Goal: Task Accomplishment & Management: Use online tool/utility

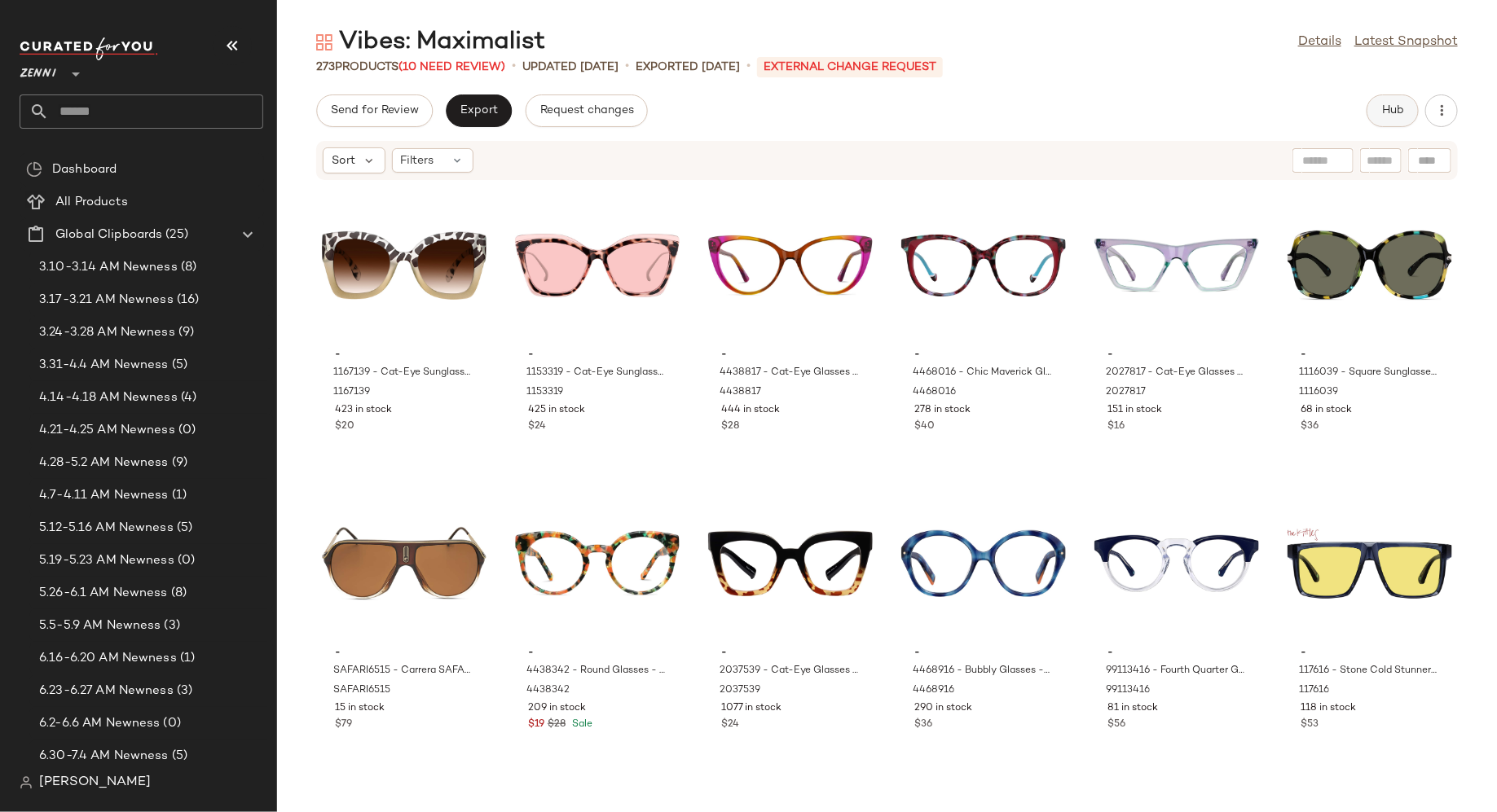
click at [1403, 106] on span "Hub" at bounding box center [1392, 111] width 23 height 13
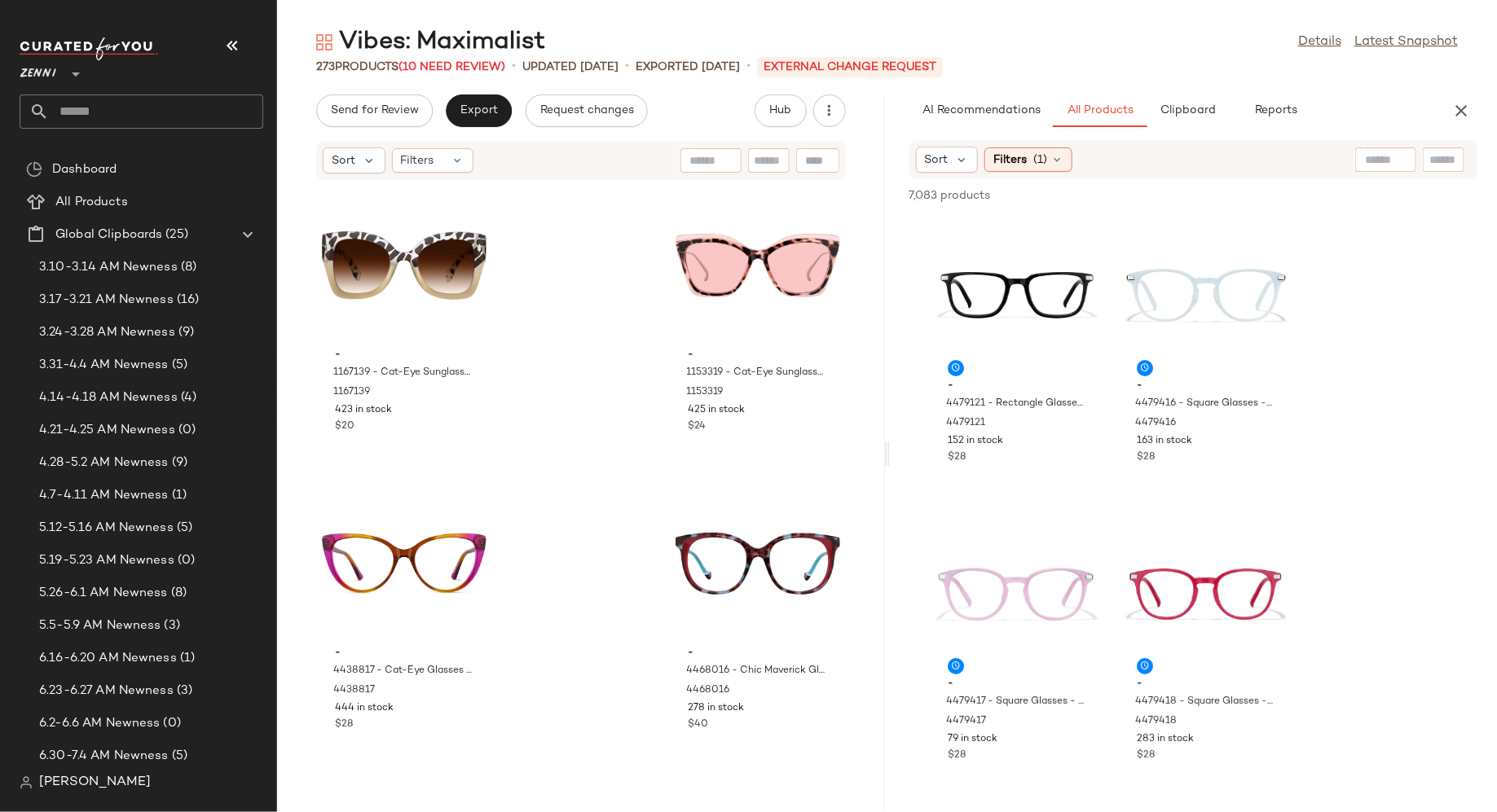
click at [1445, 160] on input "text" at bounding box center [1444, 160] width 28 height 17
paste input "******"
type input "******"
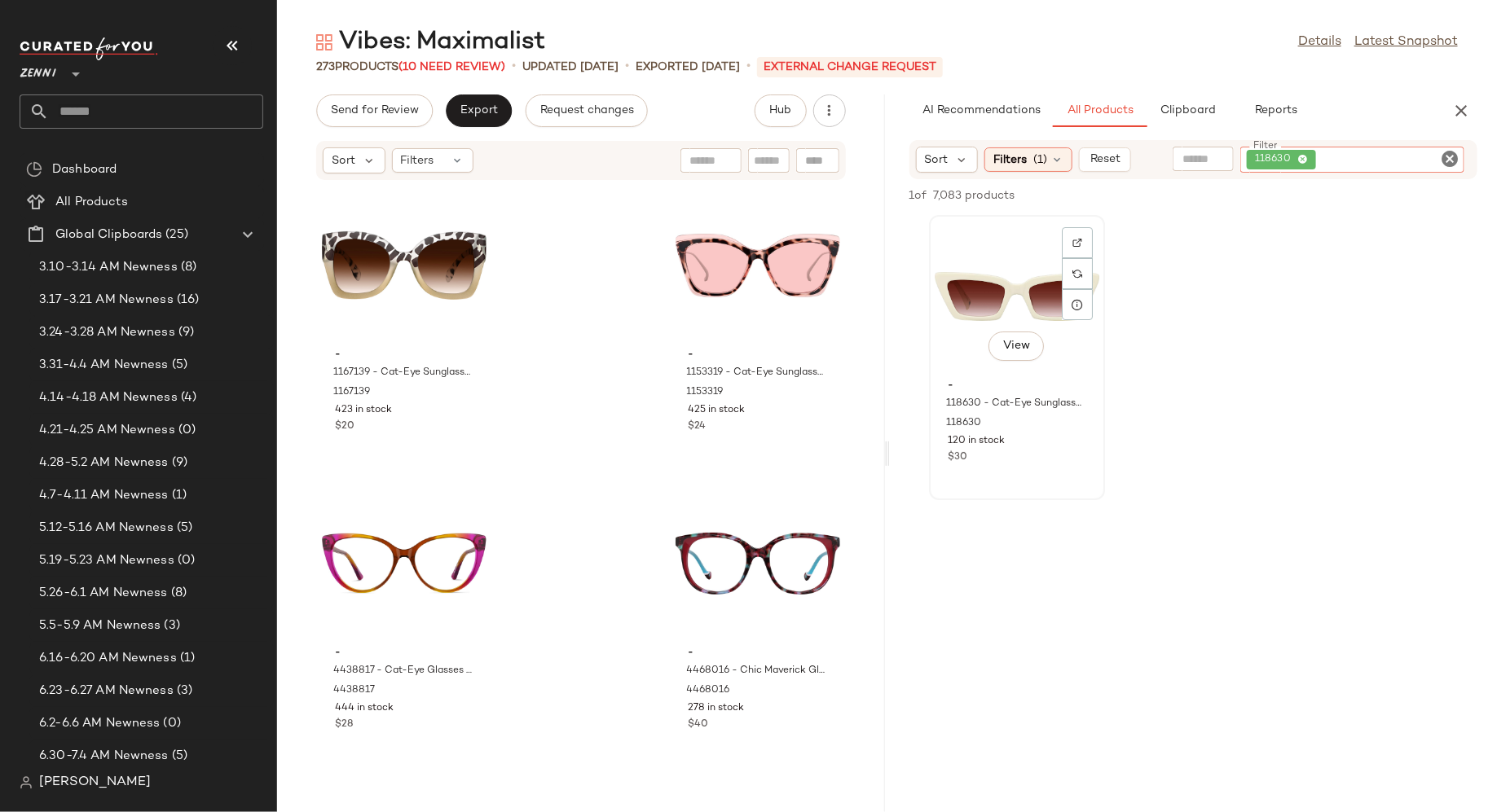
click at [986, 283] on div "View" at bounding box center [1016, 296] width 164 height 152
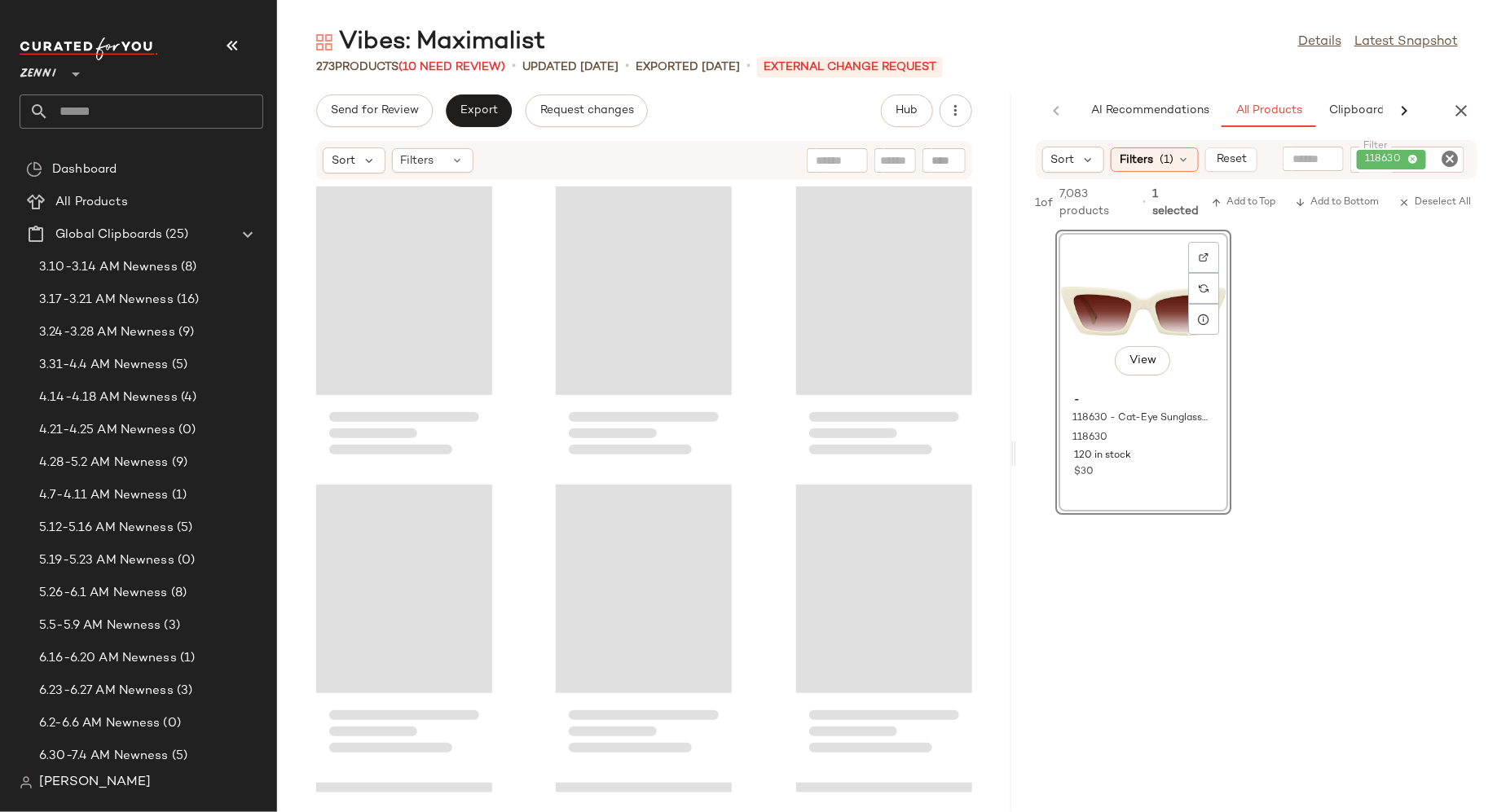
drag, startPoint x: 885, startPoint y: 451, endPoint x: 1018, endPoint y: 441, distance: 133.4
click at [1020, 441] on div "Vibes: Maximalist Details Latest Snapshot 273 Products (10 Need Review) • updat…" at bounding box center [888, 419] width 1220 height 786
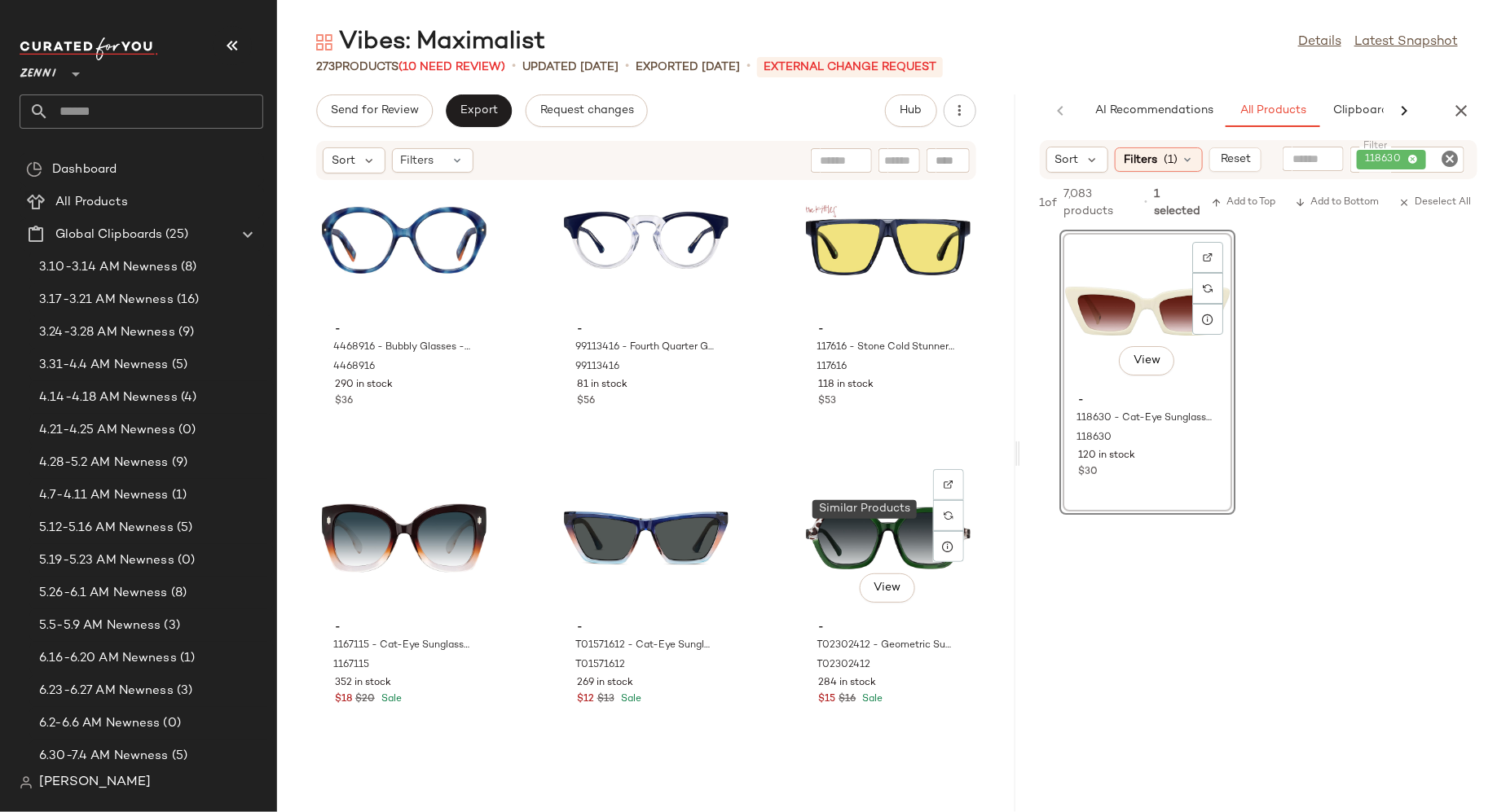
scroll to position [951, 0]
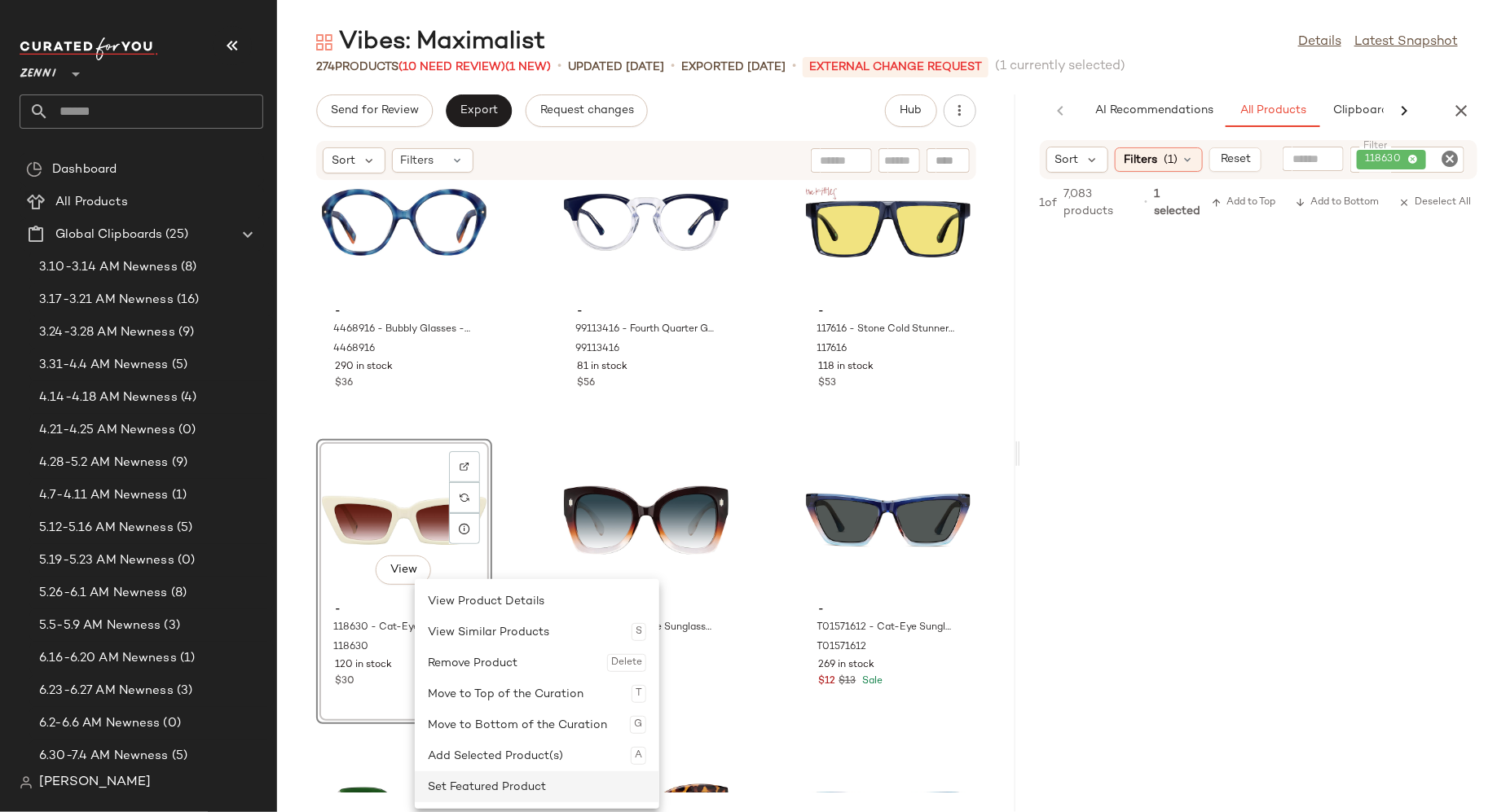
click at [457, 780] on div "Set Featured Product" at bounding box center [538, 787] width 219 height 31
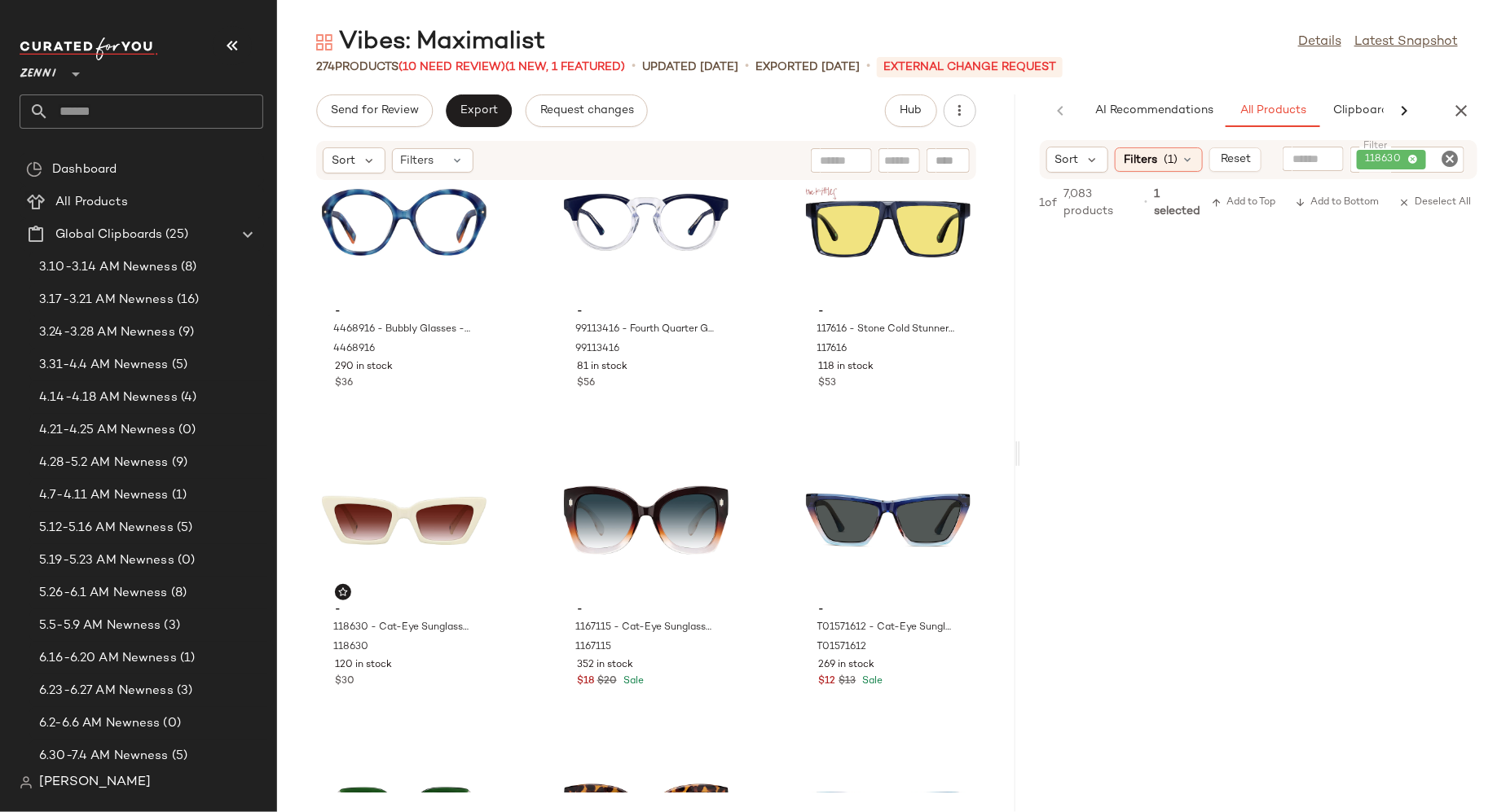
click at [1448, 158] on icon "Clear Filter" at bounding box center [1449, 158] width 19 height 19
click at [1469, 110] on icon "button" at bounding box center [1461, 110] width 19 height 19
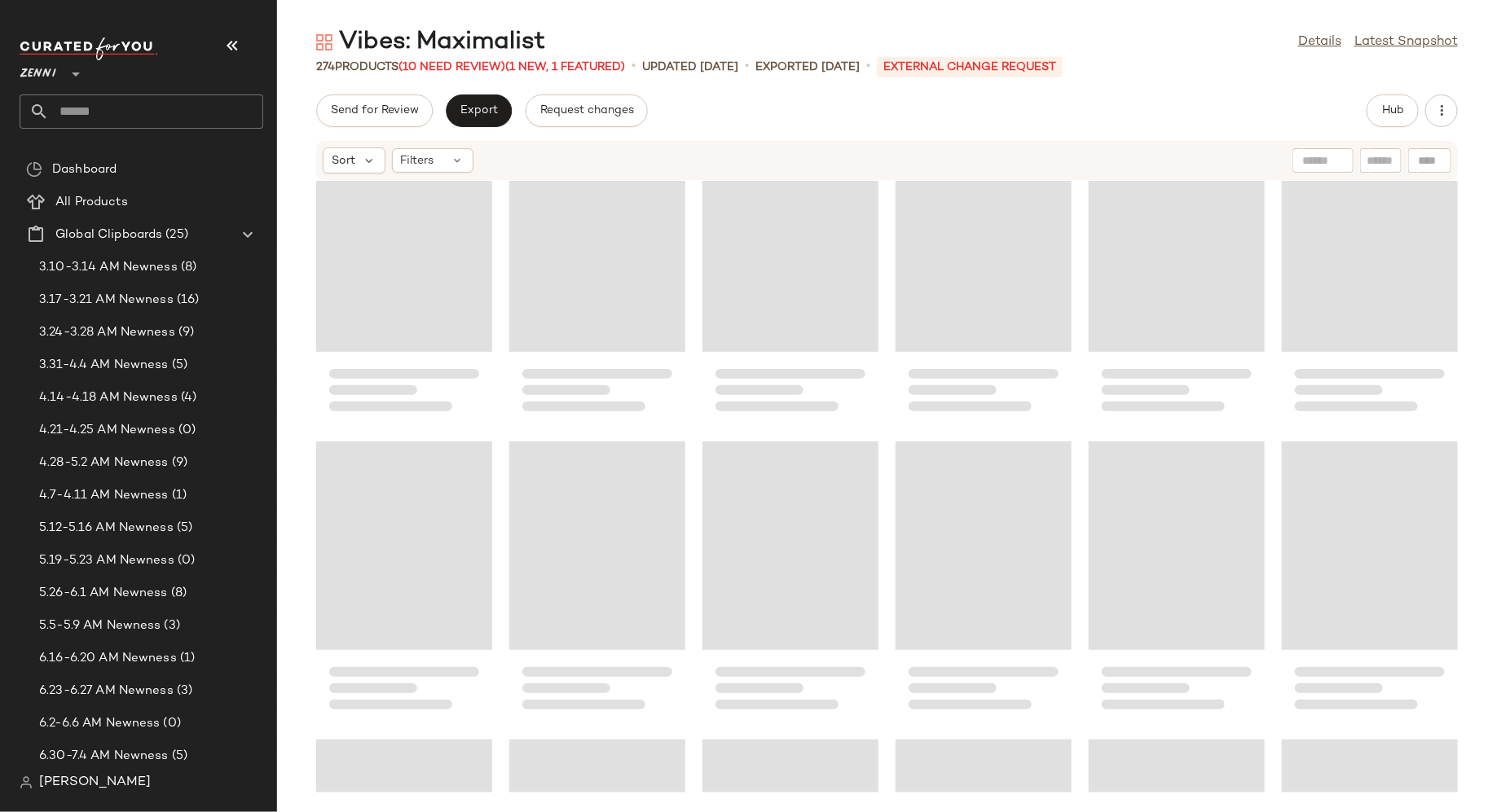
scroll to position [0, 0]
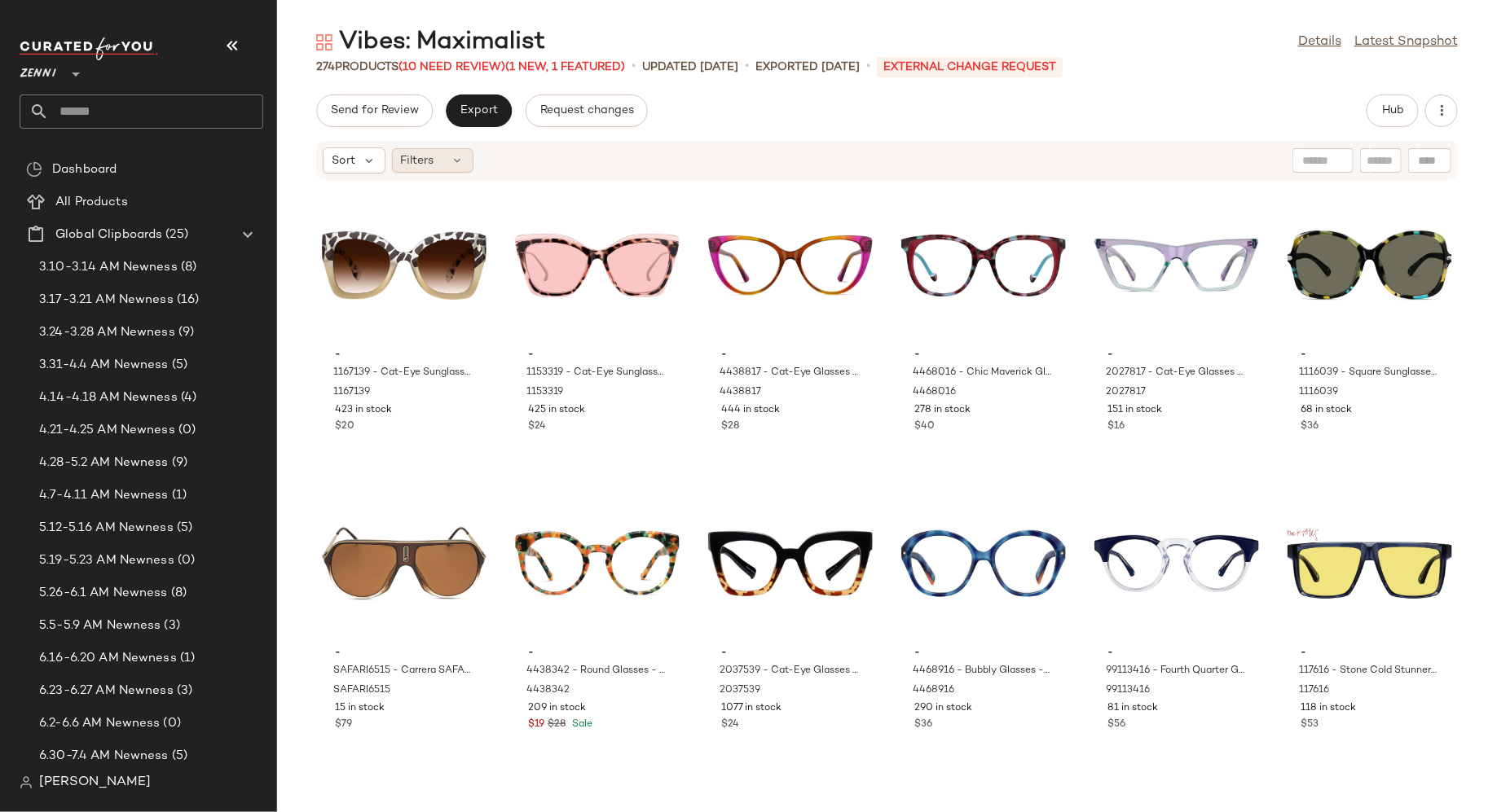
click at [459, 156] on icon at bounding box center [458, 161] width 13 height 13
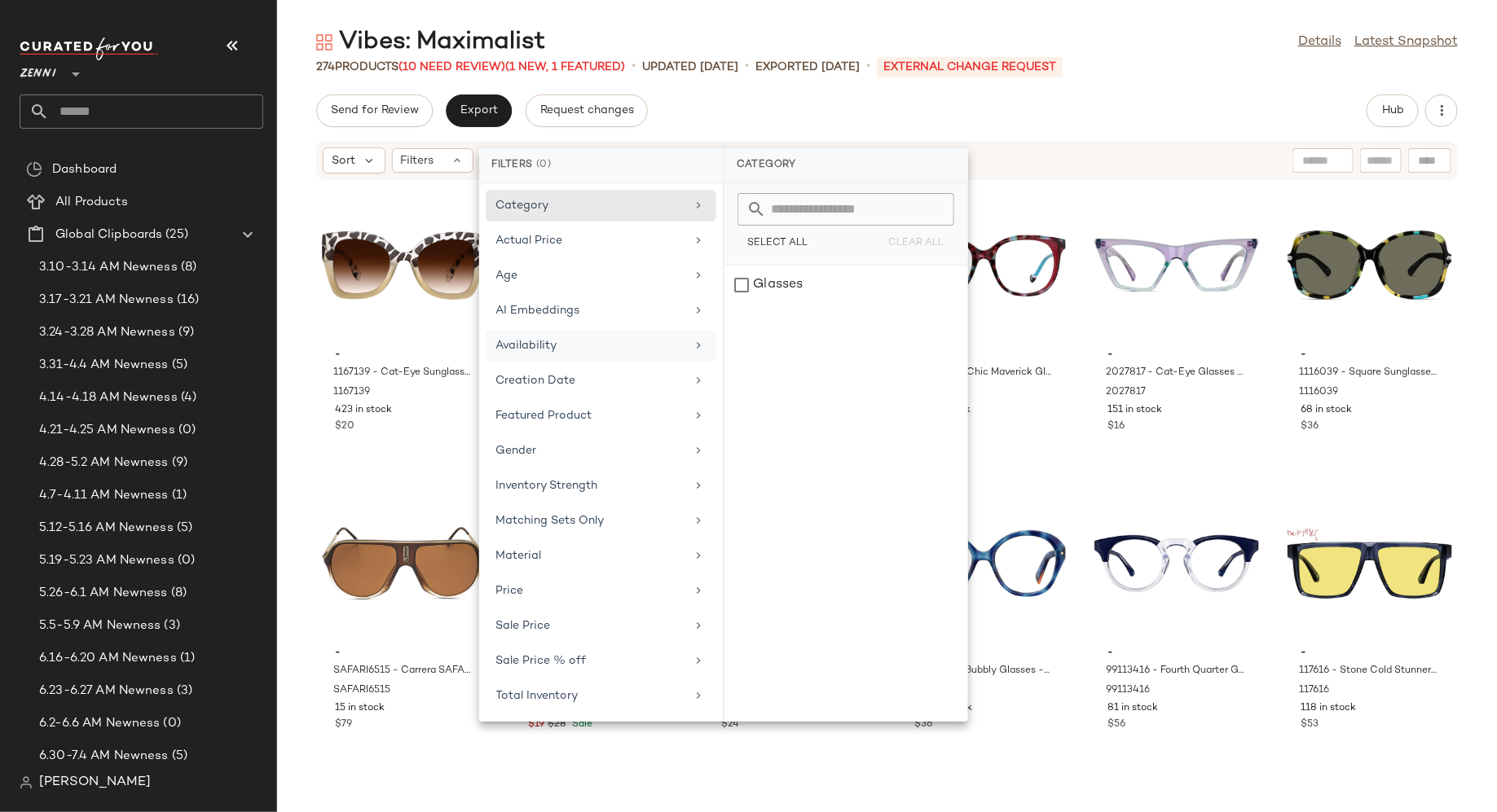
click at [609, 337] on div "Availability" at bounding box center [591, 345] width 190 height 17
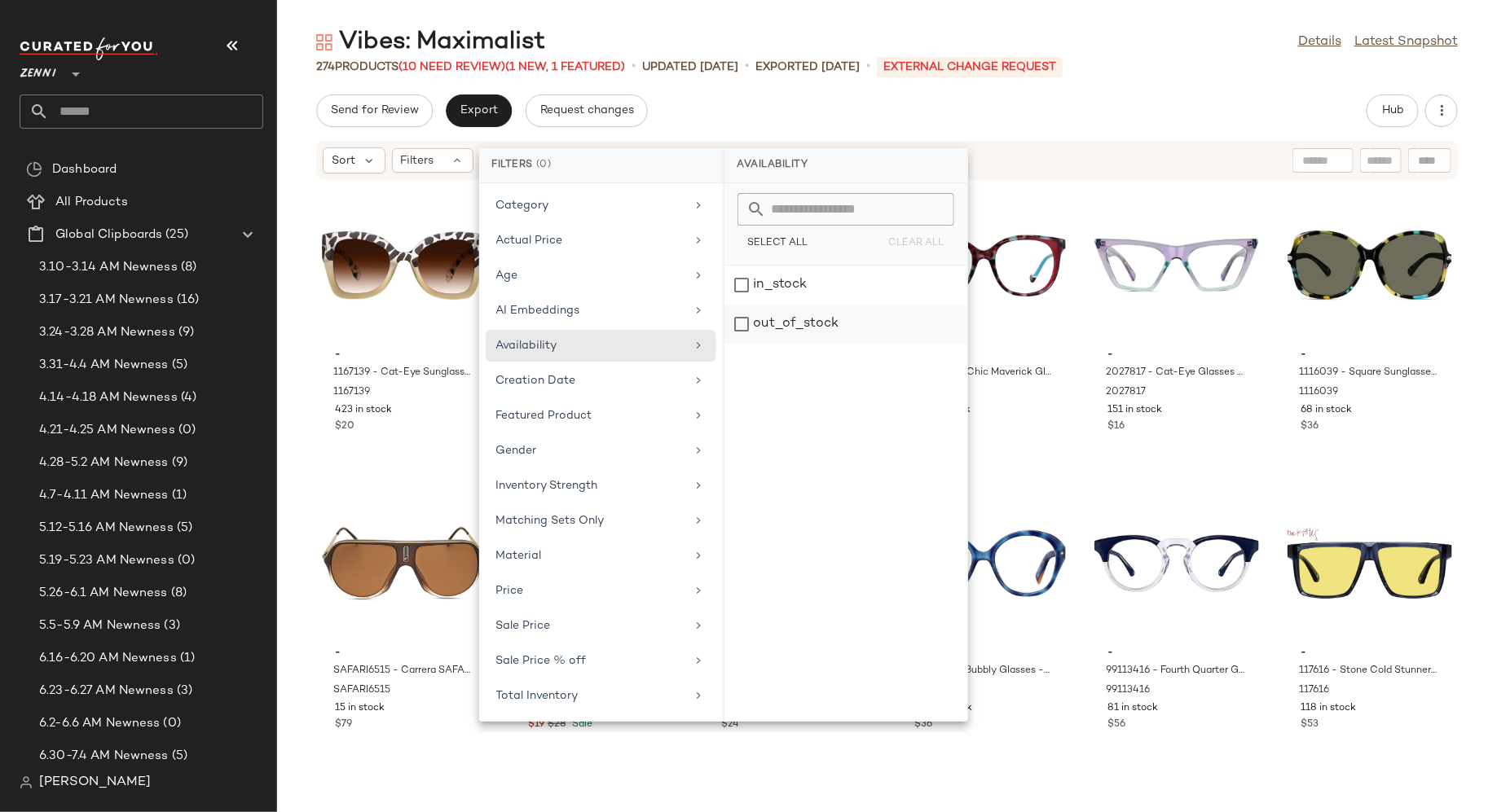
click at [739, 317] on div "out_of_stock" at bounding box center [845, 324] width 243 height 39
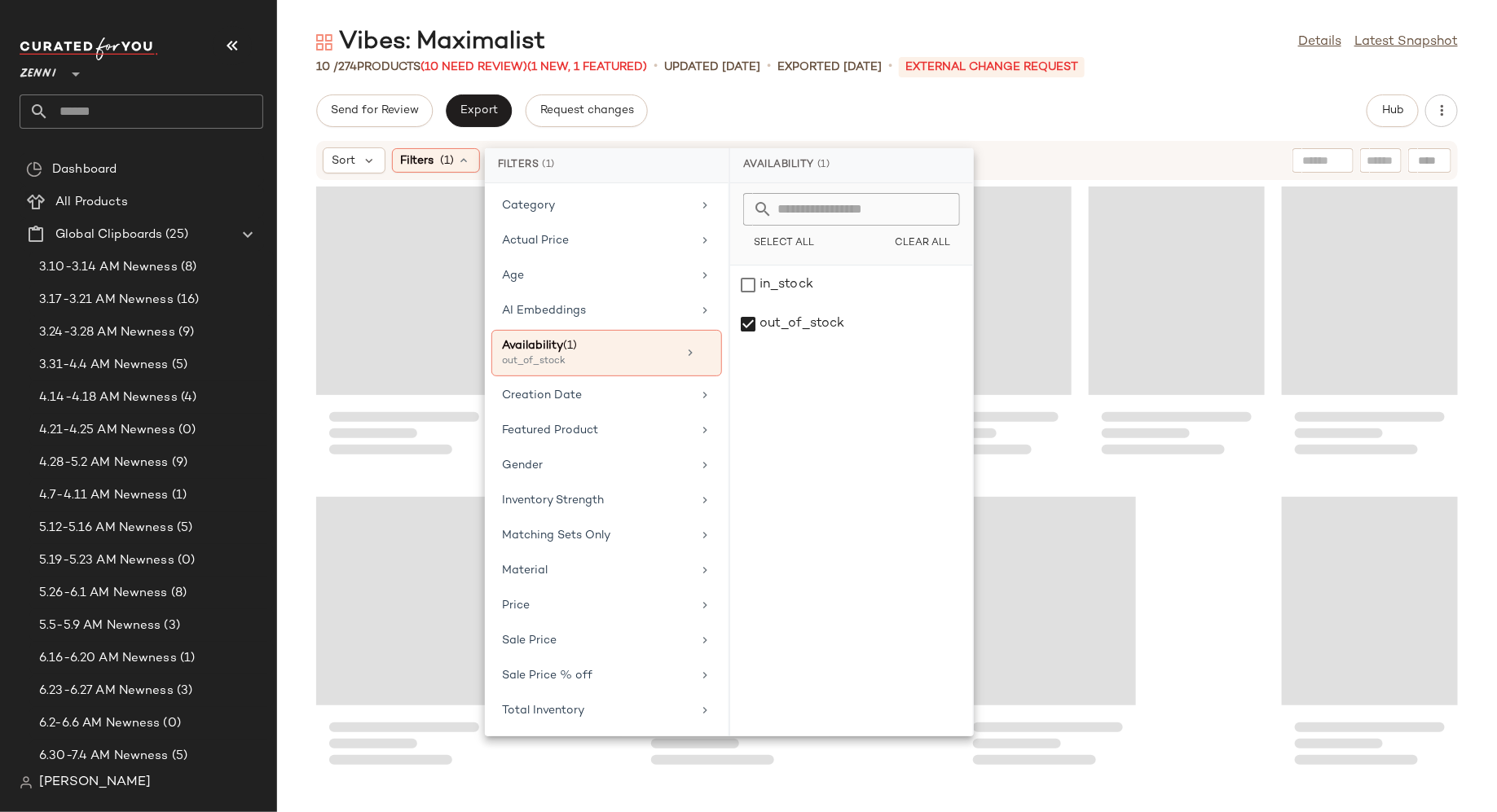
click at [1074, 334] on div at bounding box center [888, 487] width 1220 height 612
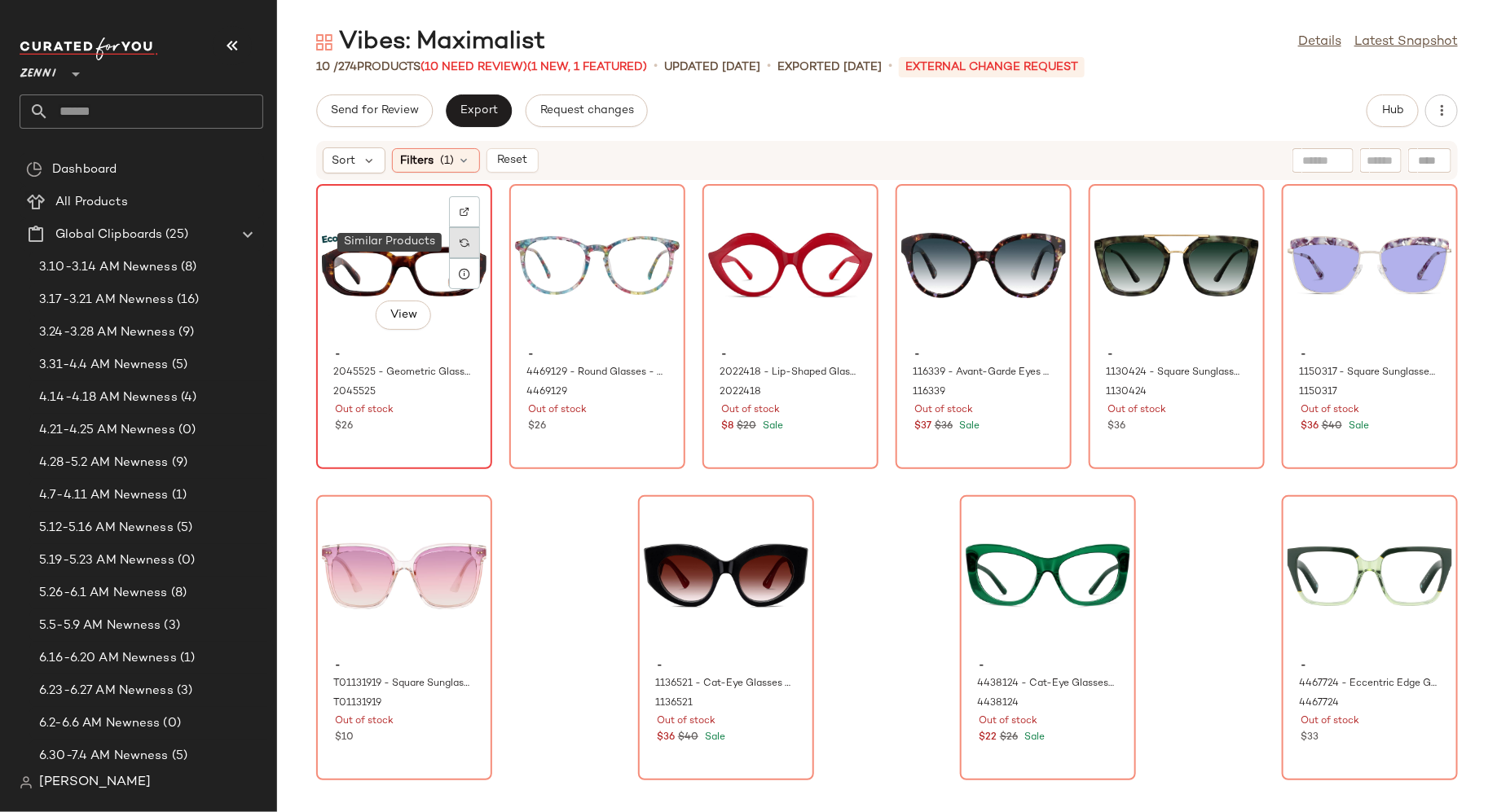
click at [465, 243] on img at bounding box center [464, 242] width 10 height 10
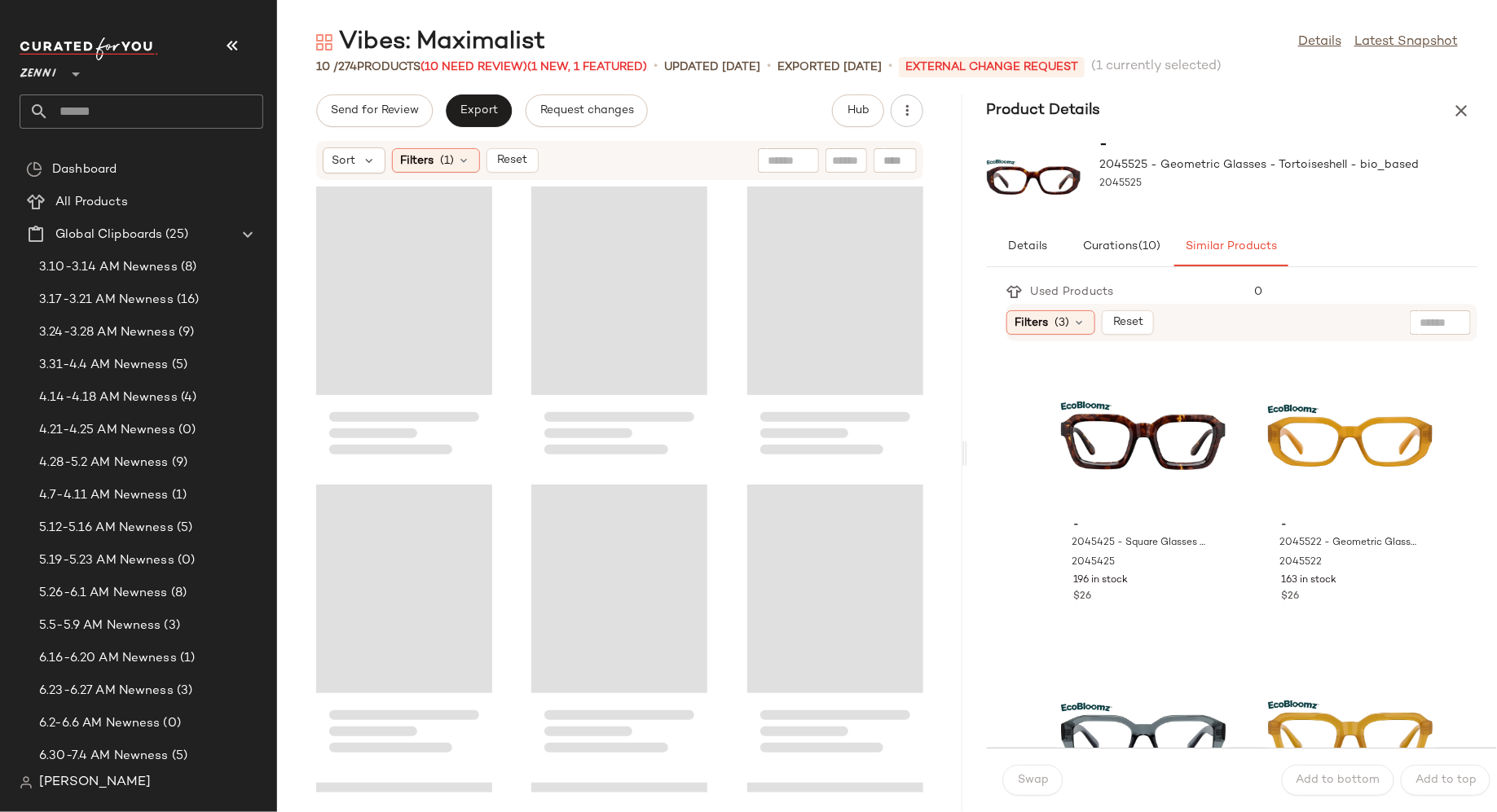
drag, startPoint x: 886, startPoint y: 457, endPoint x: 968, endPoint y: 453, distance: 82.1
click at [968, 453] on div "Vibes: Maximalist Details Latest Snapshot 10 / 274 Products (10 Need Review) (1…" at bounding box center [888, 419] width 1220 height 786
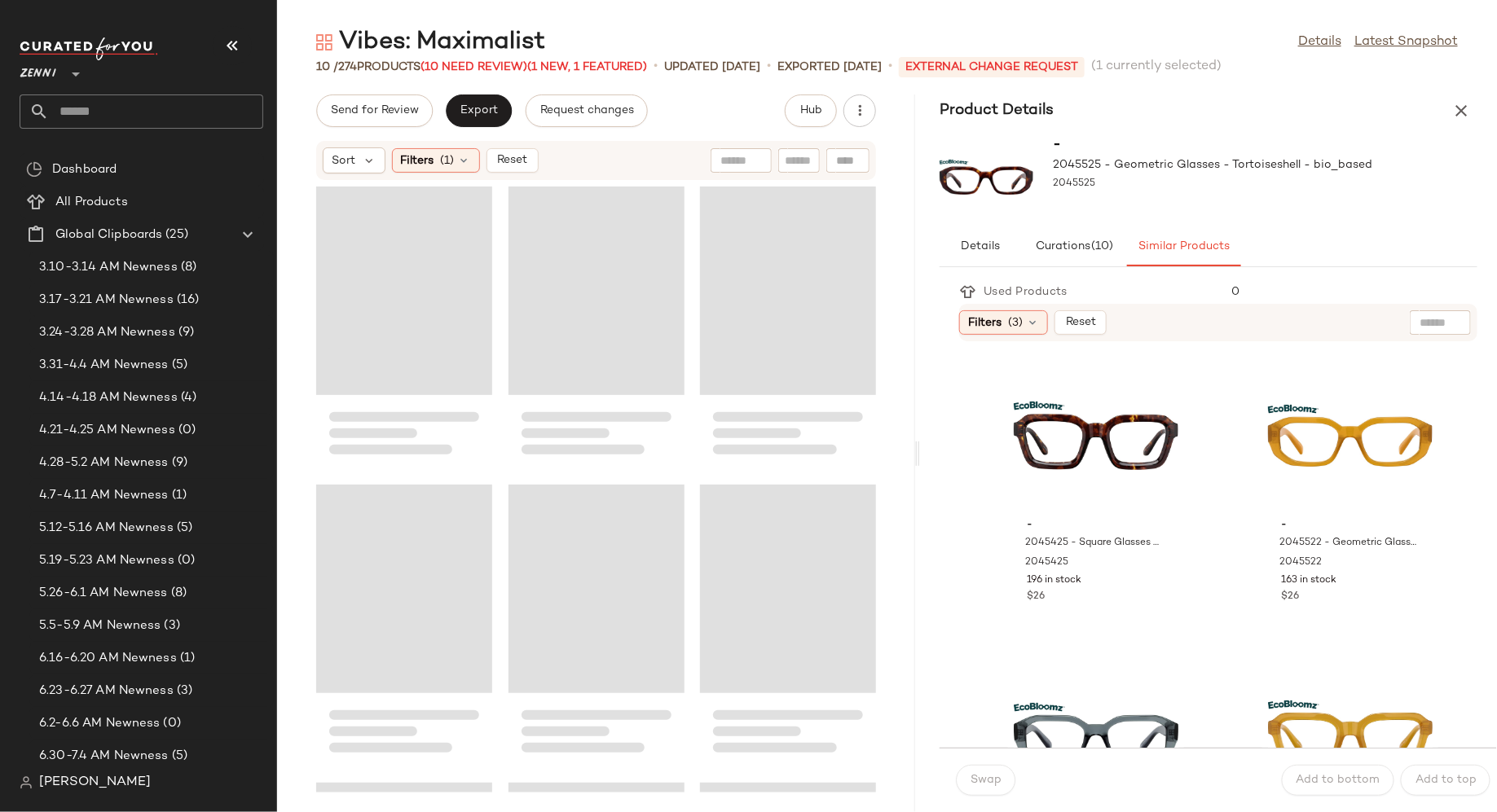
drag, startPoint x: 962, startPoint y: 457, endPoint x: 919, endPoint y: 457, distance: 43.0
click at [919, 457] on div "Vibes: Maximalist Details Latest Snapshot 10 / 274 Products (10 Need Review) (1…" at bounding box center [888, 419] width 1220 height 786
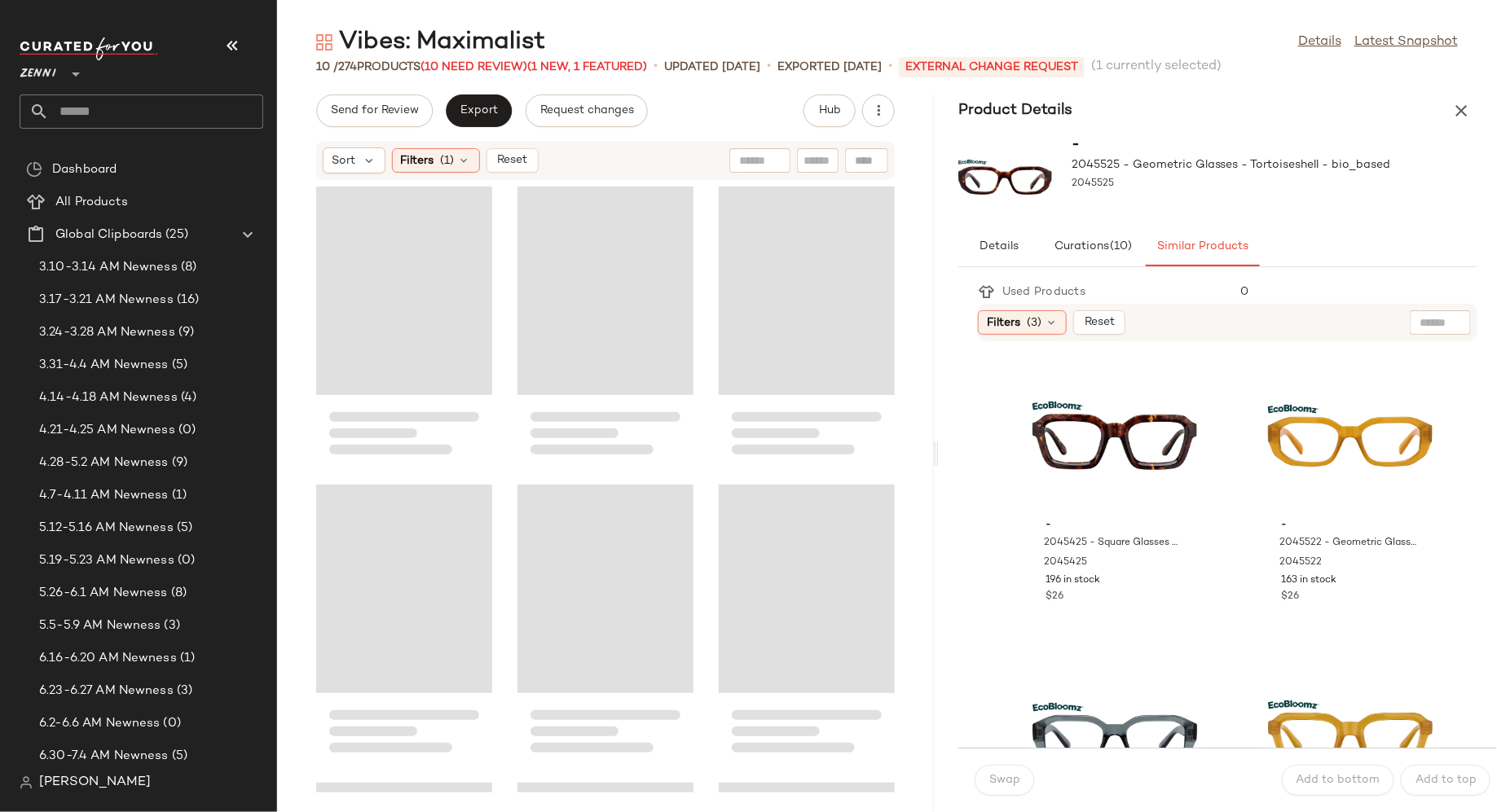
drag, startPoint x: 918, startPoint y: 456, endPoint x: 941, endPoint y: 457, distance: 23.0
click at [941, 457] on div "Vibes: Maximalist Details Latest Snapshot 10 / 274 Products (10 Need Review) (1…" at bounding box center [888, 419] width 1220 height 786
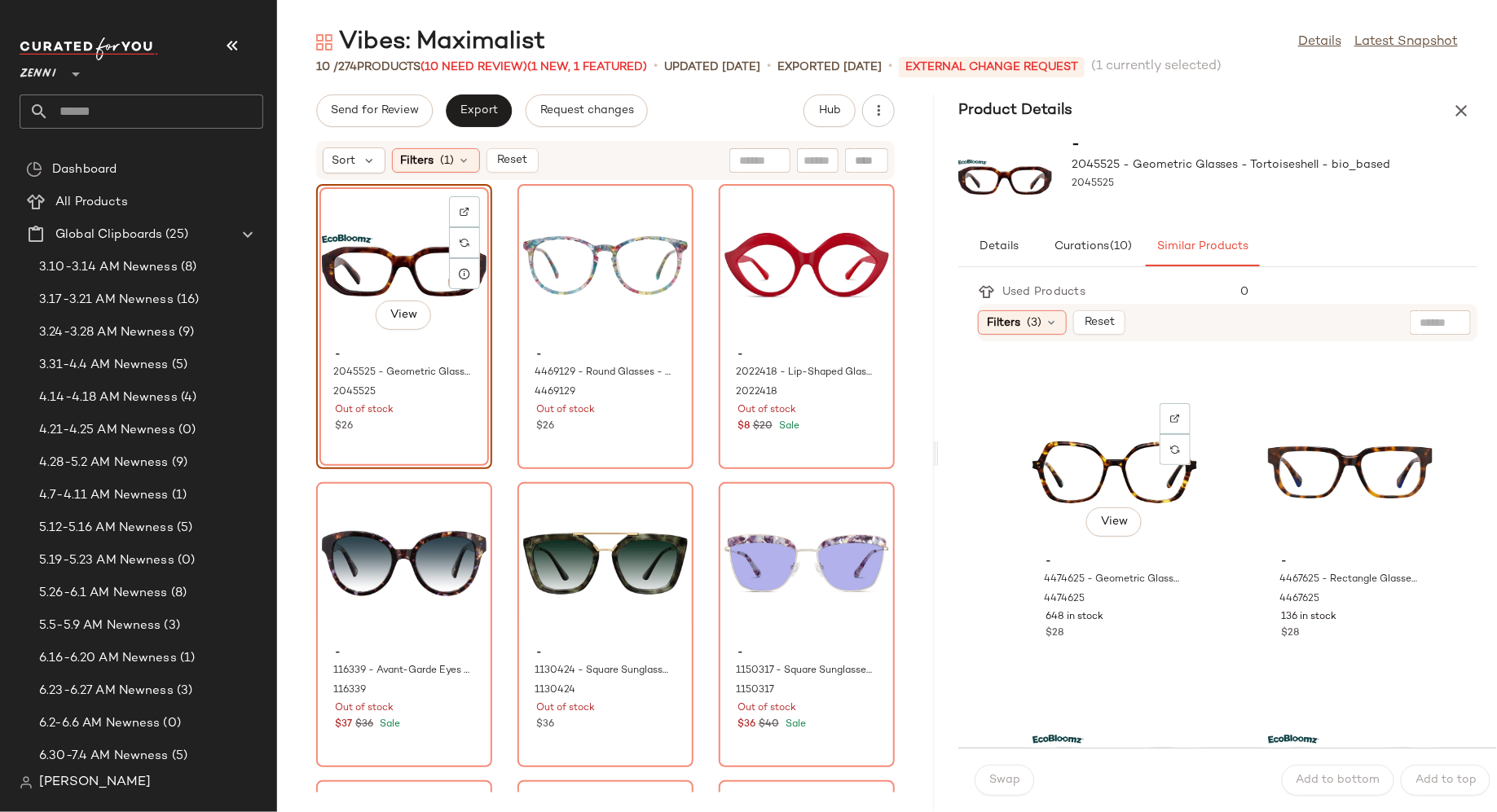
scroll to position [2053, 0]
click at [1063, 501] on div "View" at bounding box center [1115, 469] width 164 height 152
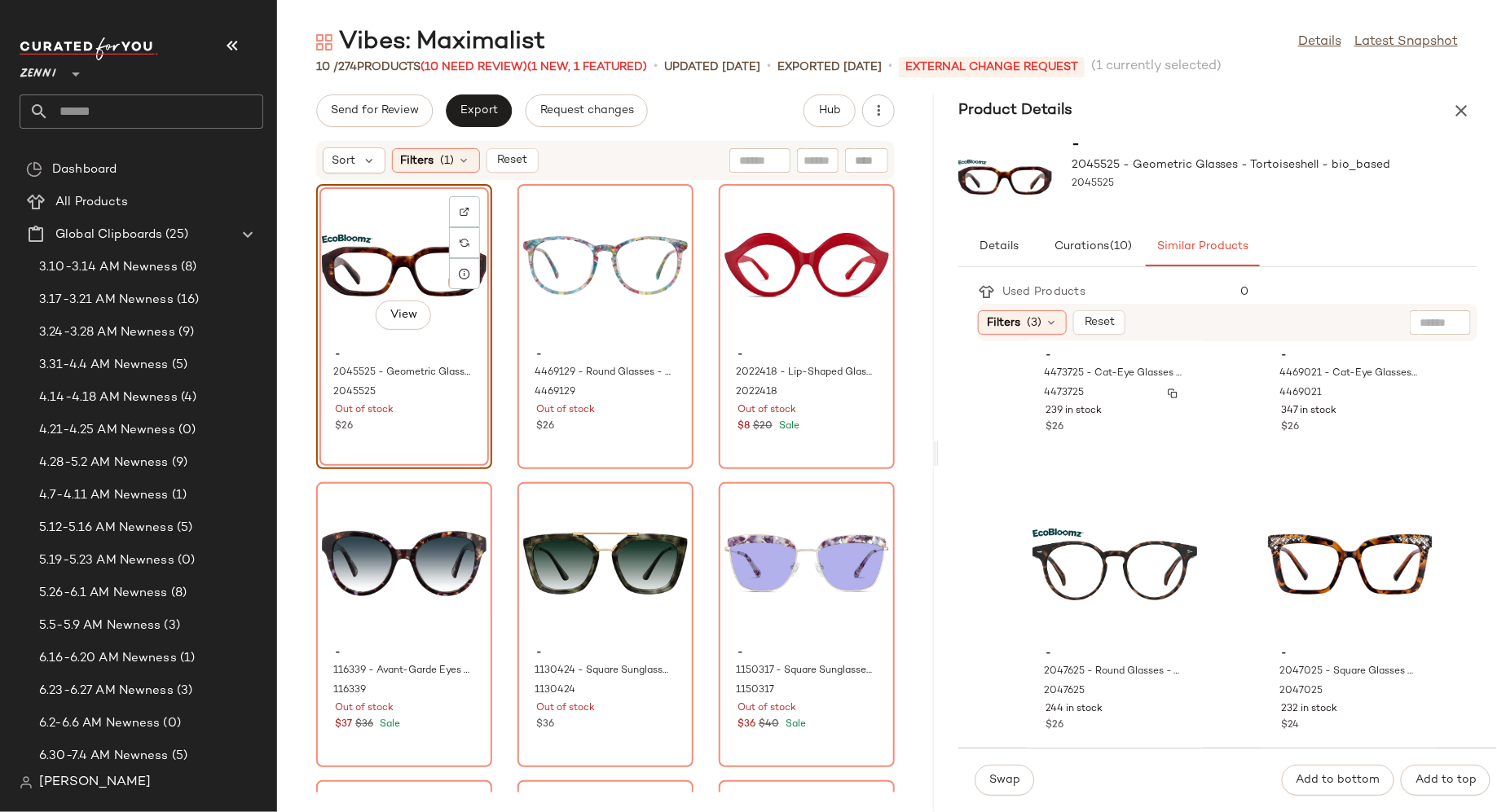
scroll to position [3195, 0]
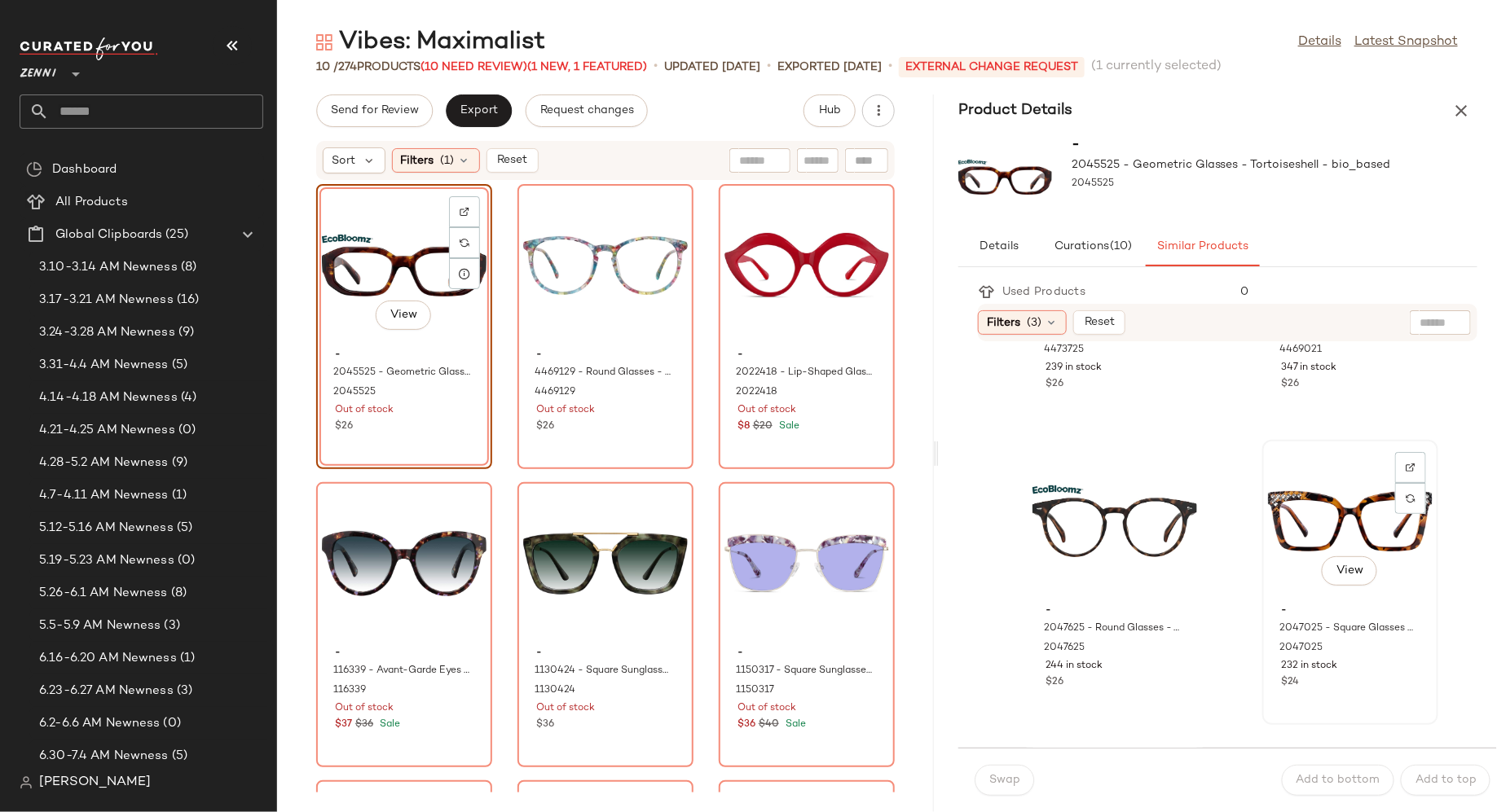
click at [1273, 524] on div "View" at bounding box center [1350, 521] width 164 height 152
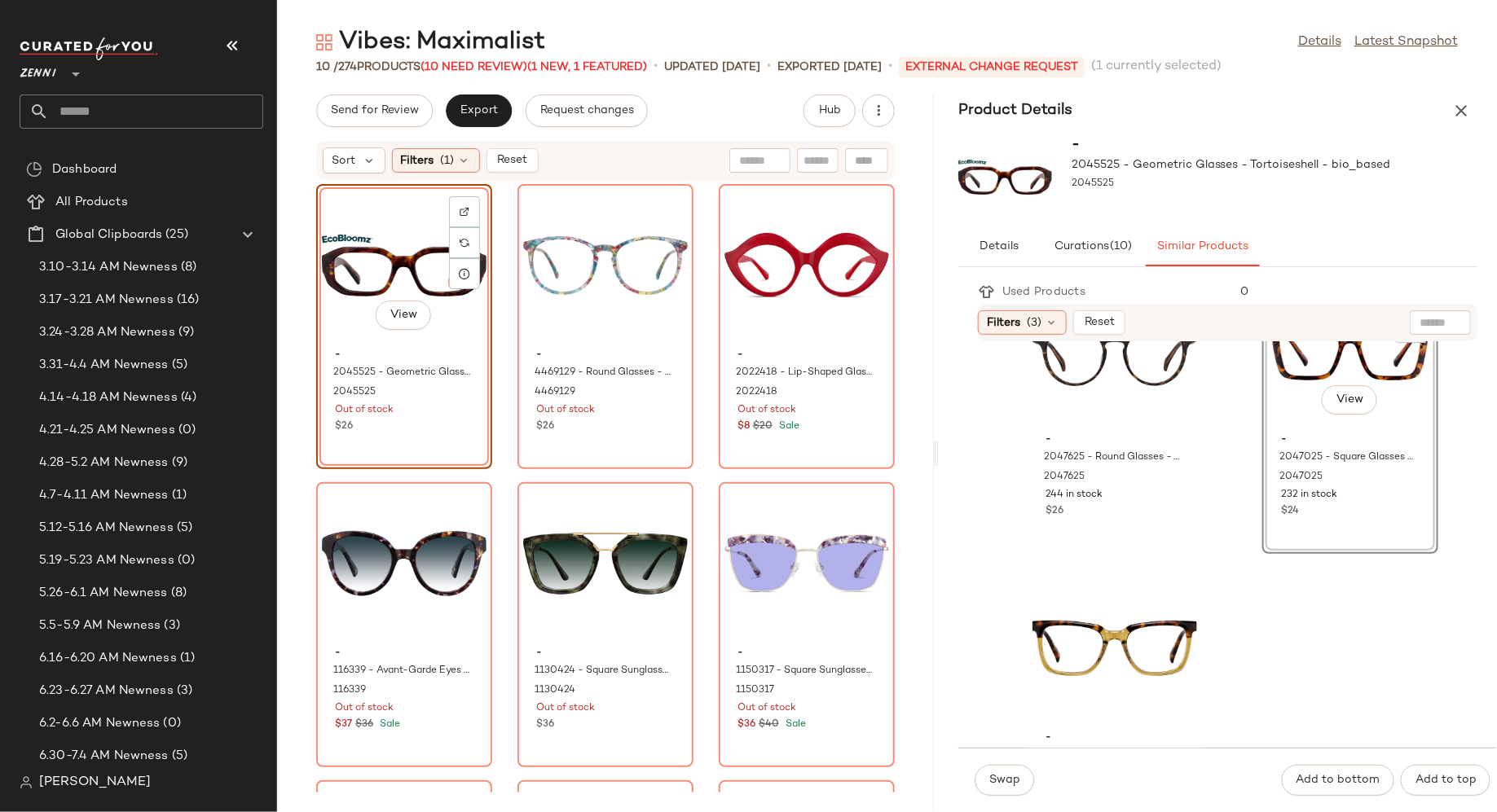
scroll to position [3468, 0]
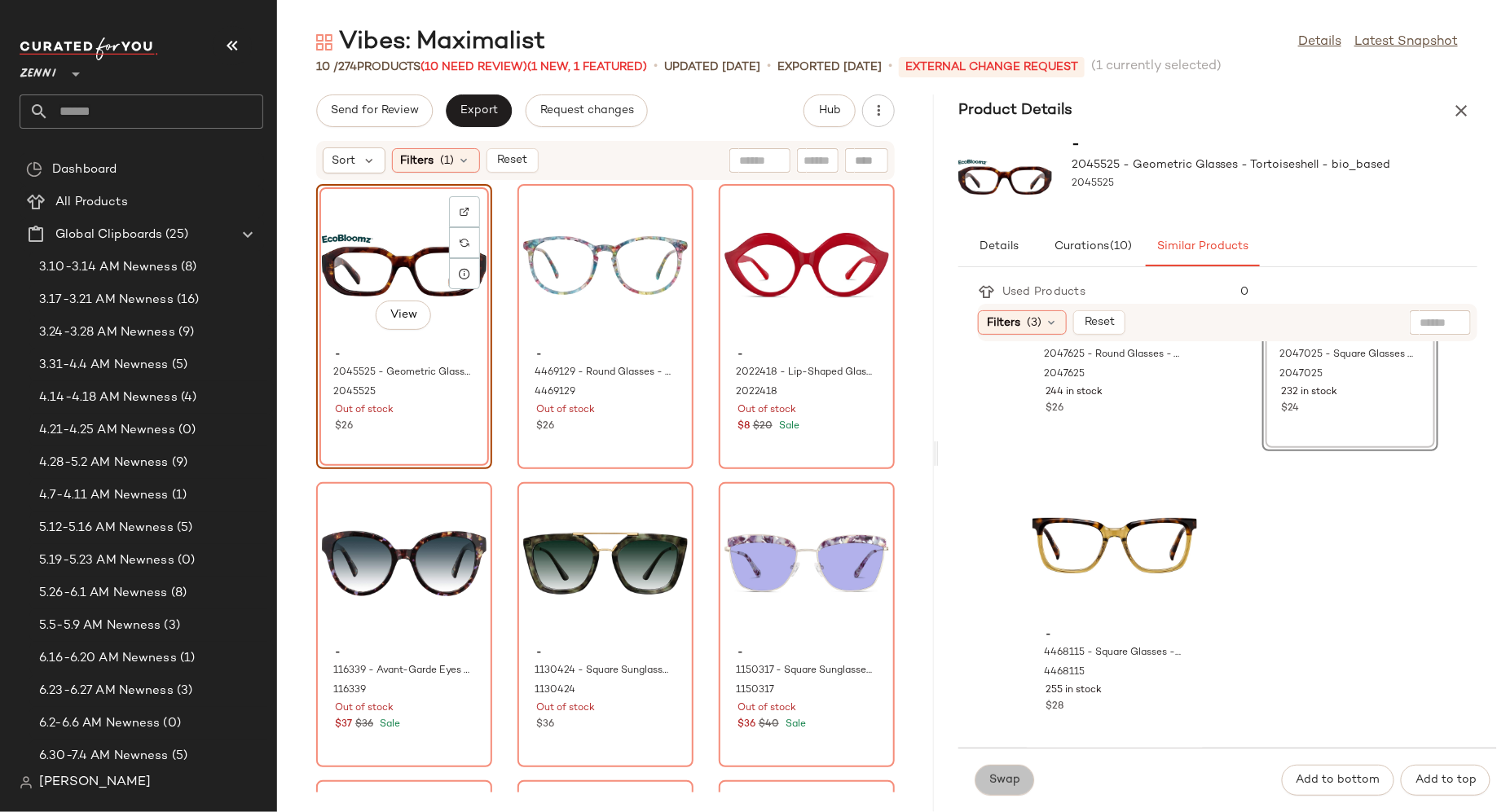
click at [1013, 779] on span "Swap" at bounding box center [1004, 781] width 32 height 13
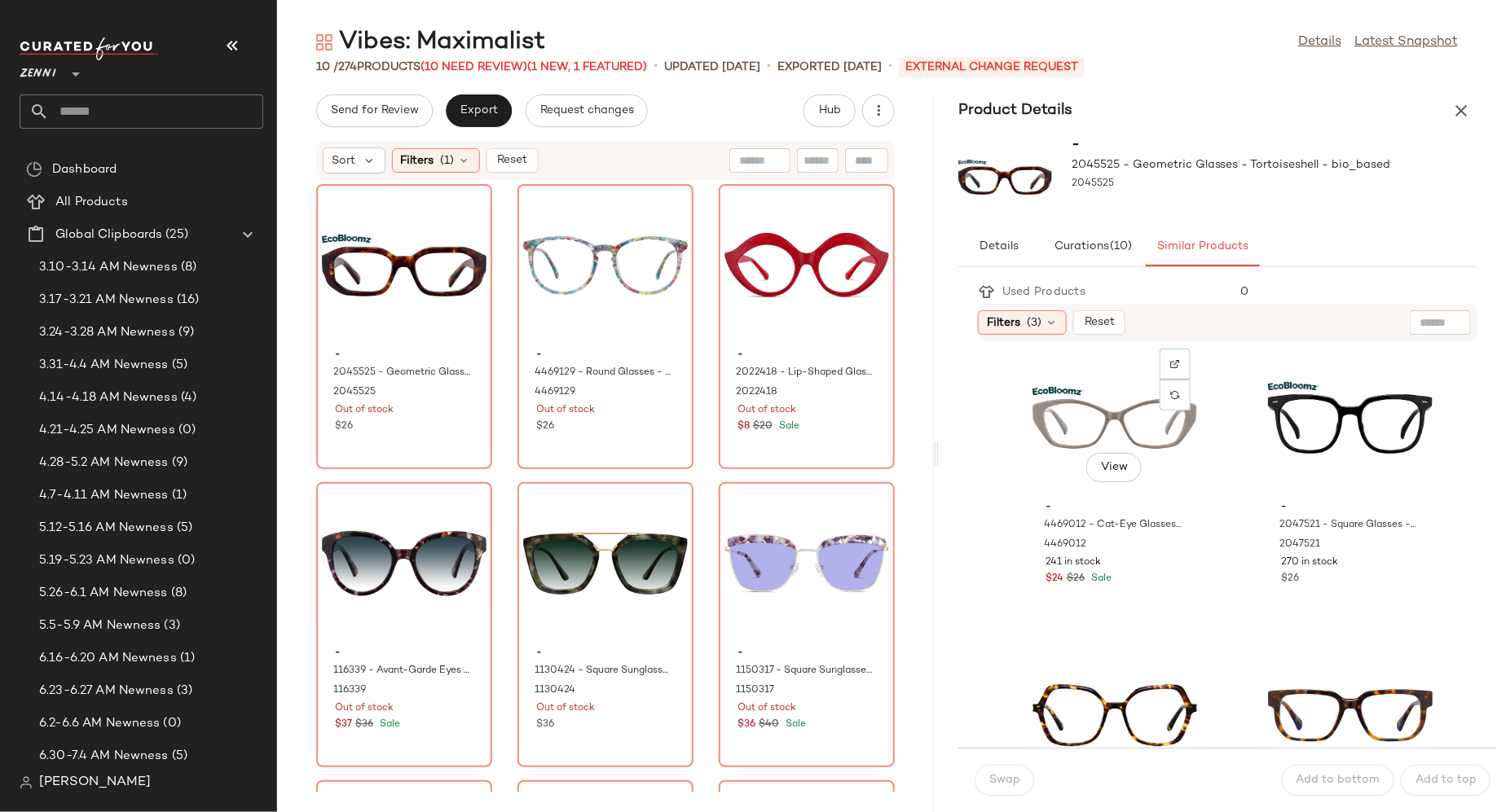
scroll to position [1809, 0]
click at [1112, 462] on span "View" at bounding box center [1114, 466] width 28 height 13
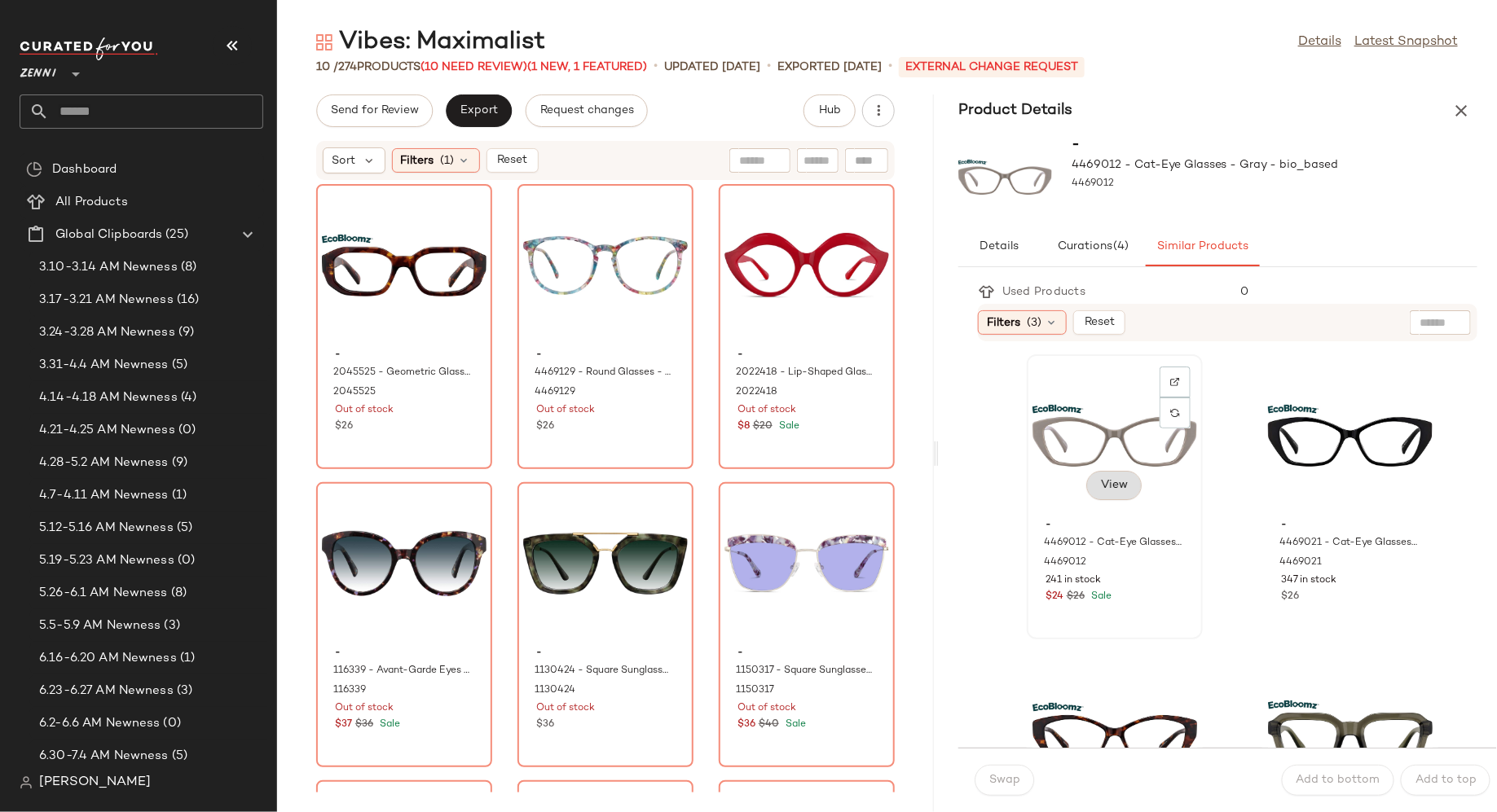
click at [1119, 482] on span "View" at bounding box center [1114, 486] width 28 height 13
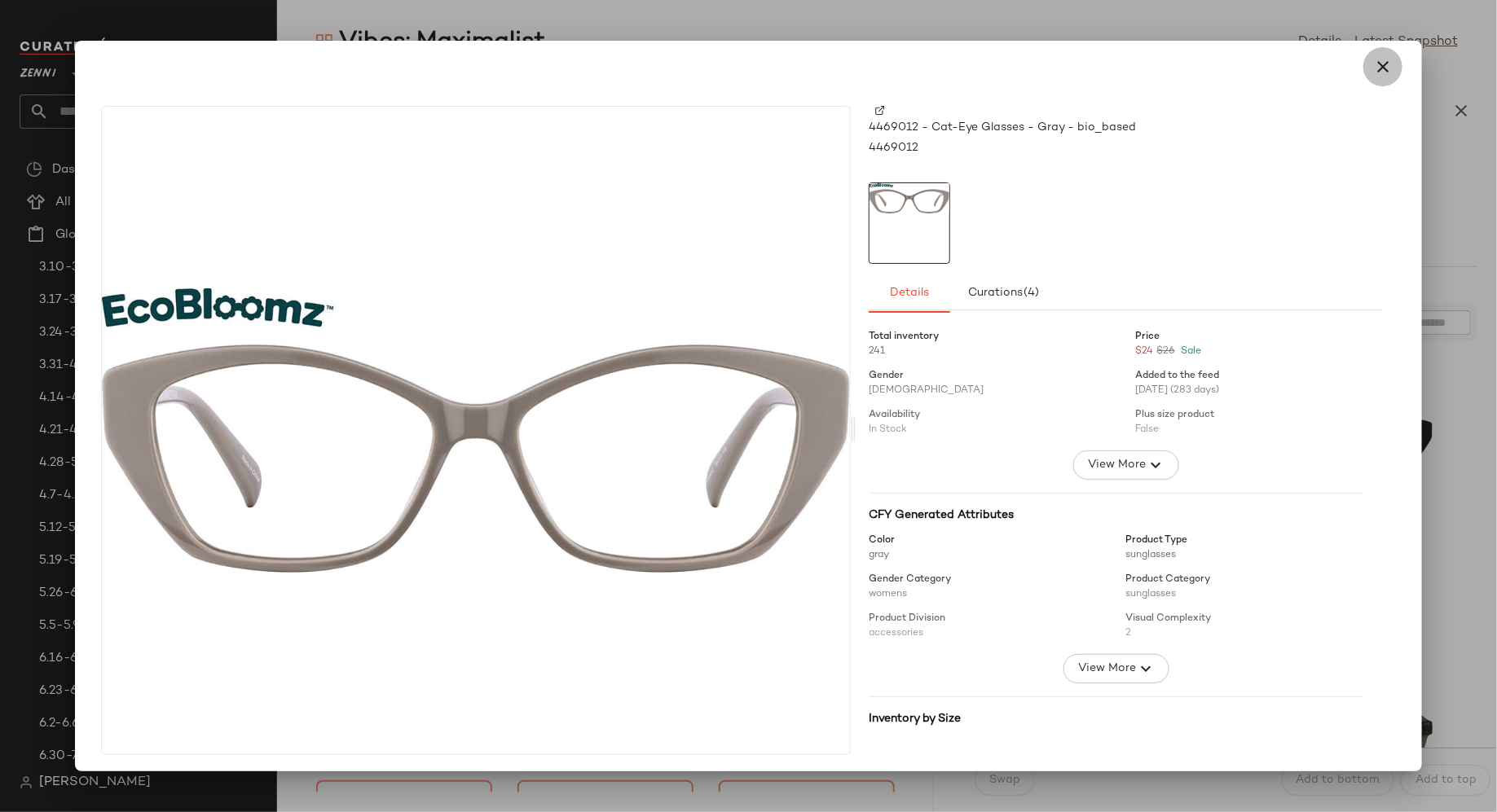
click at [1373, 63] on icon "button" at bounding box center [1382, 66] width 19 height 19
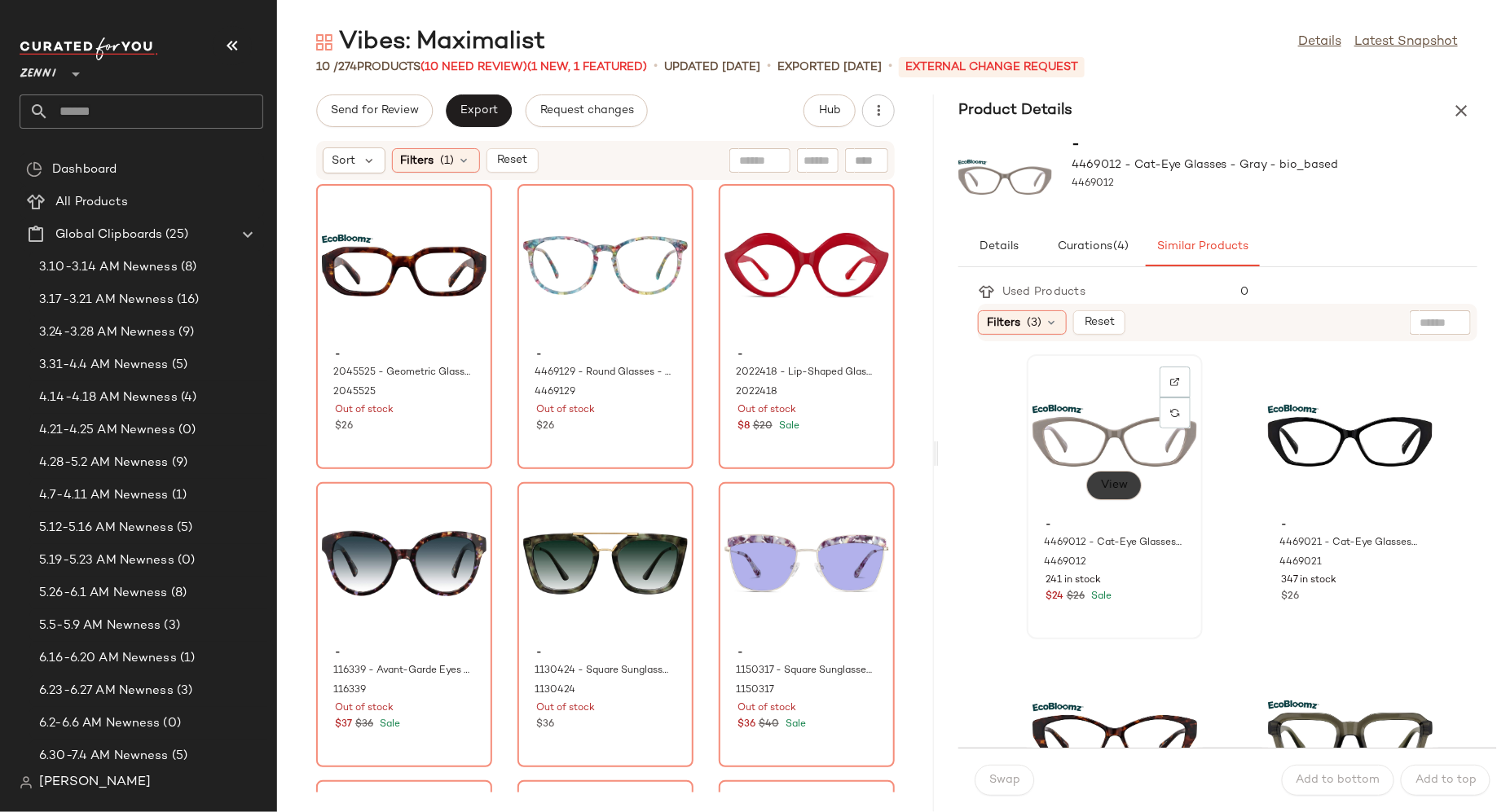
click at [1117, 484] on span "View" at bounding box center [1114, 486] width 28 height 13
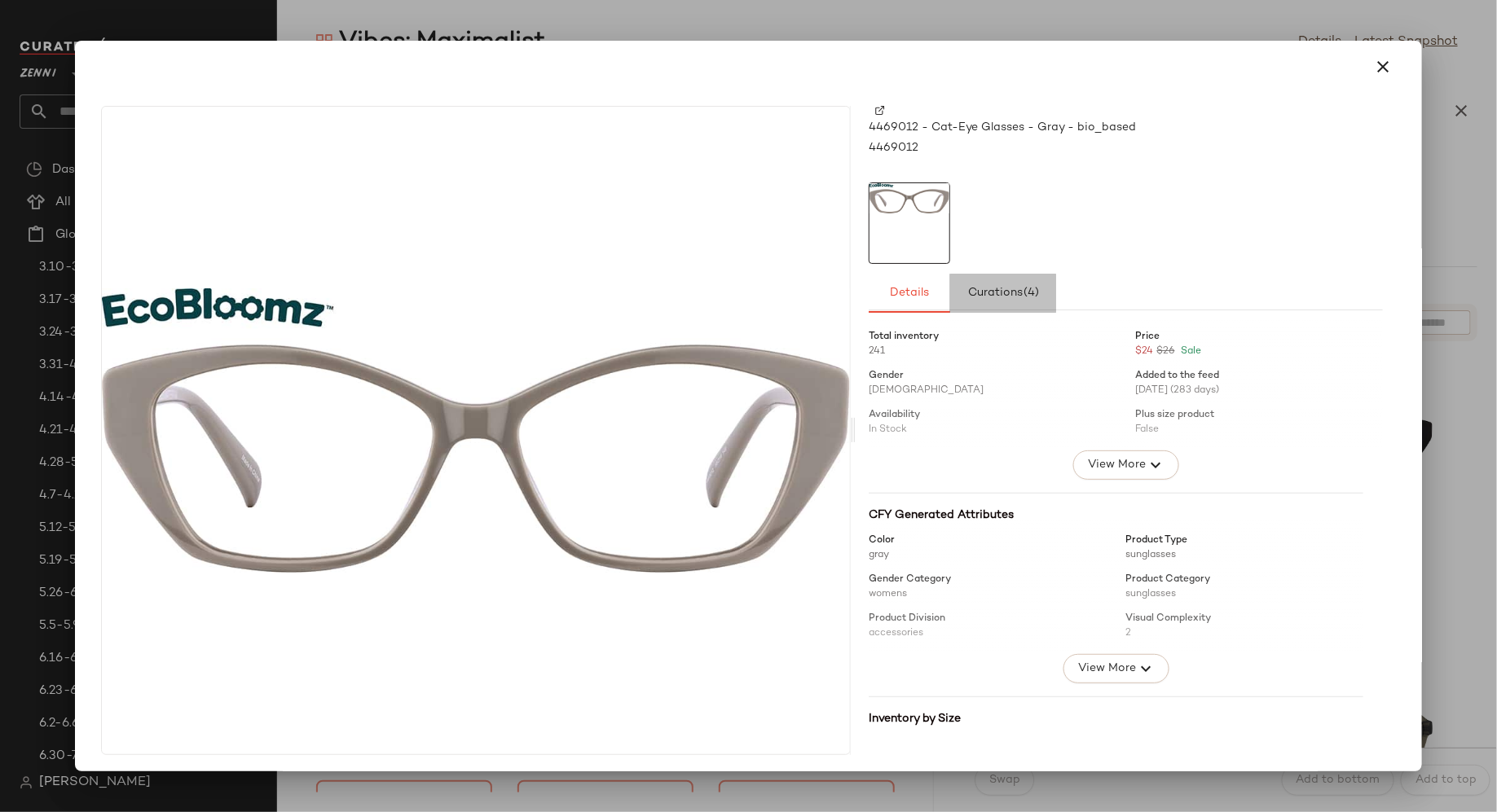
click at [1023, 281] on button "Curations (4)" at bounding box center [1003, 293] width 106 height 39
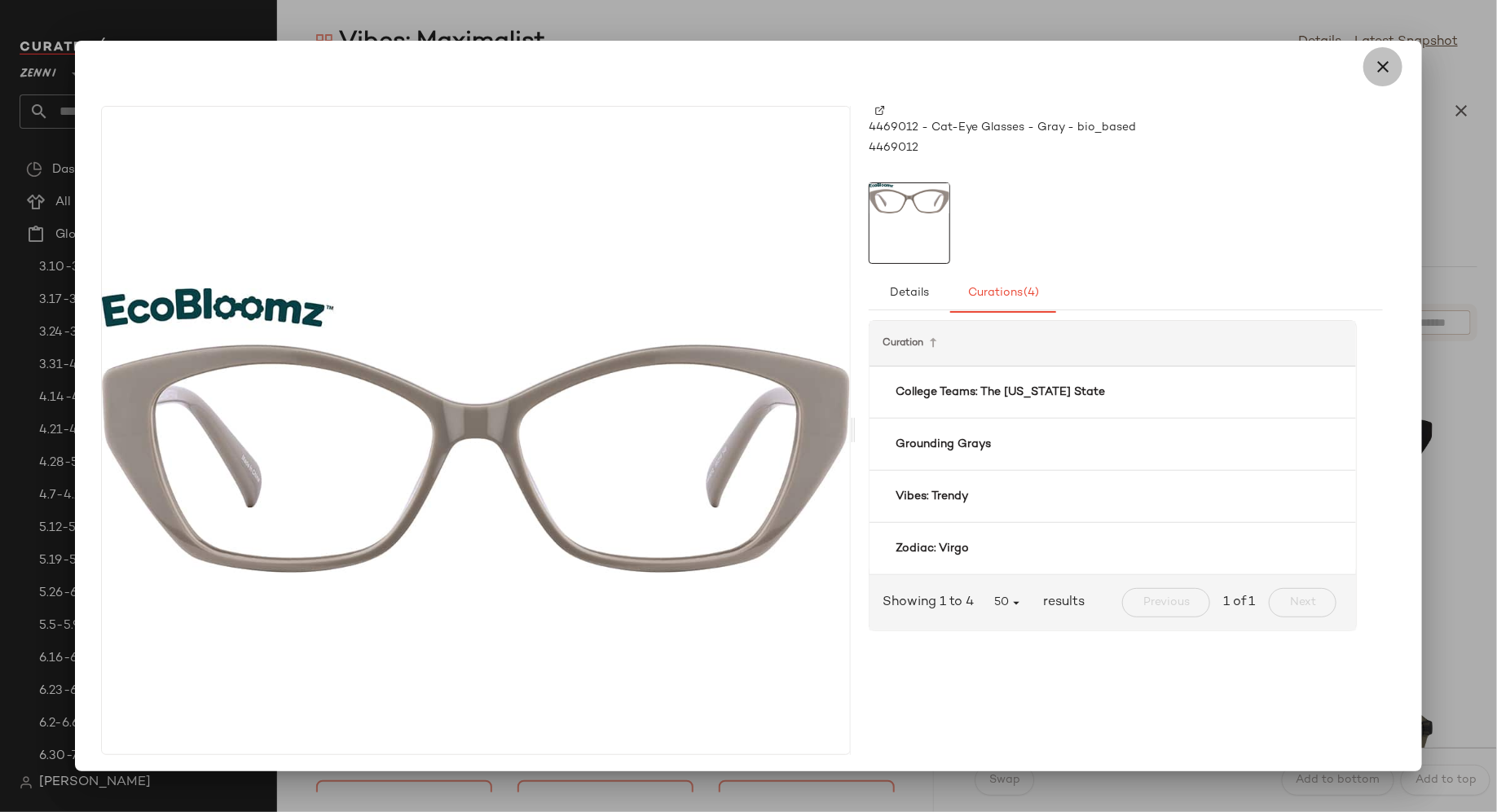
click at [1376, 62] on icon "button" at bounding box center [1382, 66] width 19 height 19
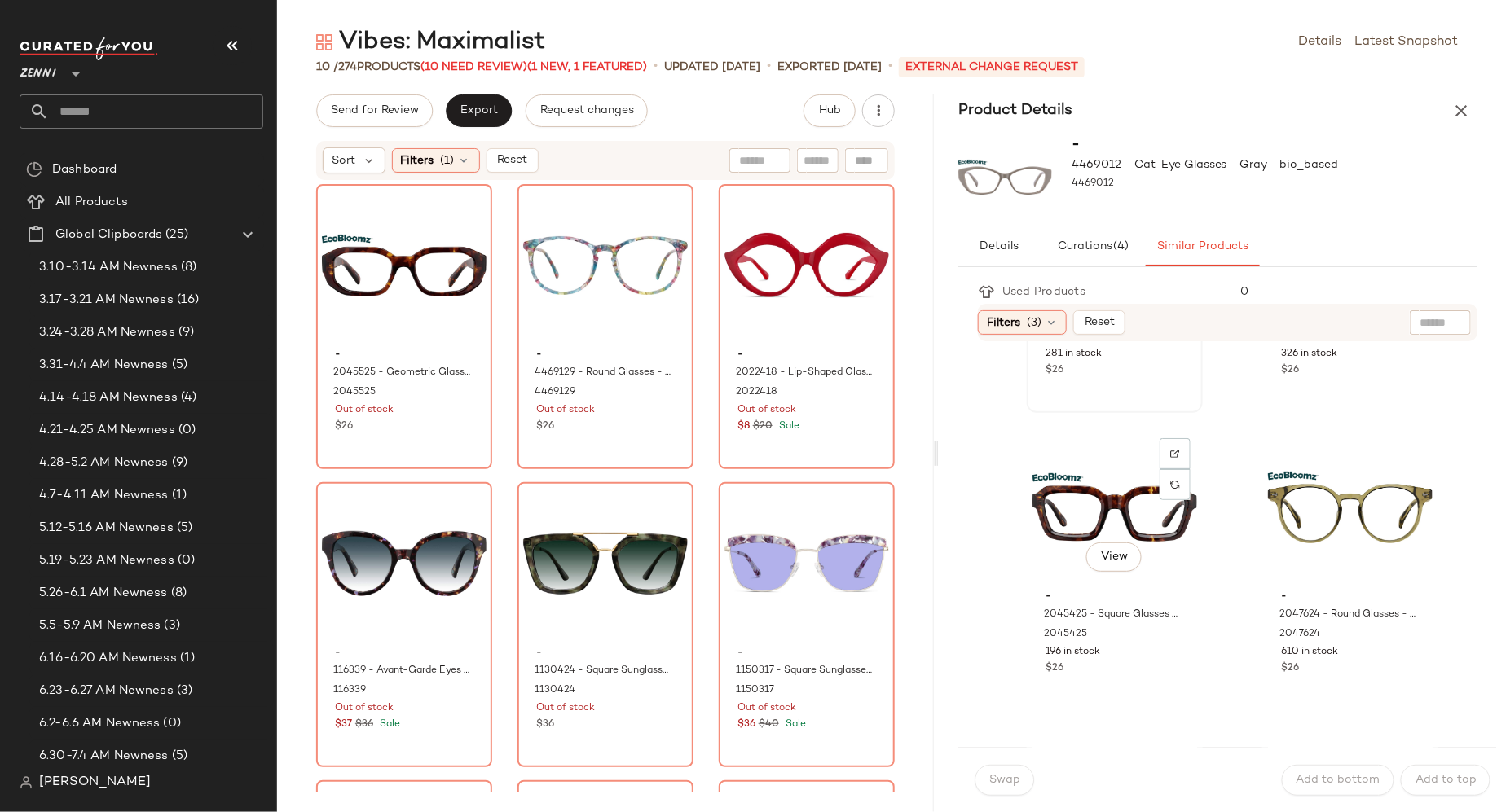
scroll to position [1719, 0]
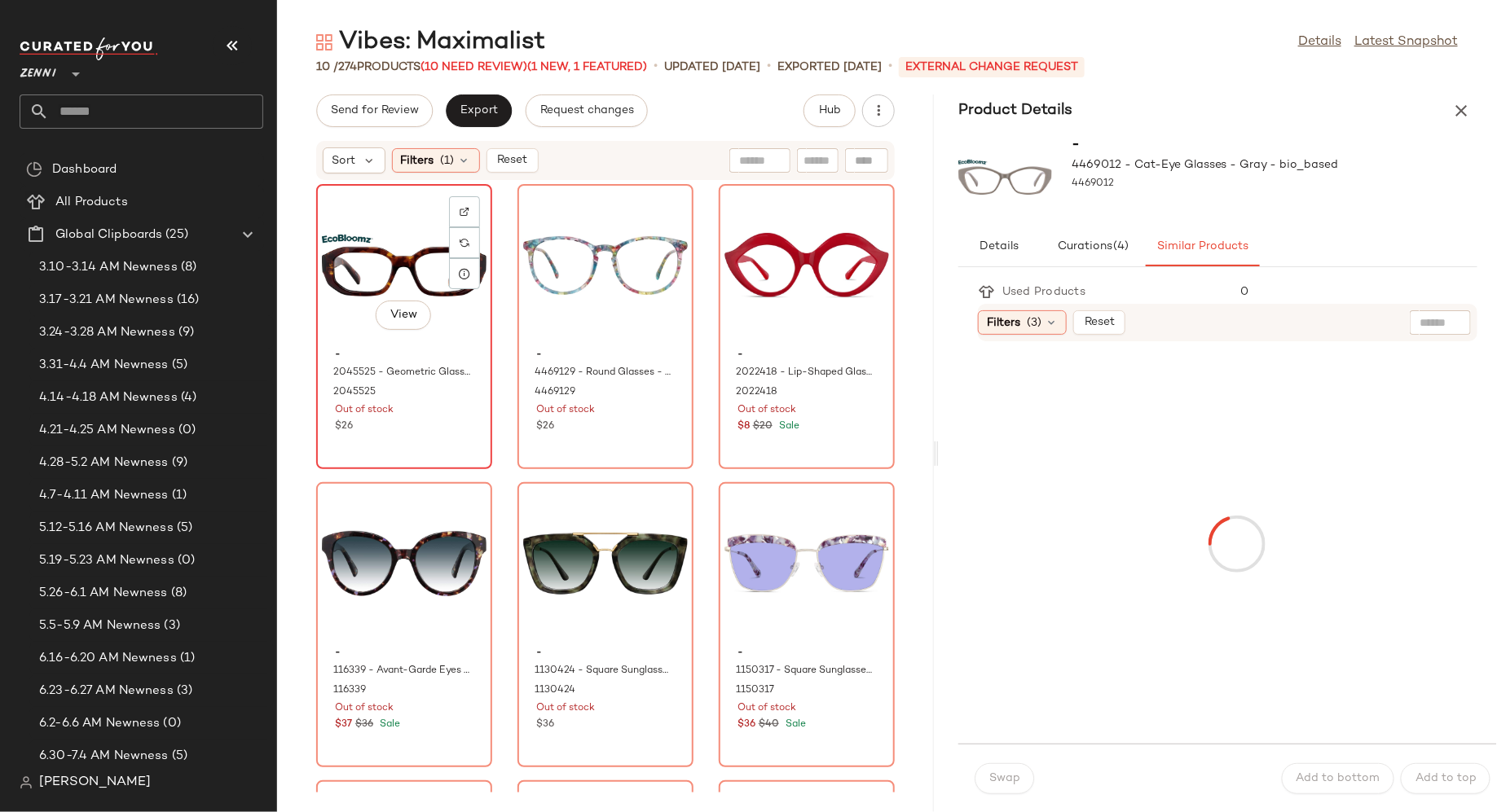
click at [437, 340] on div "View" at bounding box center [403, 265] width 164 height 152
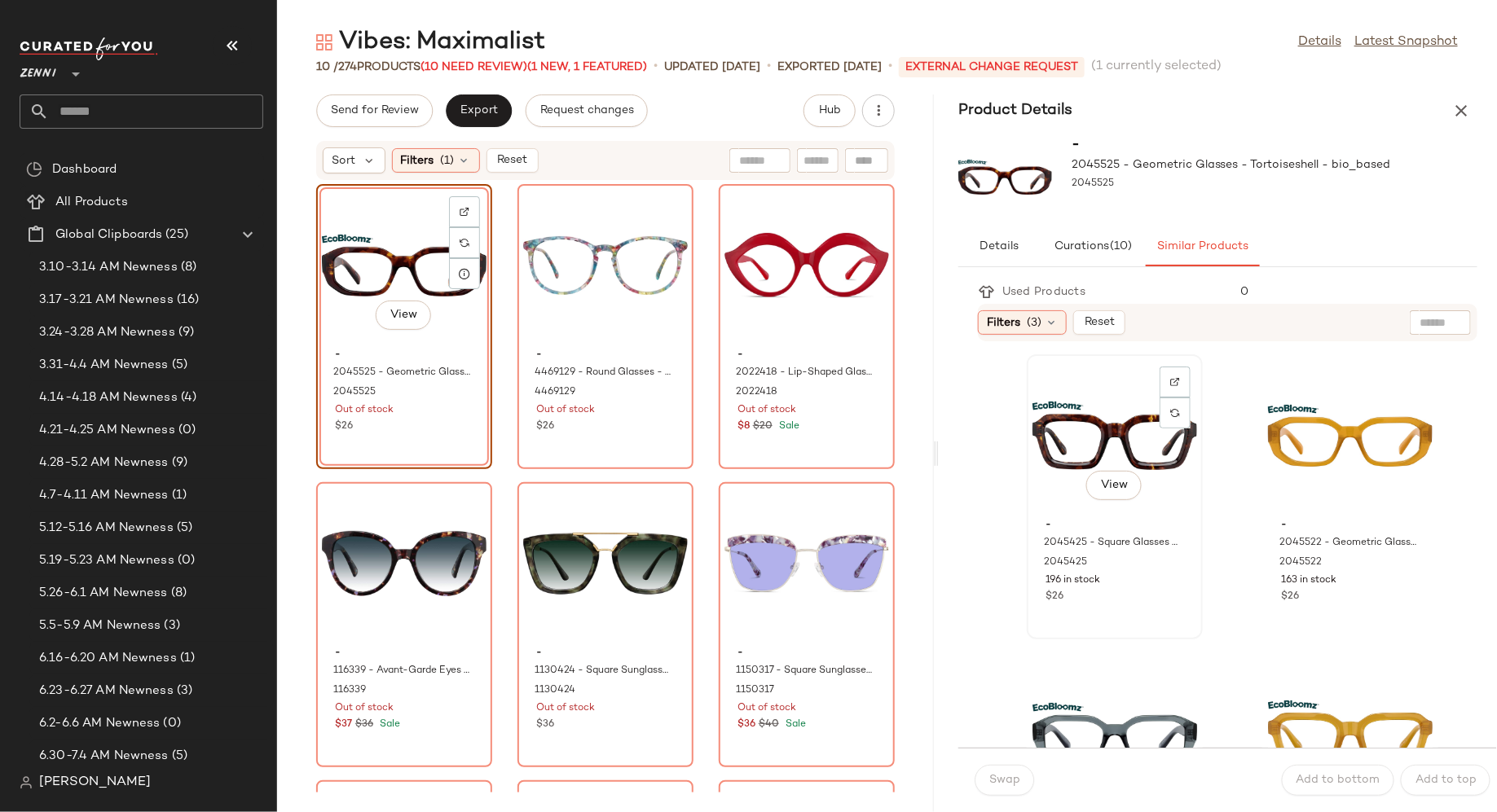
click at [1060, 457] on div "View" at bounding box center [1115, 435] width 164 height 152
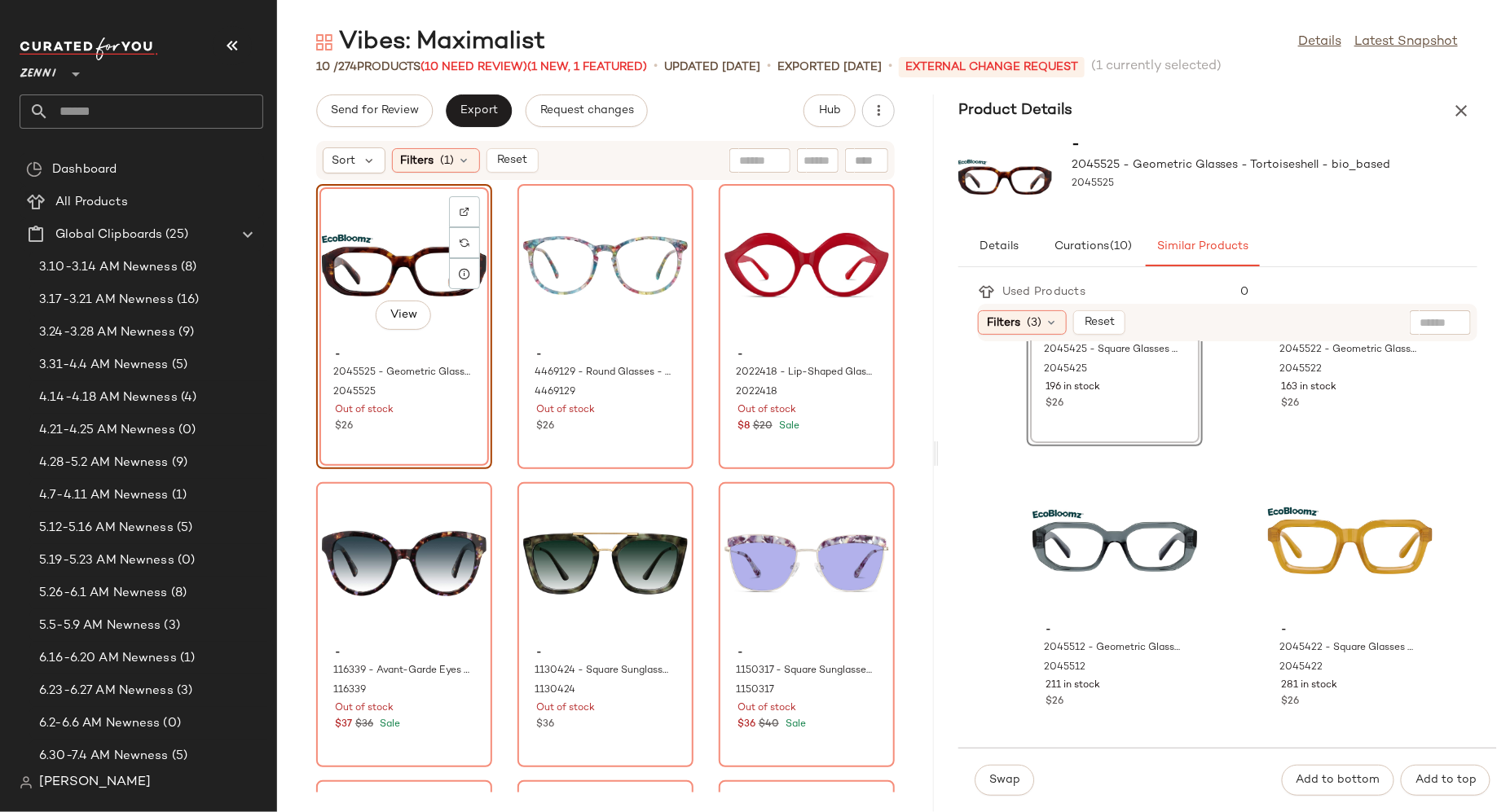
scroll to position [196, 0]
click at [998, 785] on span "Swap" at bounding box center [1004, 781] width 32 height 13
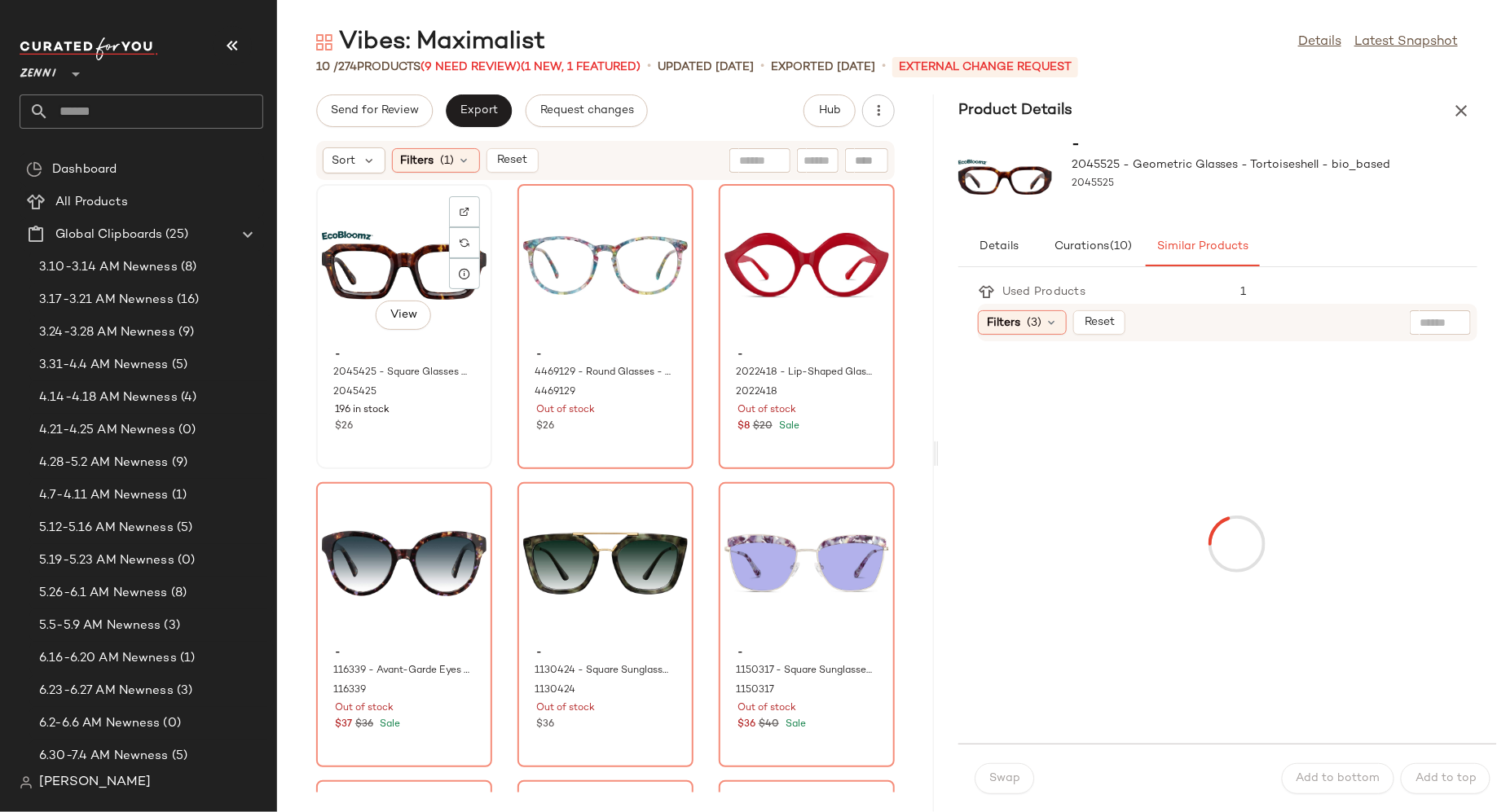
click at [377, 245] on div "View" at bounding box center [403, 265] width 164 height 152
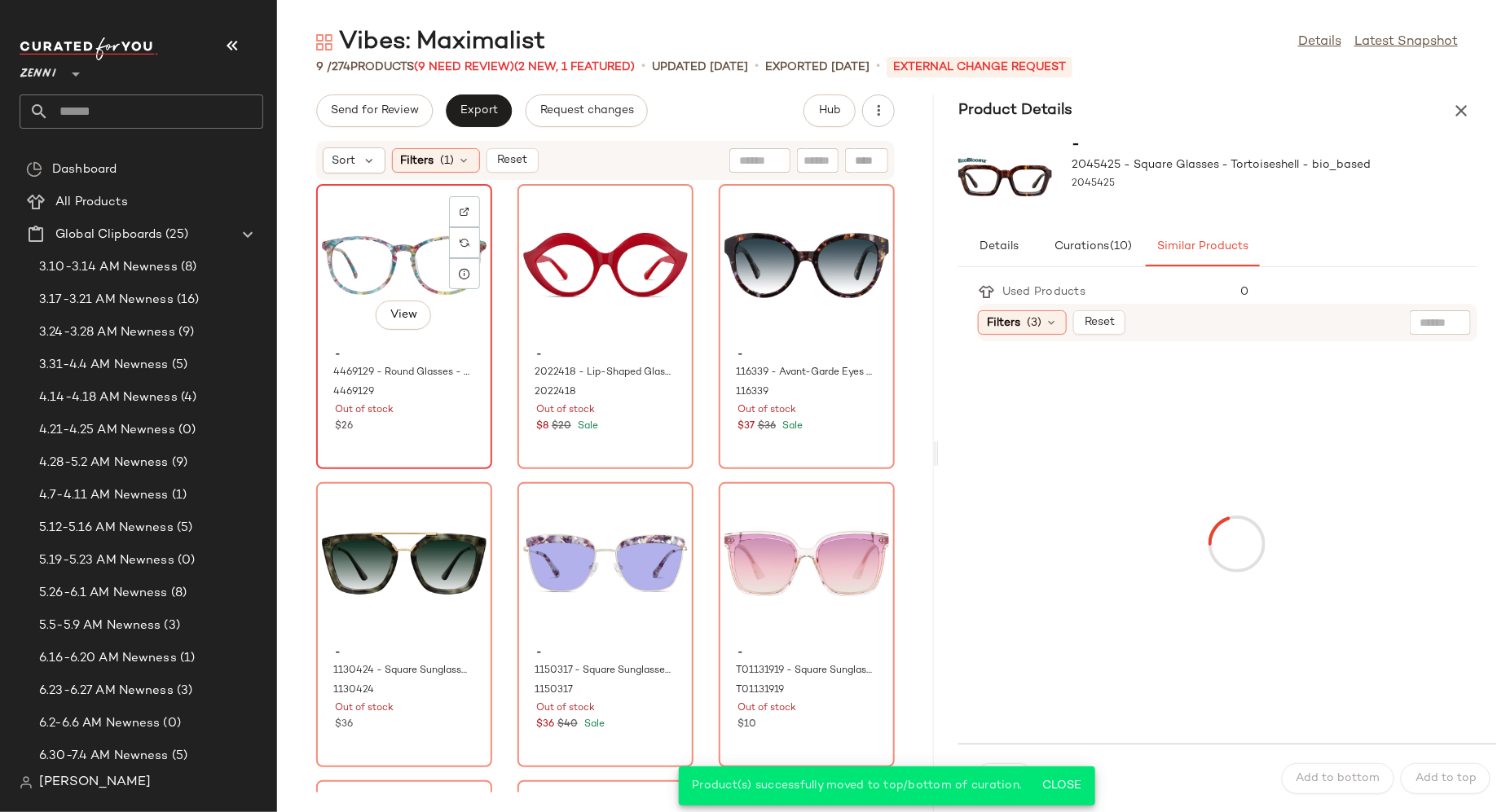
click at [398, 265] on div "View" at bounding box center [403, 265] width 164 height 152
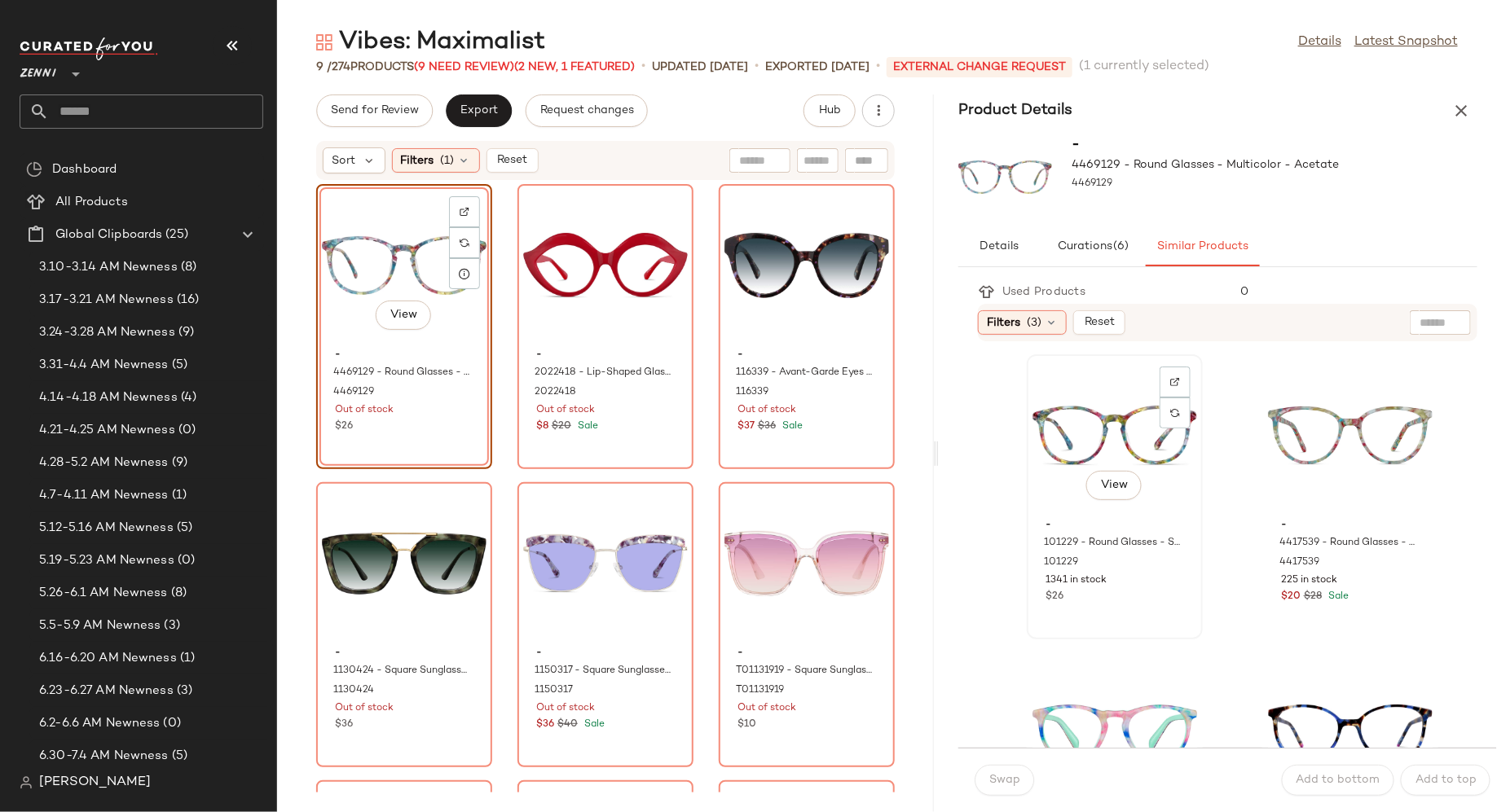
click at [1099, 422] on div "View" at bounding box center [1115, 435] width 164 height 152
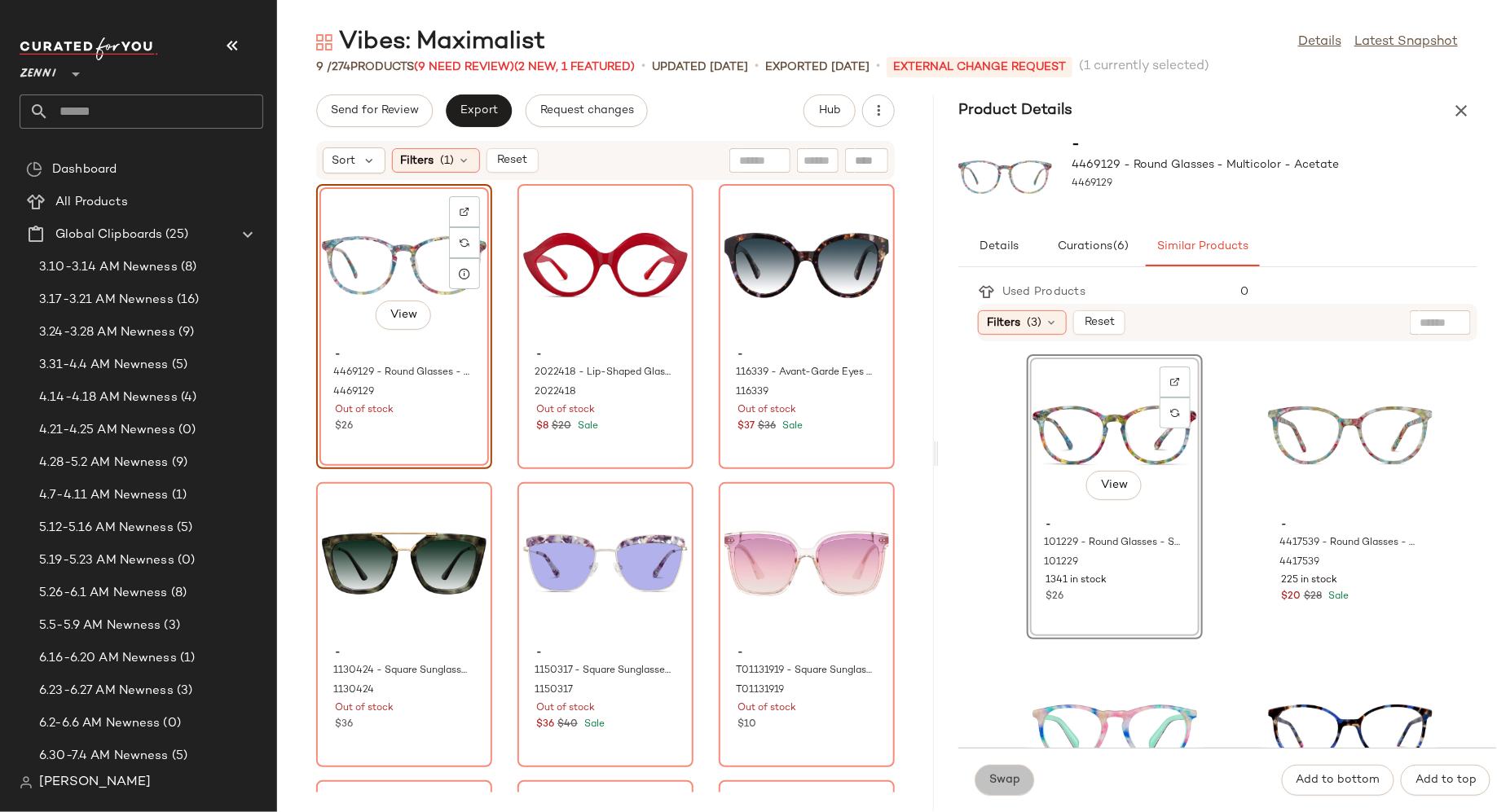
click at [1011, 785] on span "Swap" at bounding box center [1004, 781] width 32 height 13
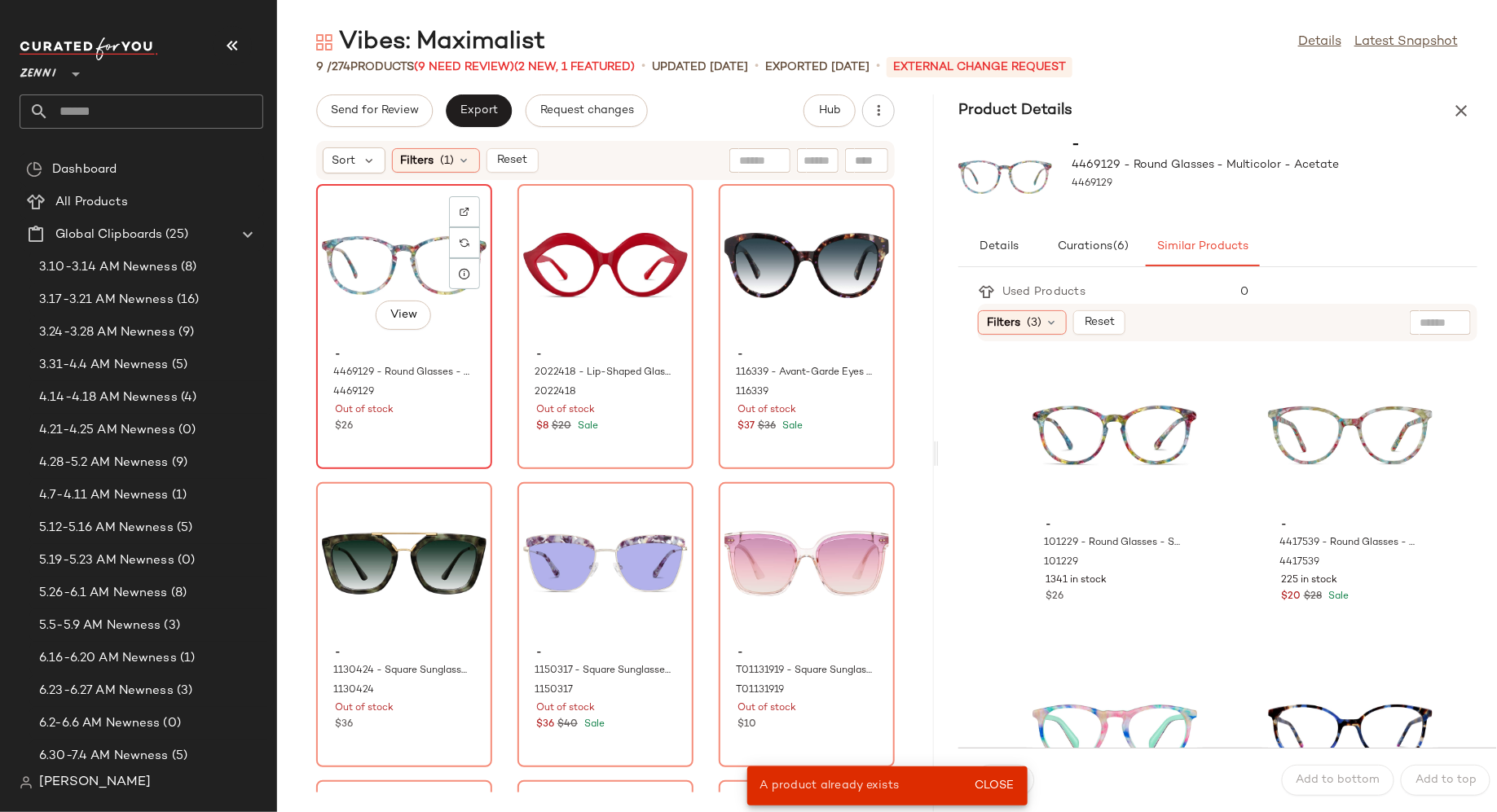
click at [454, 348] on span "-" at bounding box center [404, 355] width 139 height 15
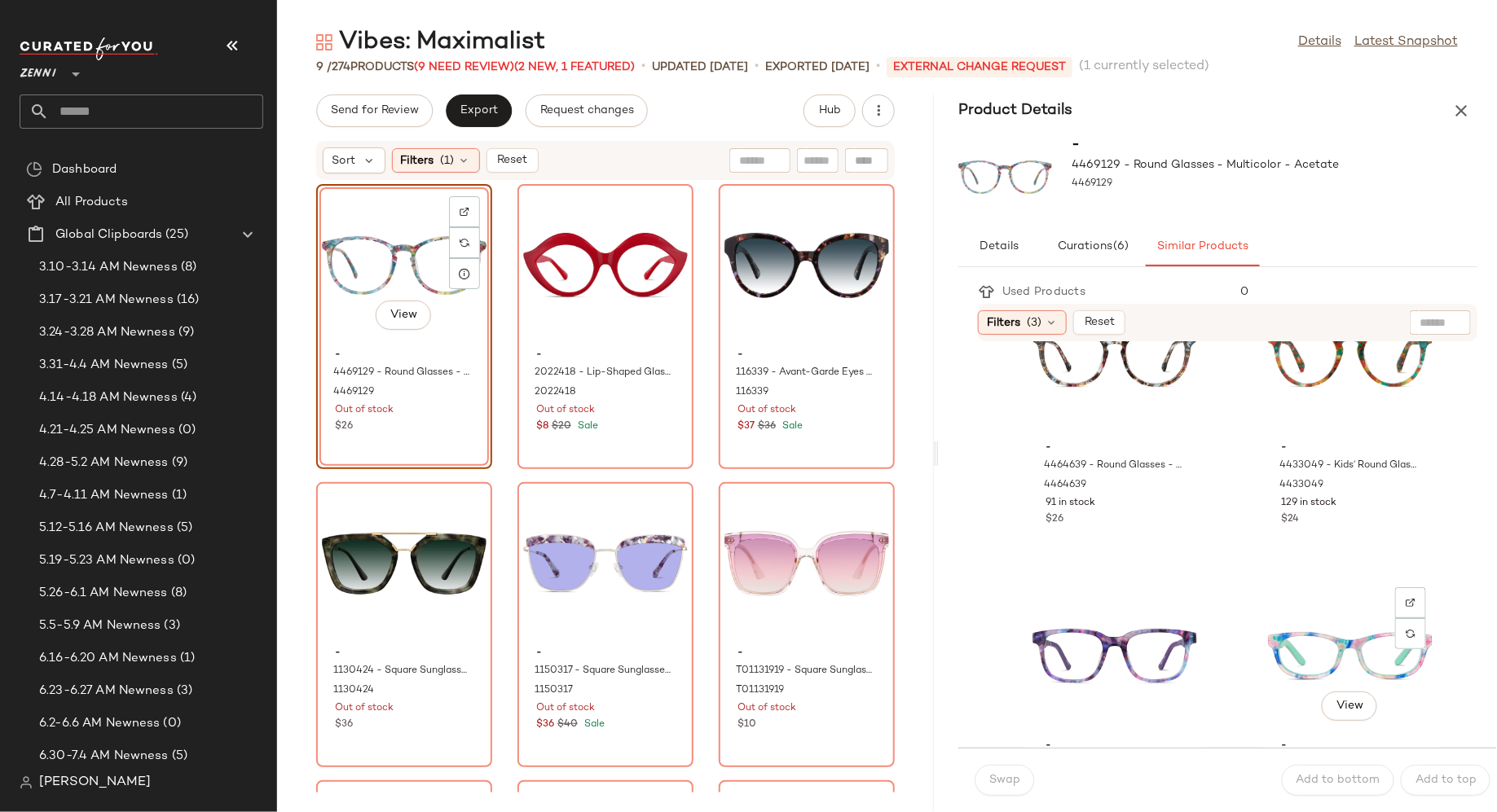
scroll to position [942, 0]
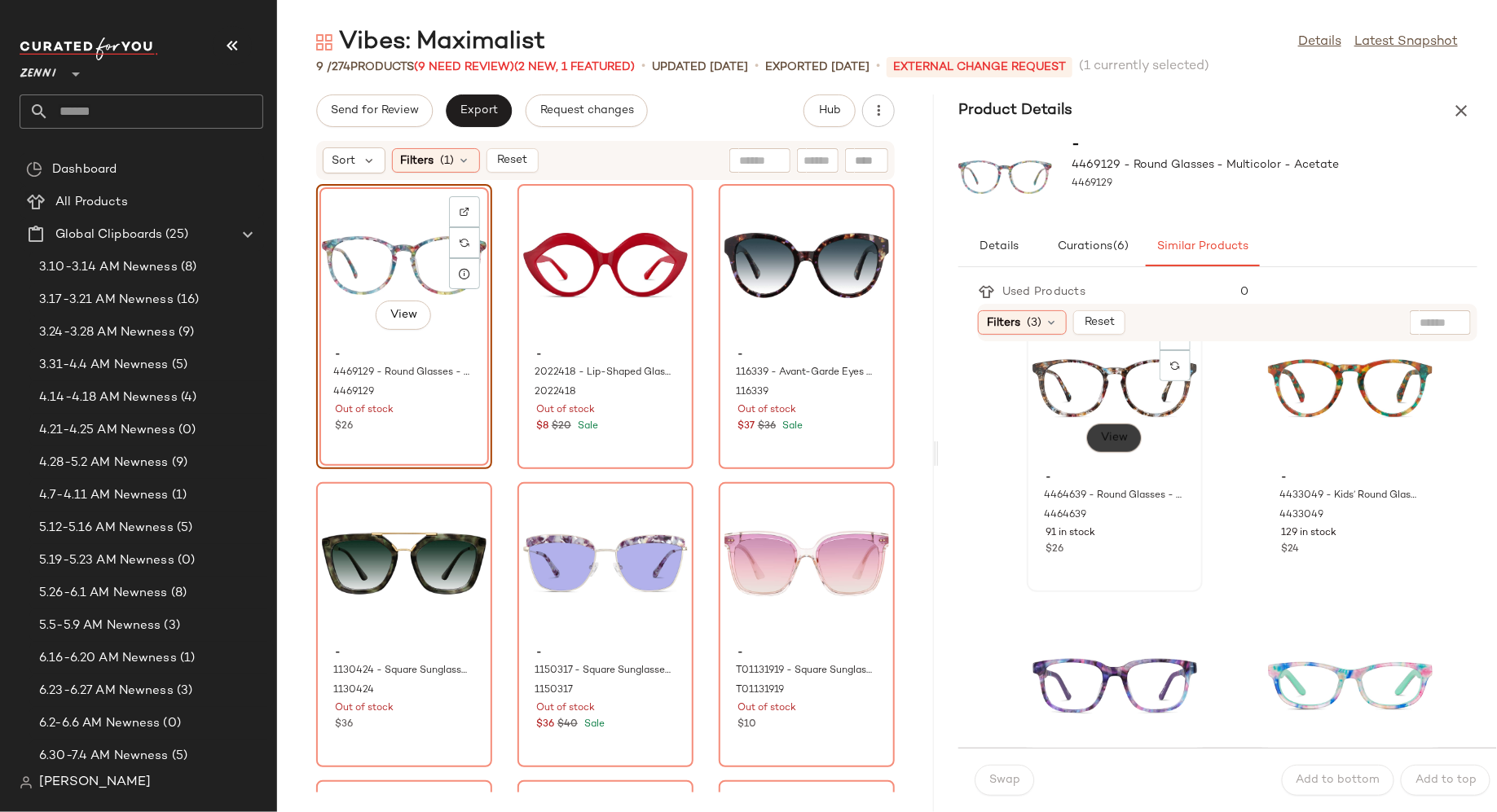
click at [1109, 439] on span "View" at bounding box center [1114, 438] width 28 height 13
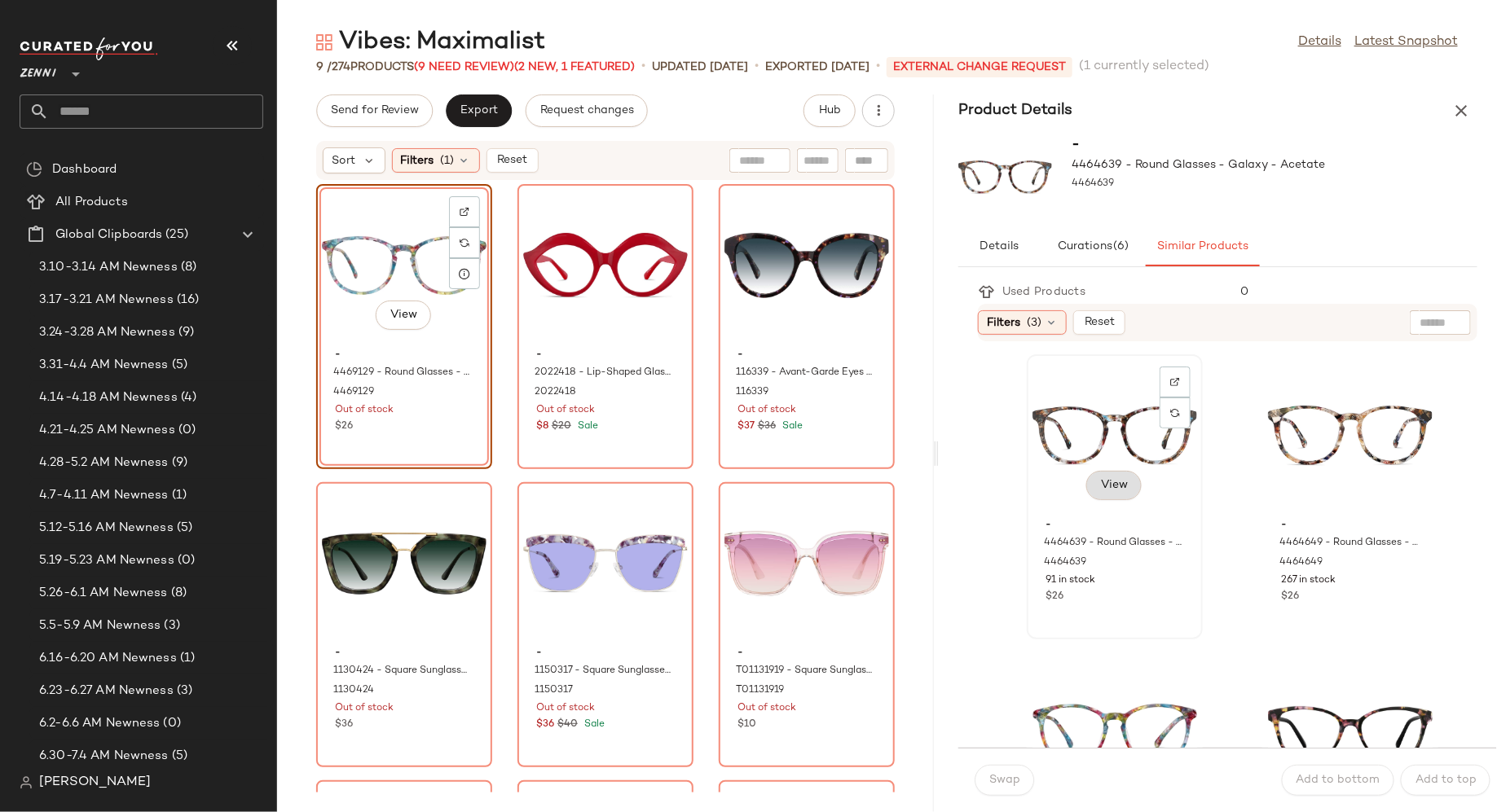
click at [1104, 488] on span "View" at bounding box center [1114, 486] width 28 height 13
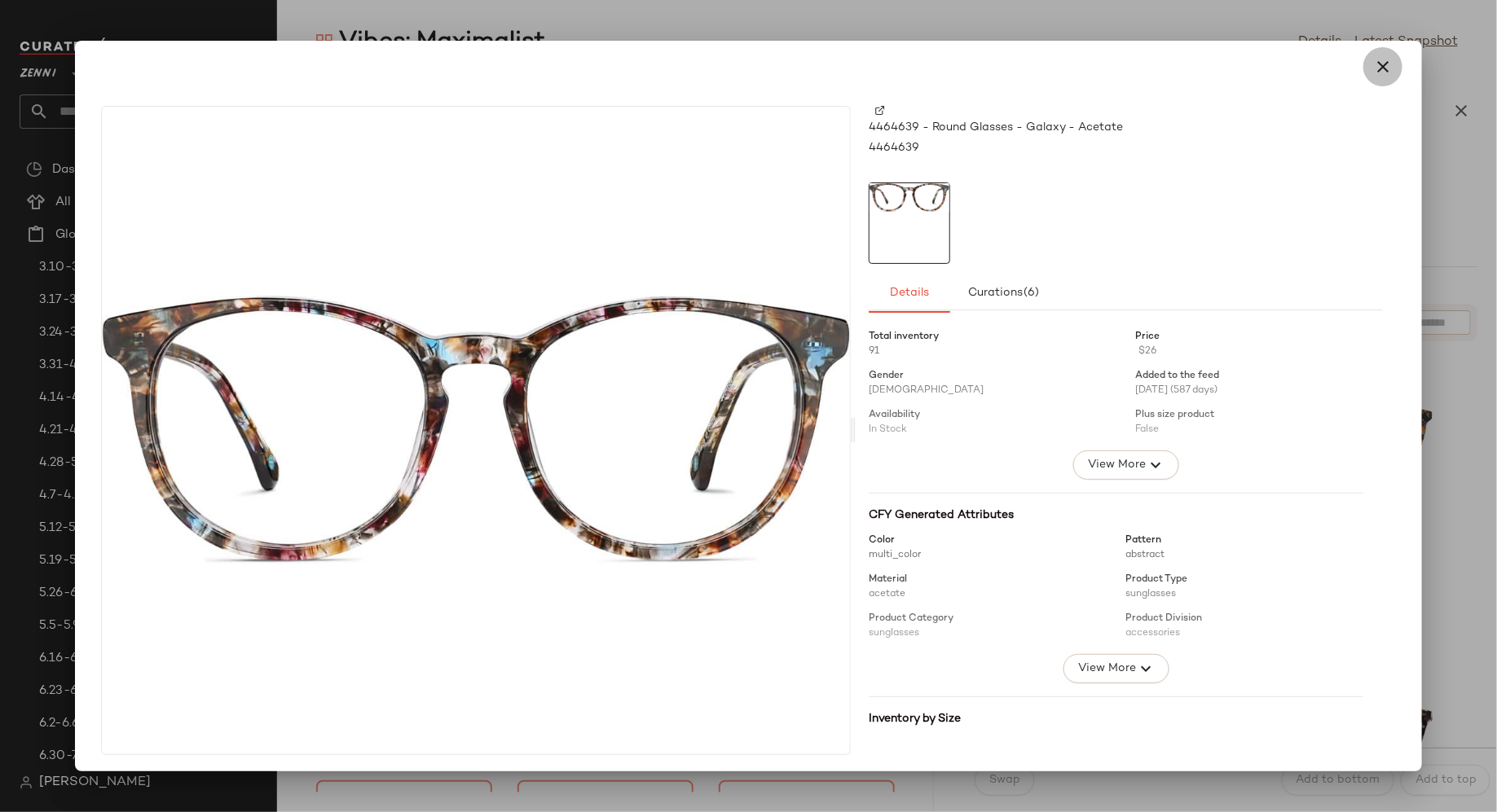
click at [1373, 65] on icon "button" at bounding box center [1382, 66] width 19 height 19
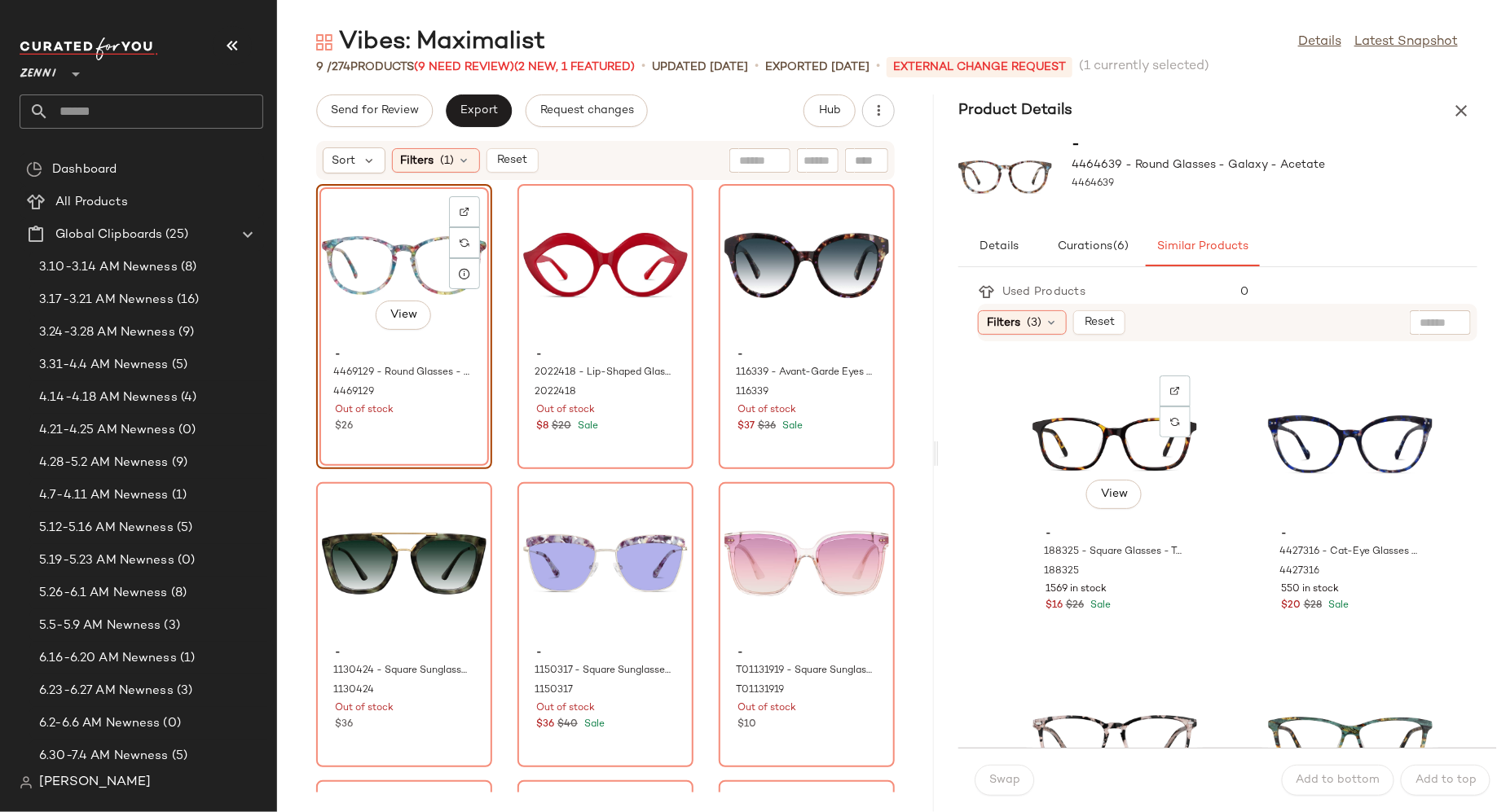
scroll to position [1781, 0]
click at [1336, 489] on span "View" at bounding box center [1350, 493] width 28 height 13
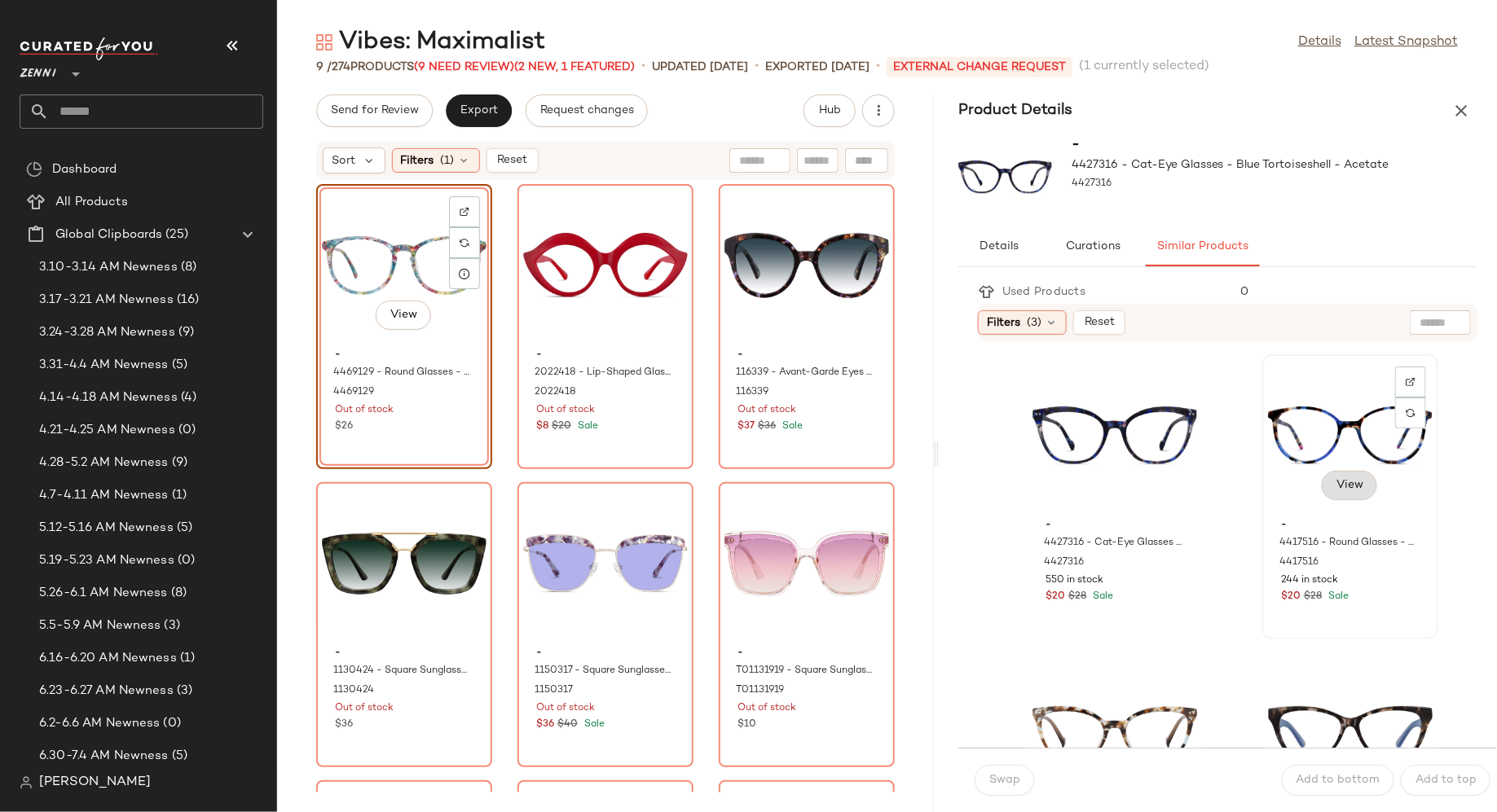
click at [1336, 479] on span "View" at bounding box center [1350, 486] width 28 height 13
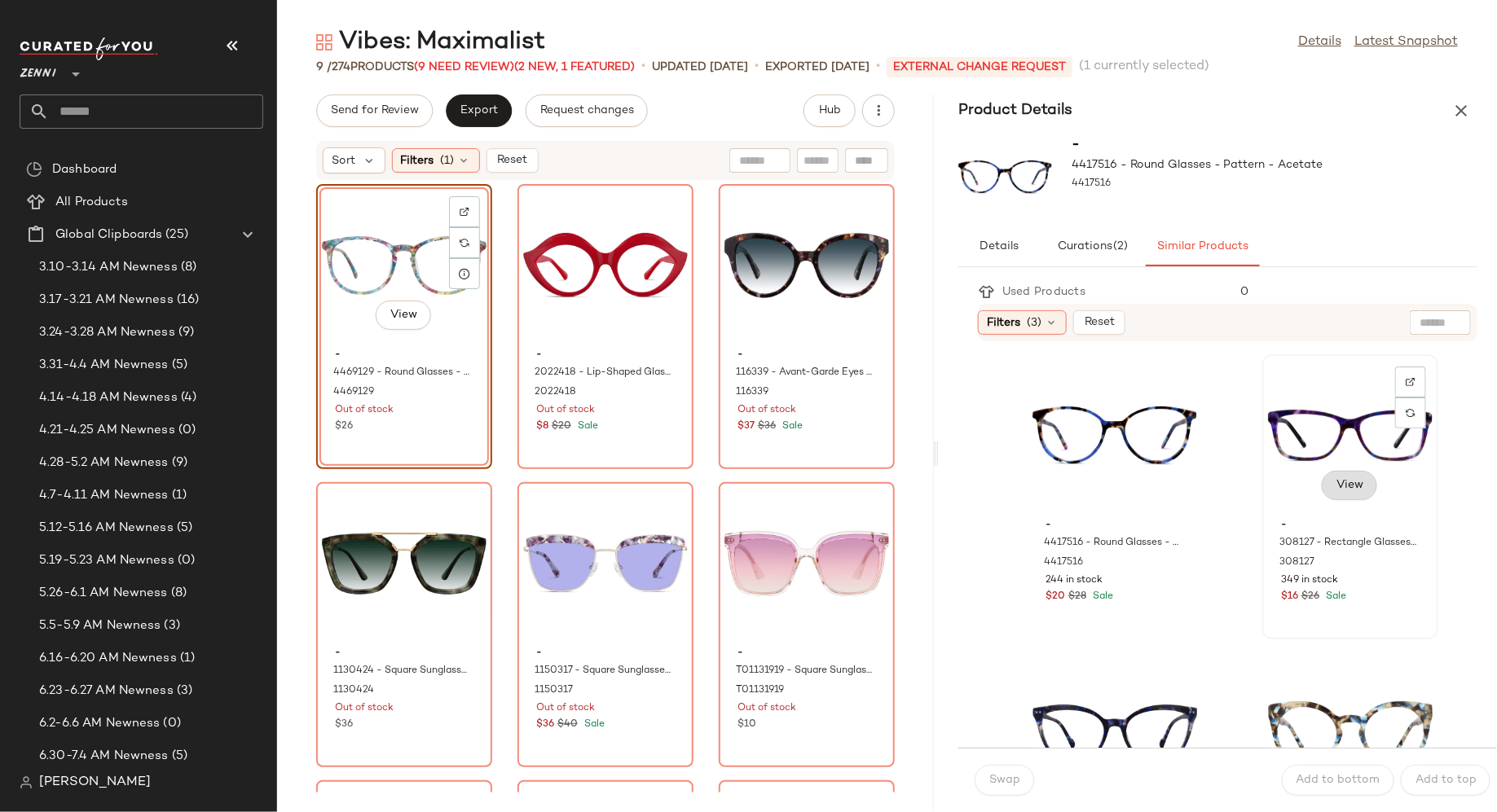
click at [1336, 487] on span "View" at bounding box center [1350, 486] width 28 height 13
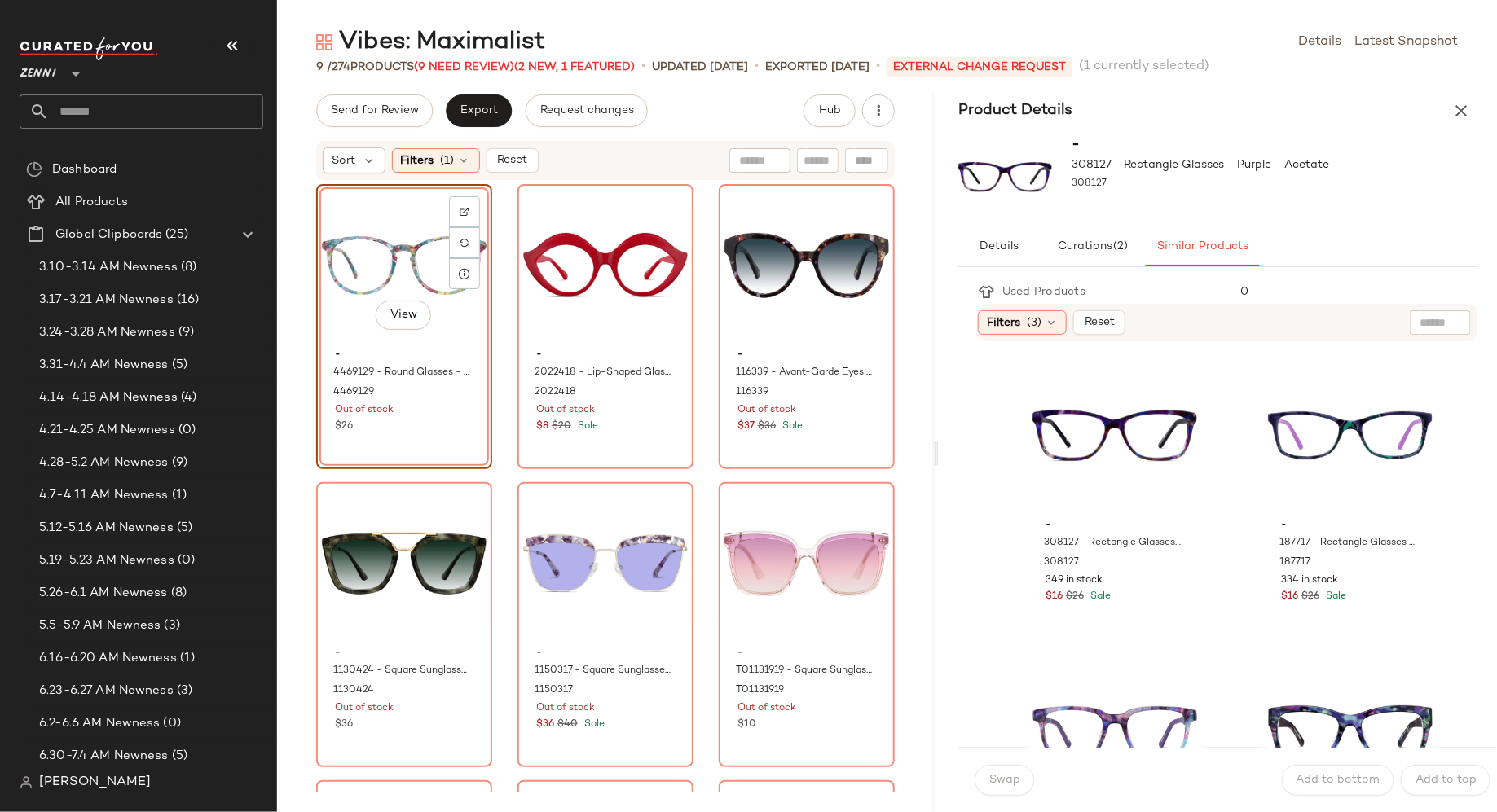
click at [411, 254] on div "View" at bounding box center [403, 265] width 164 height 152
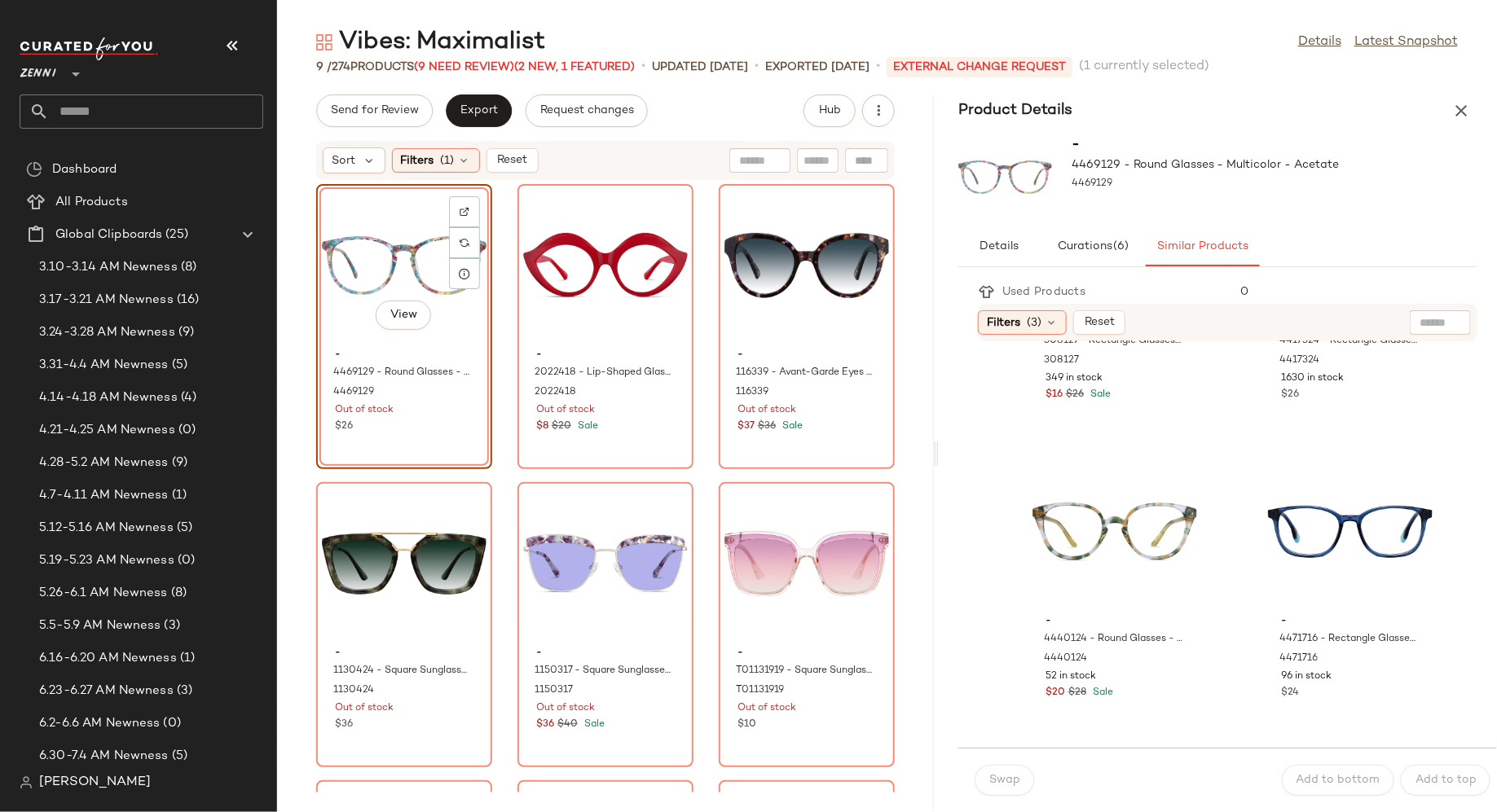
scroll to position [2628, 0]
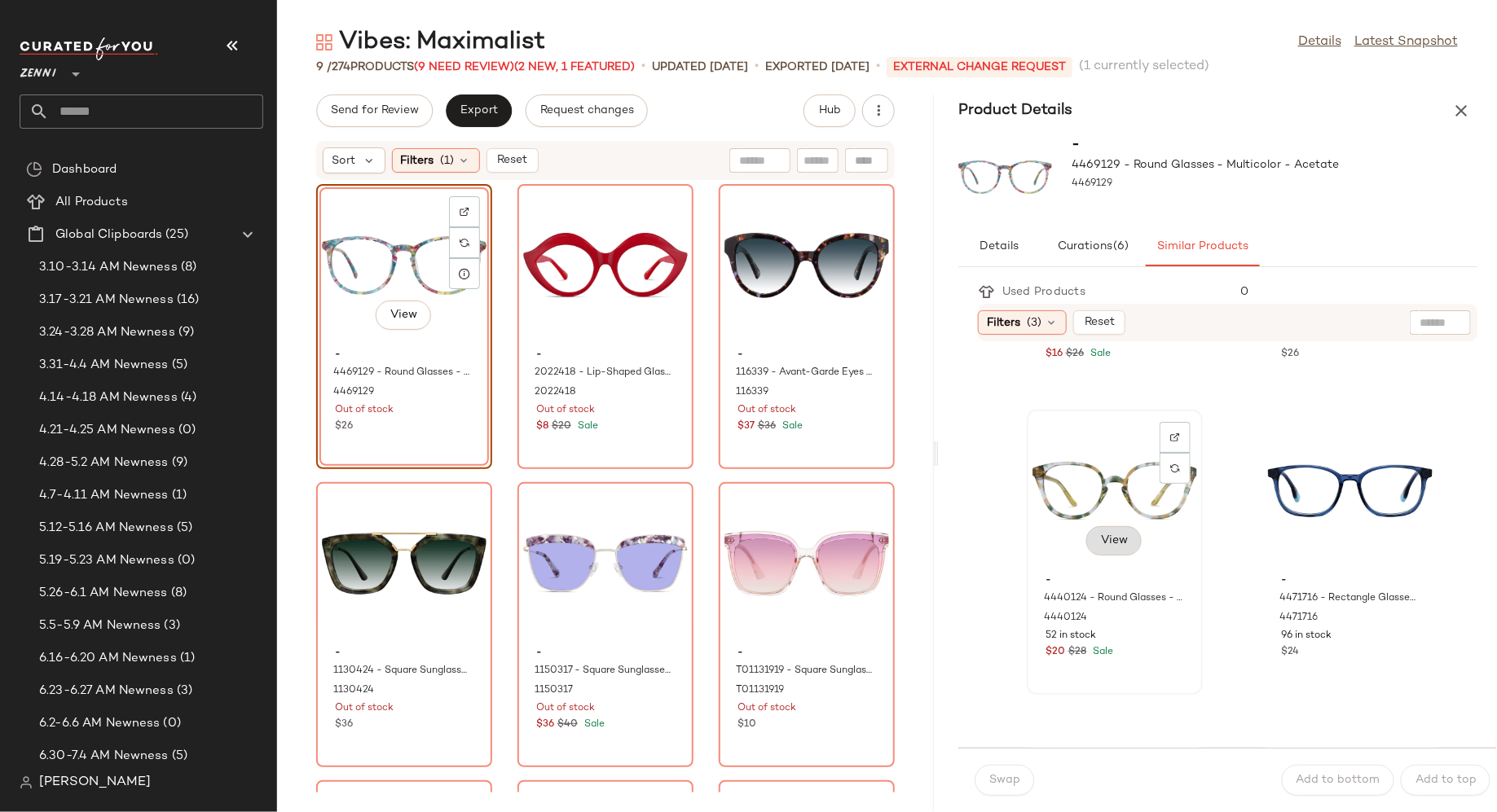
click at [1106, 536] on span "View" at bounding box center [1114, 541] width 28 height 13
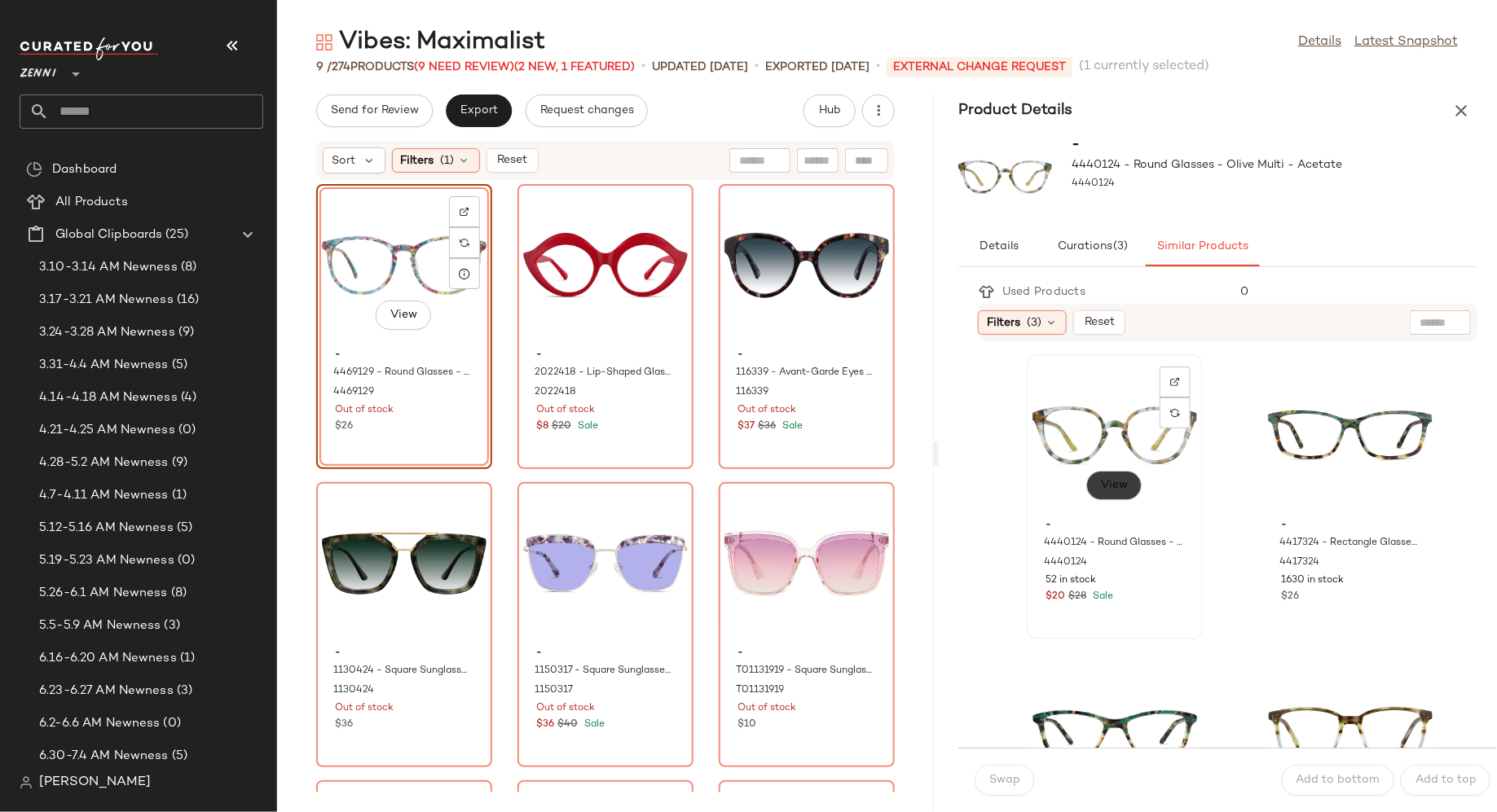
click at [1120, 489] on span "View" at bounding box center [1114, 486] width 28 height 13
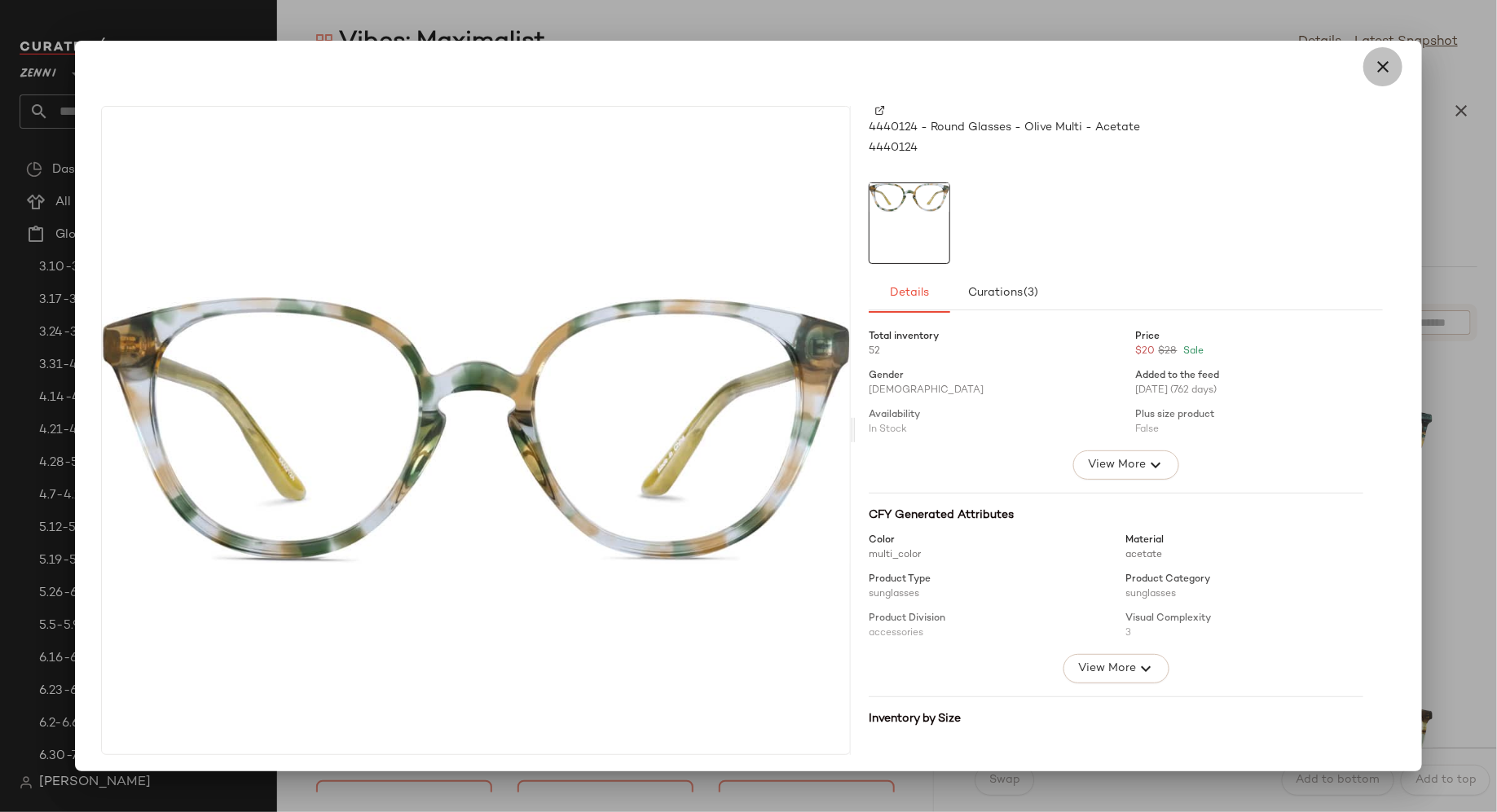
click at [1375, 68] on icon "button" at bounding box center [1382, 66] width 19 height 19
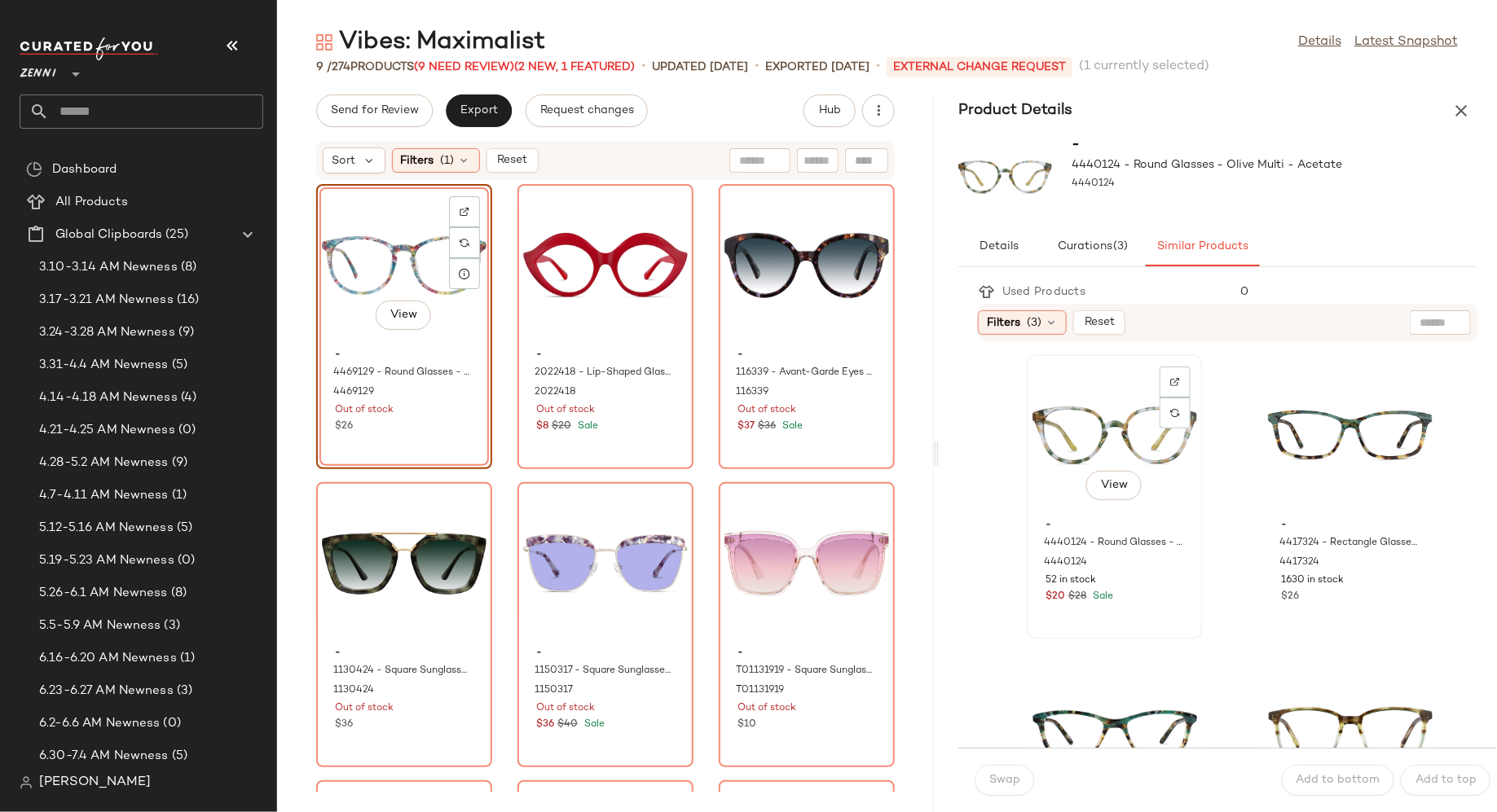
click at [1075, 429] on div "View" at bounding box center [1115, 435] width 164 height 152
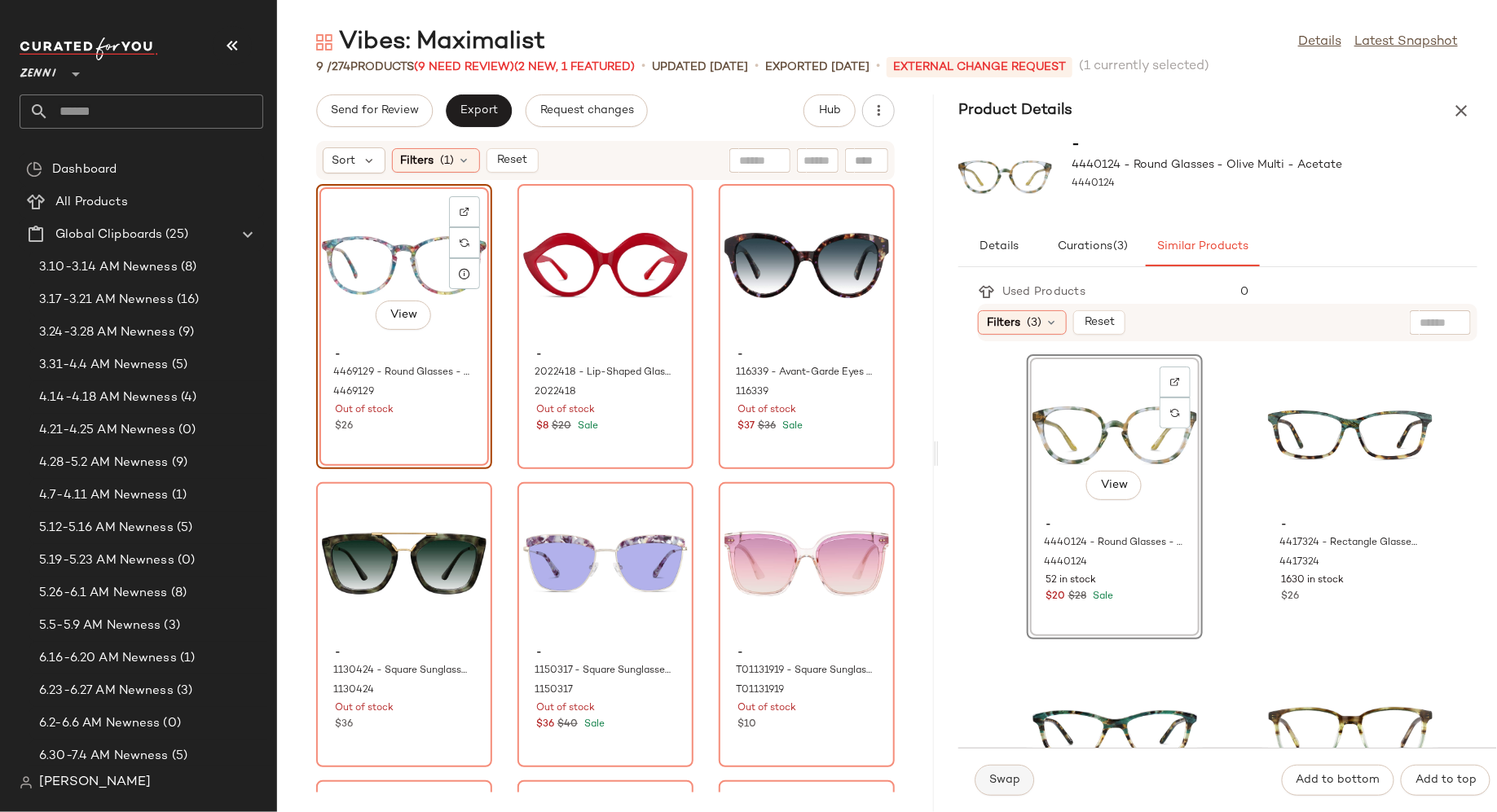
click at [998, 787] on span "Swap" at bounding box center [1004, 781] width 32 height 13
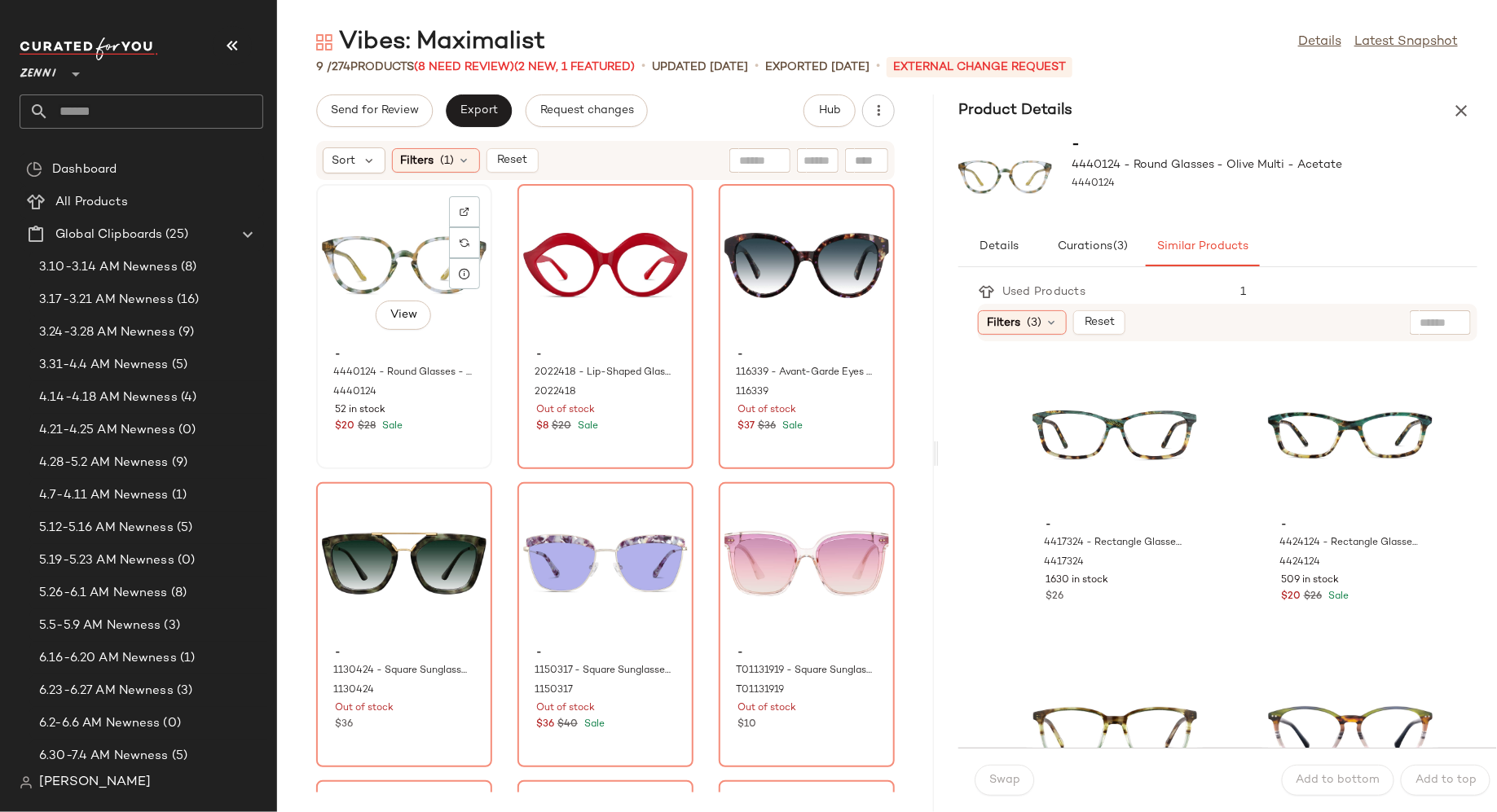
click at [374, 230] on div "View" at bounding box center [403, 265] width 164 height 152
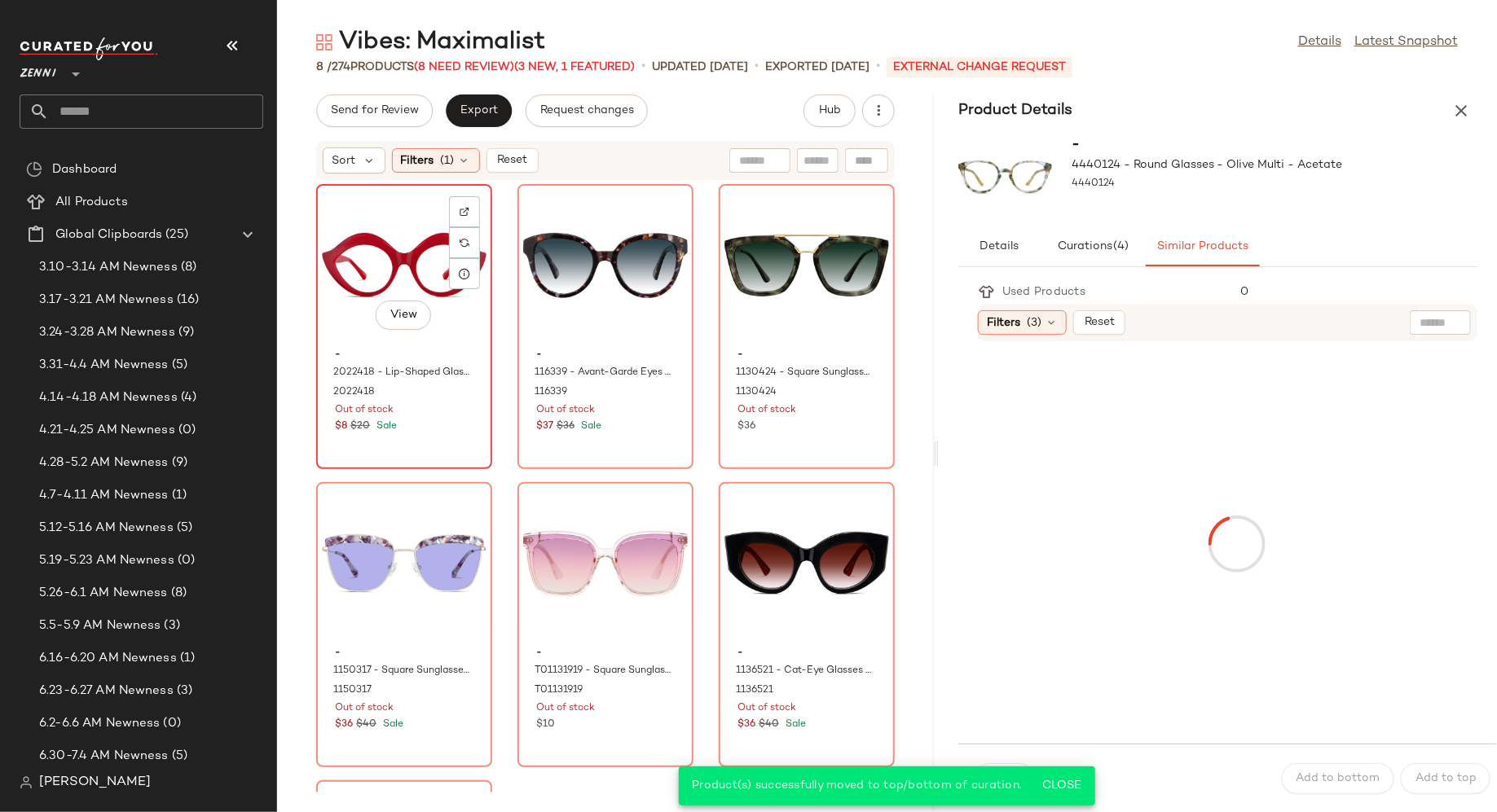
click at [400, 270] on div "View" at bounding box center [403, 265] width 164 height 152
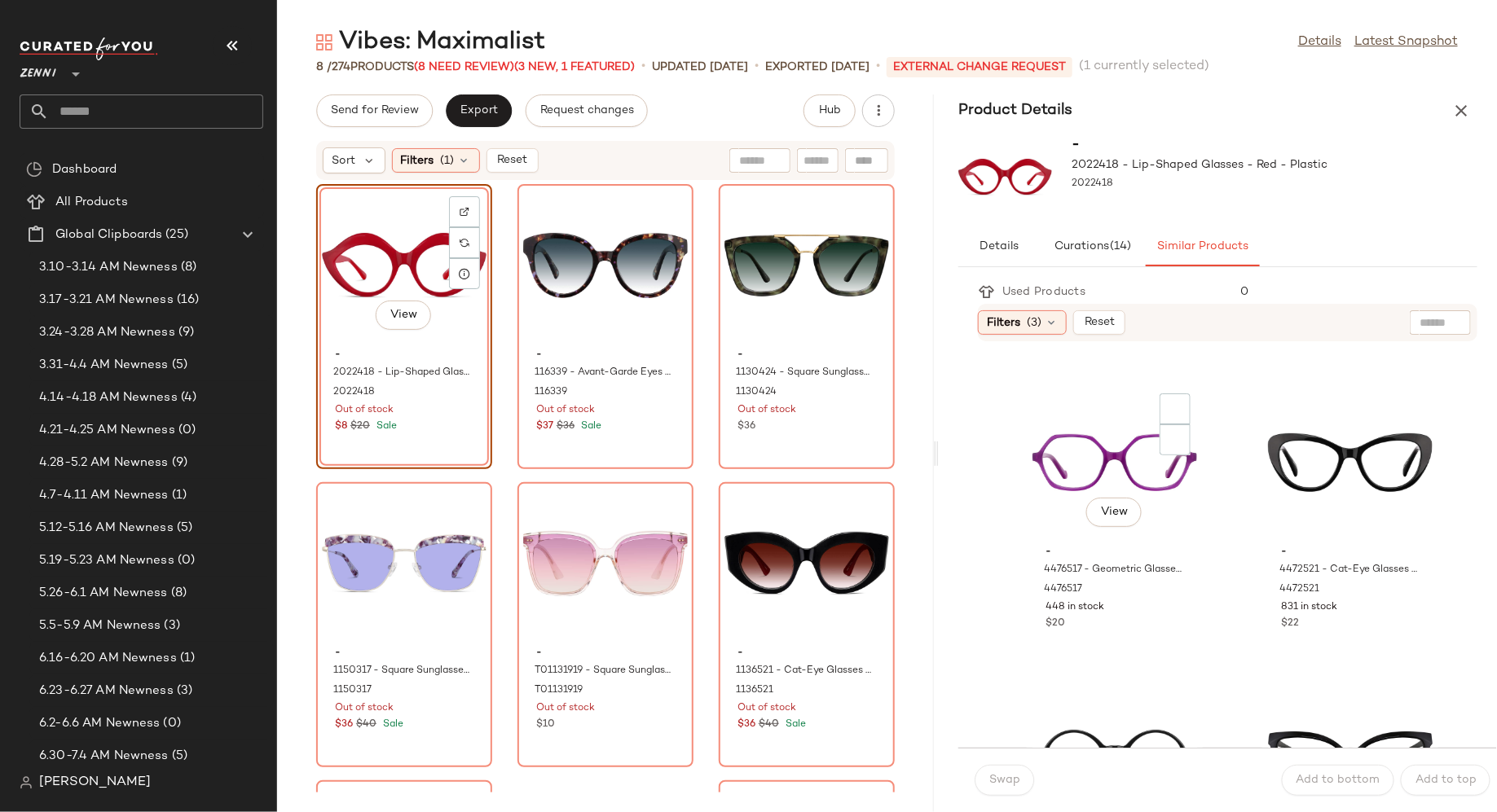
scroll to position [2915, 0]
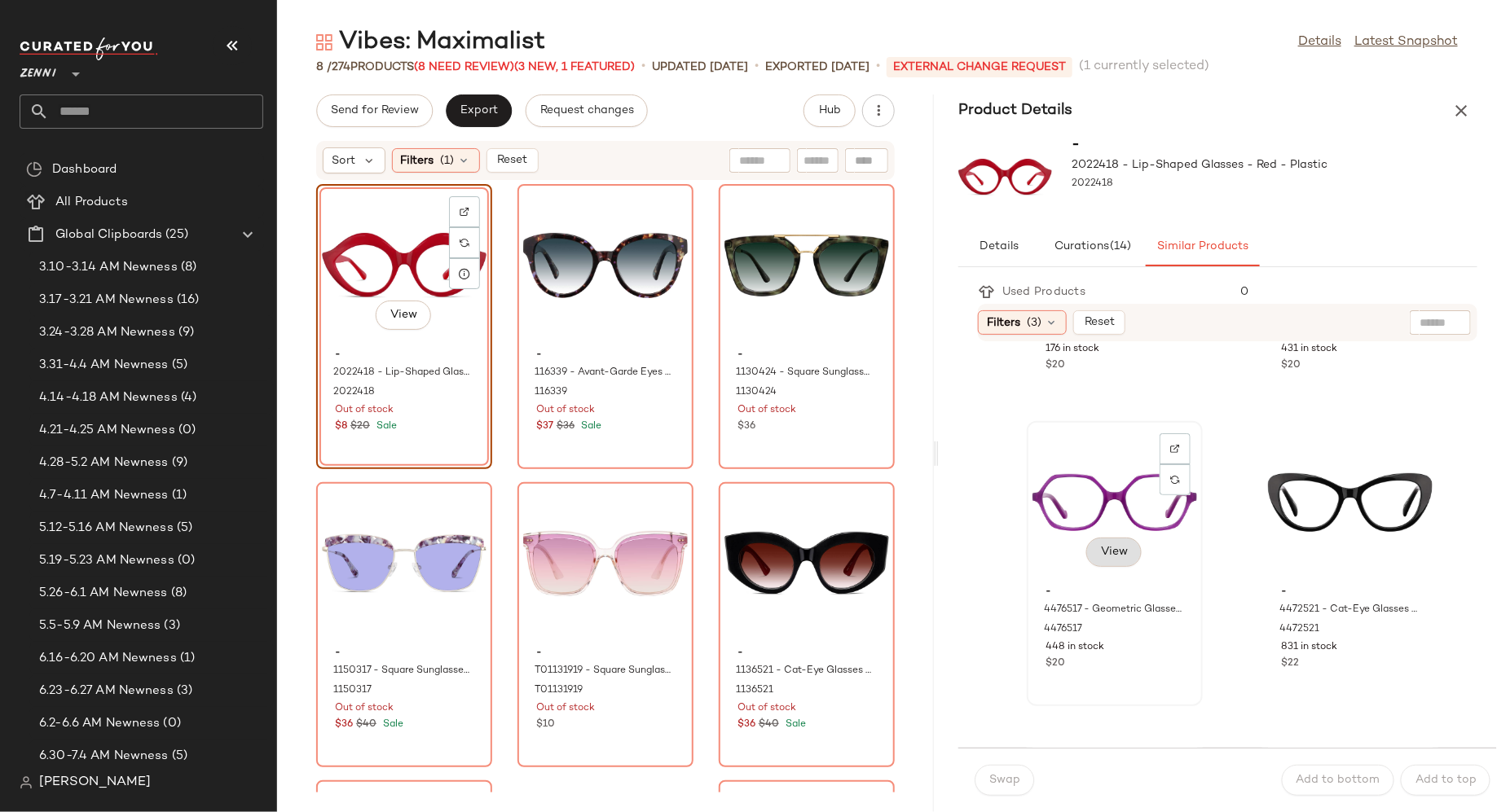
click at [1126, 547] on span "View" at bounding box center [1114, 552] width 28 height 13
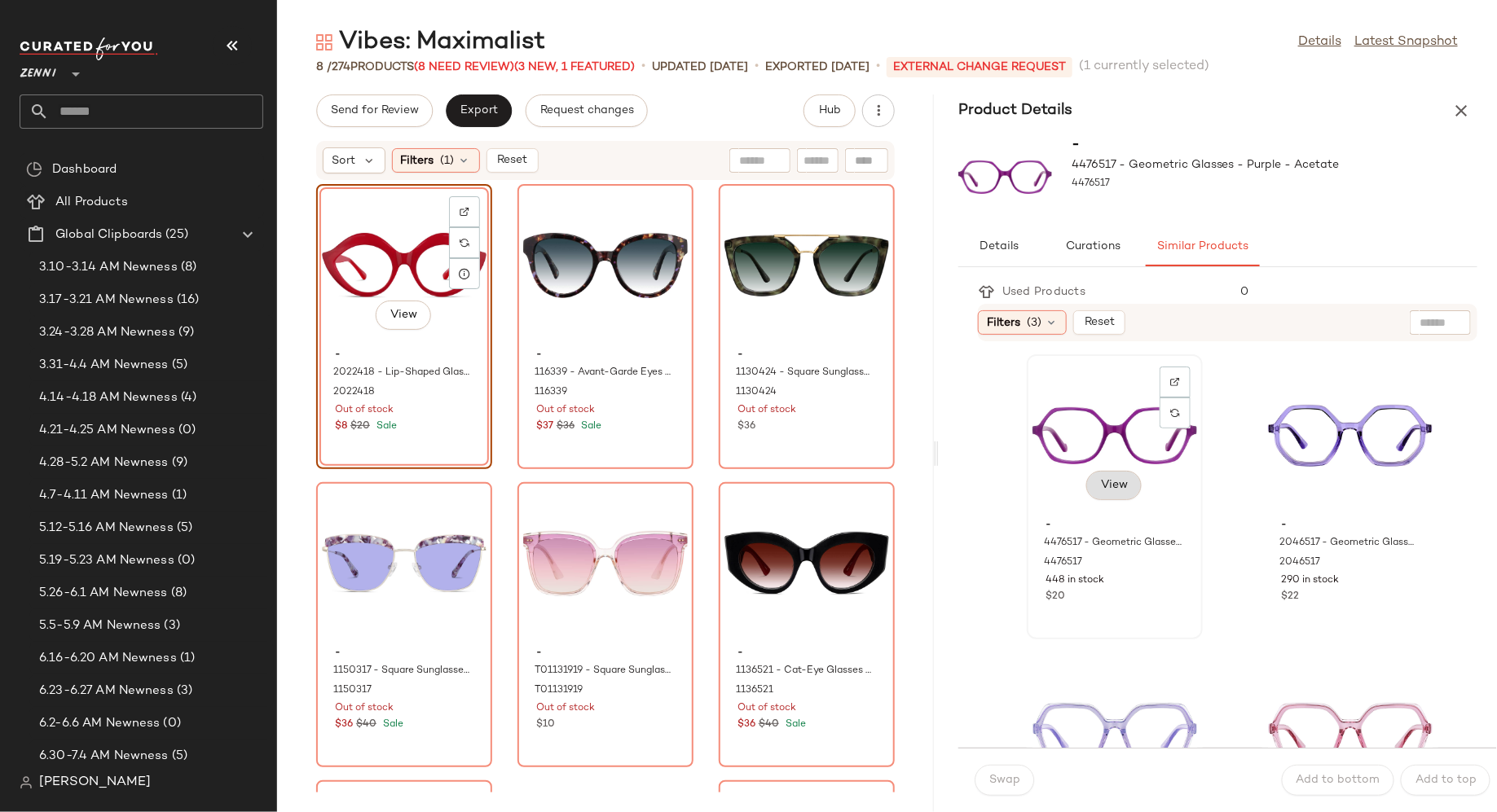
click at [1128, 476] on button "View" at bounding box center [1114, 486] width 55 height 29
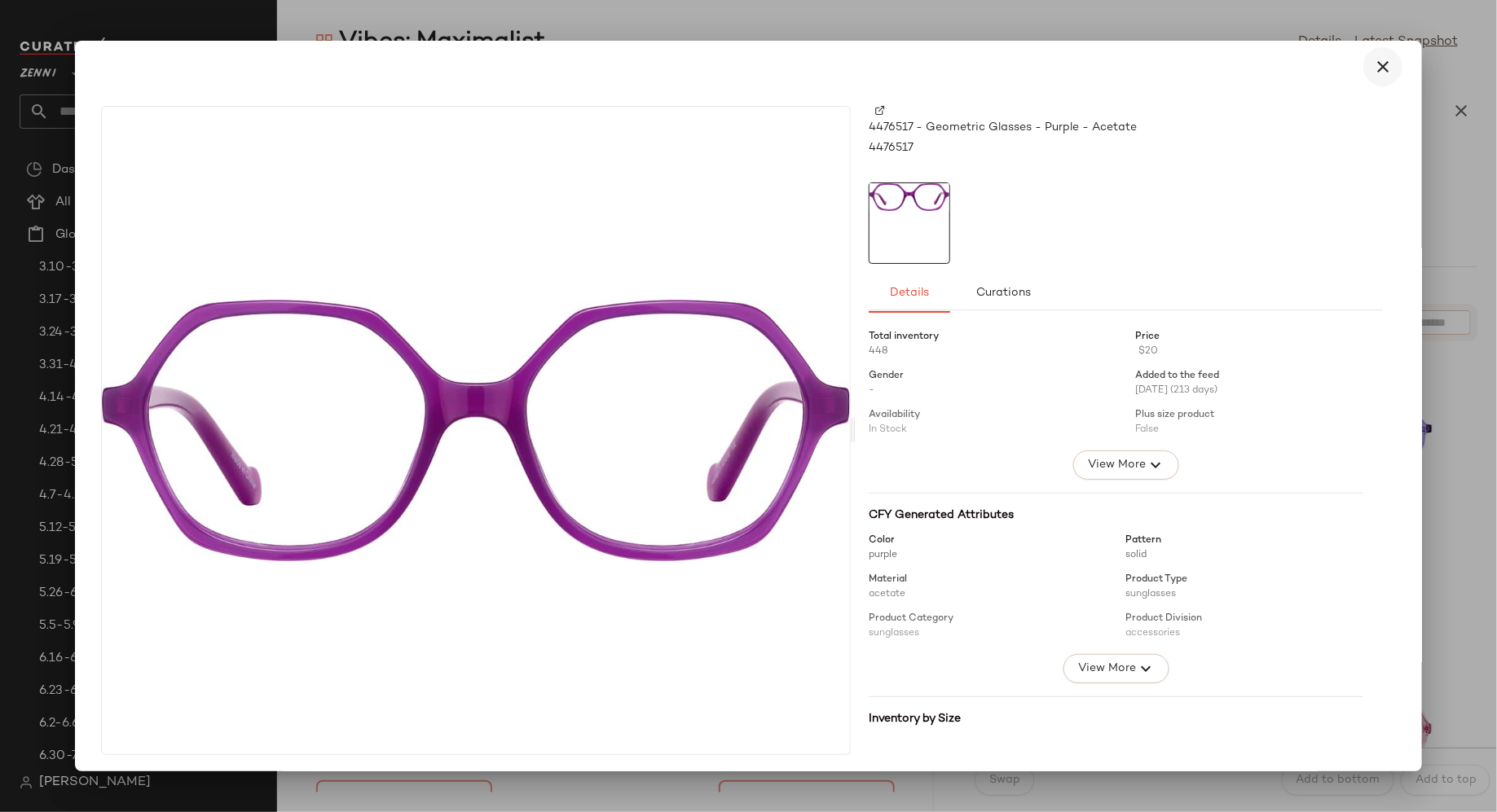
click at [1378, 63] on icon "button" at bounding box center [1382, 66] width 19 height 19
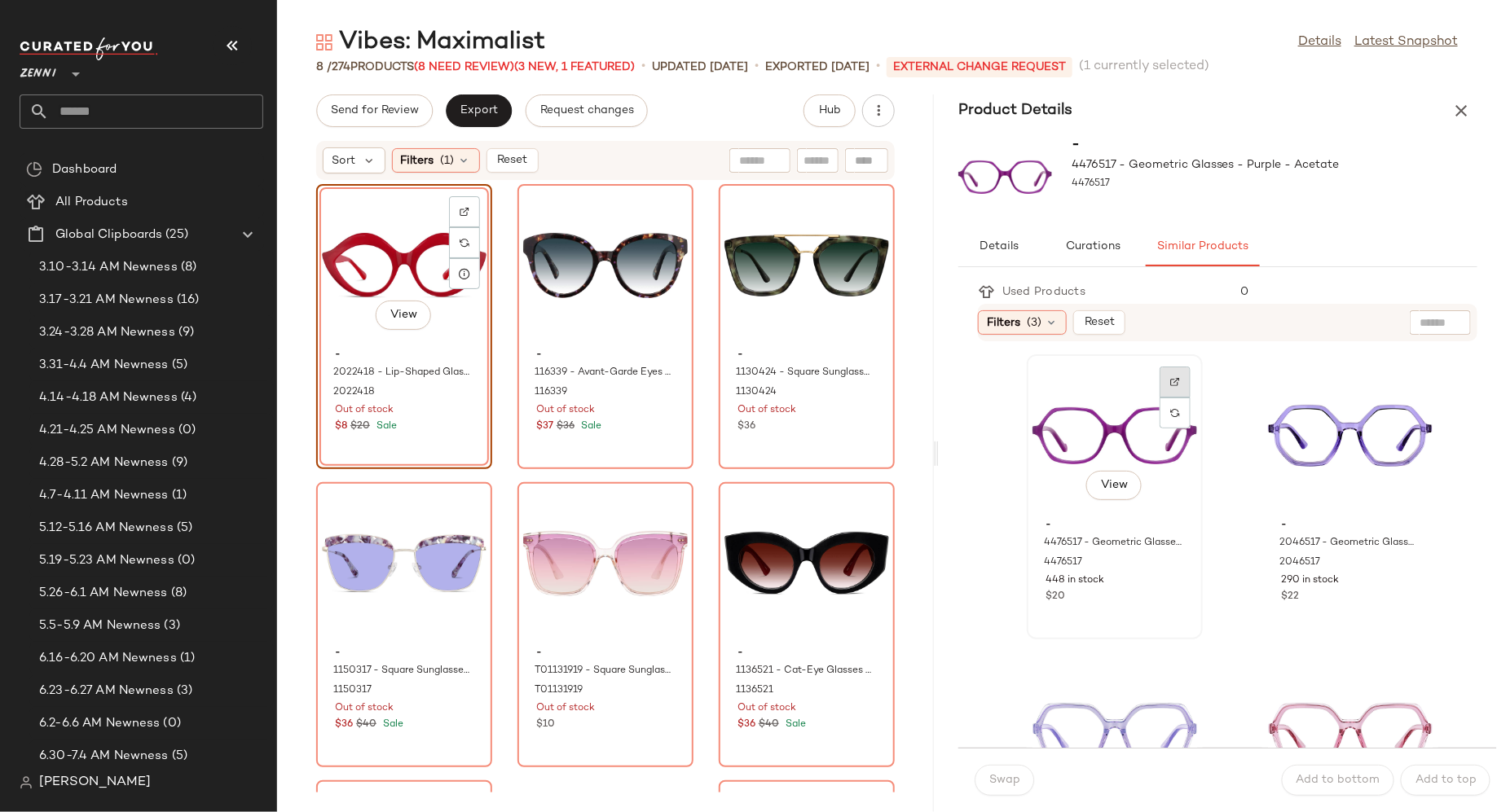
click at [1179, 380] on img at bounding box center [1175, 382] width 10 height 10
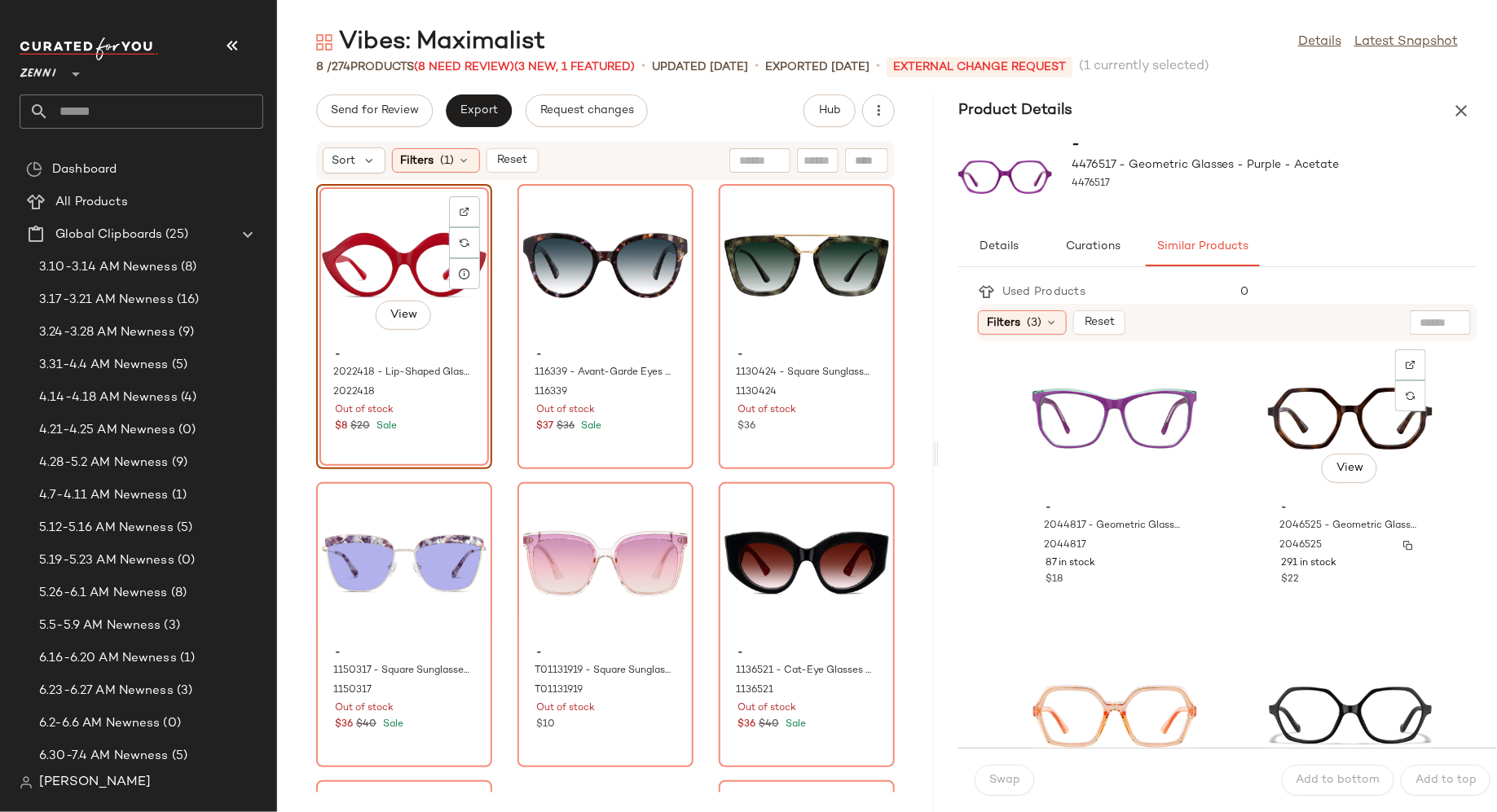
scroll to position [1500, 0]
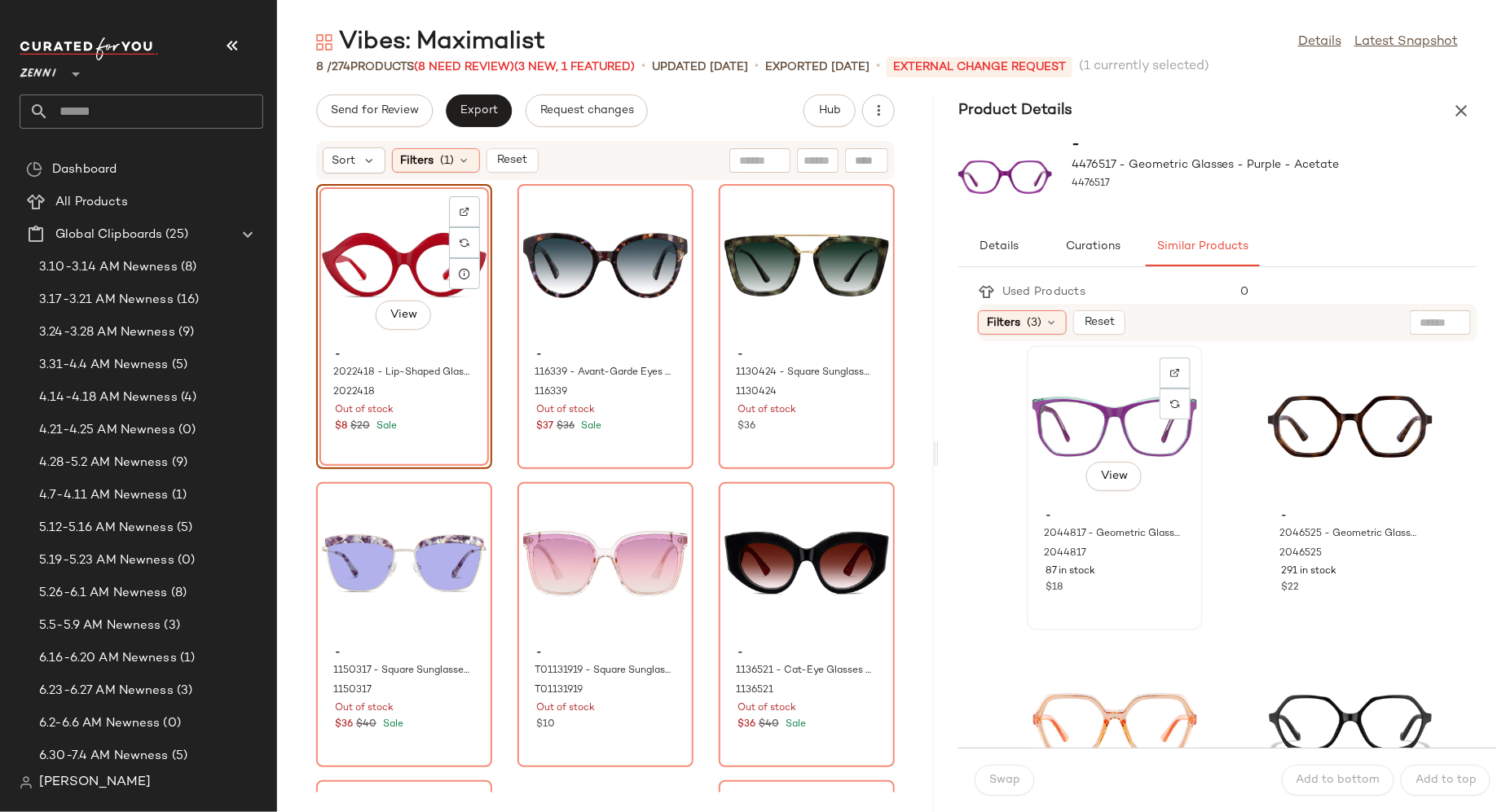
click at [1110, 422] on div "View" at bounding box center [1115, 426] width 164 height 152
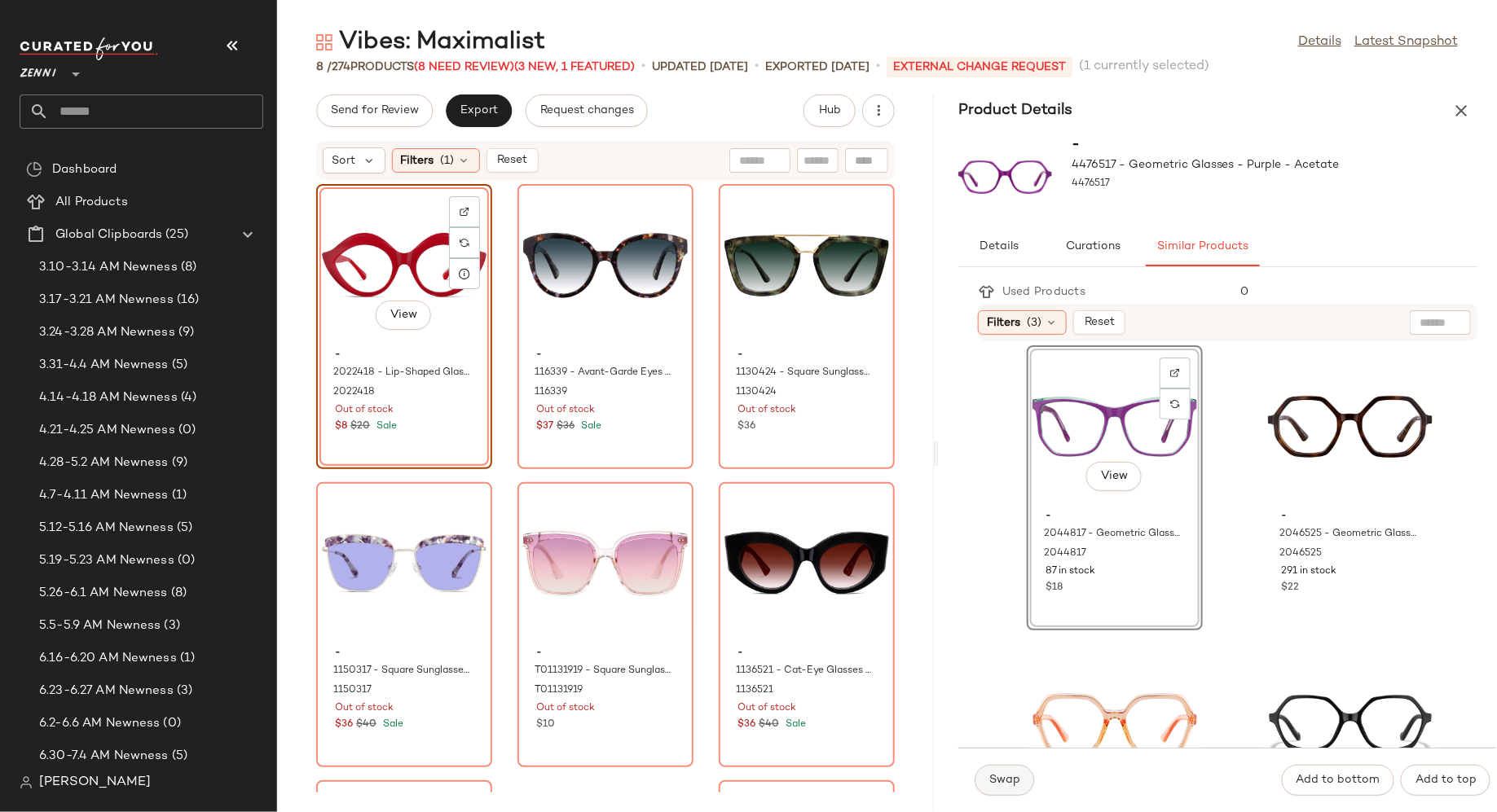
click at [1007, 783] on span "Swap" at bounding box center [1004, 781] width 32 height 13
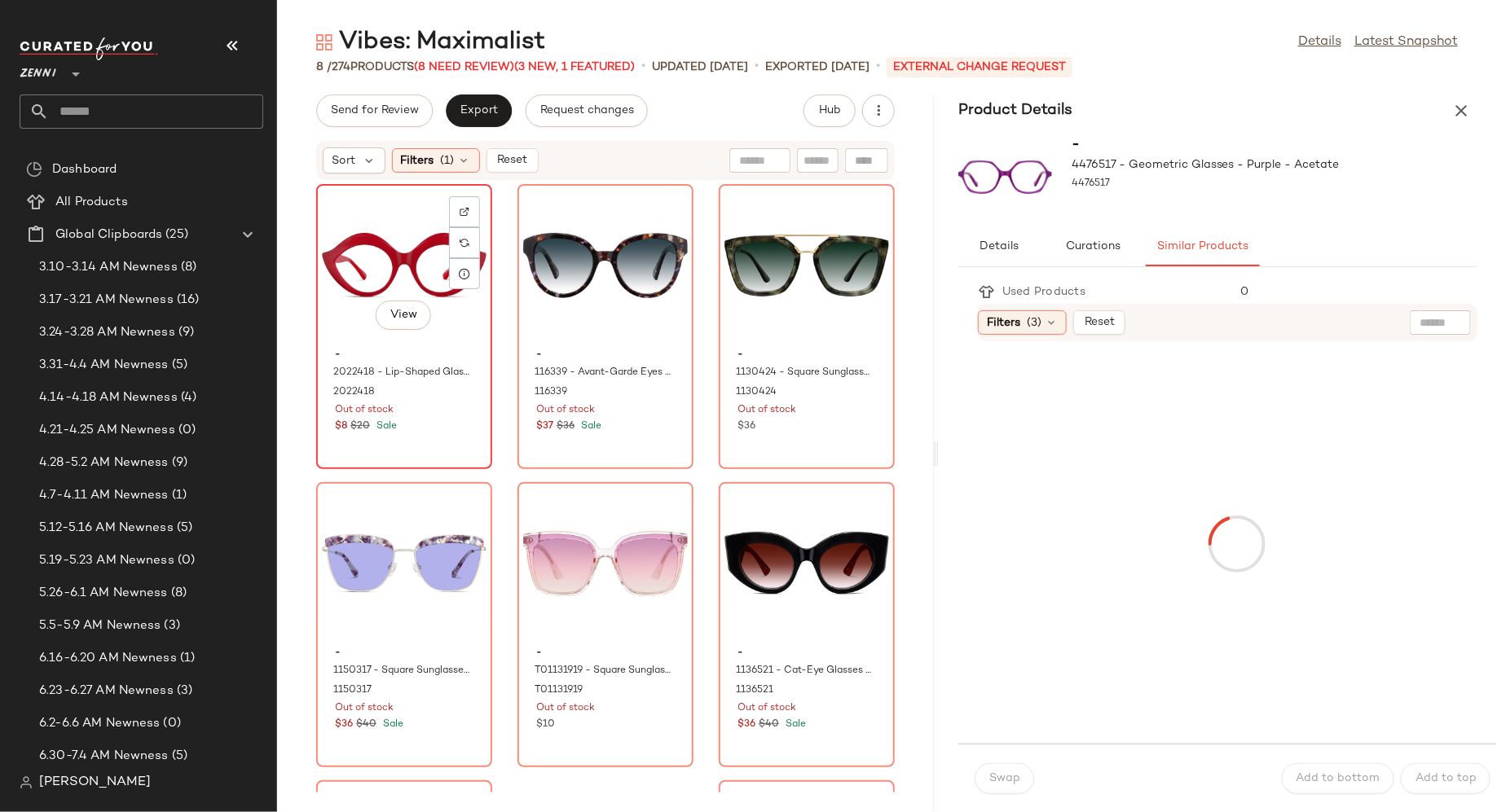
click at [380, 220] on div "View" at bounding box center [403, 265] width 164 height 152
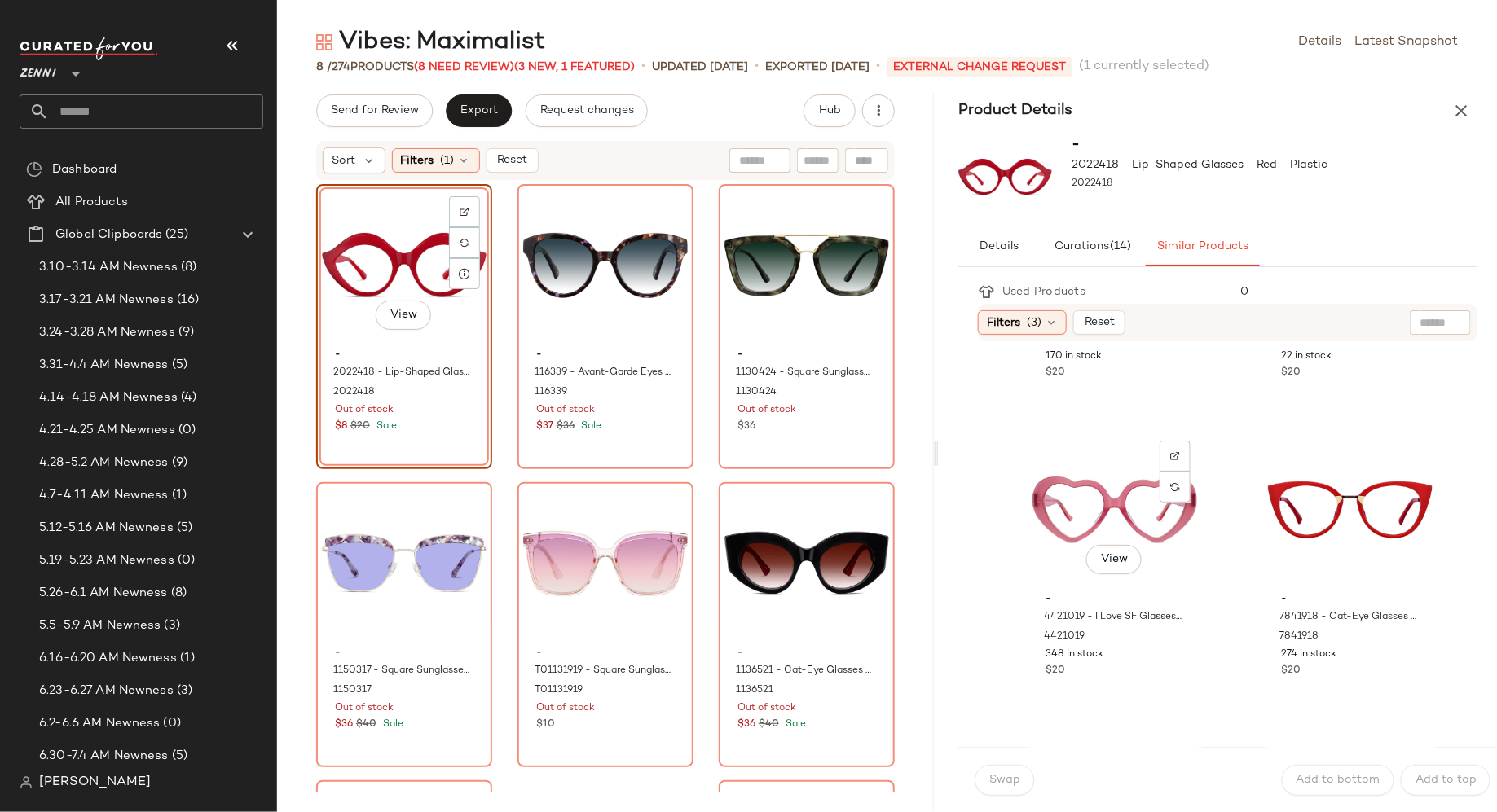
scroll to position [525, 0]
click at [1320, 490] on div "View" at bounding box center [1350, 506] width 164 height 152
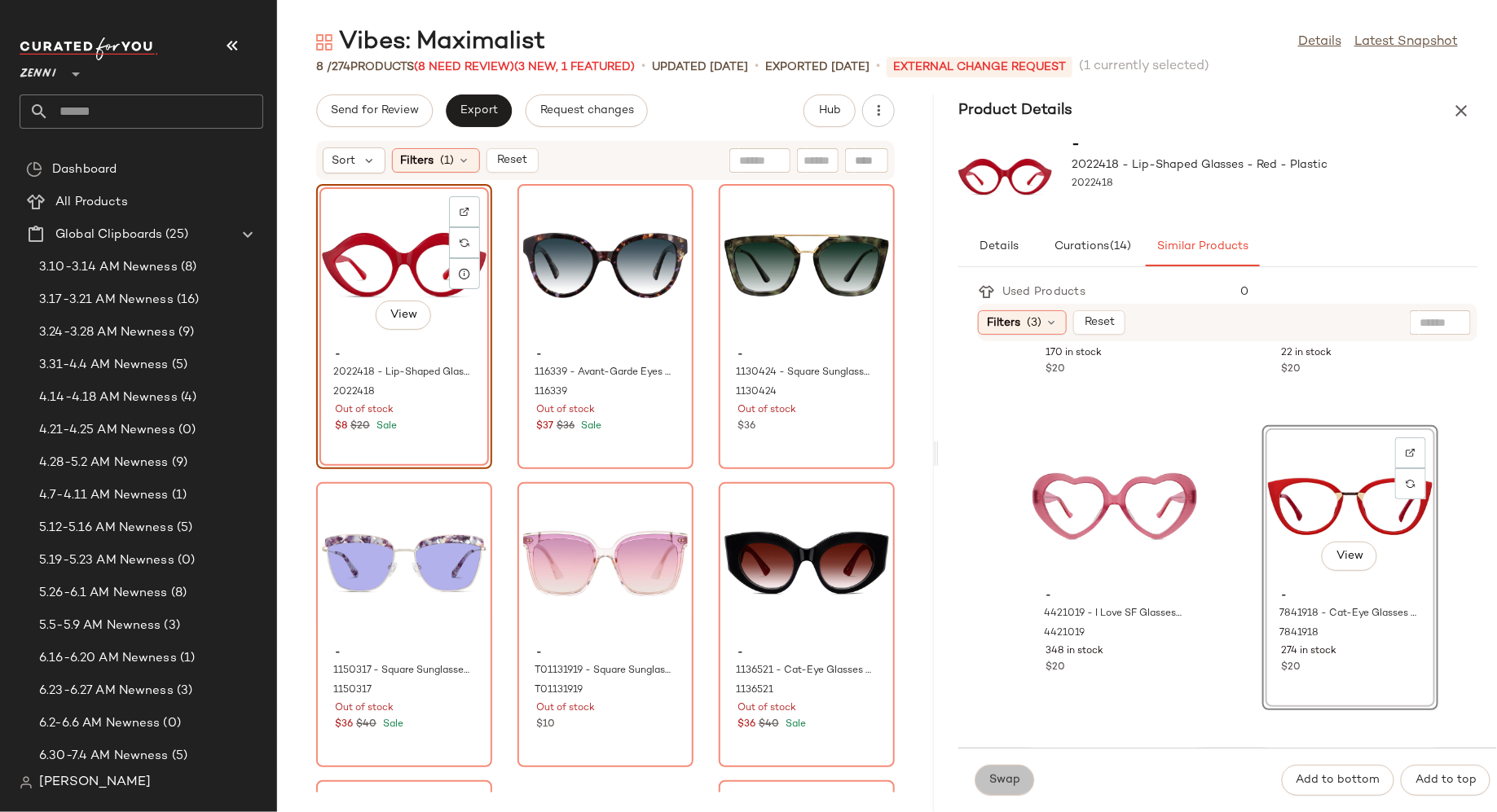
click at [1002, 778] on span "Swap" at bounding box center [1004, 781] width 32 height 13
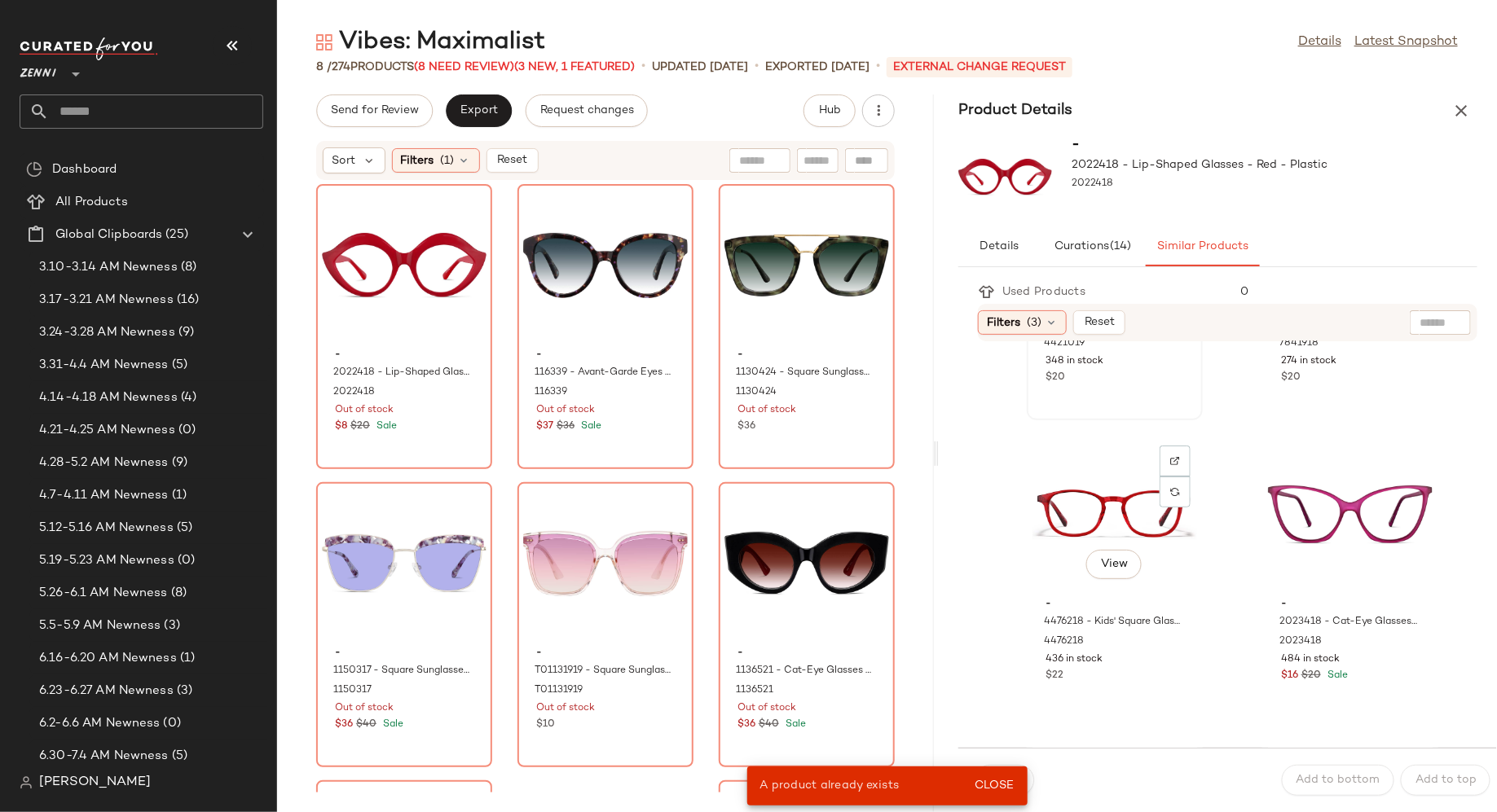
scroll to position [818, 0]
click at [1280, 525] on div "View" at bounding box center [1350, 513] width 164 height 152
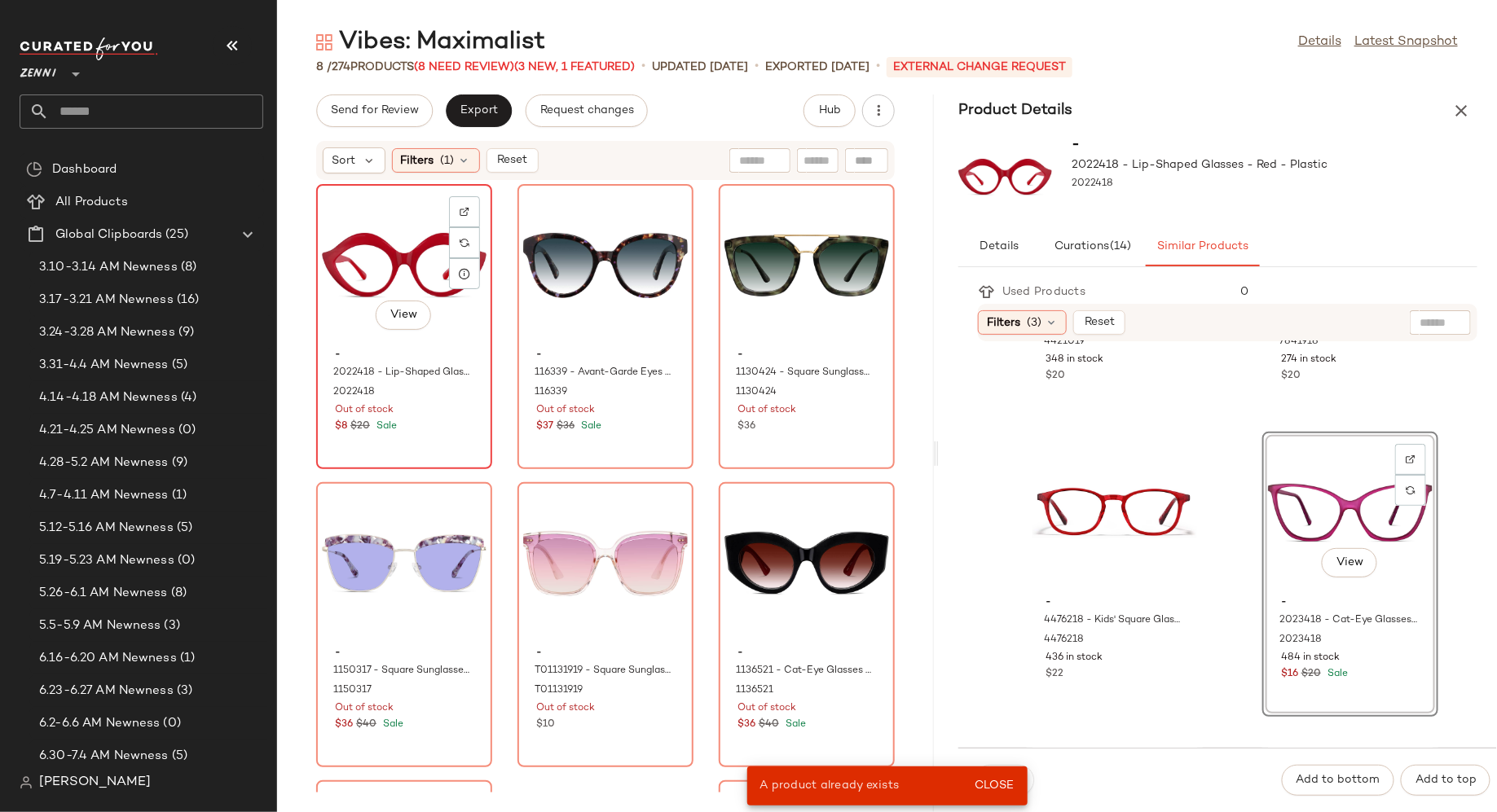
click at [448, 354] on span "-" at bounding box center [404, 355] width 139 height 15
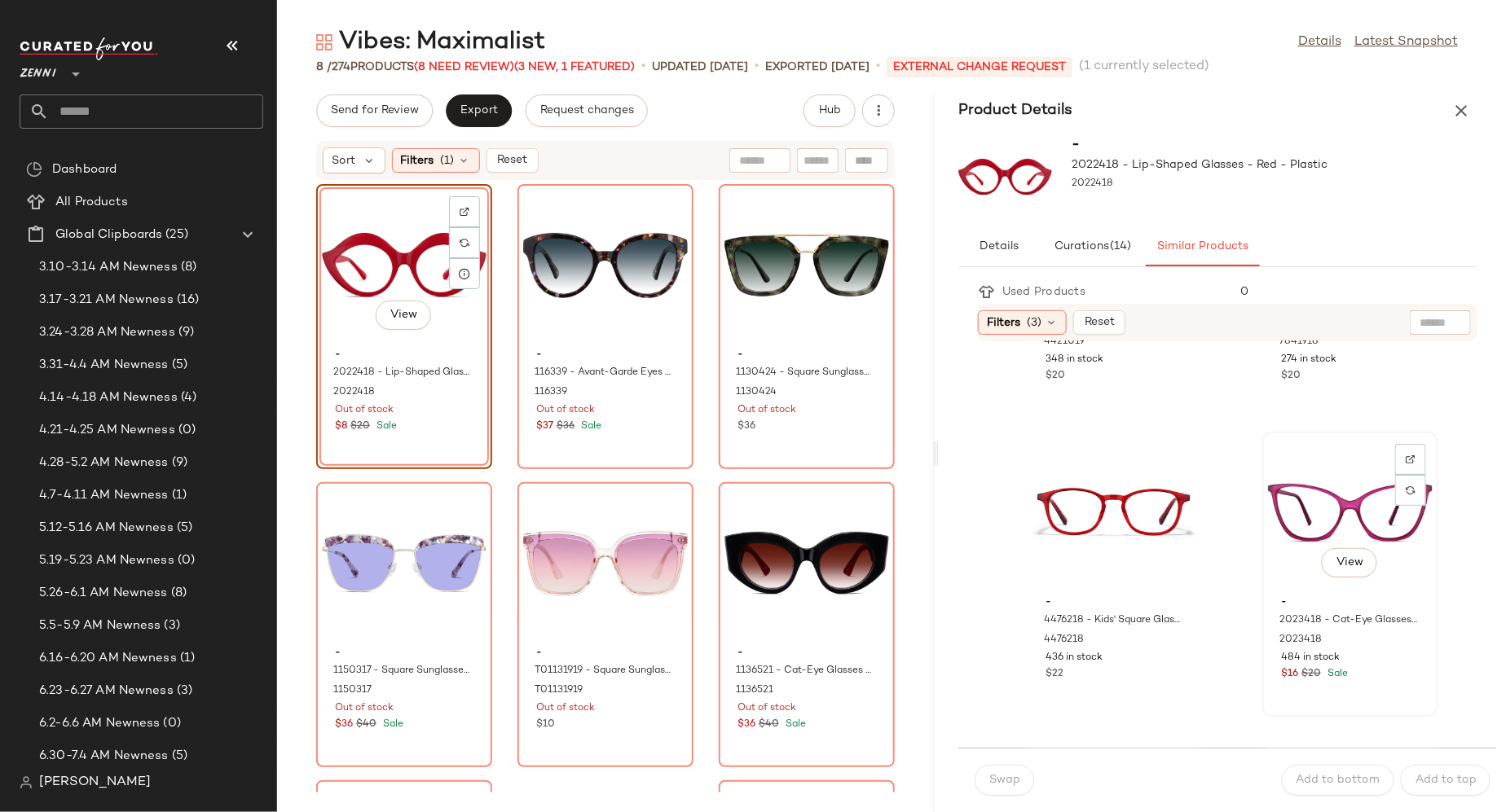
click at [1268, 494] on div "View" at bounding box center [1350, 513] width 164 height 152
click at [1005, 781] on span "Swap" at bounding box center [1004, 781] width 32 height 13
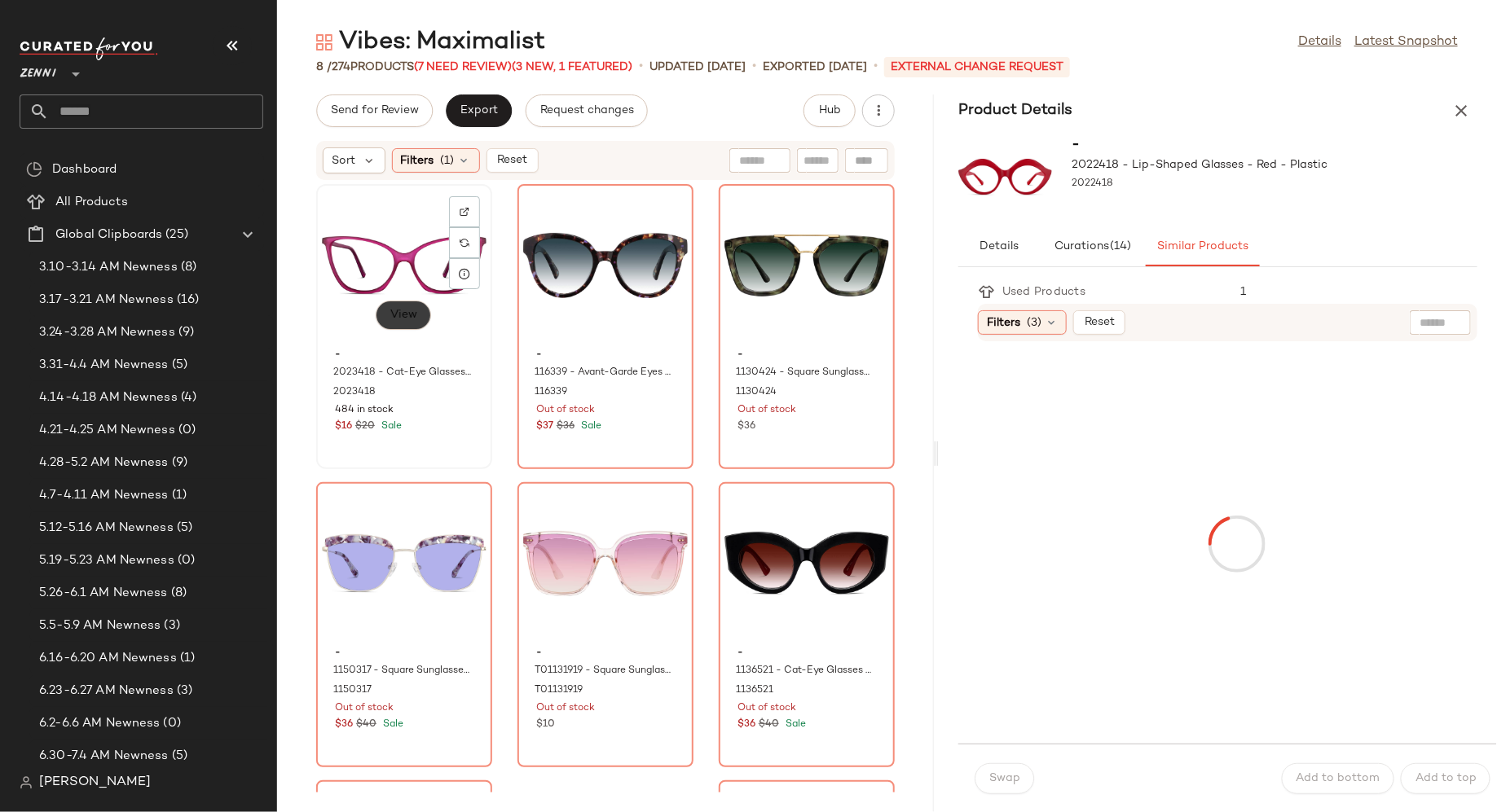
click at [419, 316] on button "View" at bounding box center [403, 315] width 55 height 29
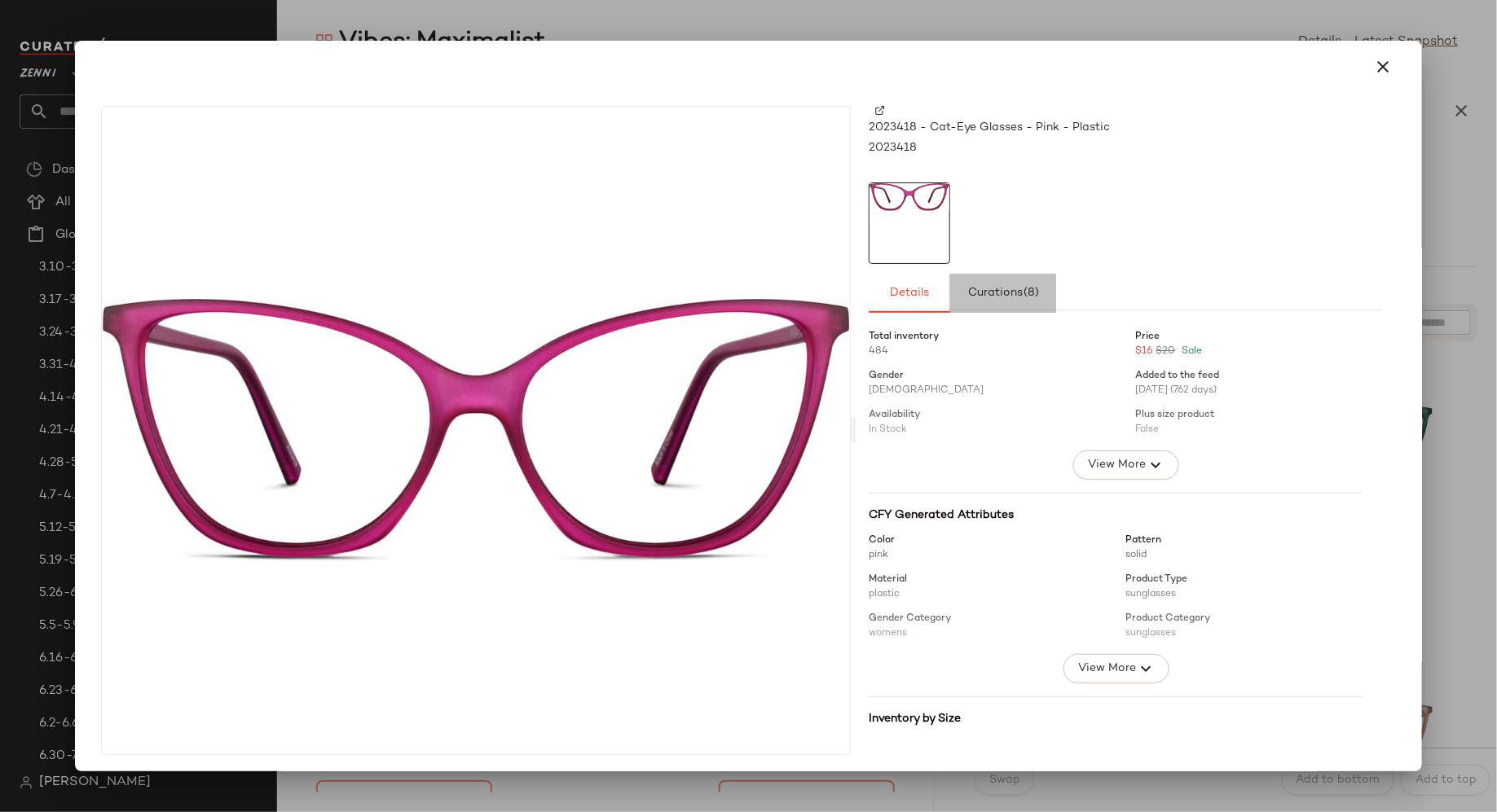
click at [996, 301] on button "Curations (8)" at bounding box center [1003, 293] width 106 height 39
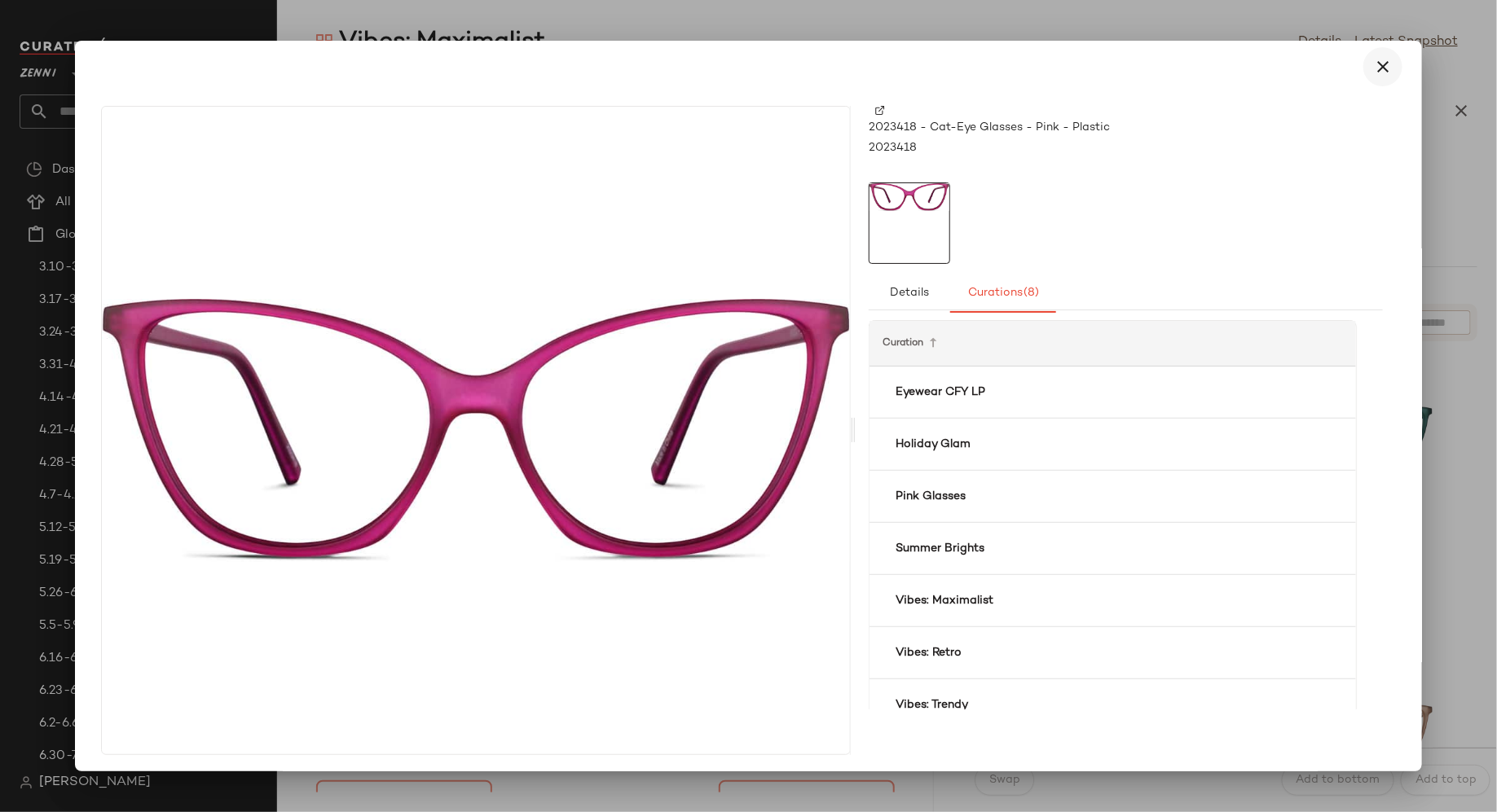
click at [1373, 67] on icon "button" at bounding box center [1382, 66] width 19 height 19
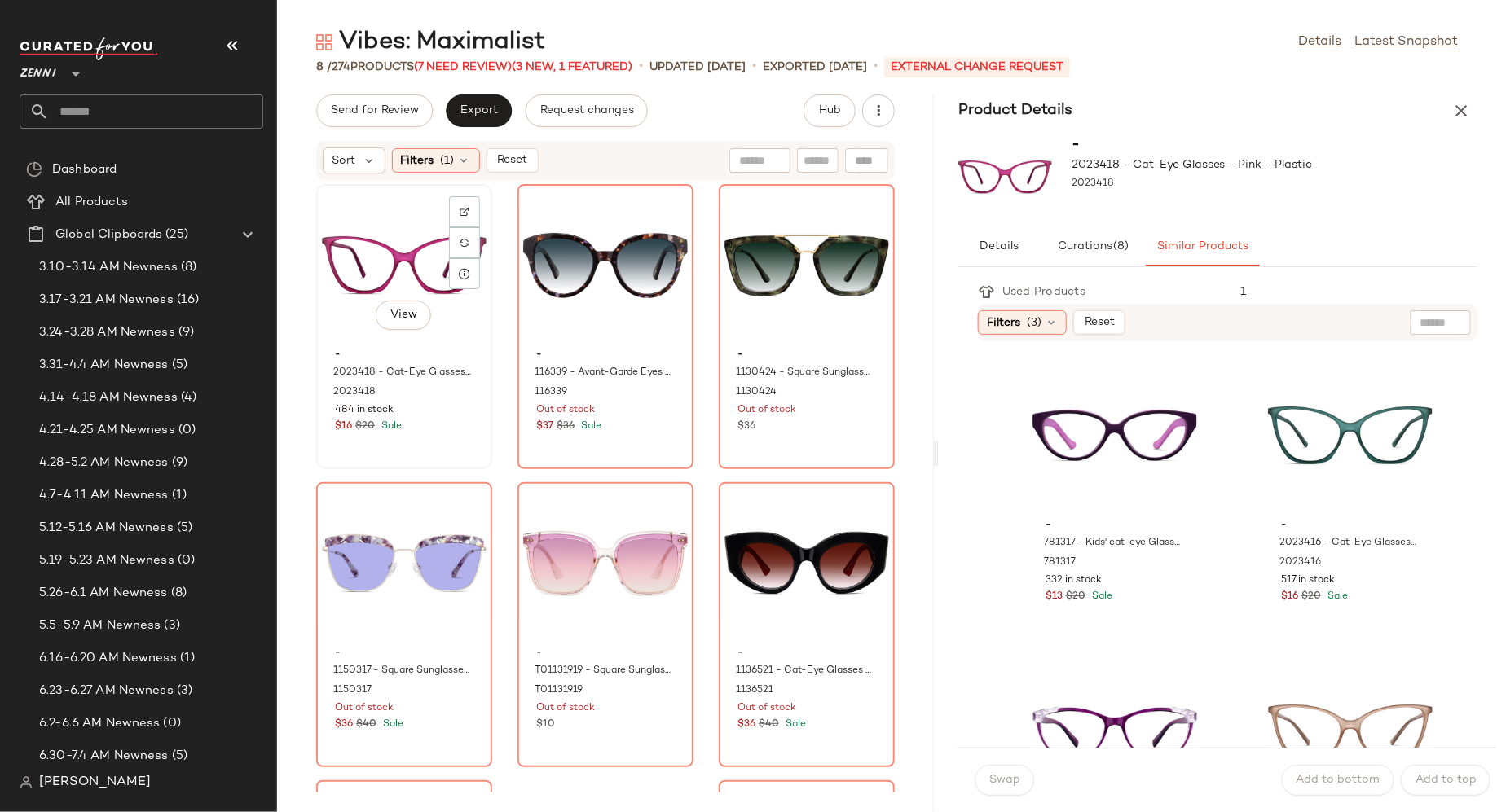
click at [448, 354] on span "-" at bounding box center [404, 355] width 139 height 15
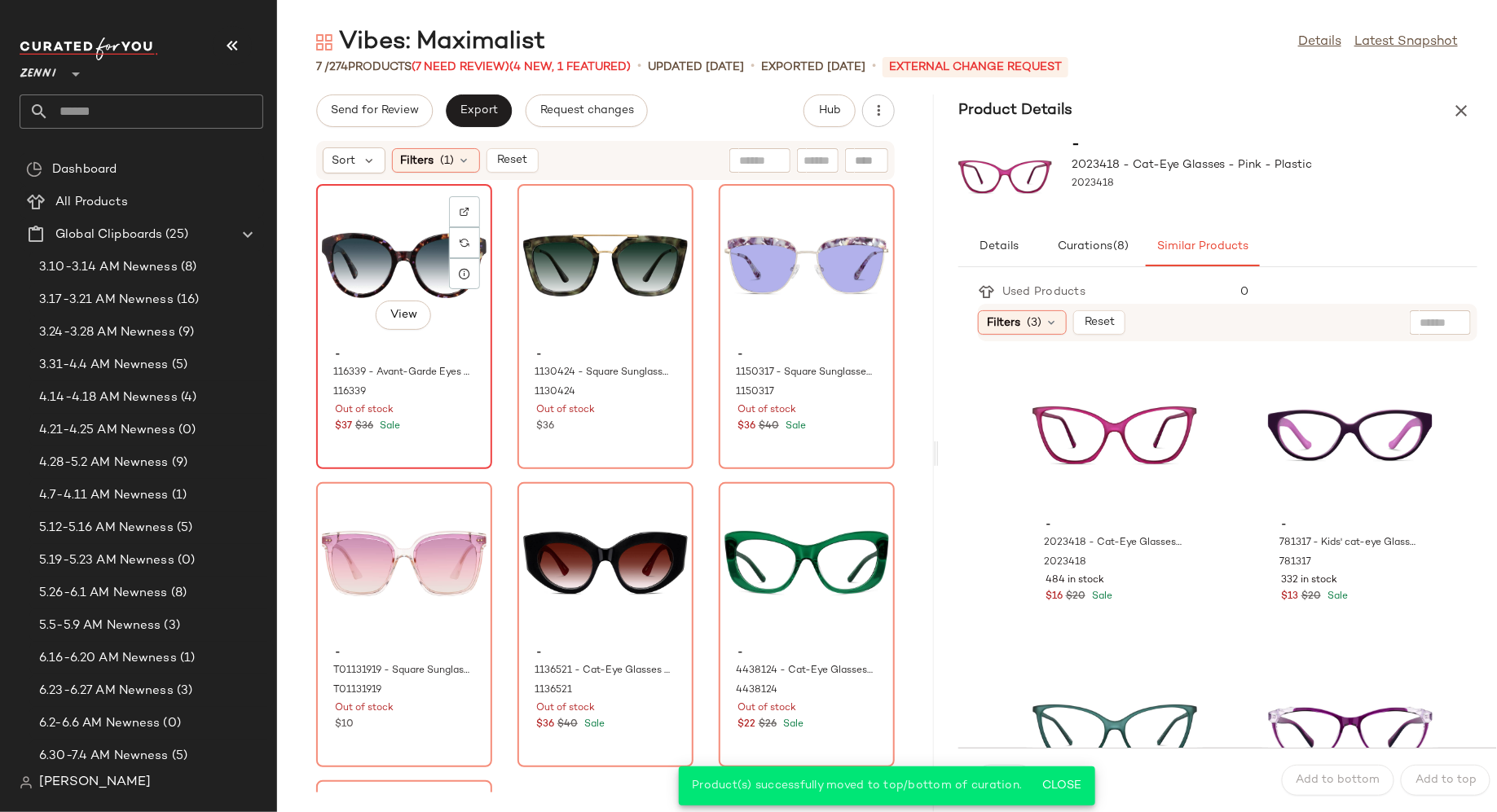
click at [440, 421] on div "$37 $36 Sale" at bounding box center [404, 427] width 139 height 15
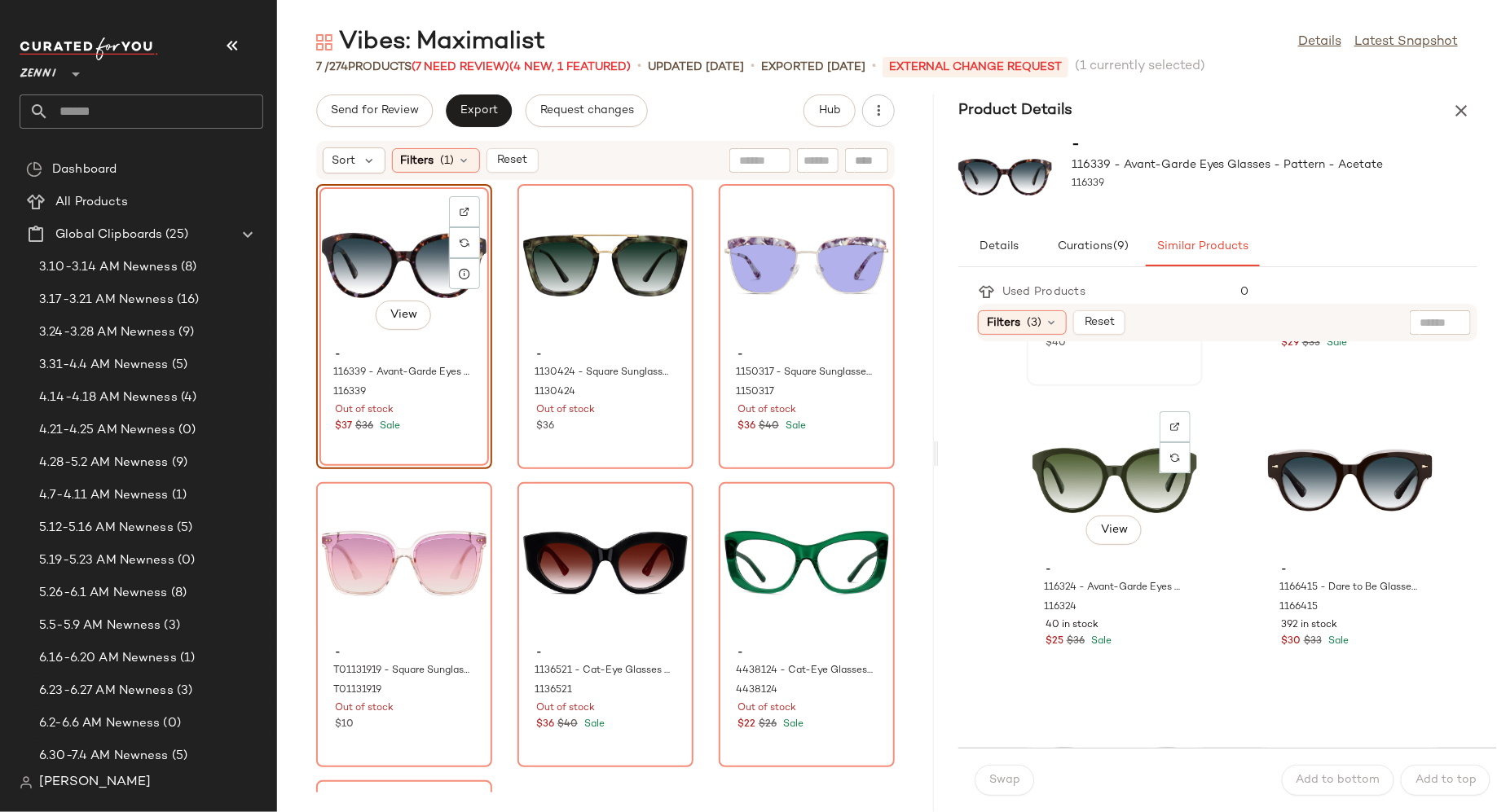
scroll to position [255, 0]
click at [1288, 484] on div "View" at bounding box center [1350, 479] width 164 height 152
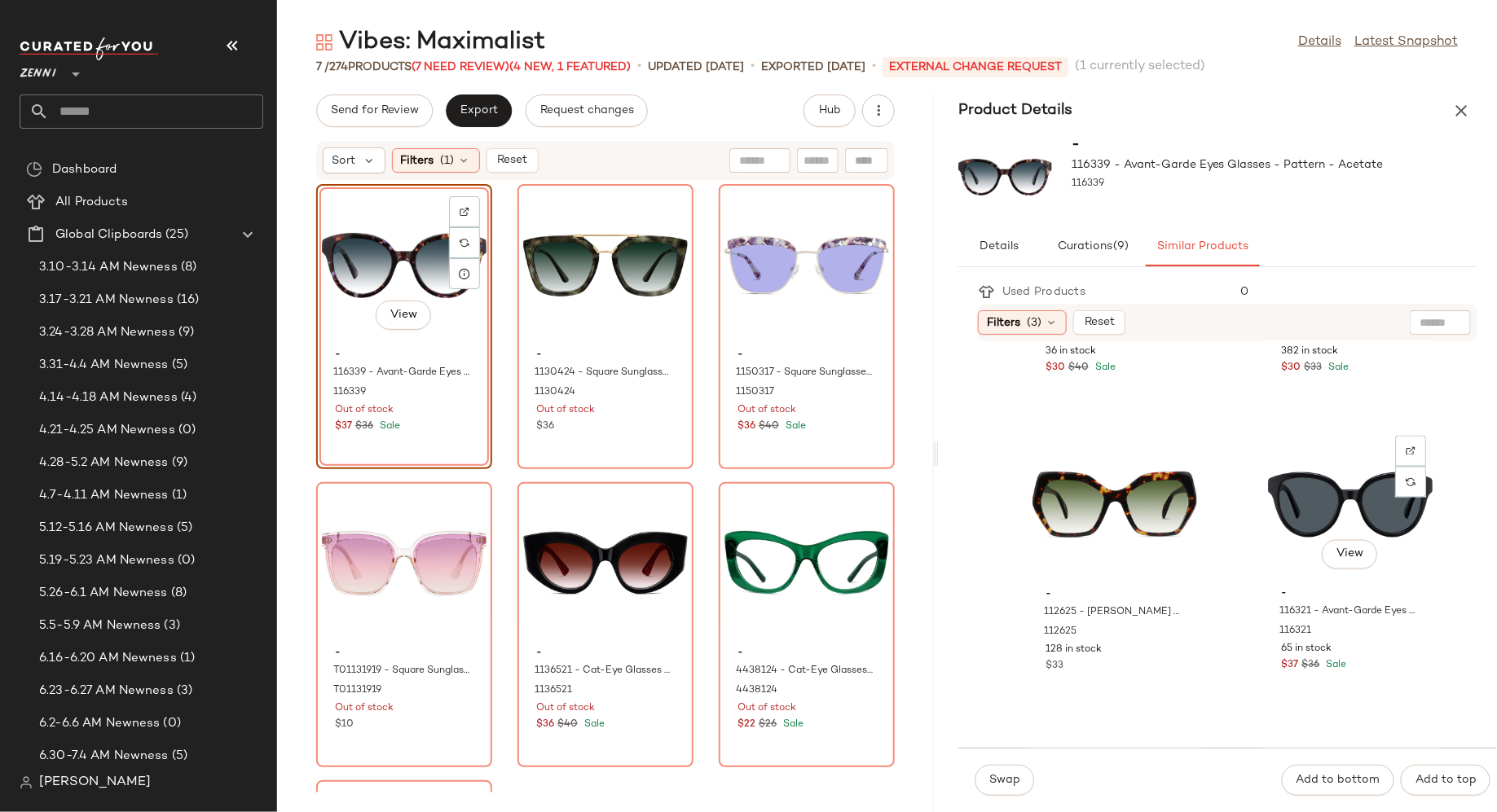
scroll to position [1424, 0]
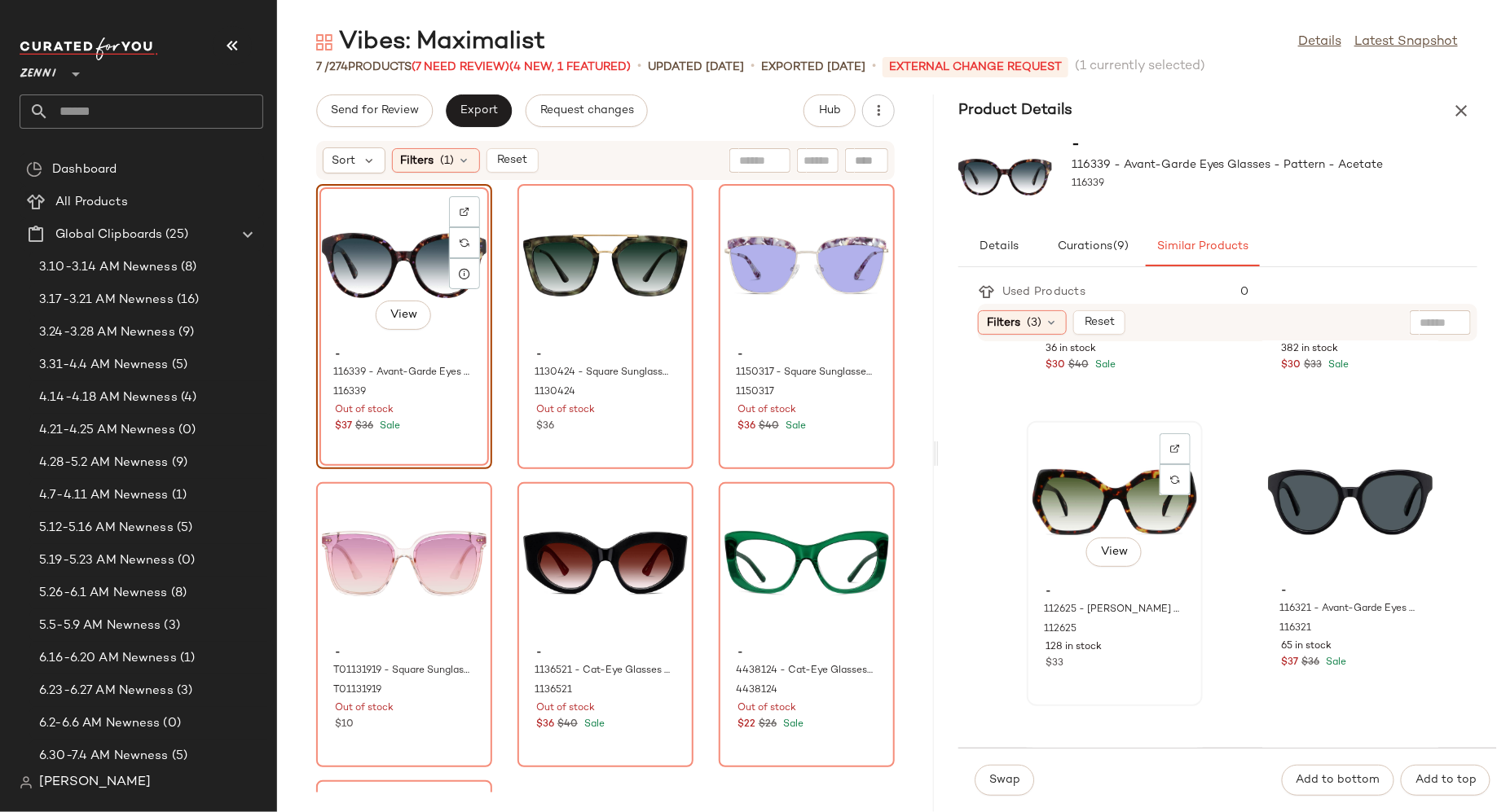
click at [1090, 489] on div "View" at bounding box center [1115, 502] width 164 height 152
click at [1015, 774] on span "Swap" at bounding box center [1004, 781] width 32 height 13
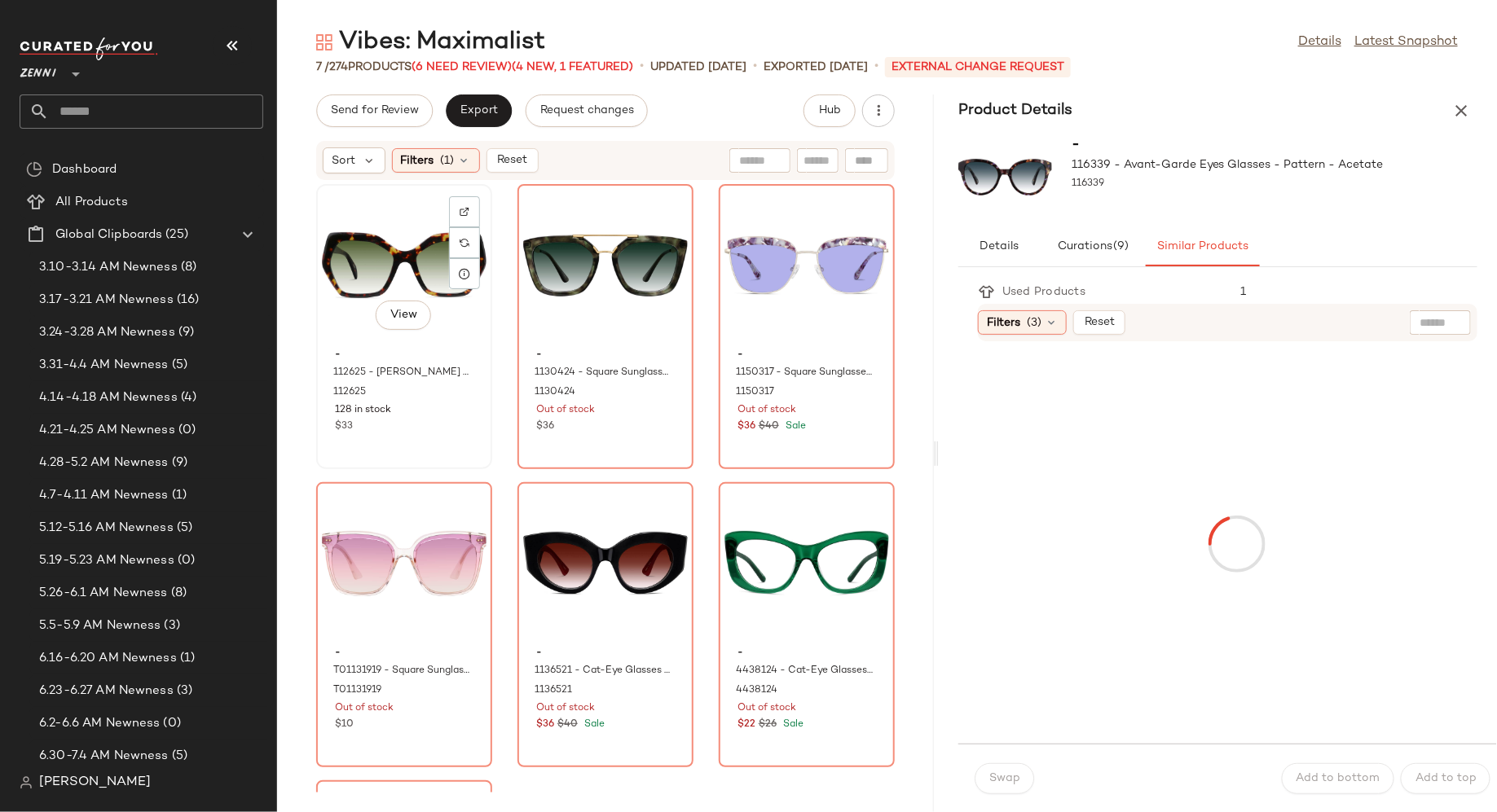
click at [407, 235] on div "View" at bounding box center [403, 265] width 164 height 152
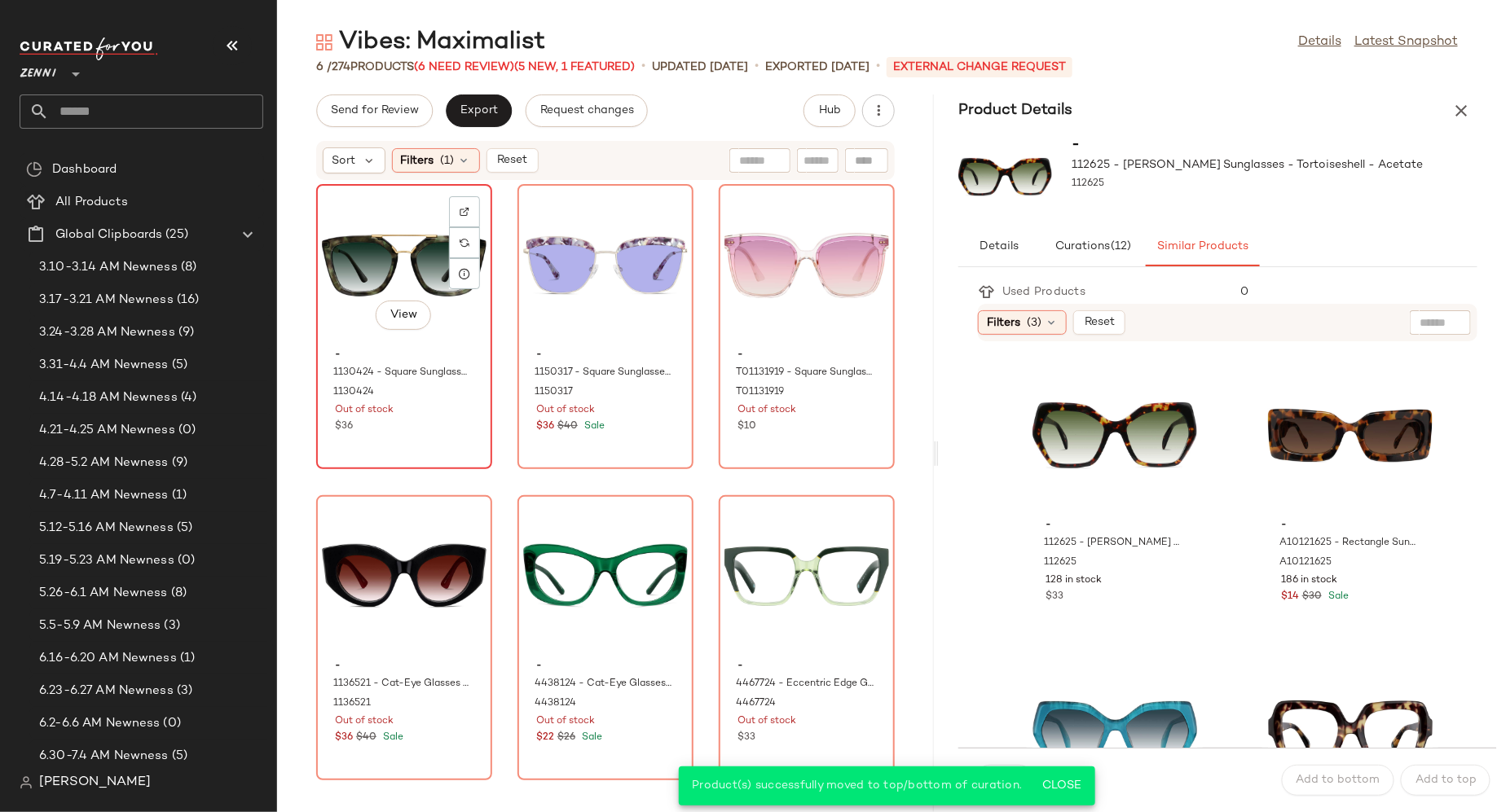
click at [452, 434] on div "$36" at bounding box center [404, 427] width 139 height 15
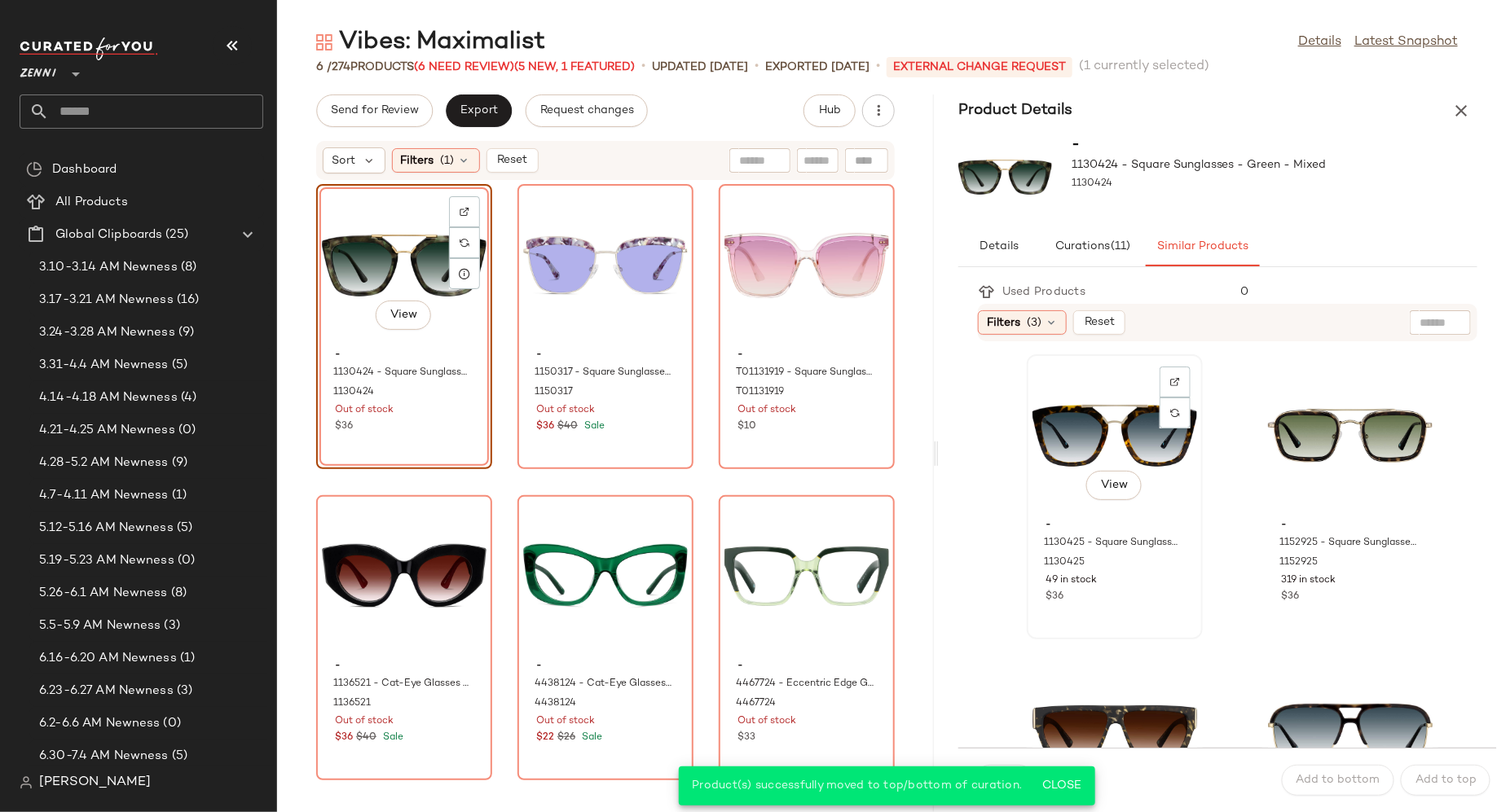
click at [1140, 612] on div "View - 1130425 - Square Sunglasses - Tortoiseshell - Mixed 1130425 49 in stock …" at bounding box center [1115, 497] width 173 height 282
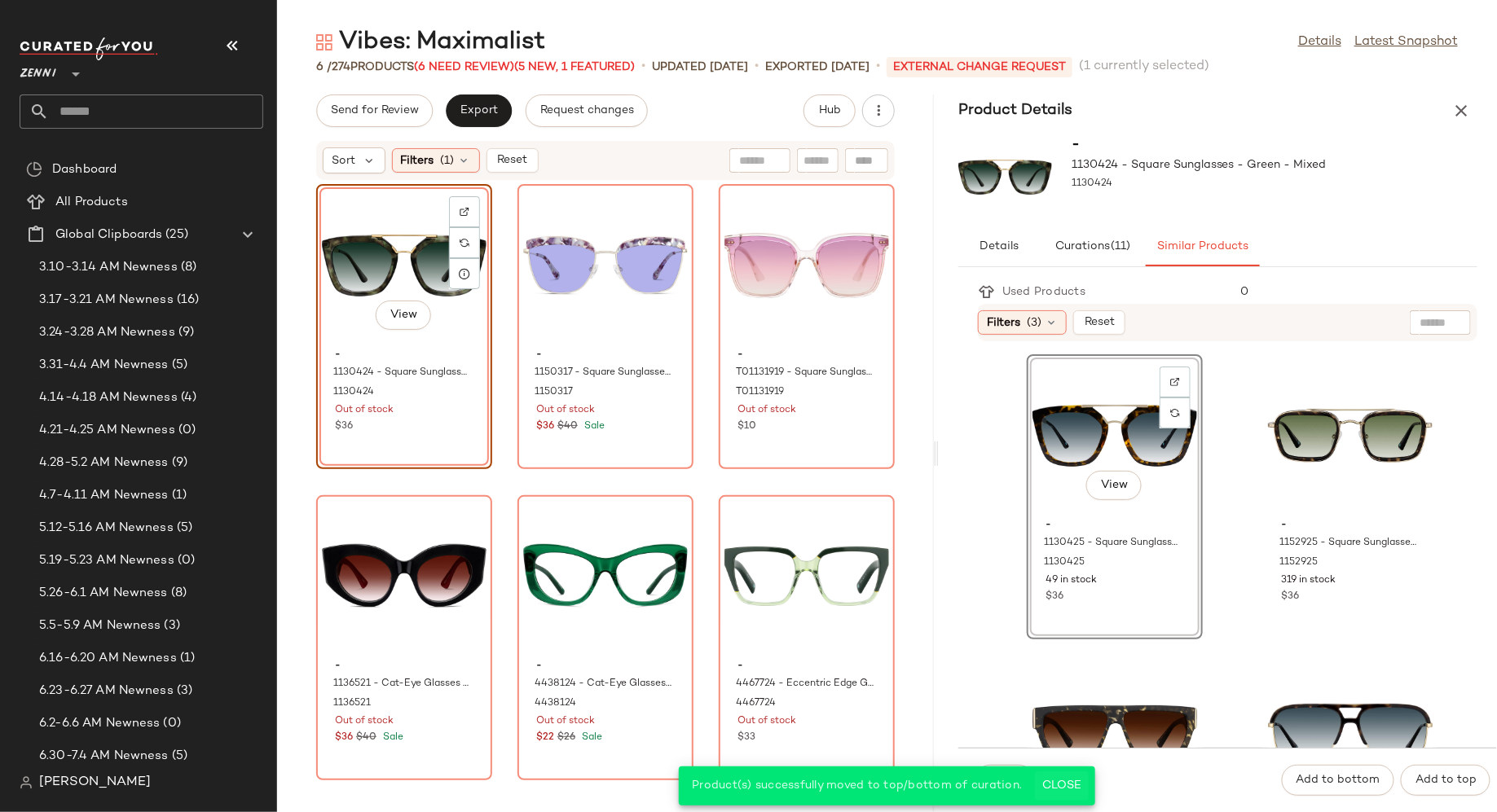
click at [1067, 783] on span "Close" at bounding box center [1061, 786] width 40 height 13
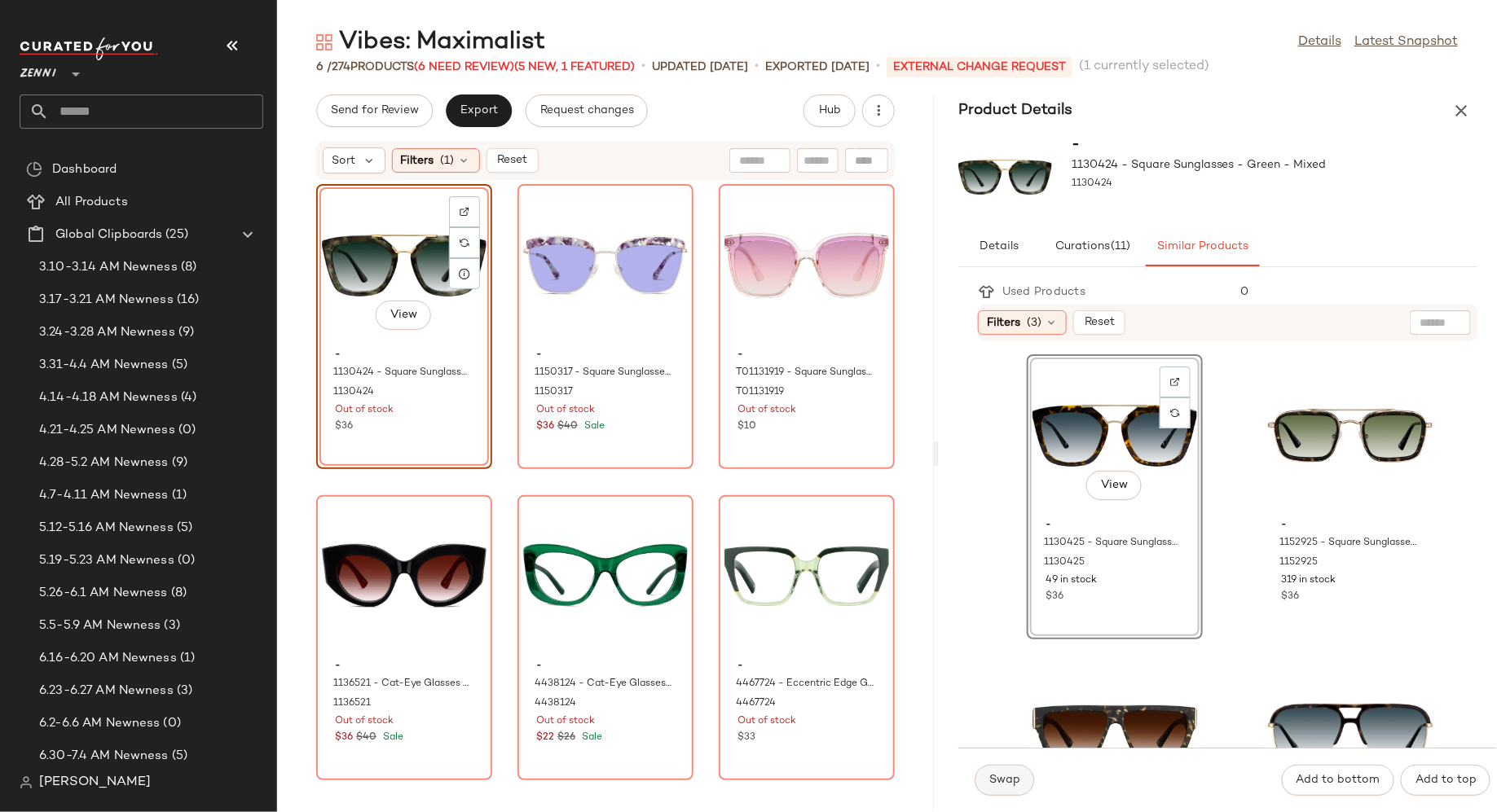
click at [1011, 776] on span "Swap" at bounding box center [1004, 781] width 32 height 13
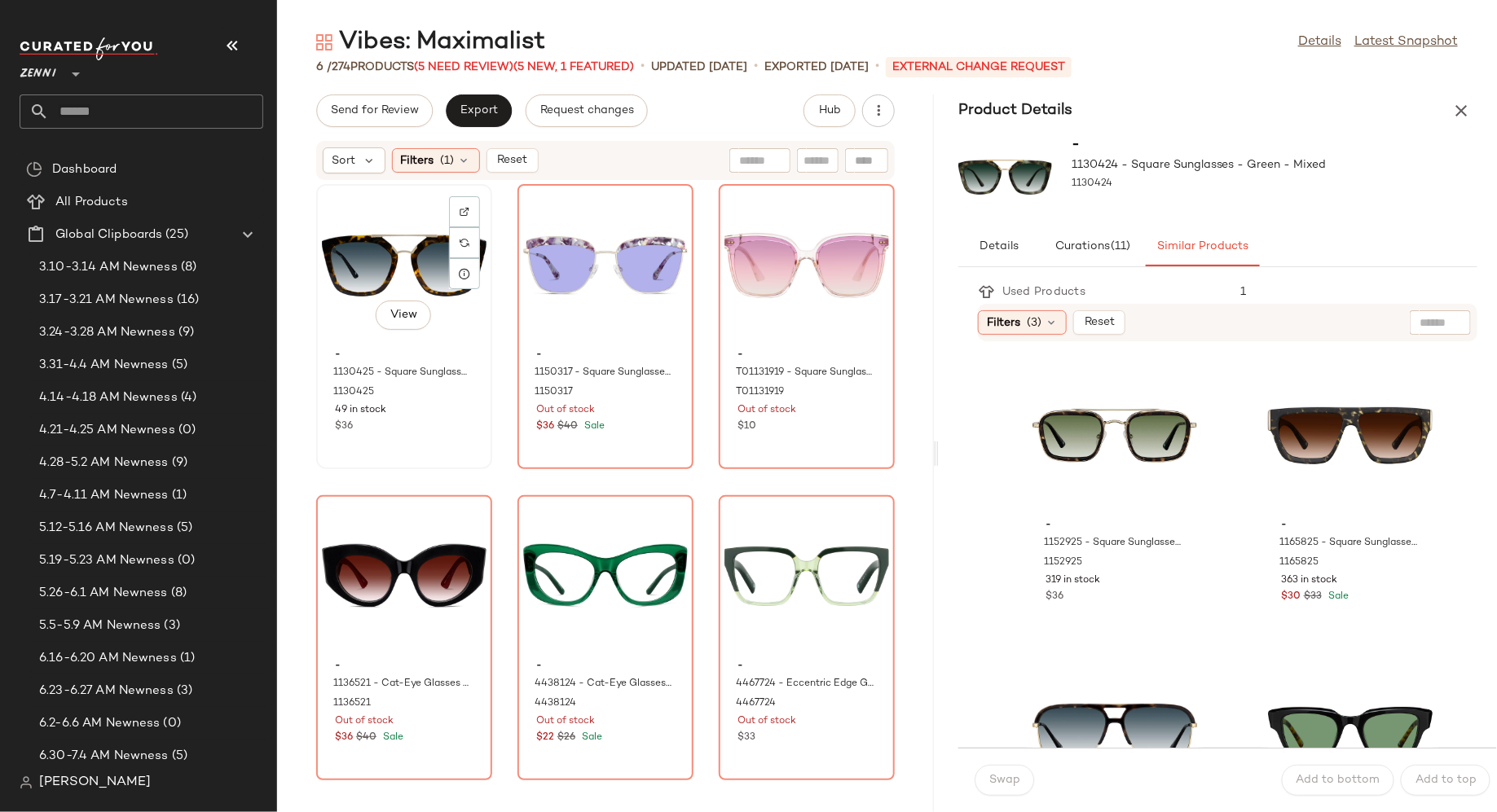
click at [398, 230] on div "View" at bounding box center [403, 265] width 164 height 152
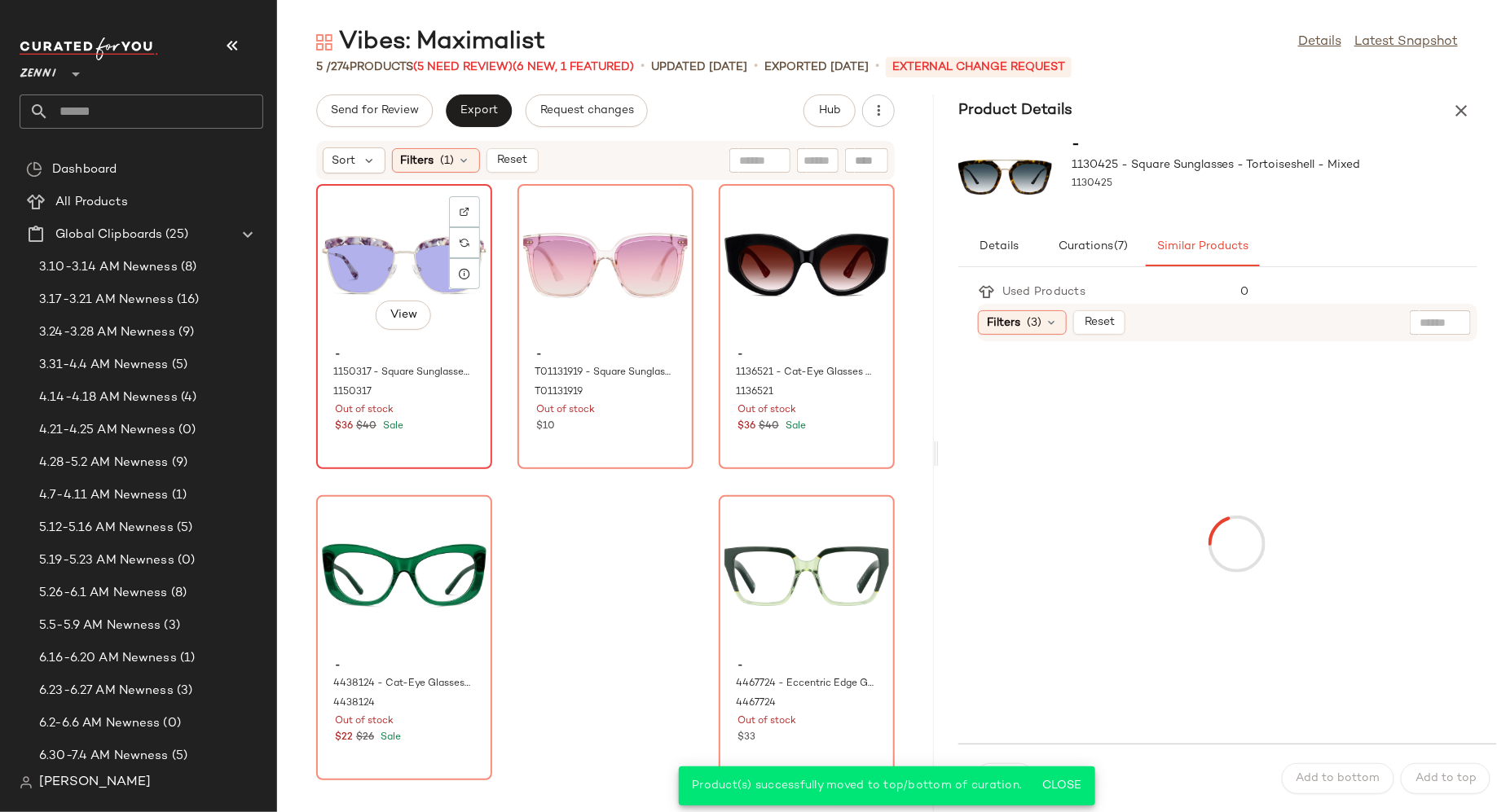
click at [447, 442] on div "View - 1150317 - Square Sunglasses - Purple - Mixed 1150317 Out of stock $36 $4…" at bounding box center [404, 326] width 173 height 282
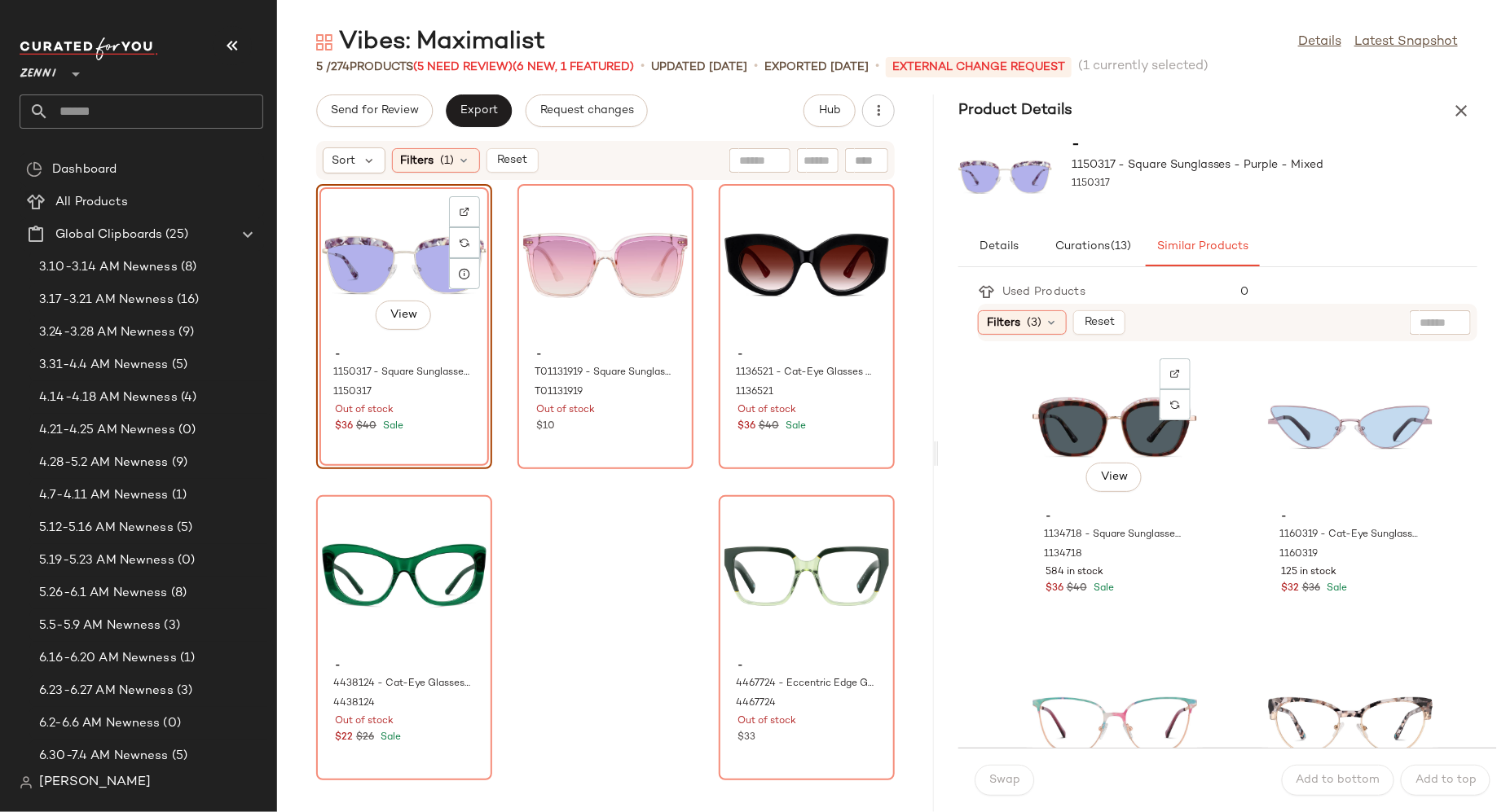
scroll to position [263, 0]
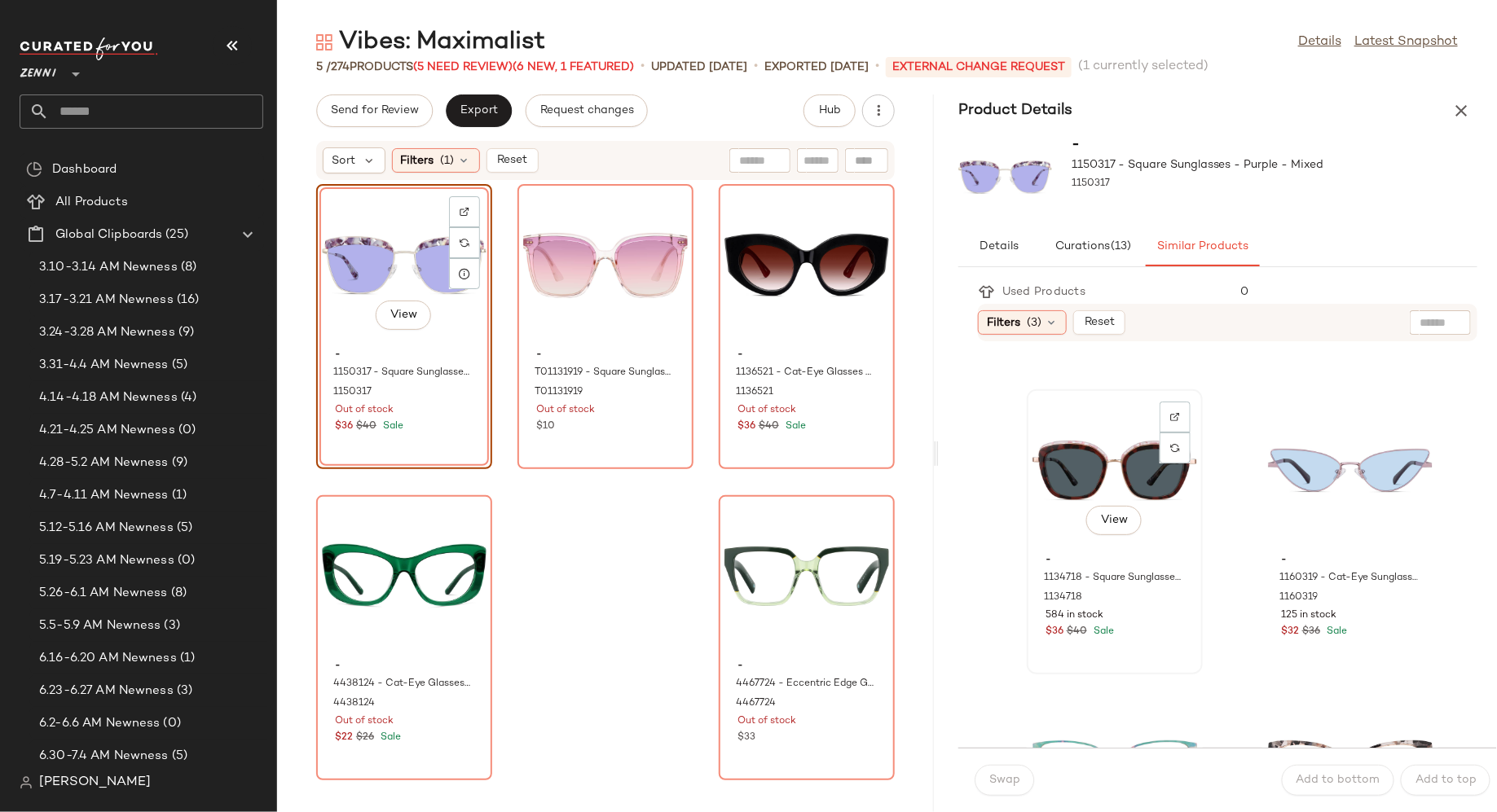
click at [1091, 487] on div "View" at bounding box center [1115, 470] width 164 height 152
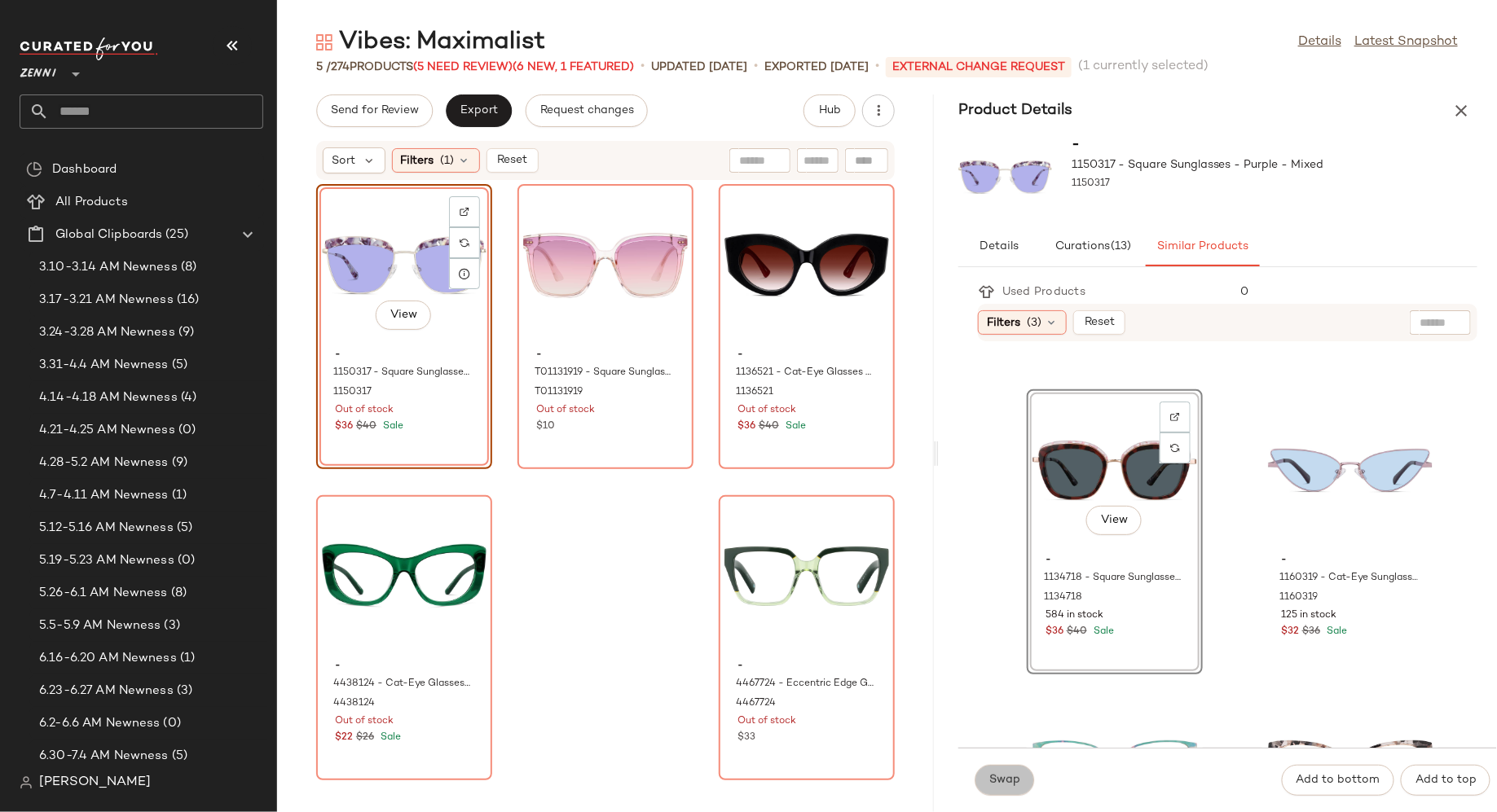
click at [1018, 784] on span "Swap" at bounding box center [1004, 781] width 32 height 13
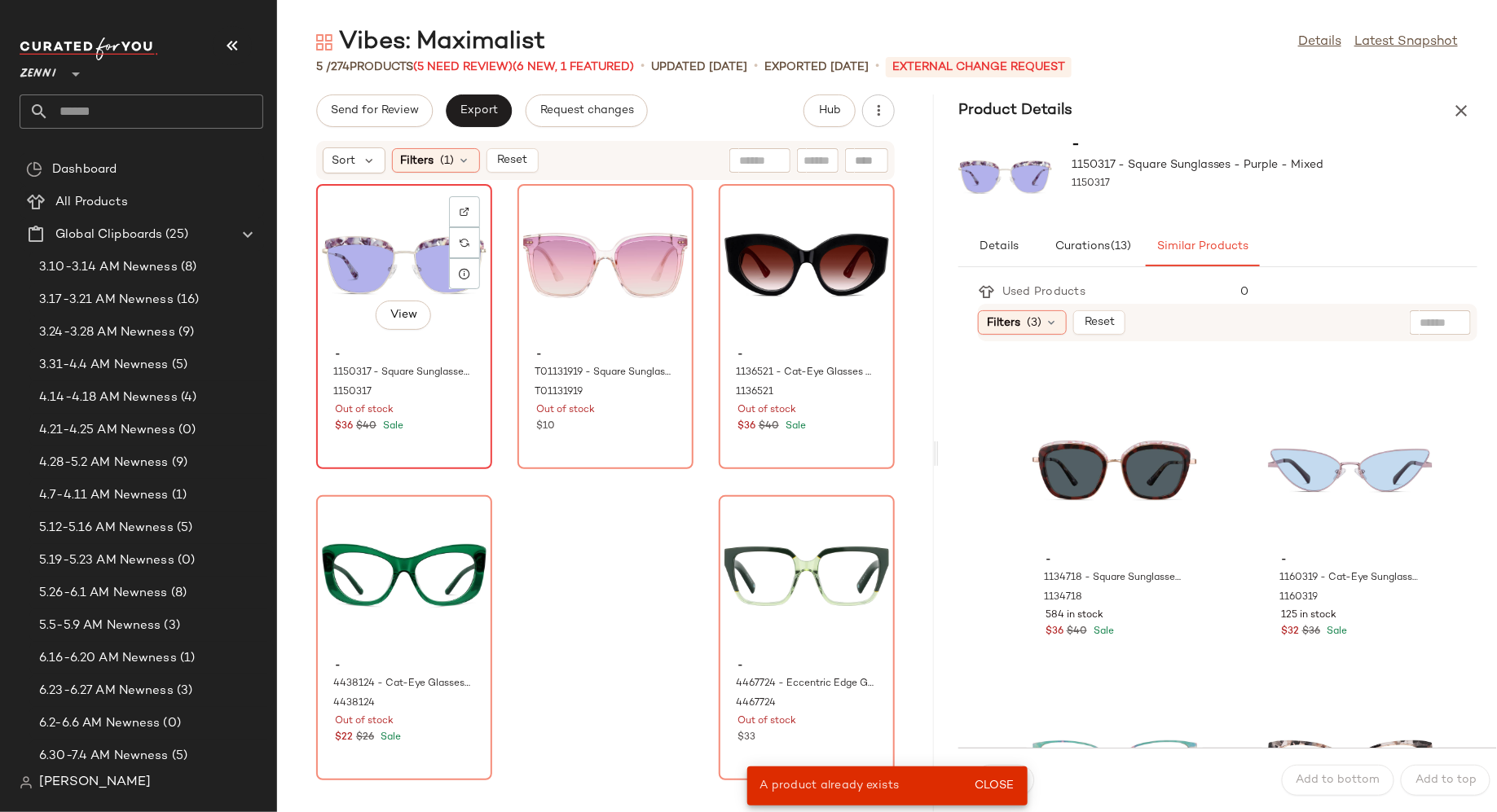
click at [452, 445] on div "View - 1150317 - Square Sunglasses - Purple - Mixed 1150317 Out of stock $36 $4…" at bounding box center [404, 326] width 173 height 282
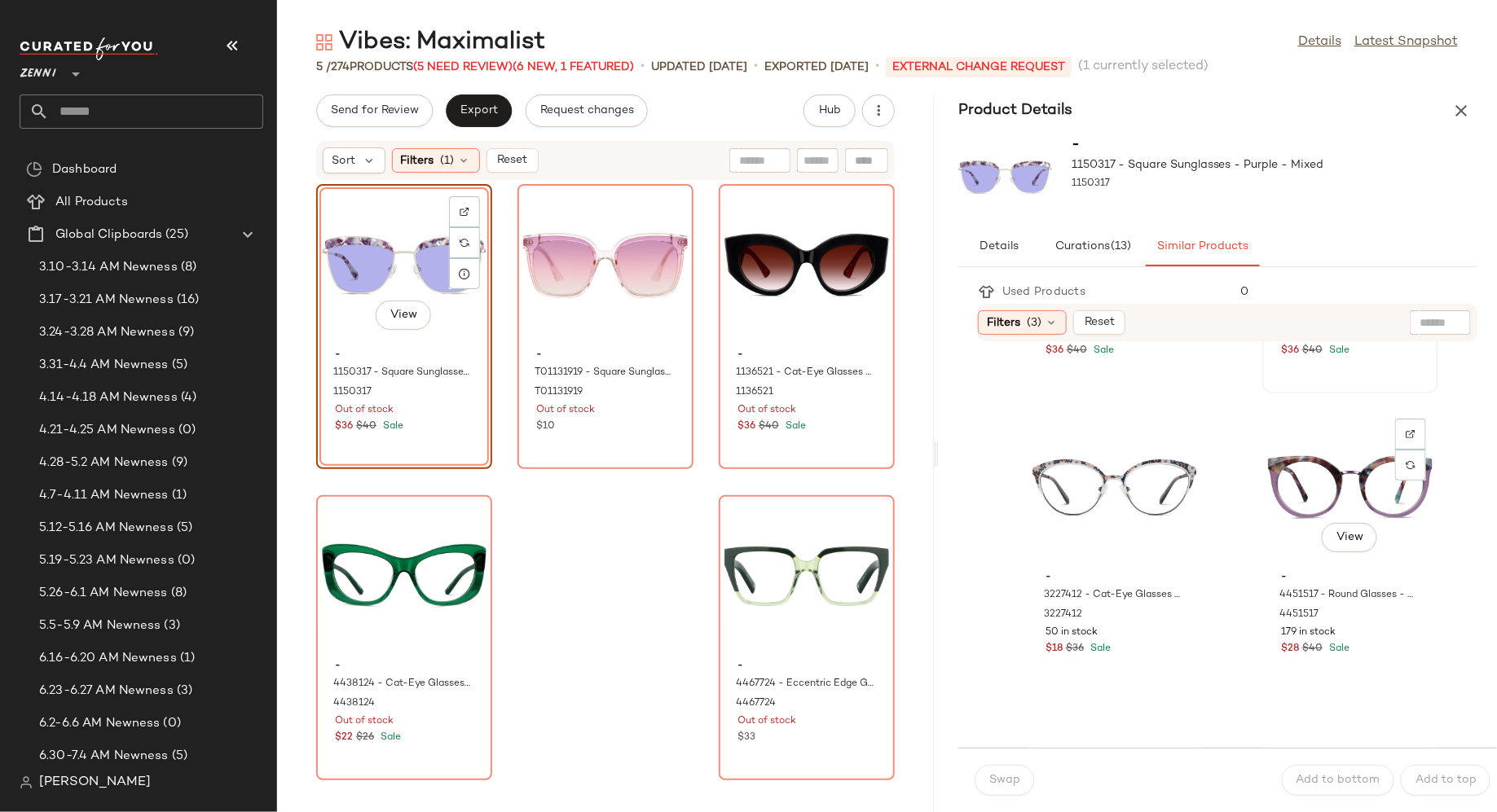
scroll to position [1735, 0]
click at [1336, 533] on span "View" at bounding box center [1350, 539] width 28 height 13
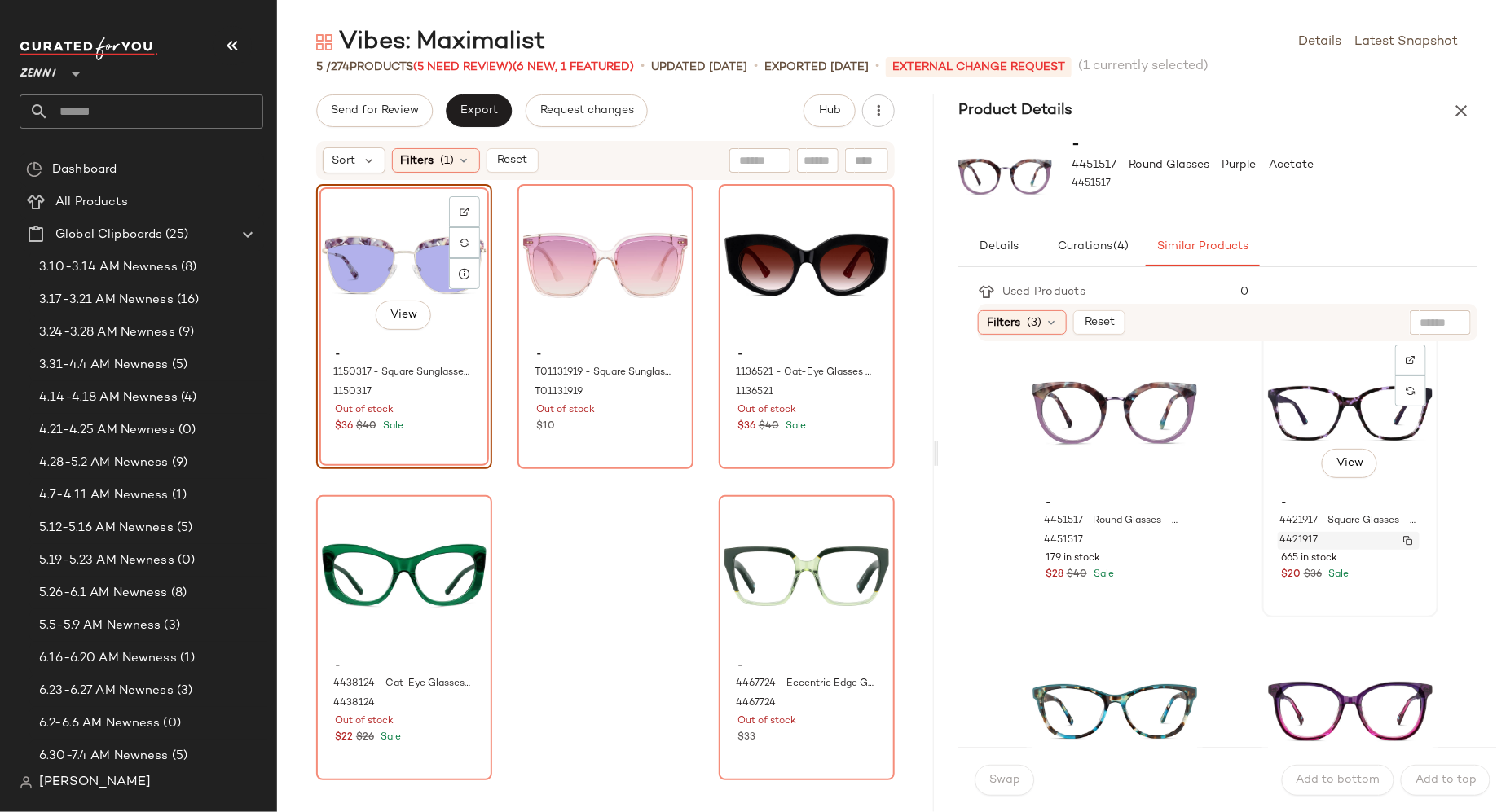
scroll to position [25, 0]
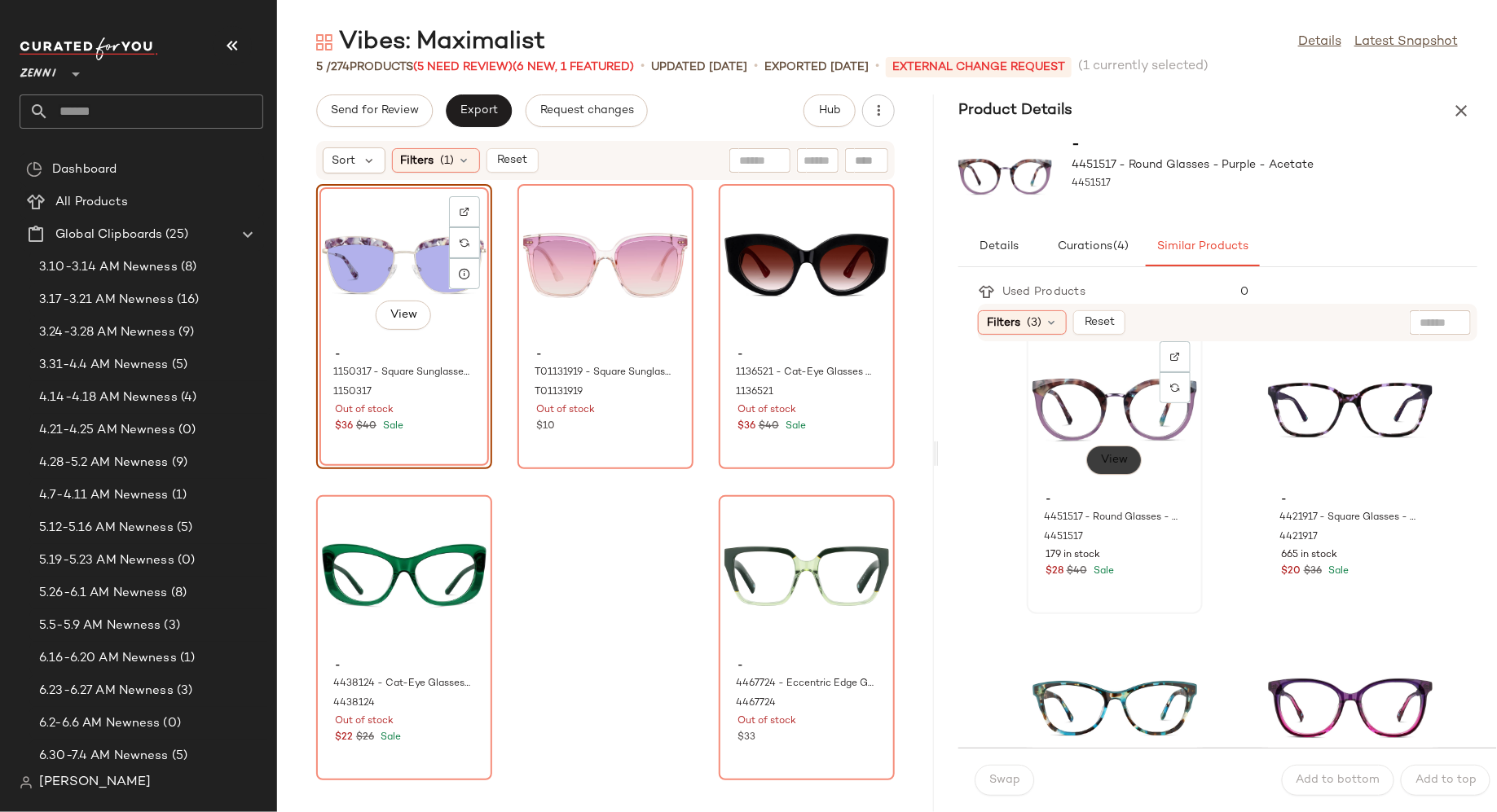
click at [1122, 456] on span "View" at bounding box center [1114, 460] width 28 height 13
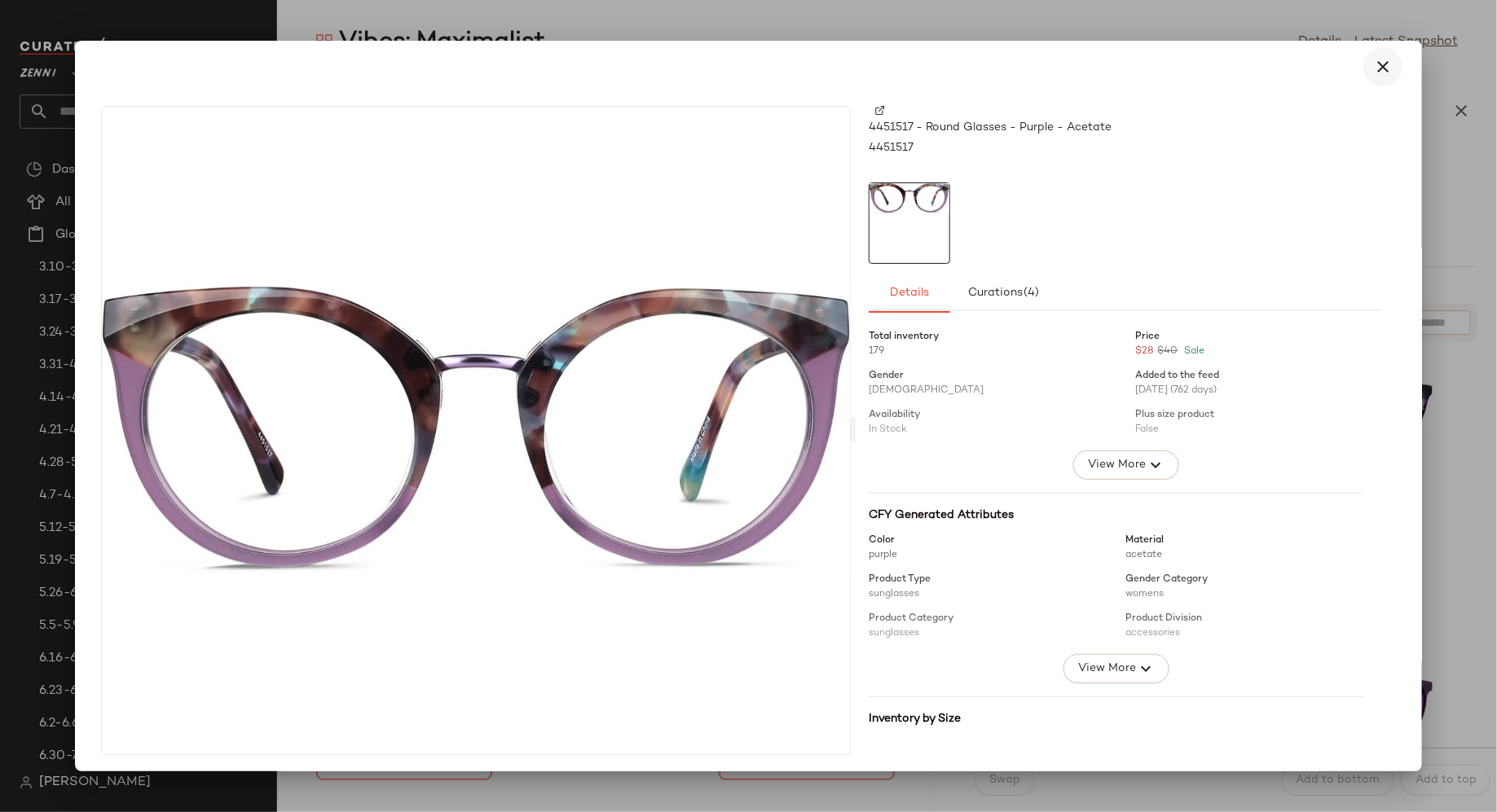
click at [1377, 68] on icon "button" at bounding box center [1382, 66] width 19 height 19
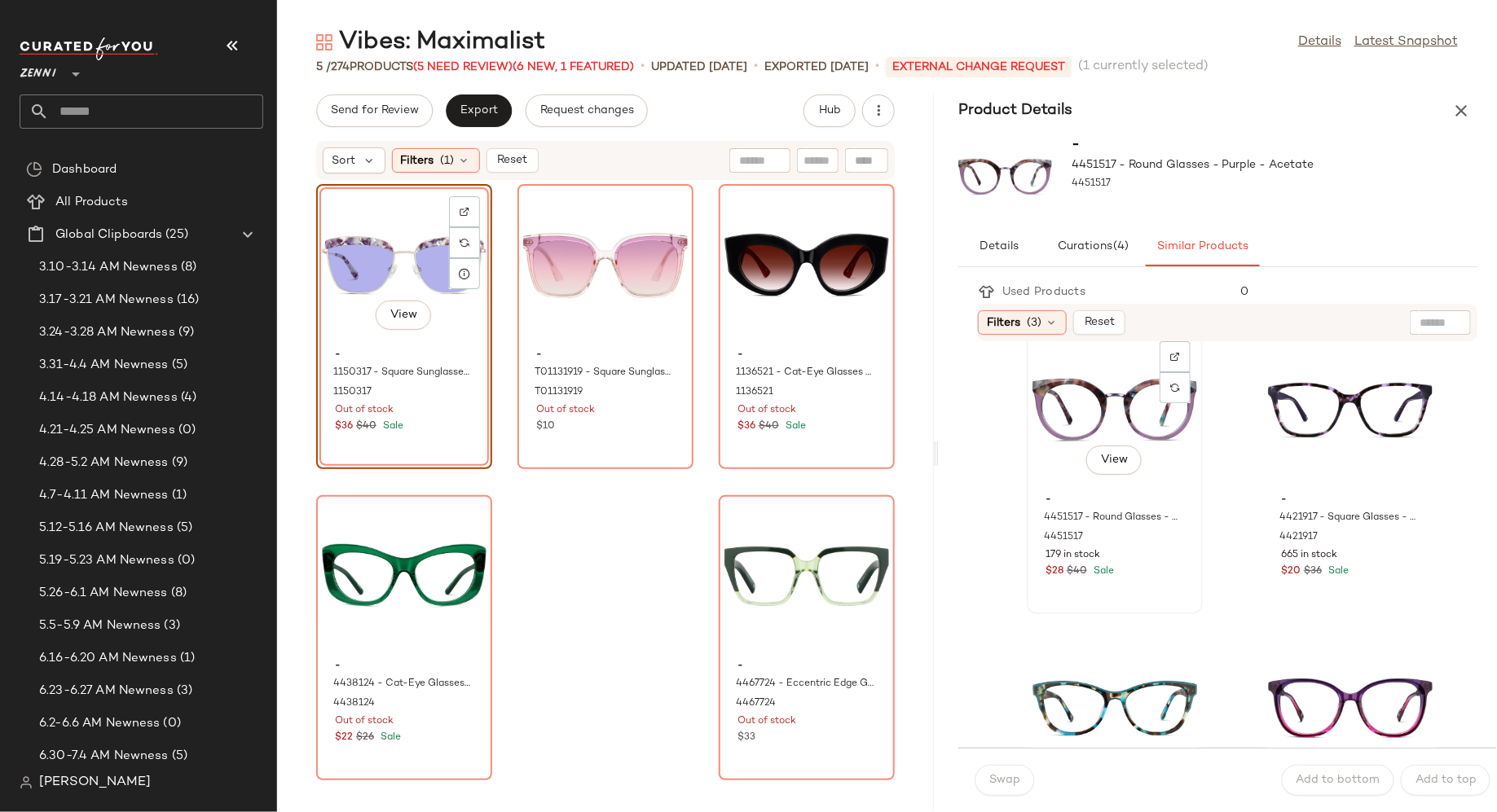
click at [1057, 502] on span "-" at bounding box center [1115, 501] width 139 height 15
click at [1016, 782] on span "Swap" at bounding box center [1004, 781] width 32 height 13
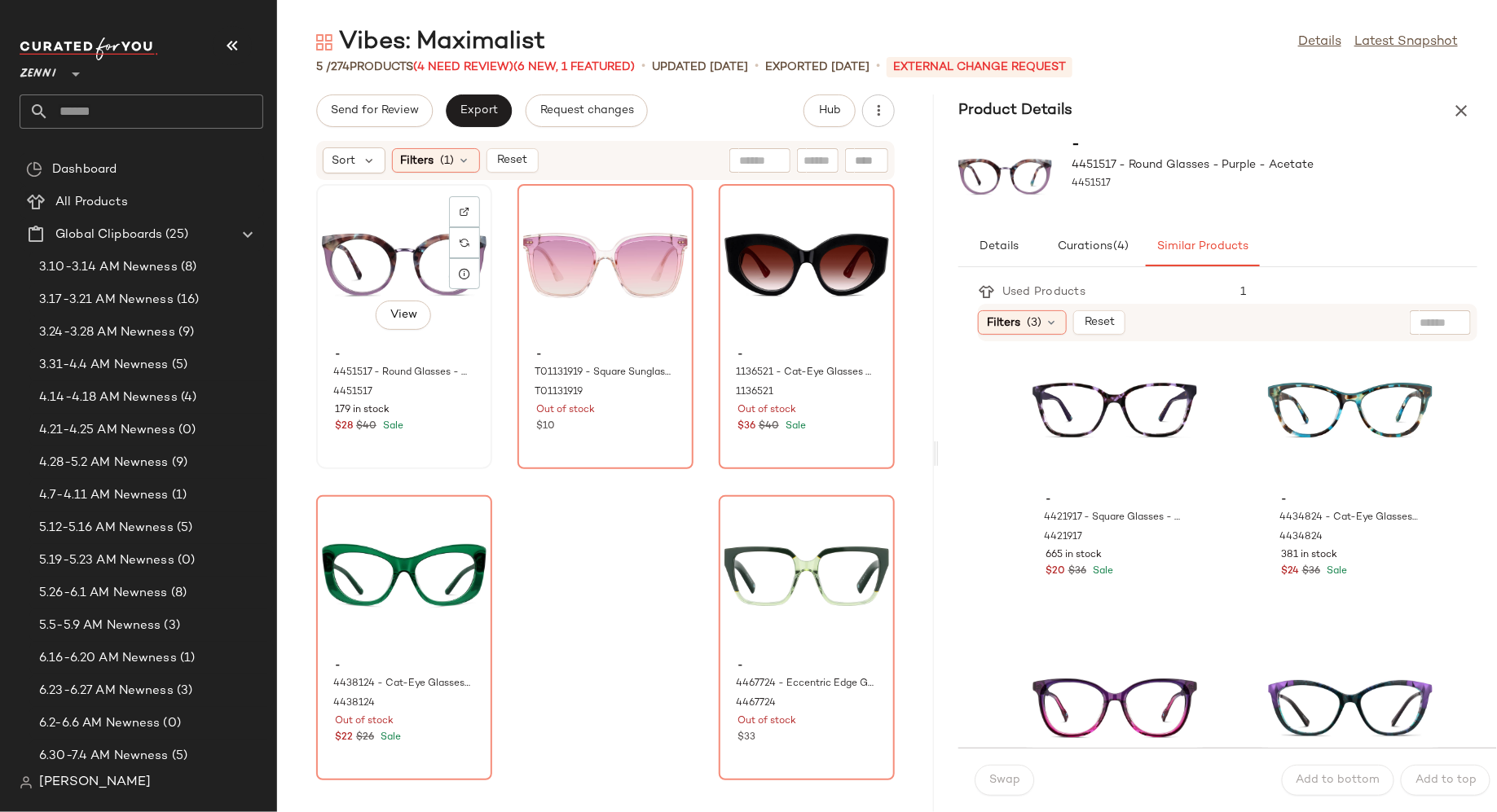
click at [399, 221] on div "View" at bounding box center [403, 265] width 164 height 152
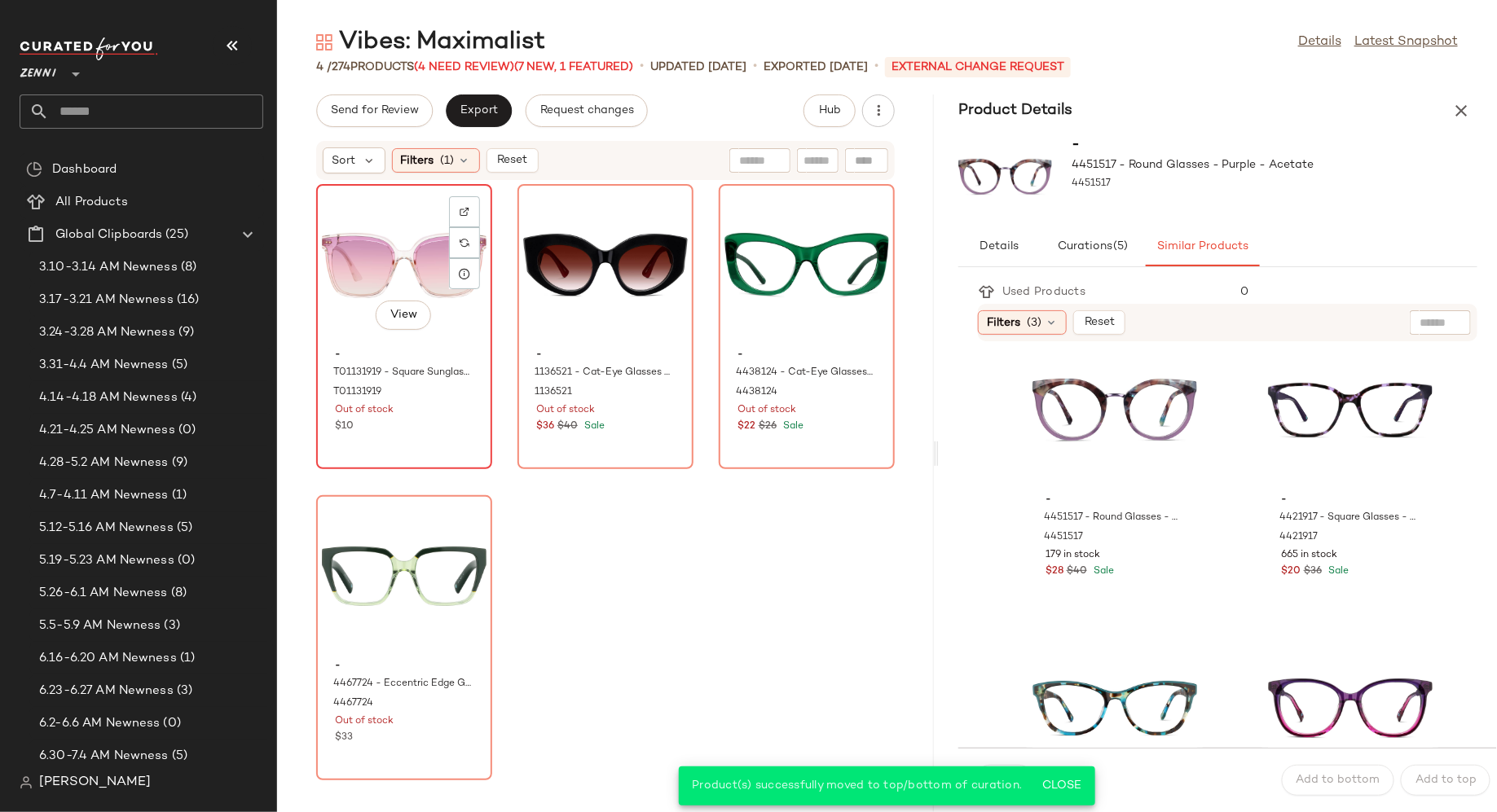
click at [403, 281] on div "View" at bounding box center [403, 265] width 164 height 152
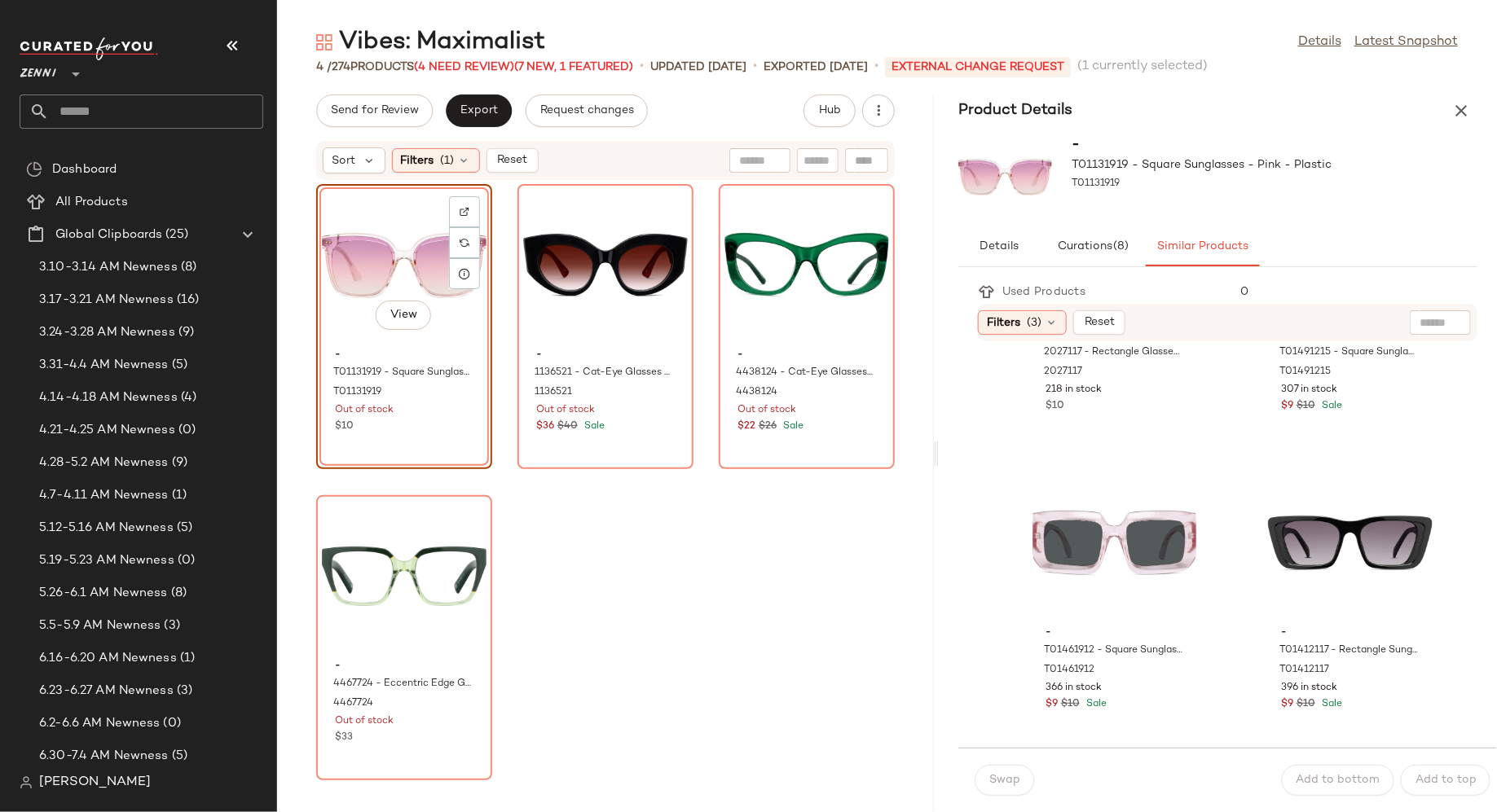
scroll to position [1093, 0]
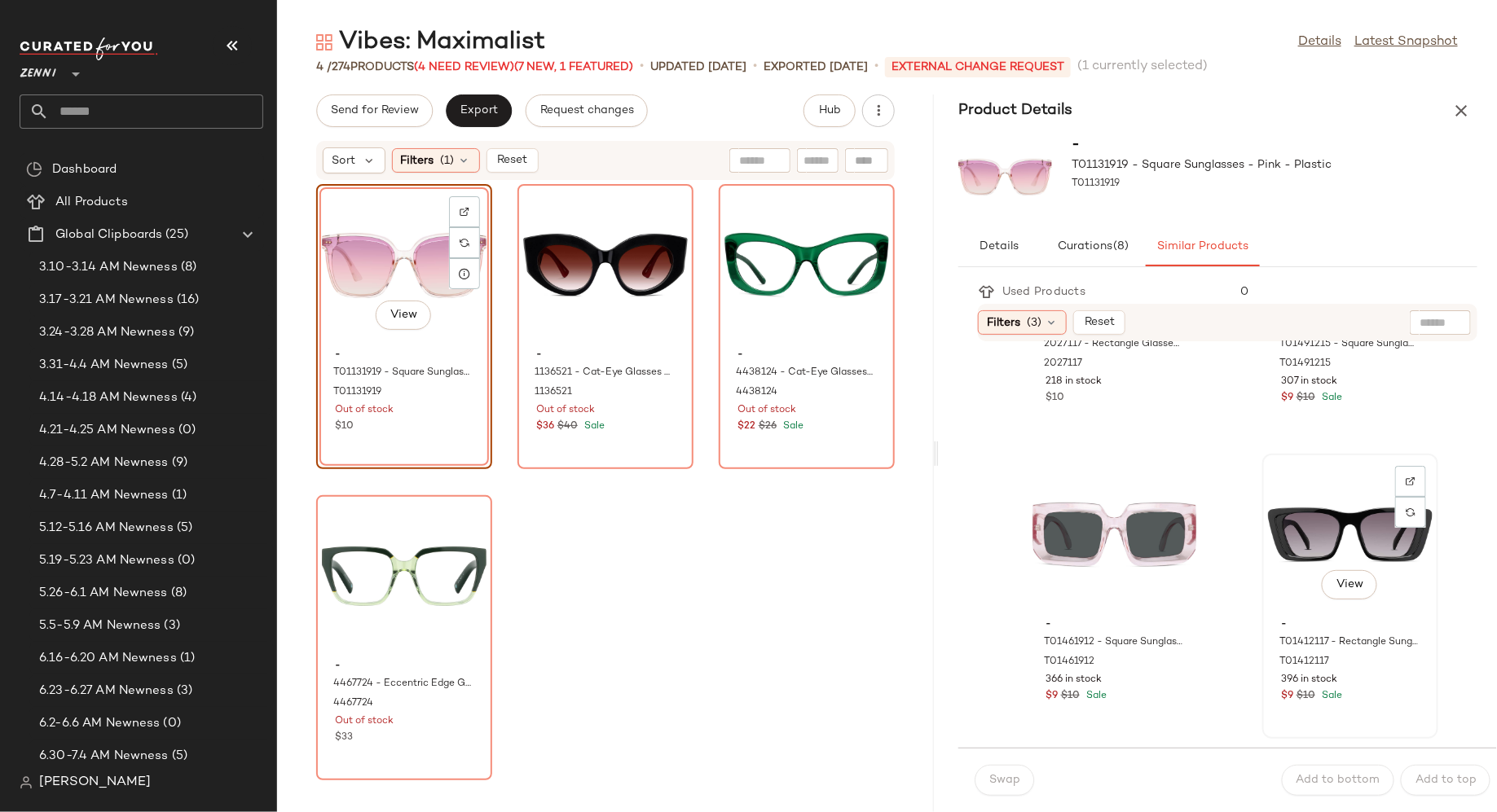
click at [1320, 527] on div "View" at bounding box center [1350, 535] width 164 height 152
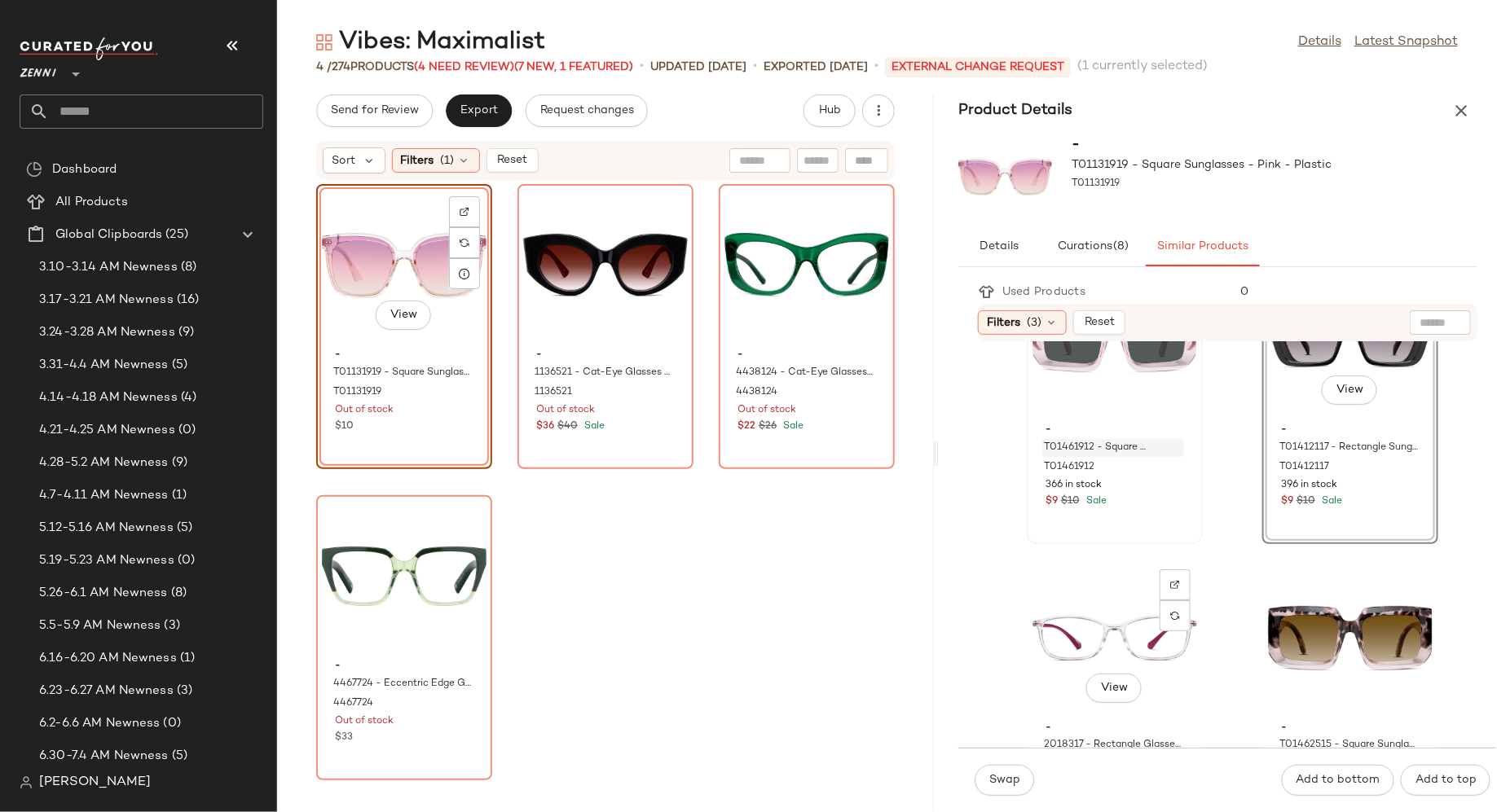
scroll to position [1293, 0]
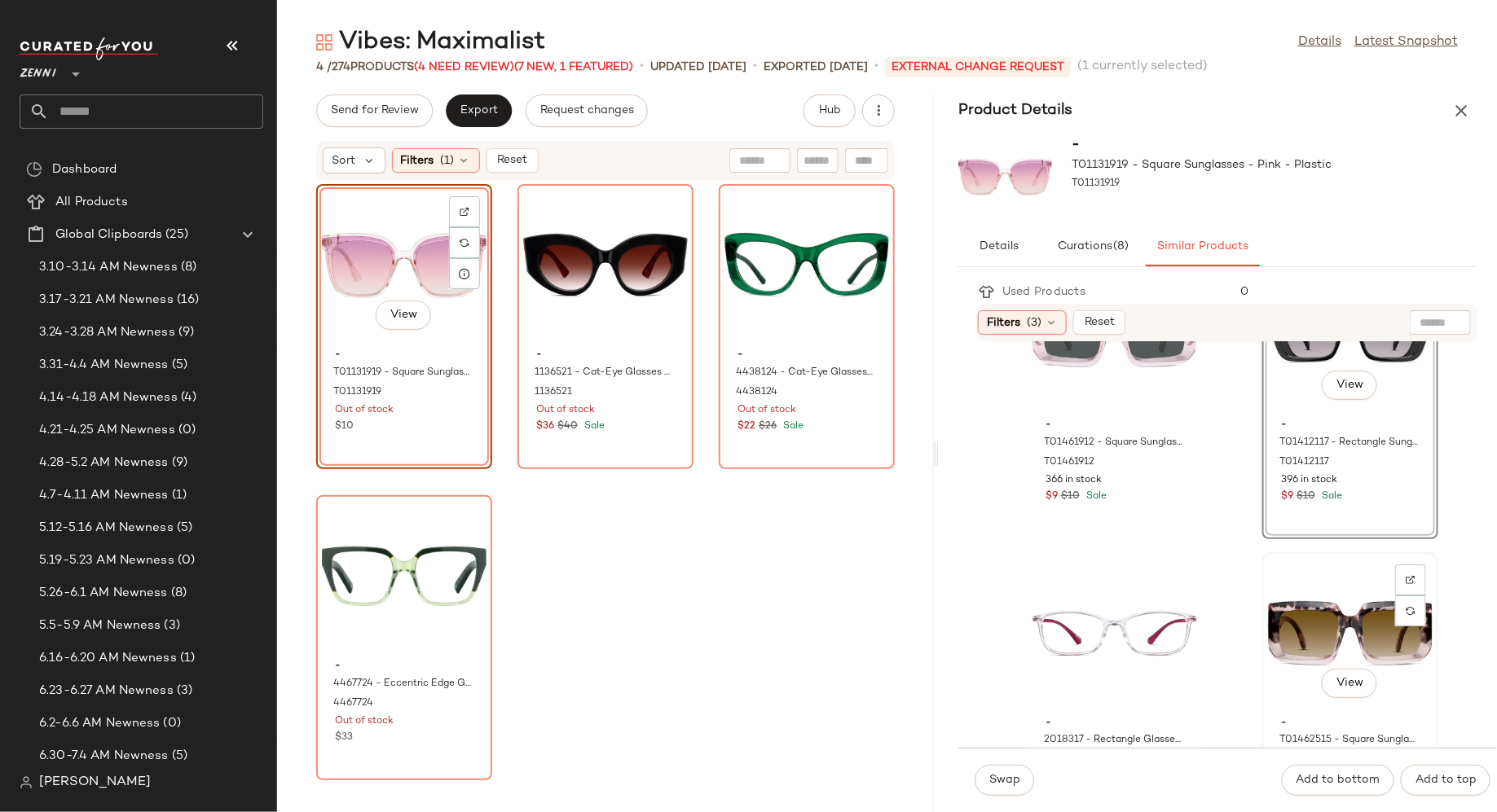
click at [1268, 611] on div "View" at bounding box center [1350, 634] width 164 height 152
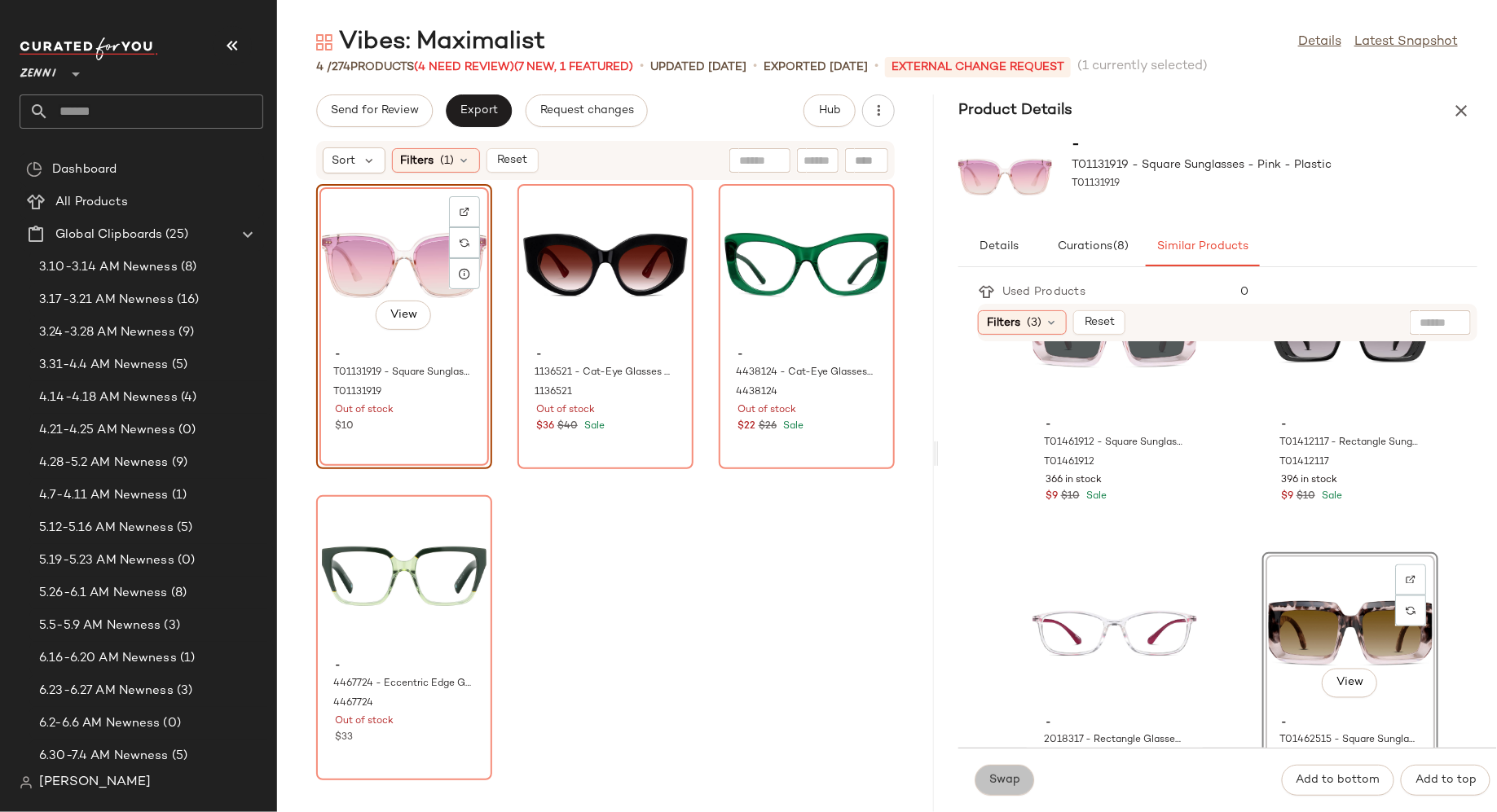
click at [1001, 786] on span "Swap" at bounding box center [1004, 781] width 32 height 13
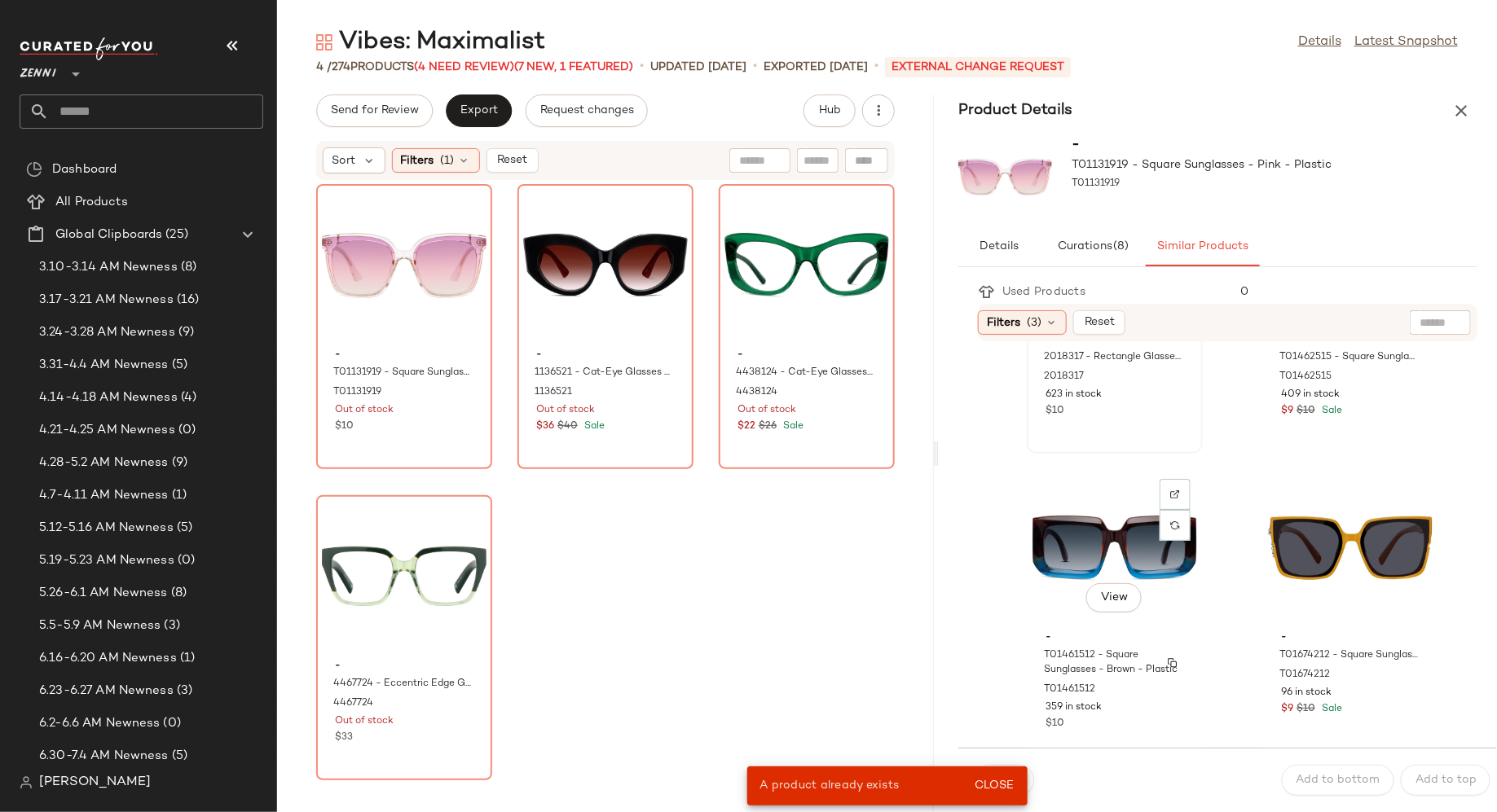
scroll to position [1688, 0]
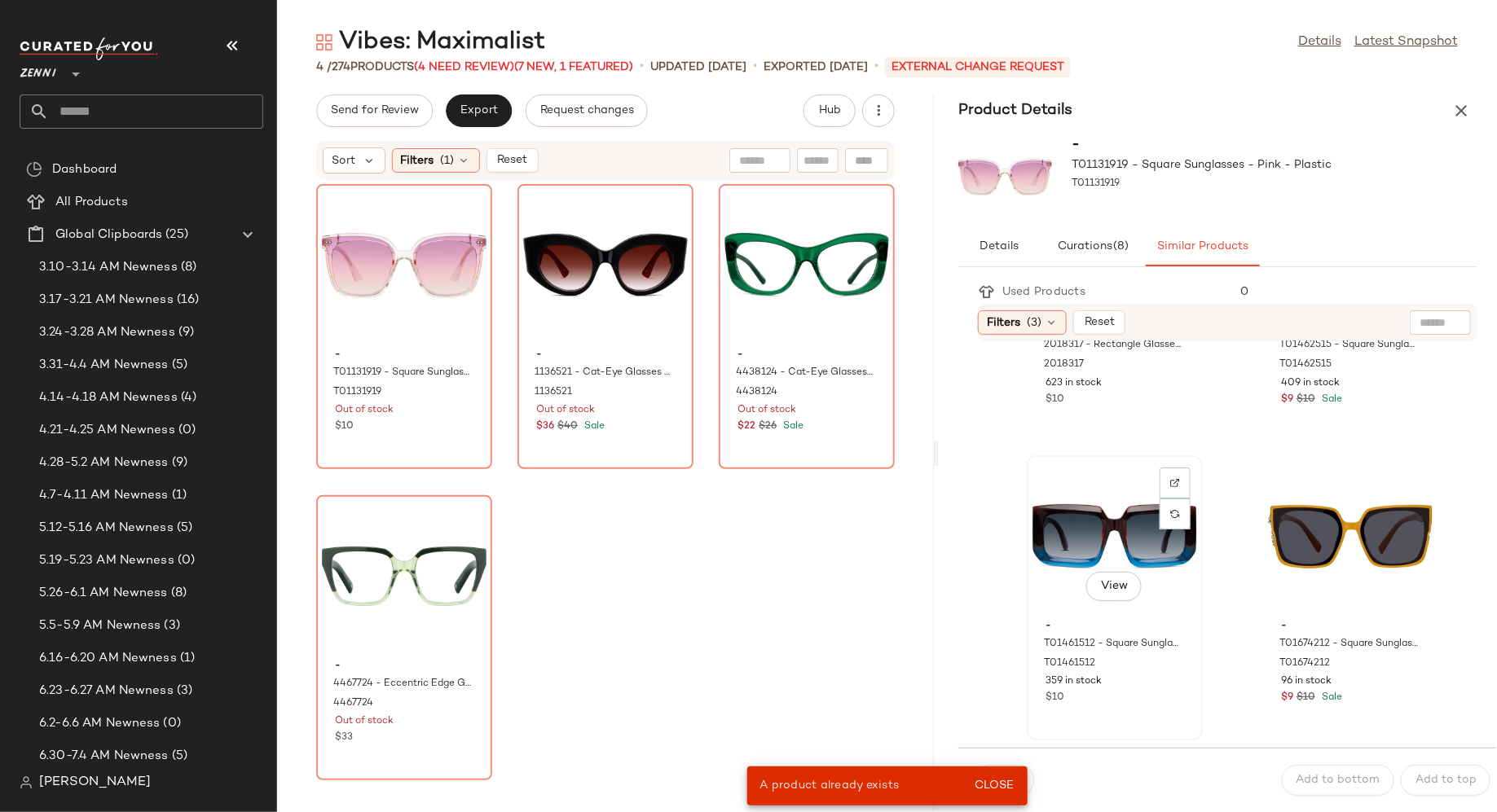
click at [1064, 524] on div "View" at bounding box center [1115, 536] width 164 height 152
click at [442, 436] on div "View - T01131919 - Square Sunglasses - Pink - Plastic T01131919 Out of stock $10" at bounding box center [404, 326] width 173 height 282
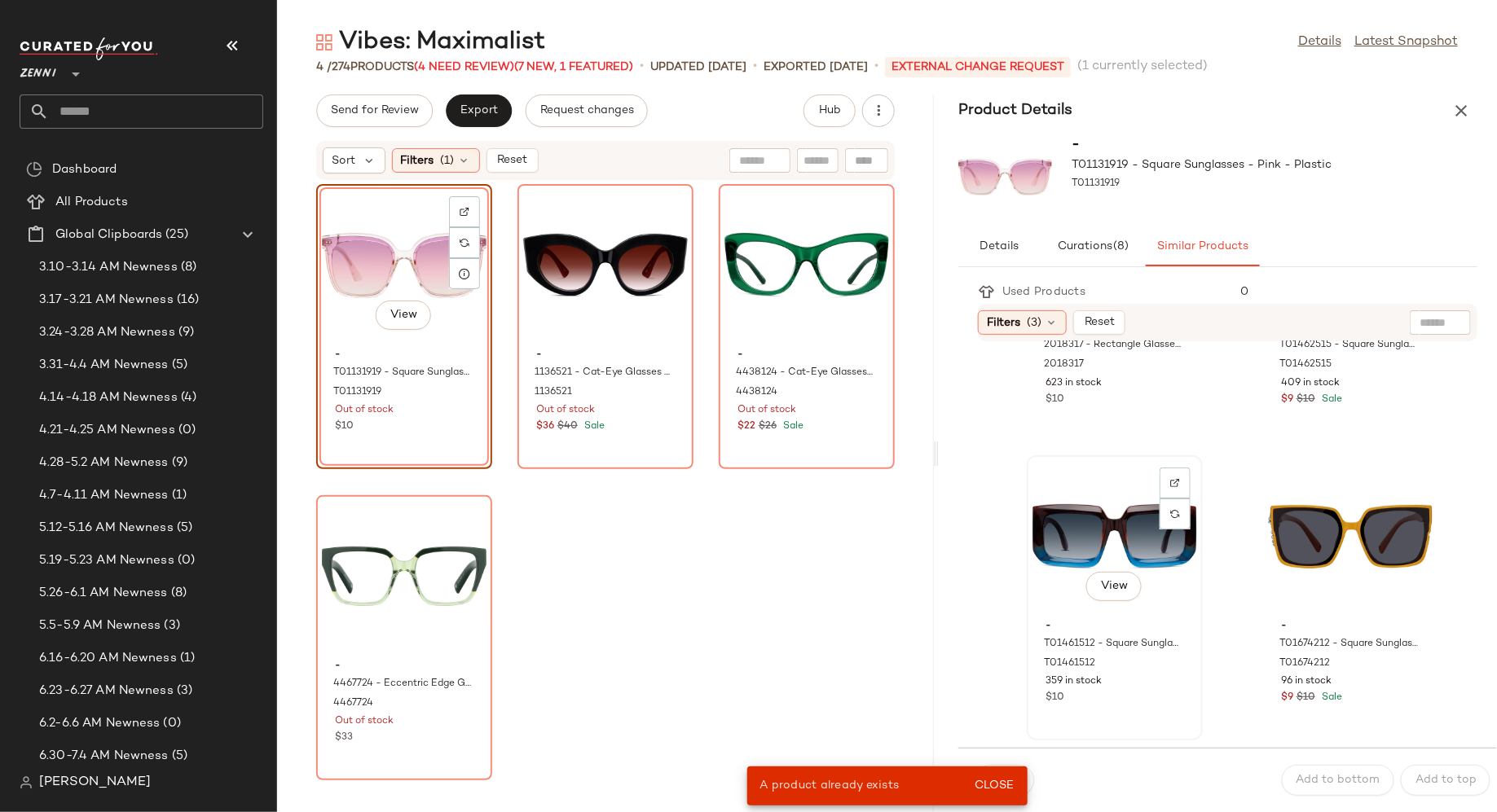
click at [1107, 699] on div "$10" at bounding box center [1115, 698] width 139 height 15
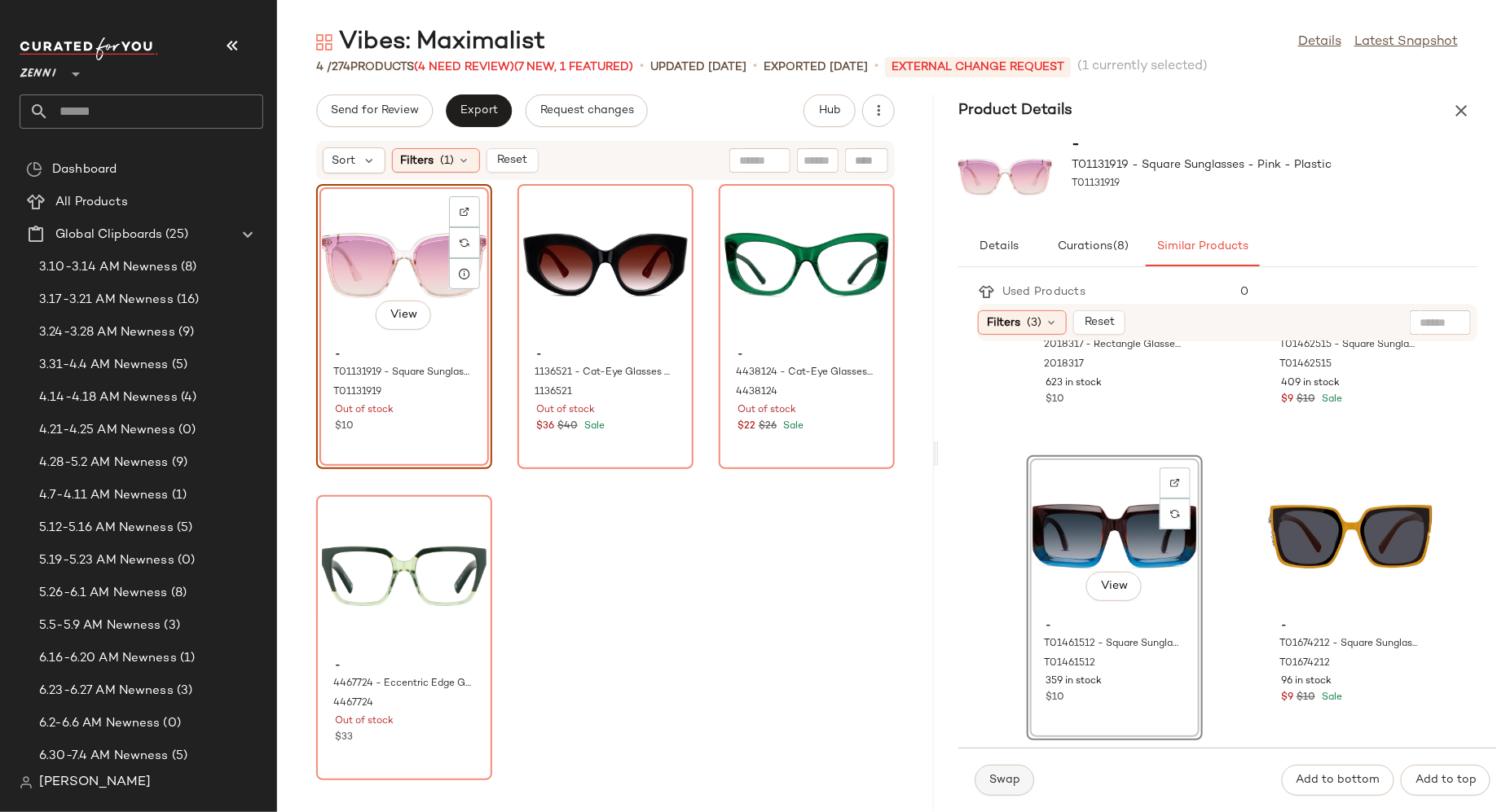
click at [985, 787] on button "Swap" at bounding box center [1004, 781] width 60 height 31
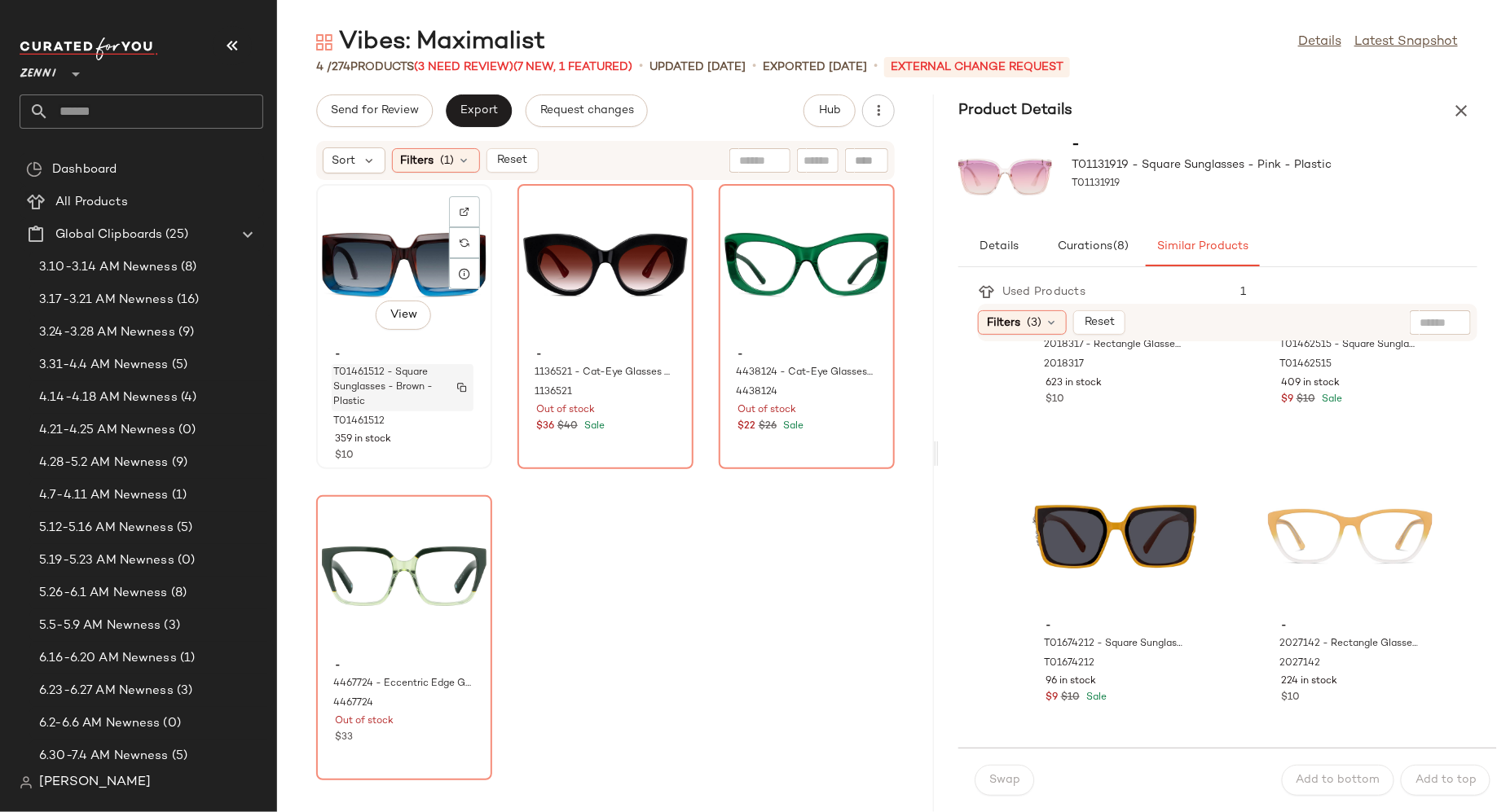
click at [423, 366] on span "T01461512 - Square Sunglasses - Brown - Plastic" at bounding box center [387, 388] width 108 height 44
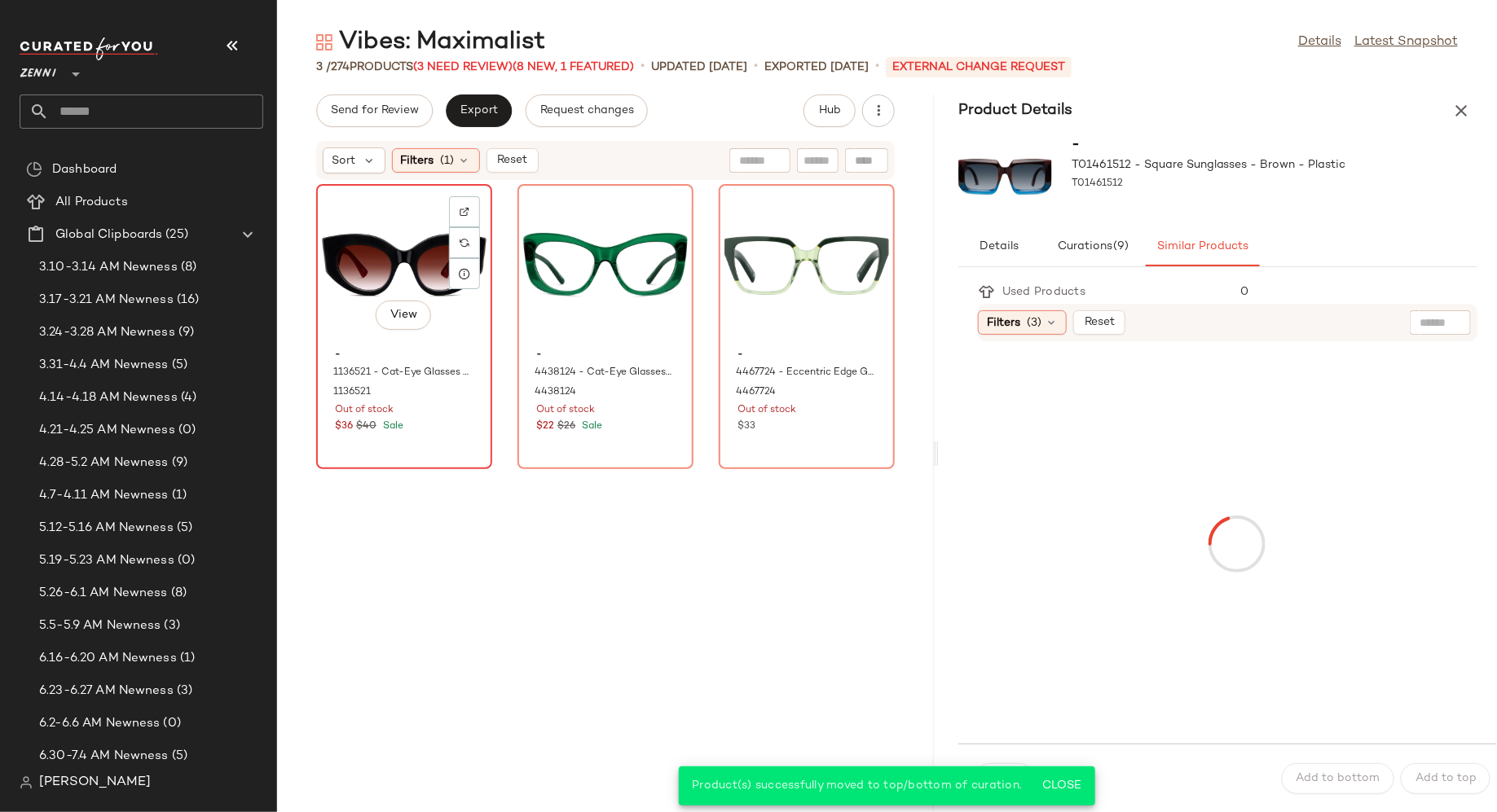
click at [451, 452] on div "View - 1136521 - Cat-Eye Glasses - Black - Acetate 1136521 Out of stock $36 $40…" at bounding box center [404, 326] width 173 height 282
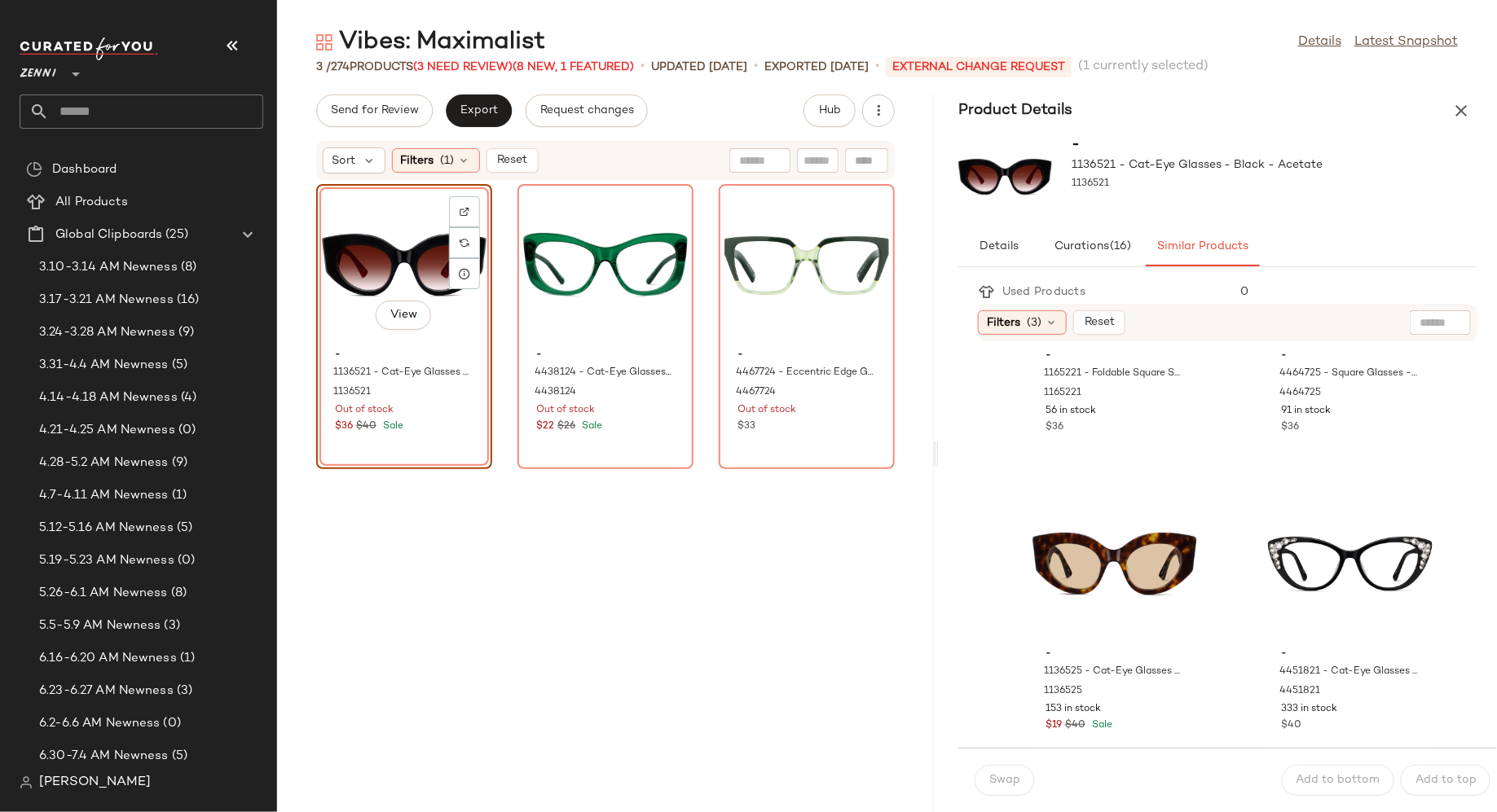
scroll to position [2870, 0]
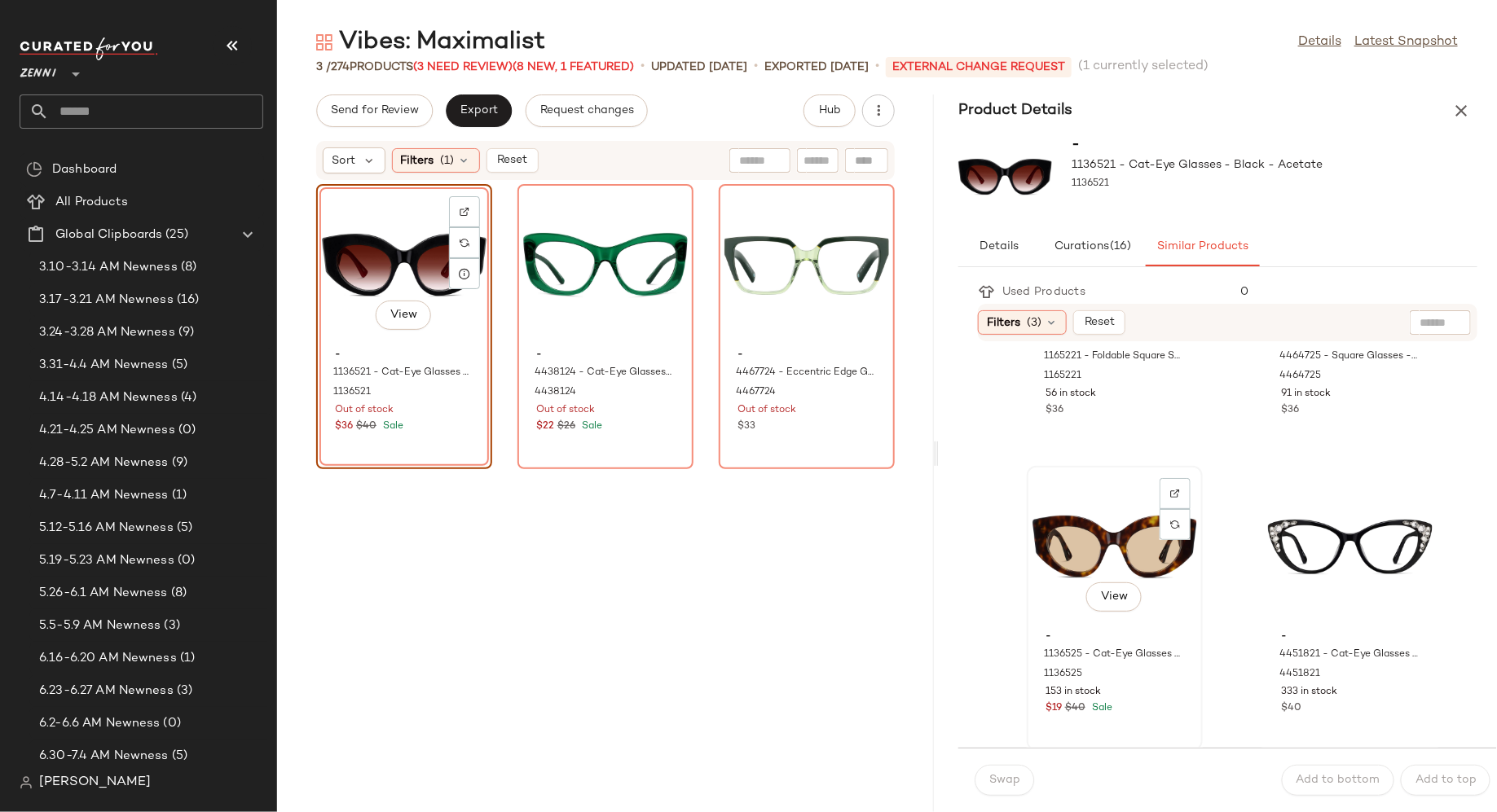
click at [1100, 536] on div "View" at bounding box center [1115, 547] width 164 height 152
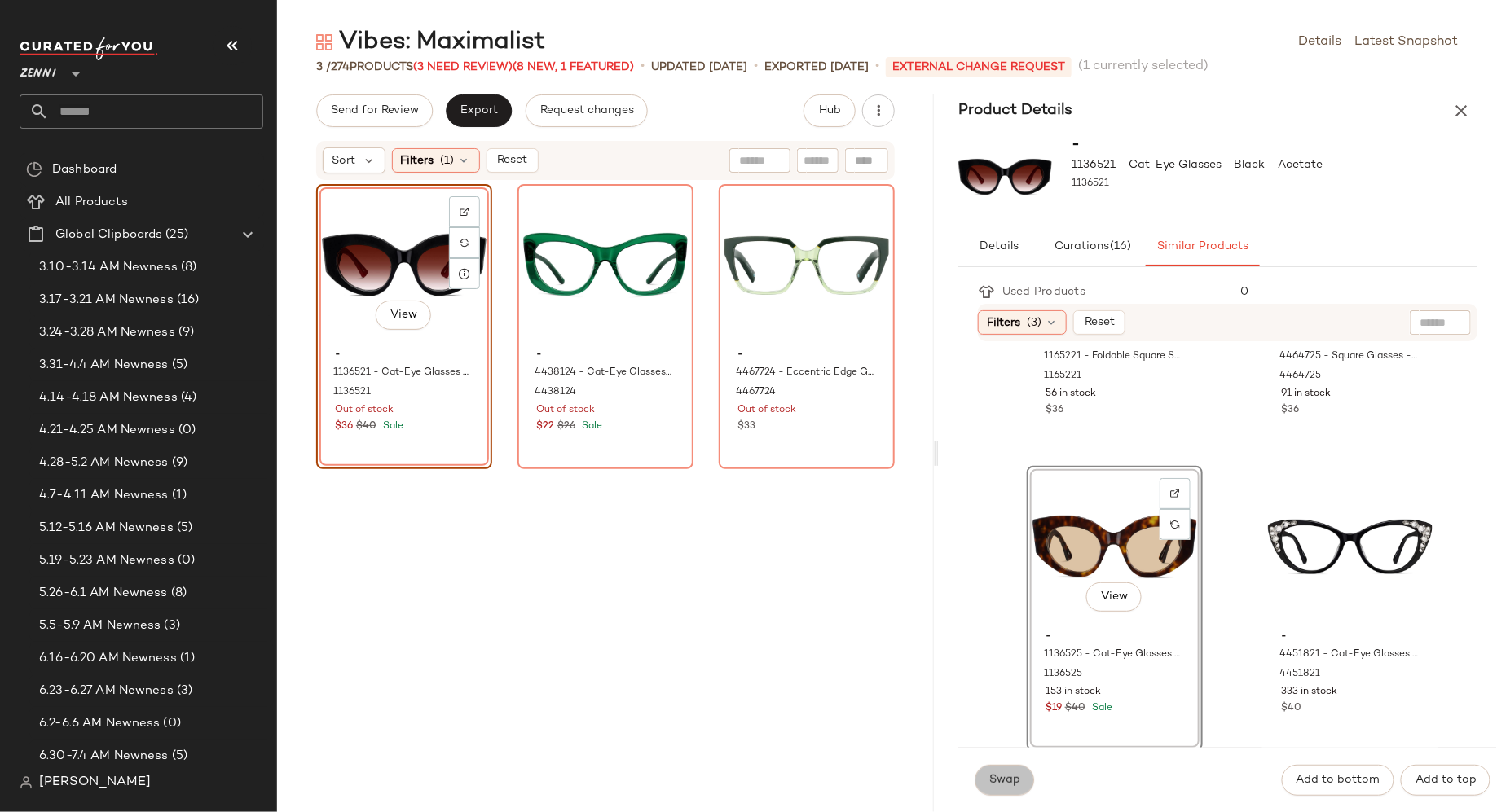
click at [1015, 773] on button "Swap" at bounding box center [1004, 781] width 60 height 31
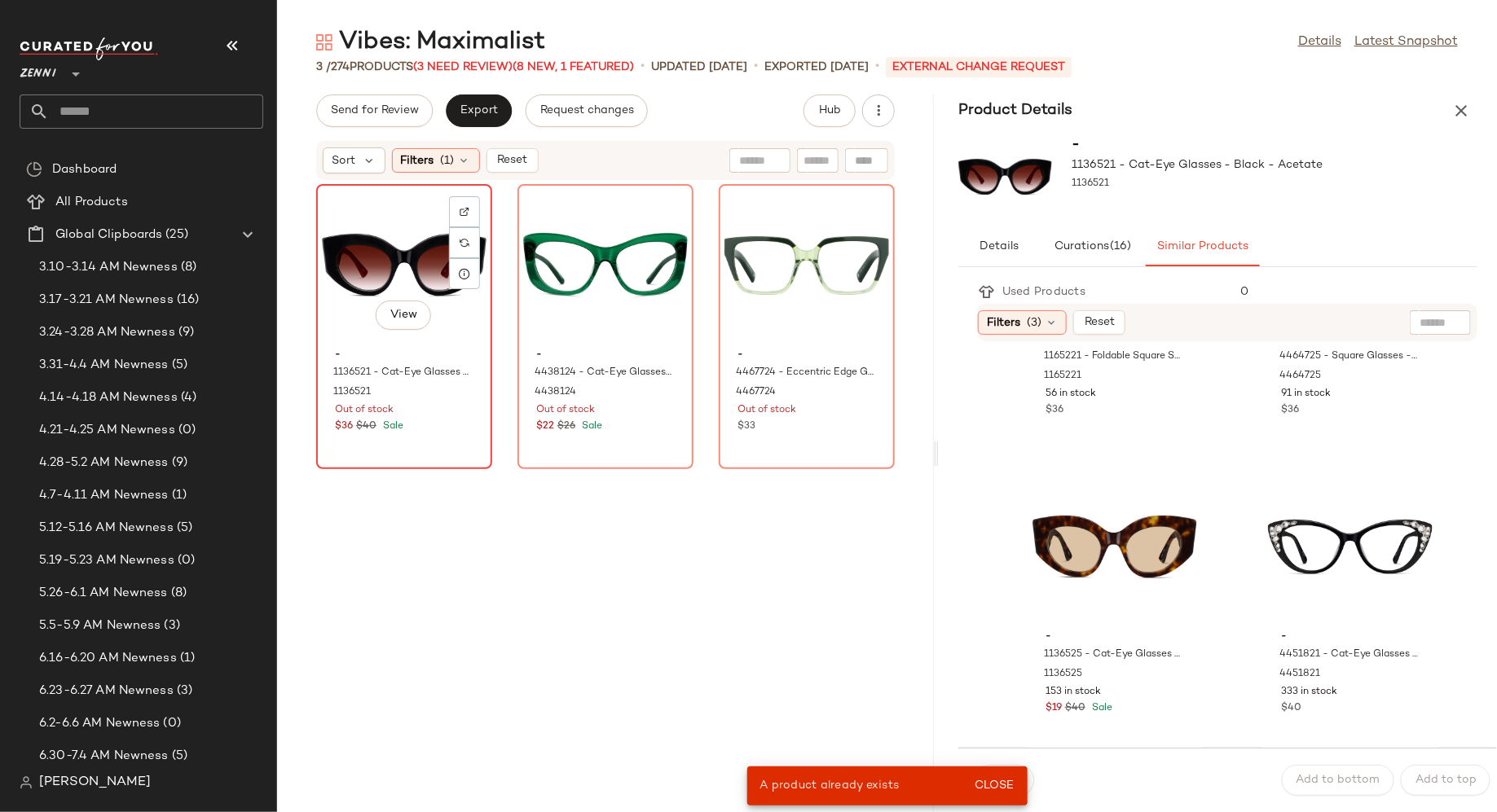
click at [456, 445] on div "View - 1136521 - Cat-Eye Glasses - Black - Acetate 1136521 Out of stock $36 $40…" at bounding box center [404, 326] width 173 height 282
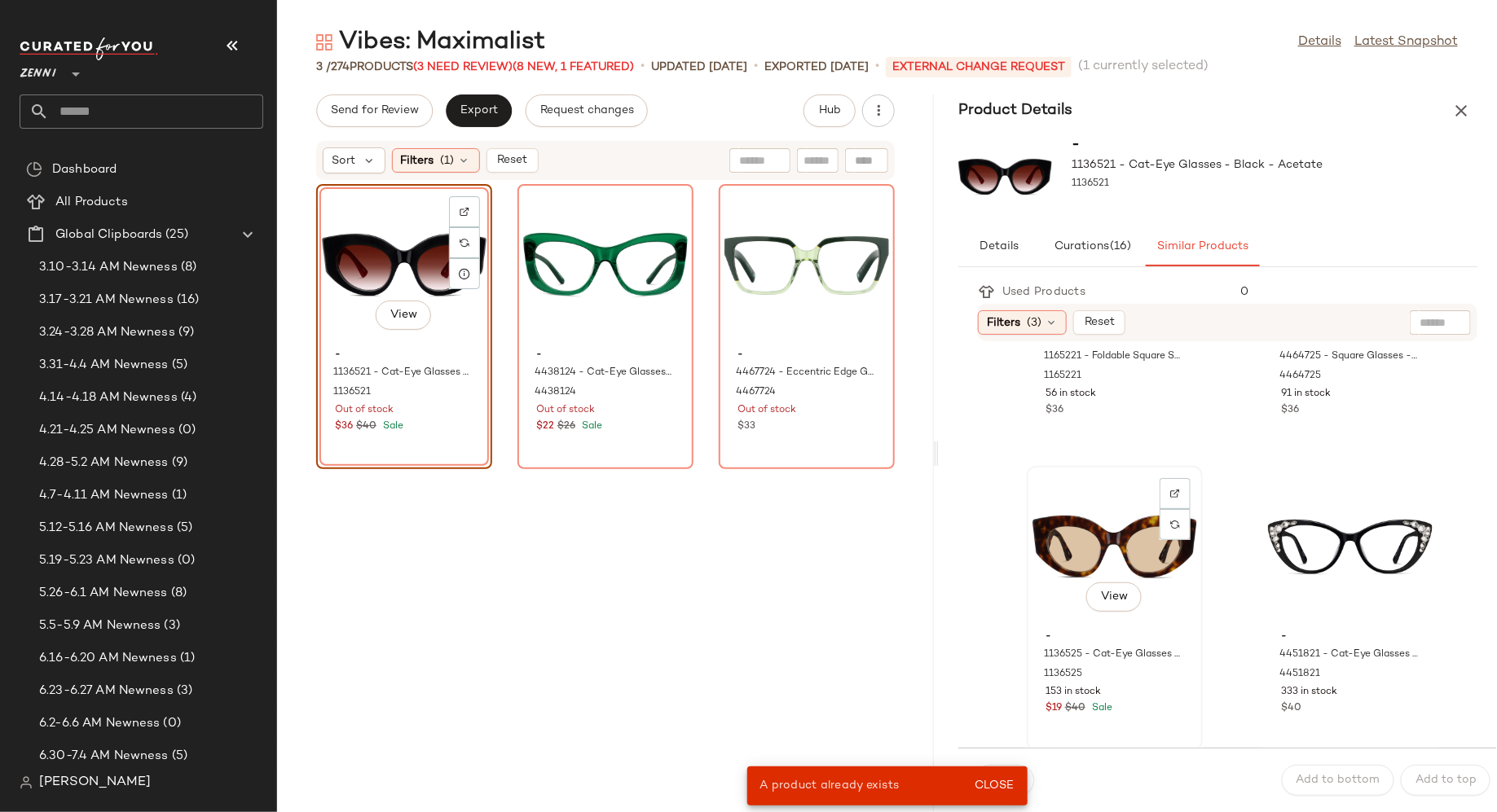
click at [1063, 523] on div "View" at bounding box center [1115, 547] width 164 height 152
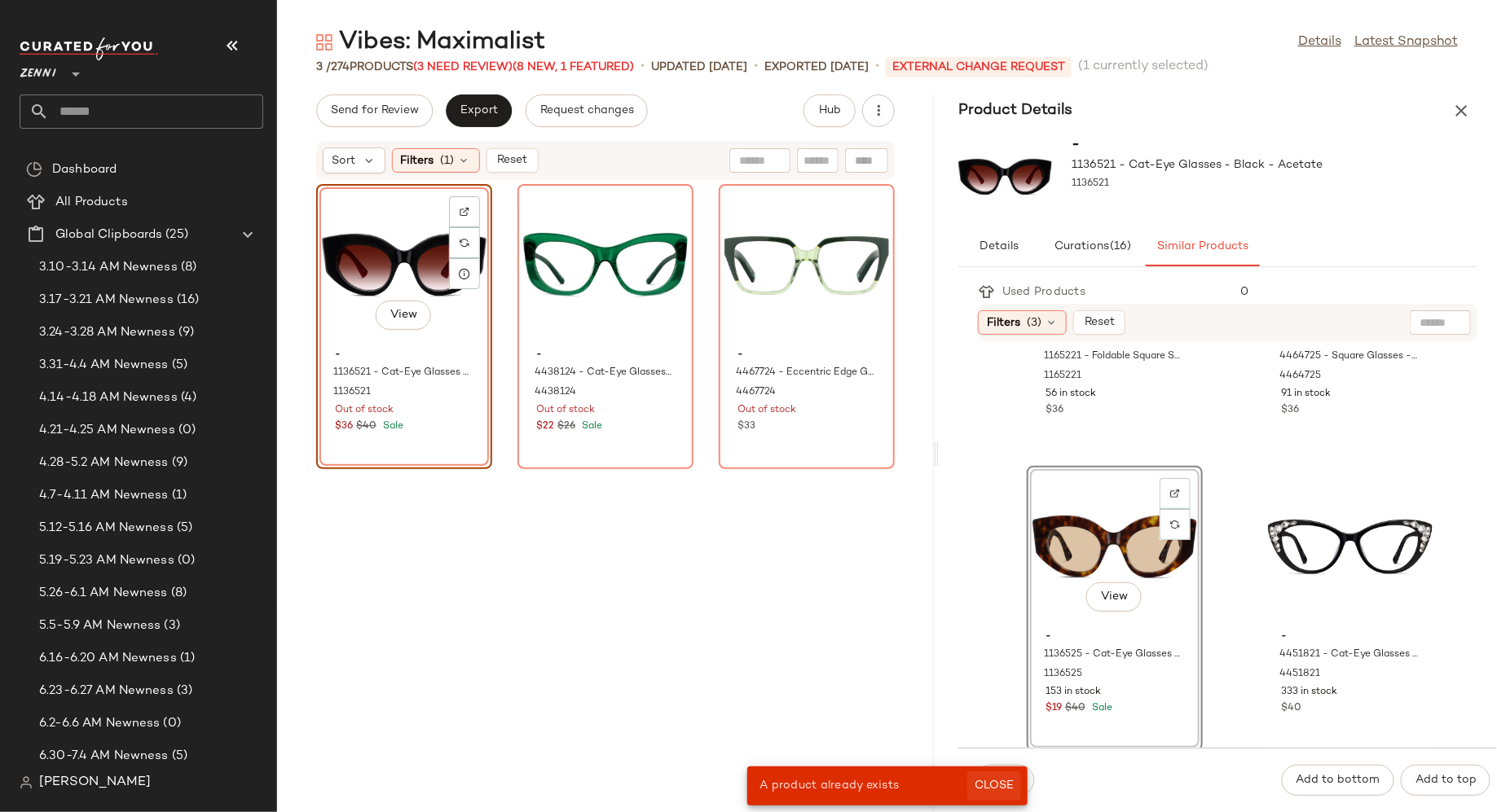
click at [1007, 787] on span "Close" at bounding box center [993, 786] width 40 height 13
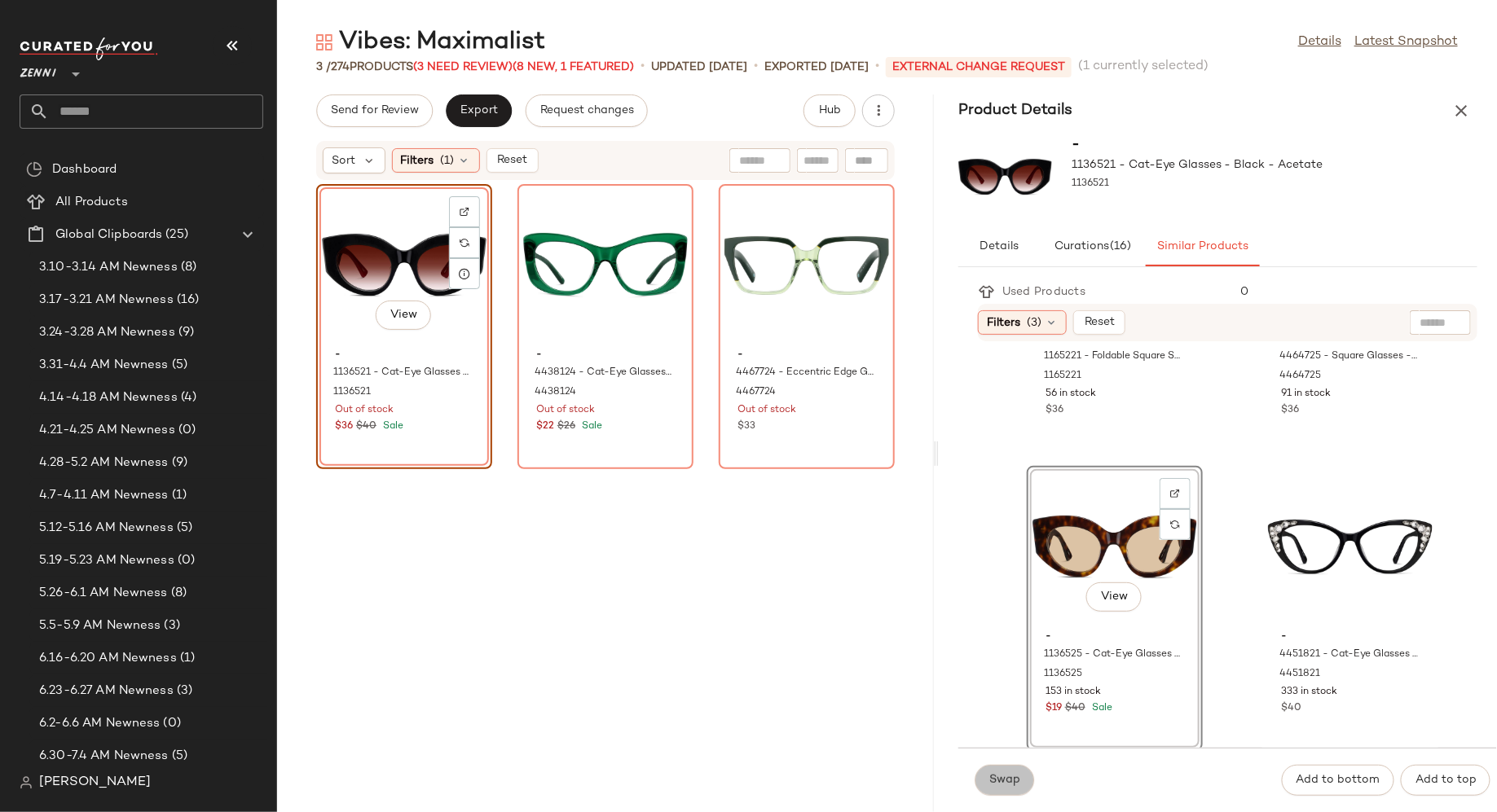
click at [1007, 781] on span "Swap" at bounding box center [1004, 781] width 32 height 13
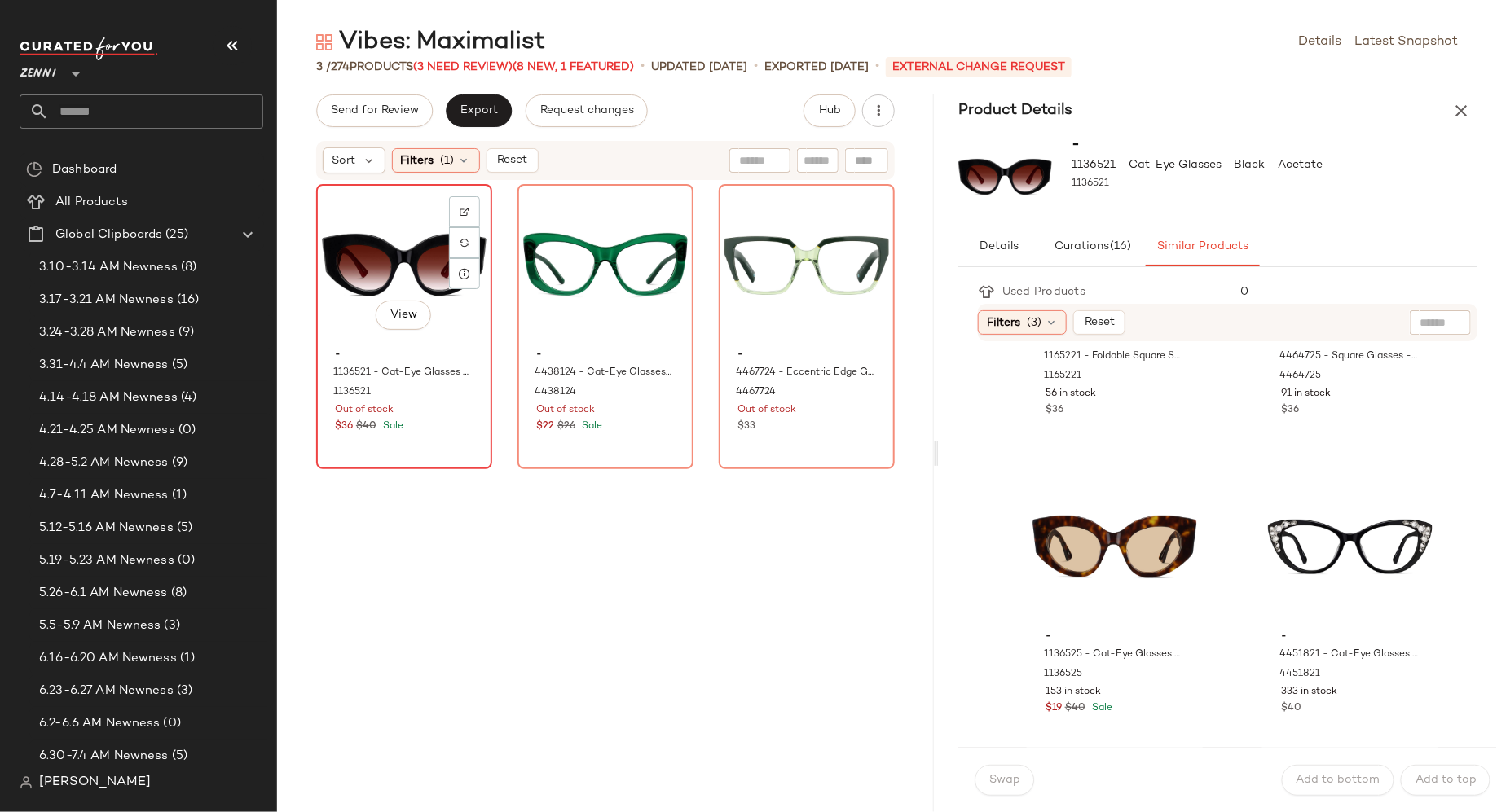
click at [461, 415] on div "Out of stock" at bounding box center [404, 411] width 139 height 15
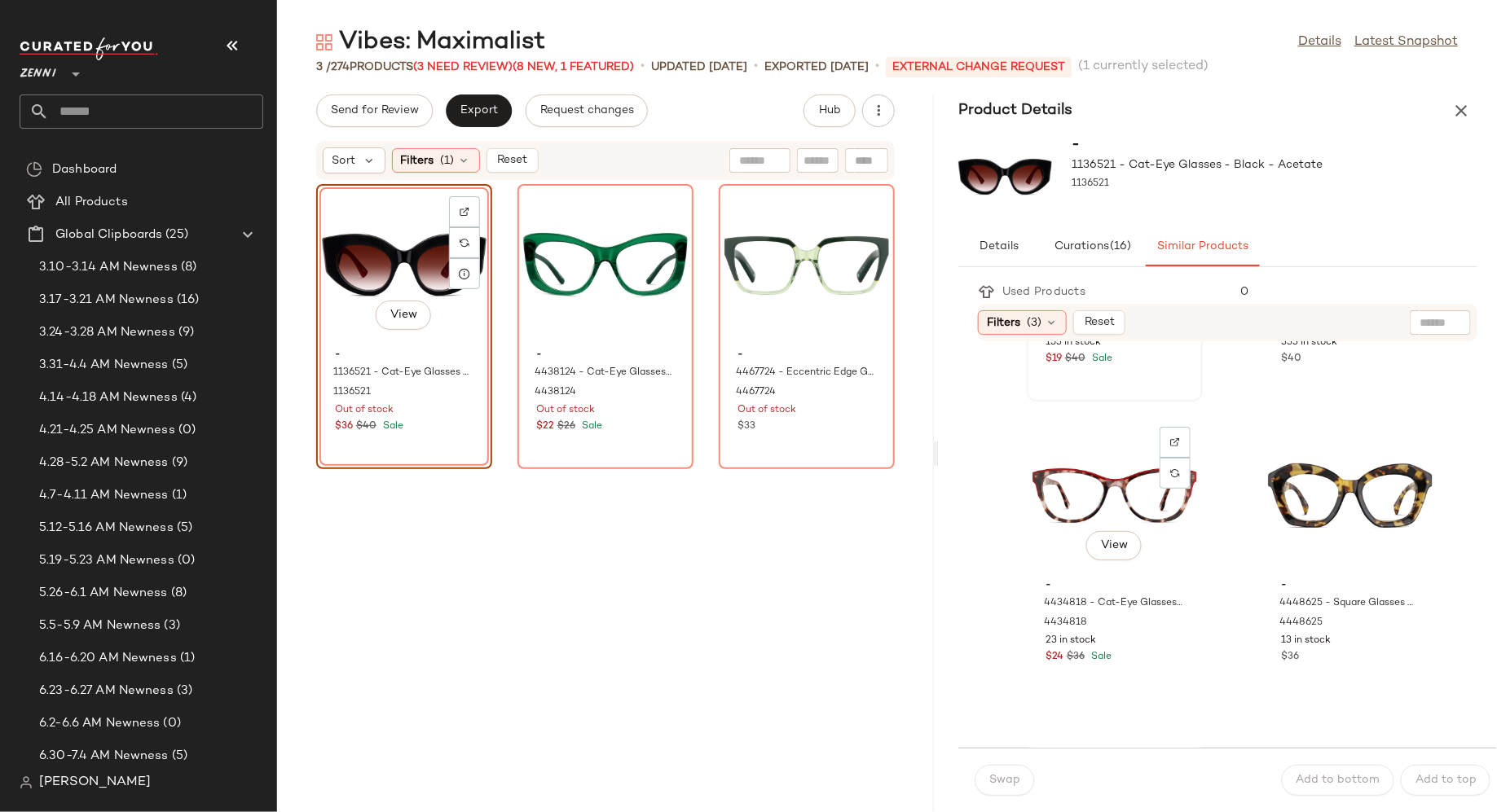
scroll to position [3222, 0]
click at [1294, 479] on div "View" at bounding box center [1350, 493] width 164 height 152
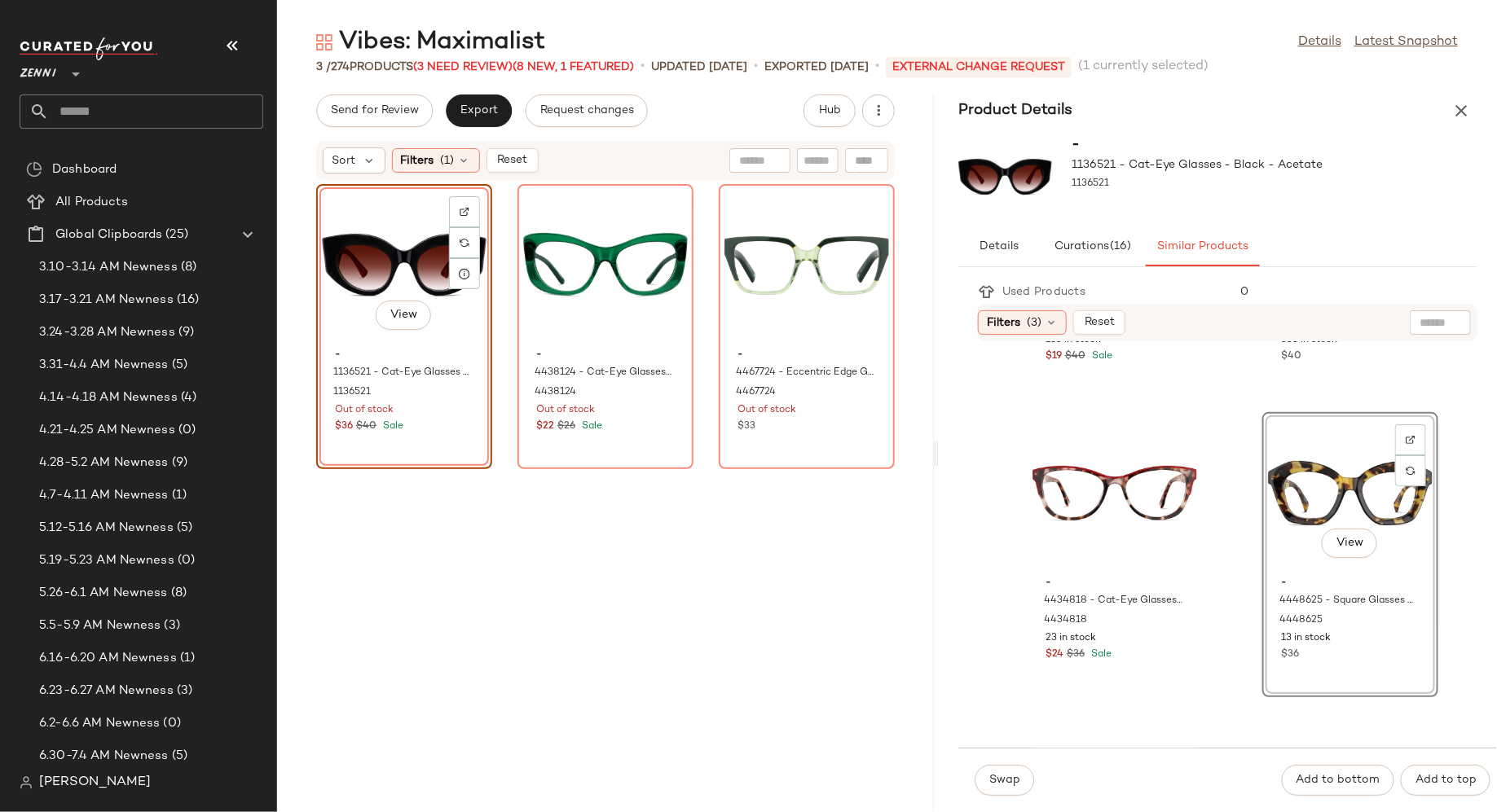
click at [1009, 763] on div "Swap Add to bottom Add to top" at bounding box center [1228, 780] width 539 height 64
click at [1015, 778] on span "Swap" at bounding box center [1004, 781] width 32 height 13
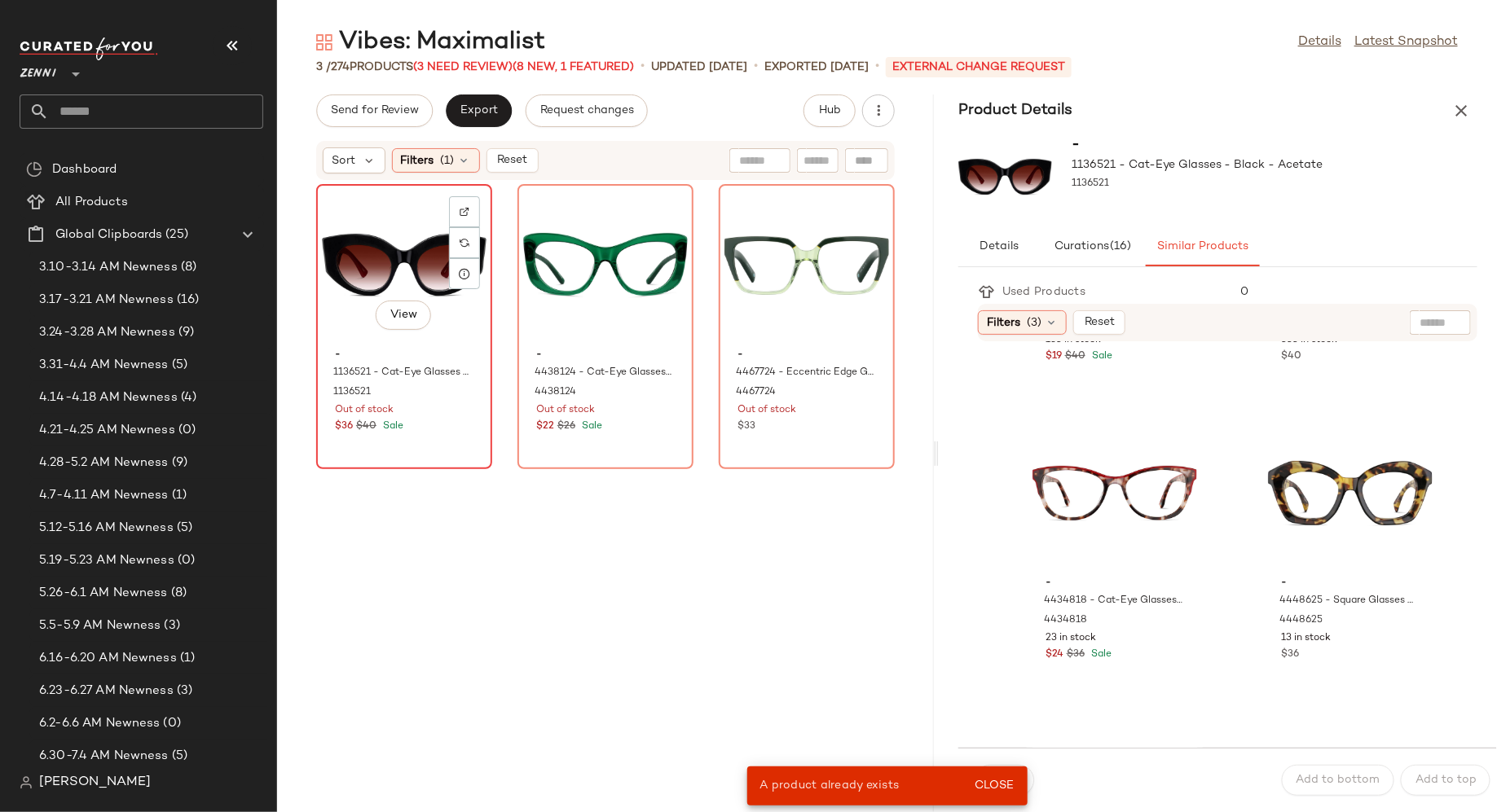
click at [461, 424] on div "$36 $40 Sale" at bounding box center [404, 427] width 139 height 15
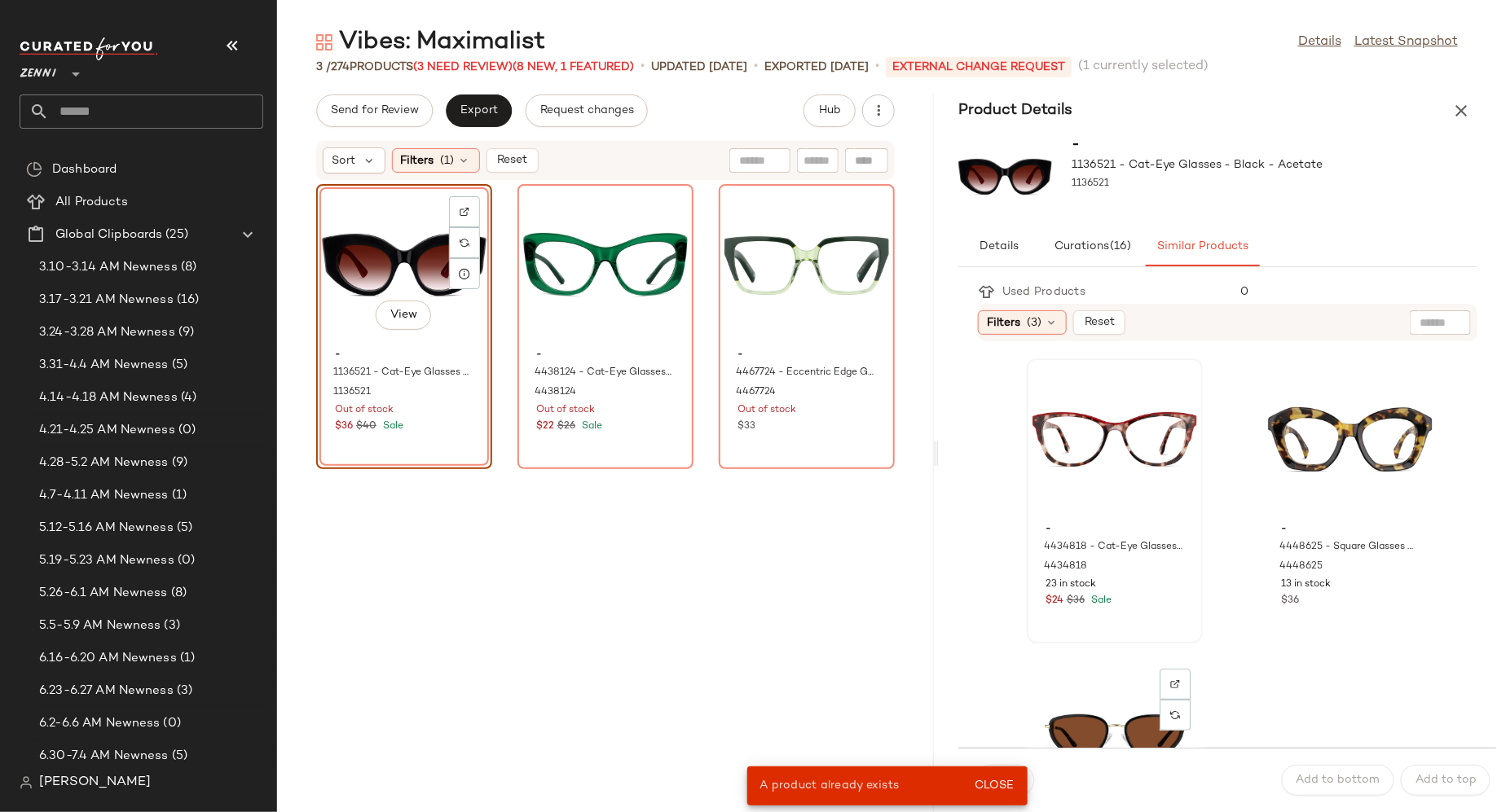
scroll to position [3275, 0]
click at [1120, 491] on span "View" at bounding box center [1114, 491] width 28 height 13
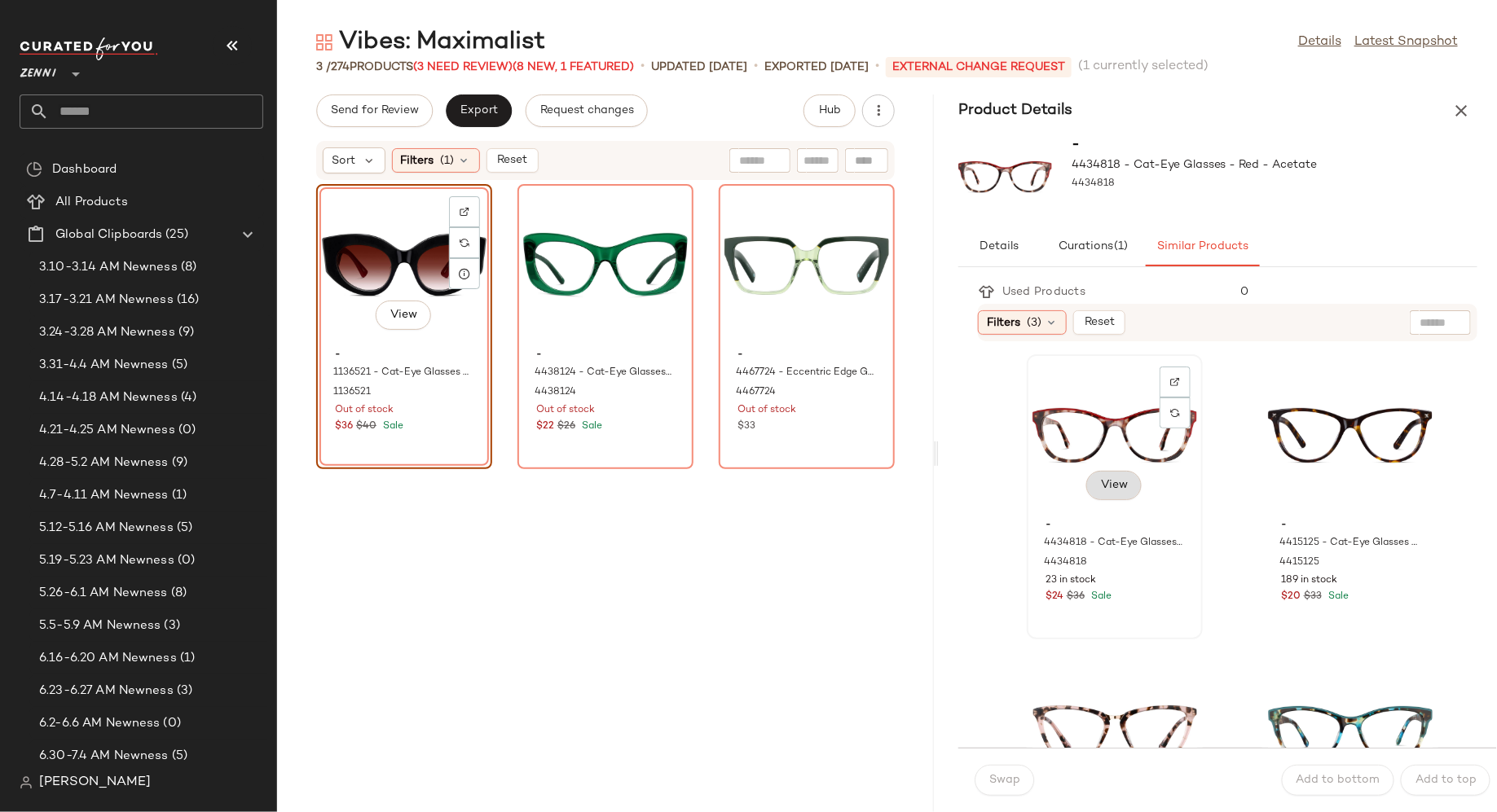
click at [1113, 493] on button "View" at bounding box center [1114, 486] width 55 height 29
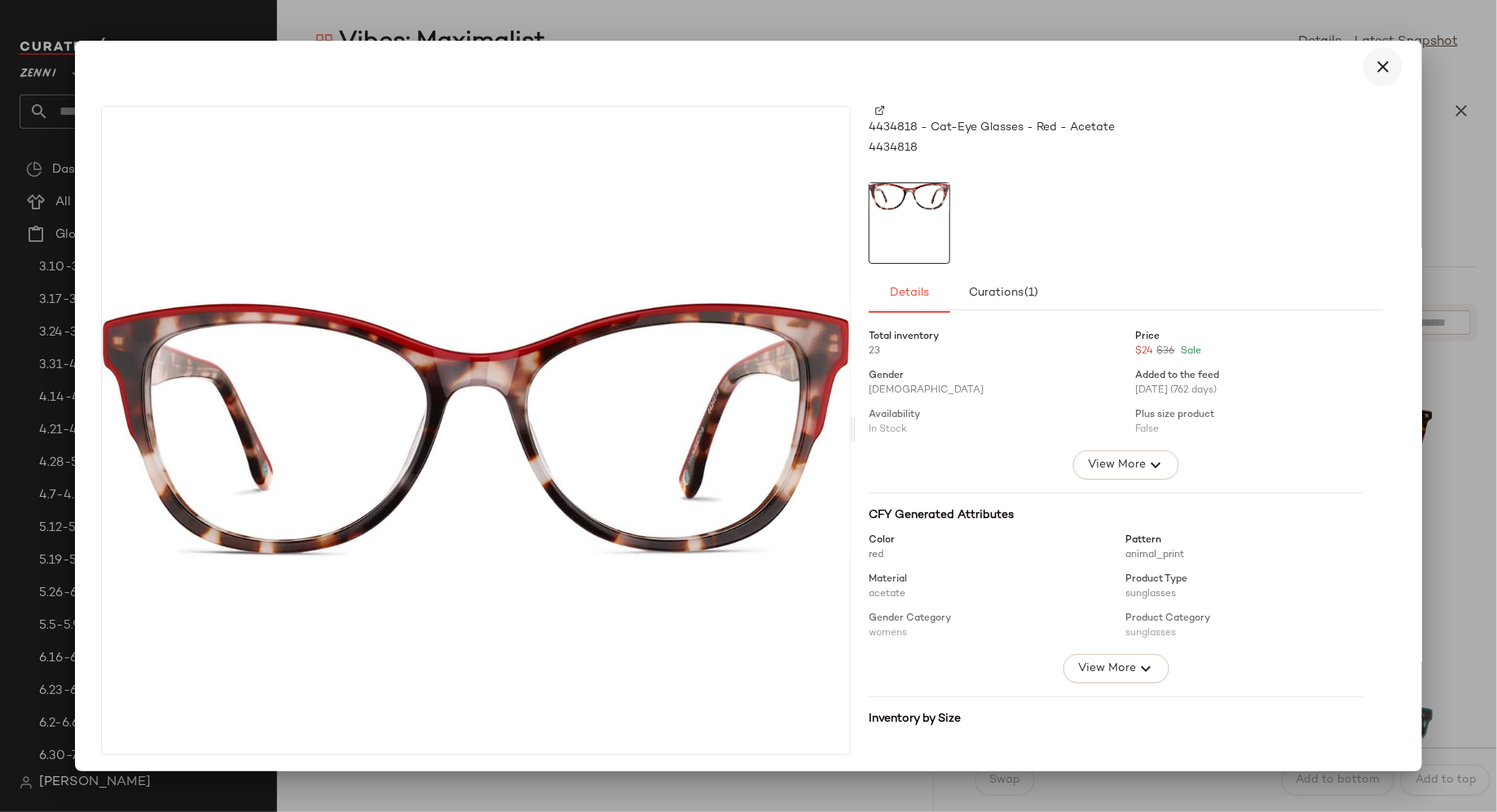
click at [1373, 68] on icon "button" at bounding box center [1382, 66] width 19 height 19
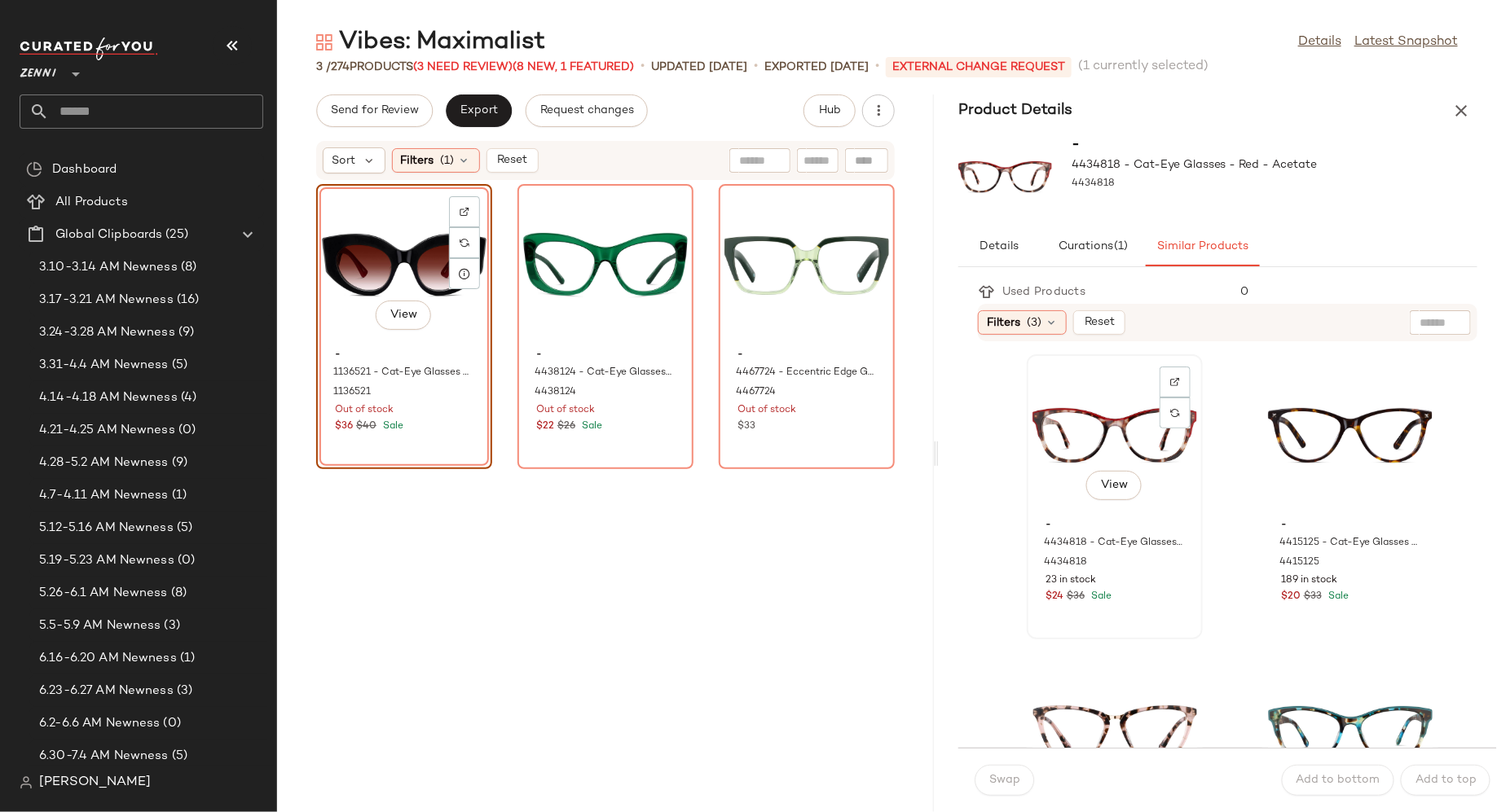
click at [1078, 424] on div "View" at bounding box center [1115, 435] width 164 height 152
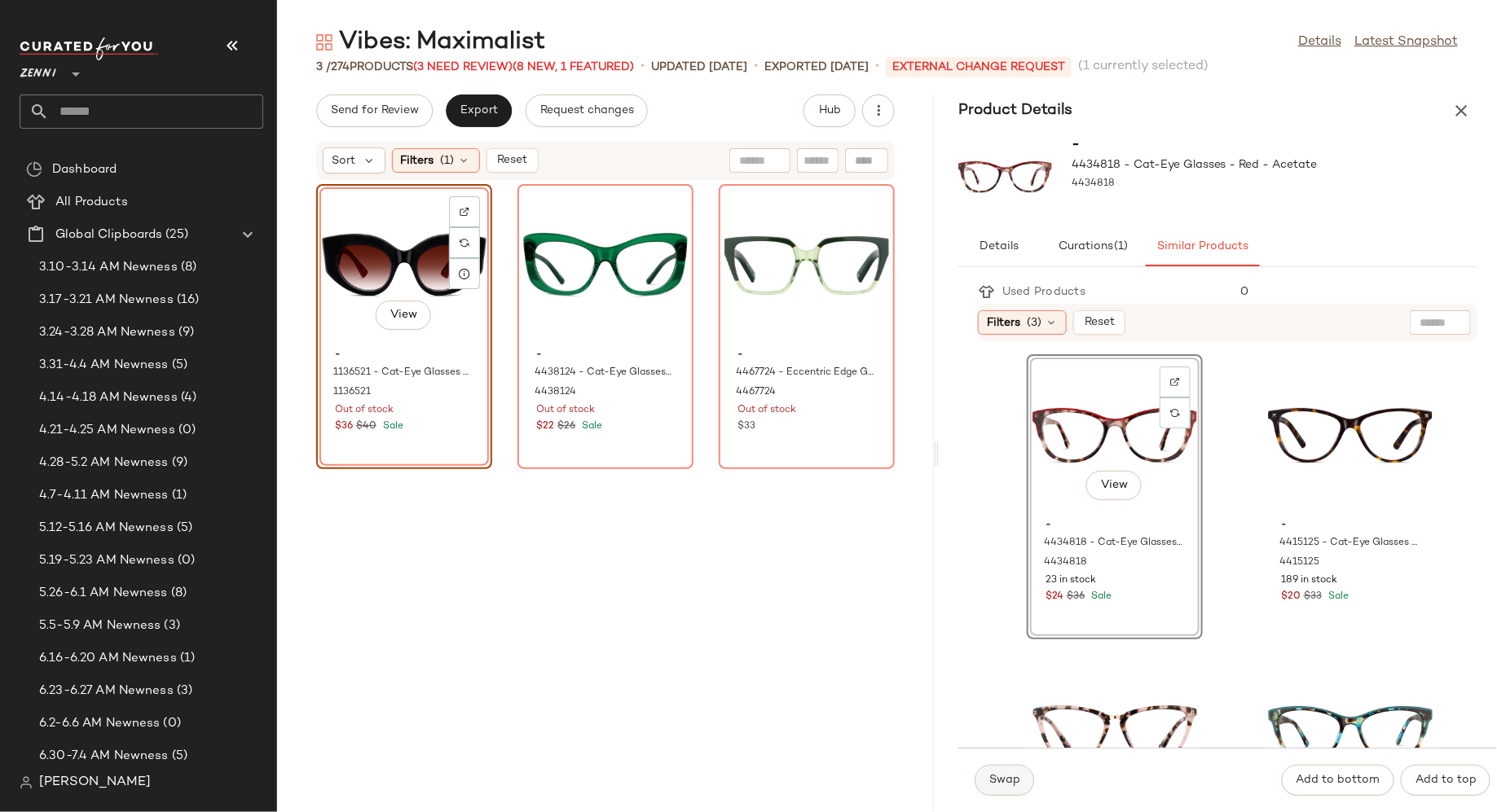
click at [1018, 771] on button "Swap" at bounding box center [1004, 781] width 60 height 31
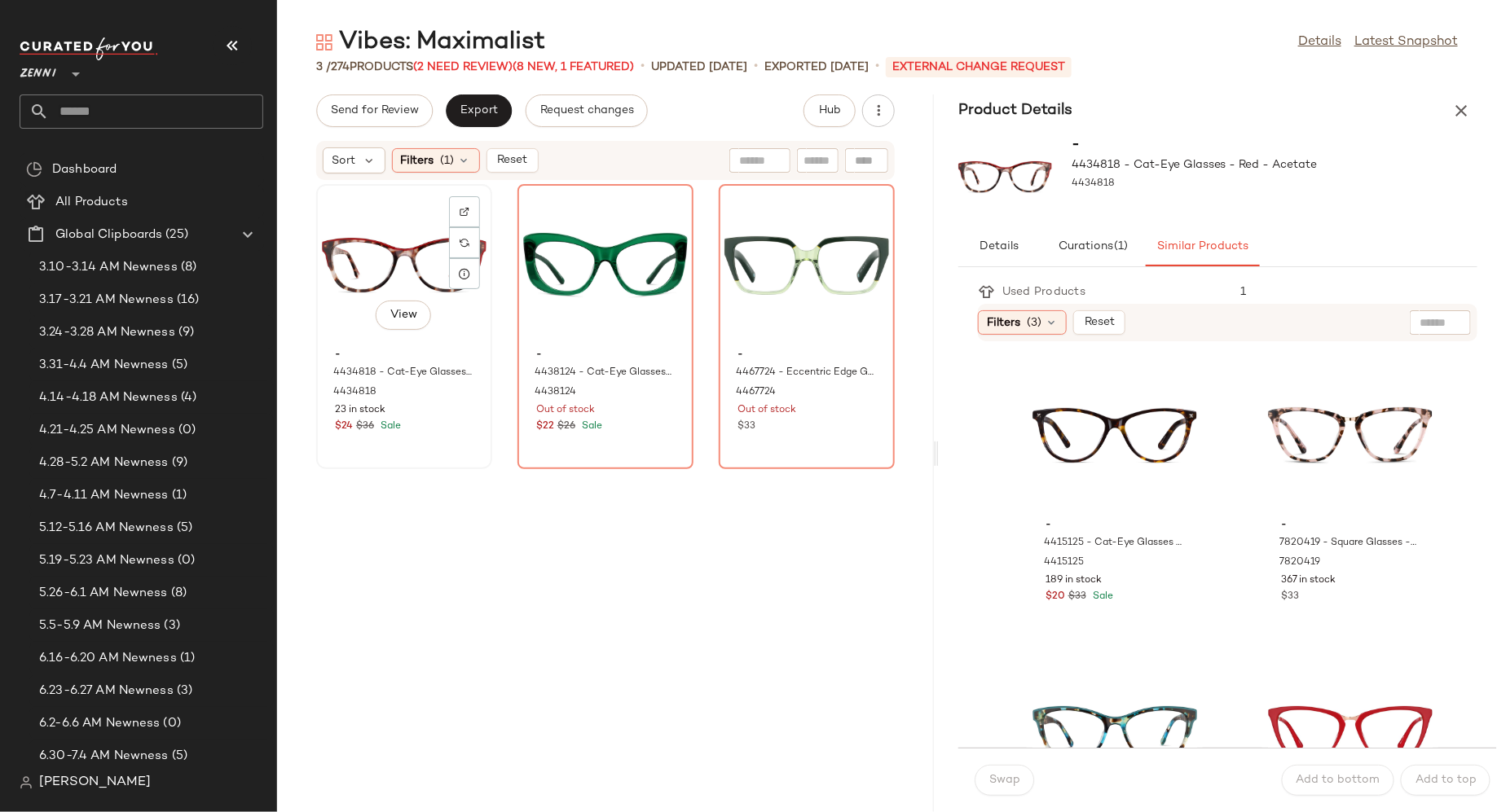
click at [399, 231] on div "View" at bounding box center [403, 265] width 164 height 152
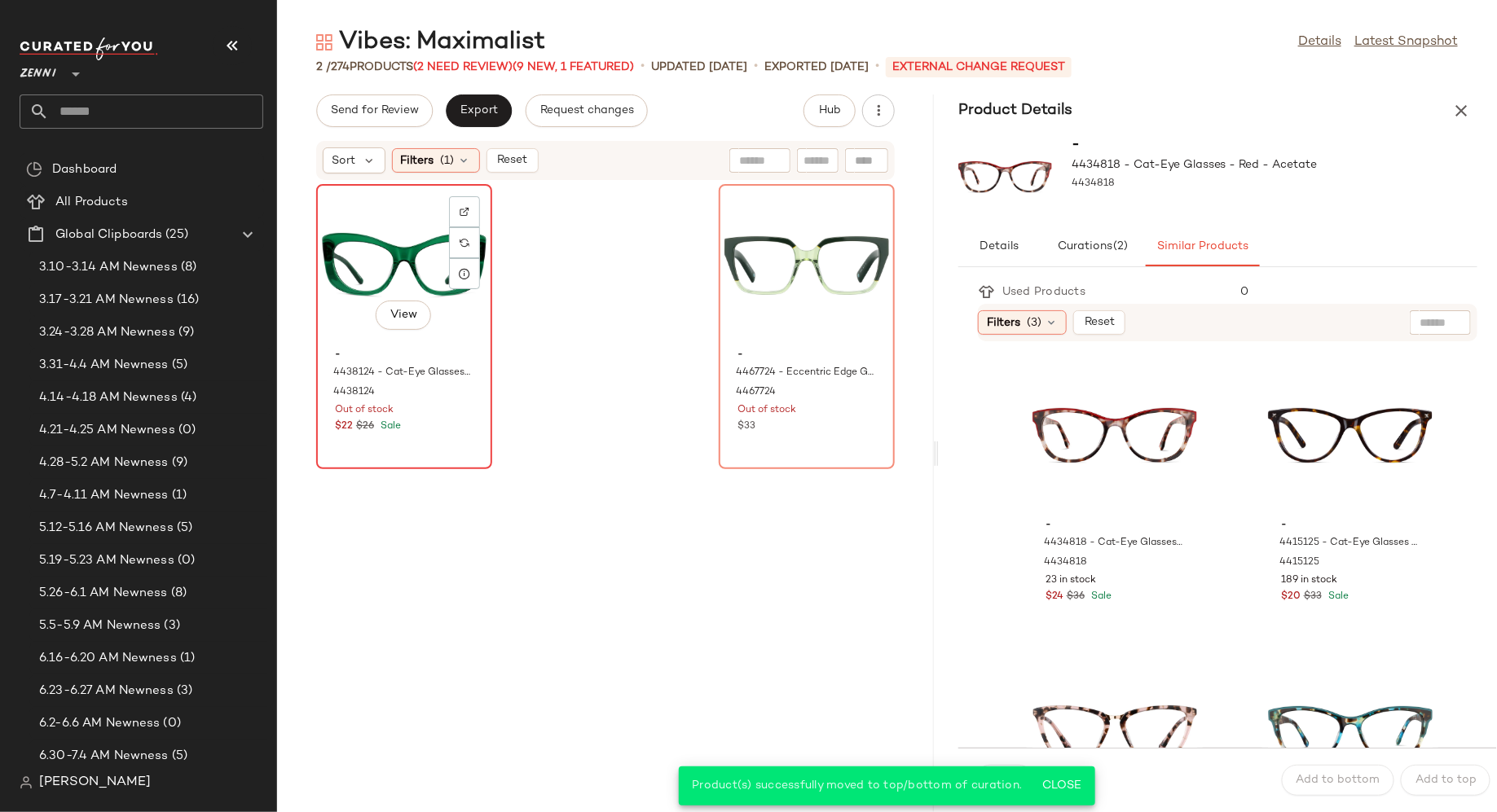
click at [465, 425] on div "$22 $26 Sale" at bounding box center [404, 427] width 139 height 15
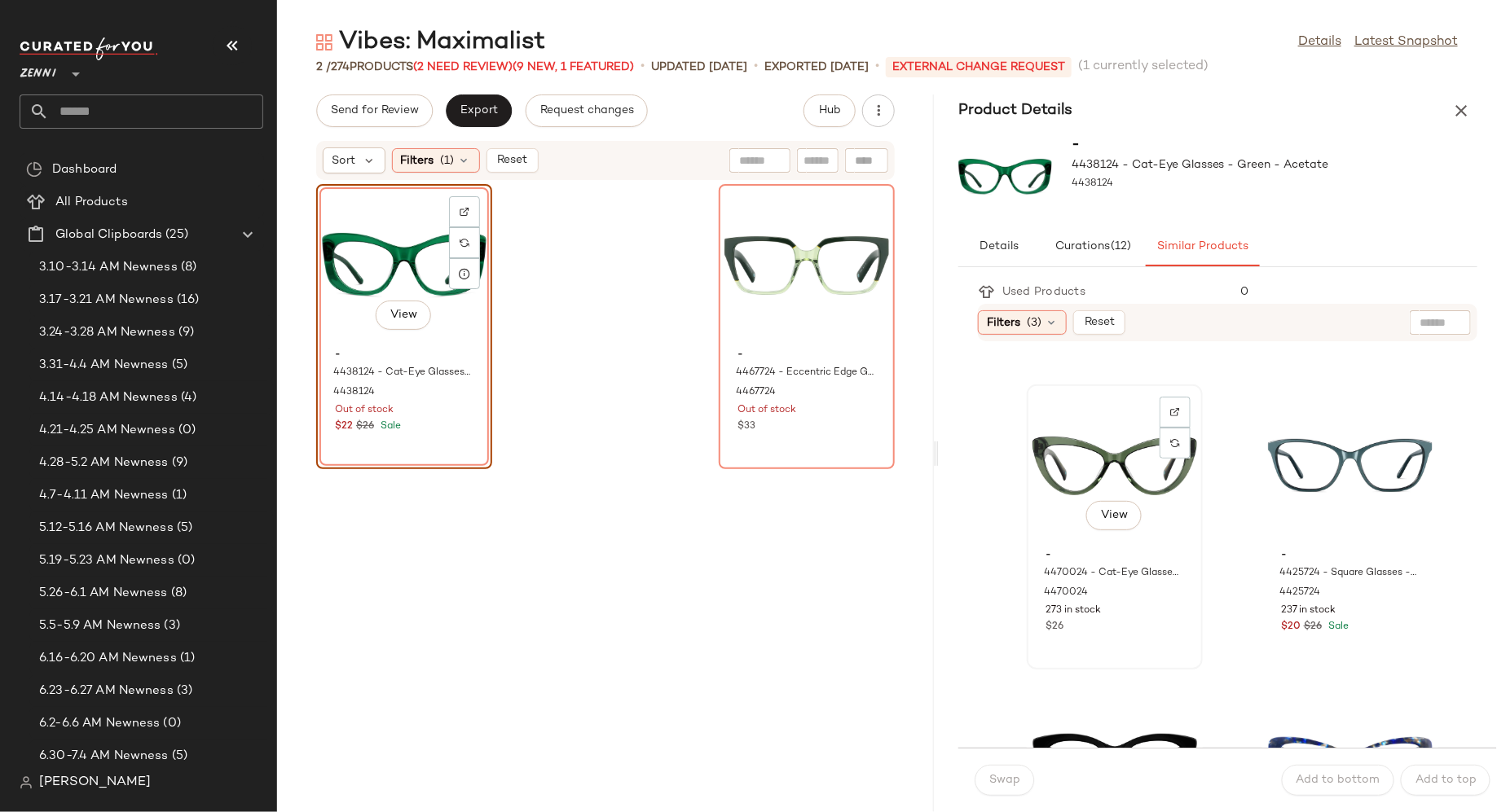
scroll to position [568, 0]
click at [1107, 450] on div "View" at bounding box center [1115, 464] width 164 height 152
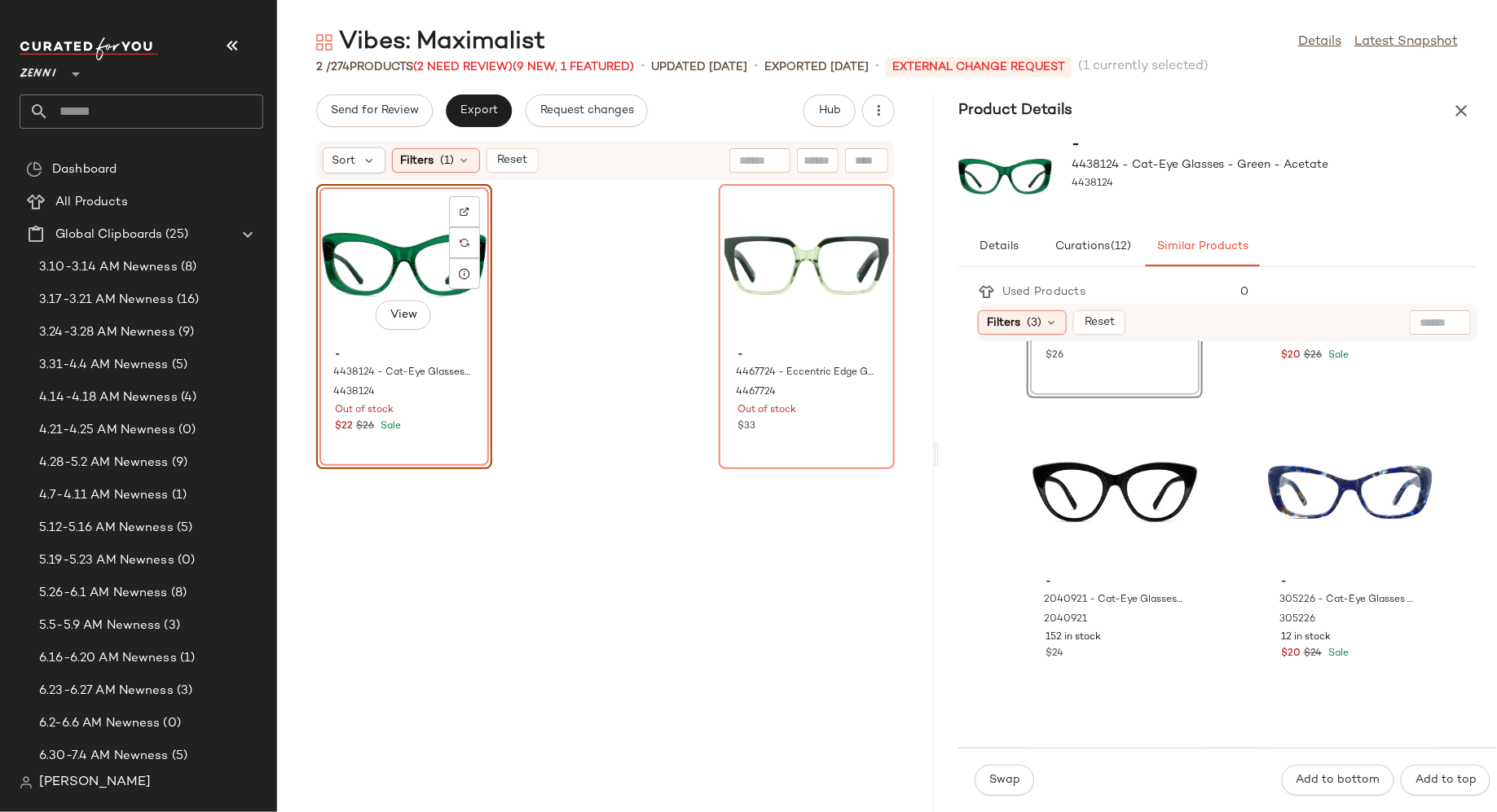
scroll to position [840, 0]
click at [1331, 528] on button "View" at bounding box center [1350, 541] width 55 height 29
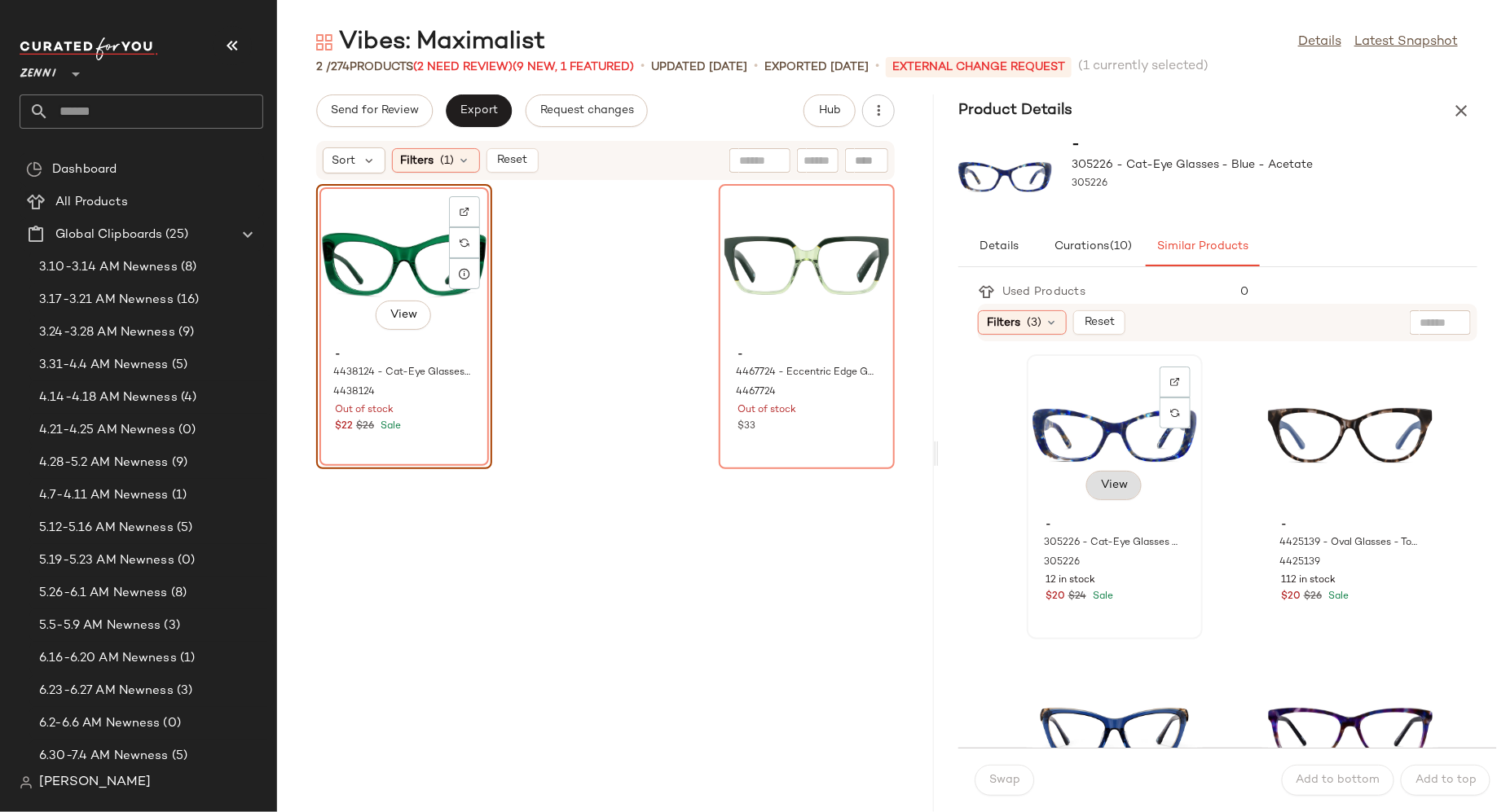
click at [1124, 481] on span "View" at bounding box center [1114, 486] width 28 height 13
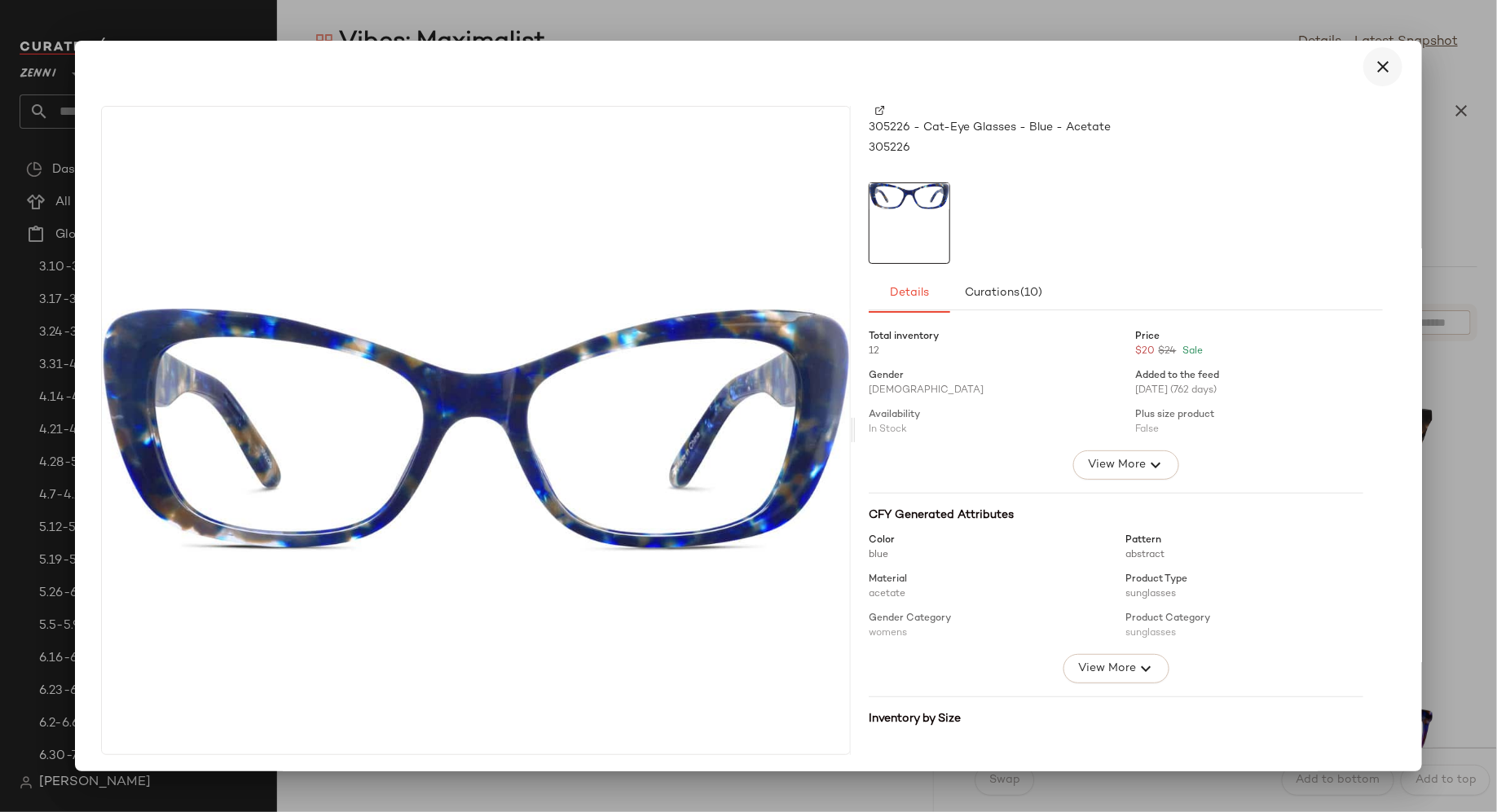
click at [1373, 66] on icon "button" at bounding box center [1382, 66] width 19 height 19
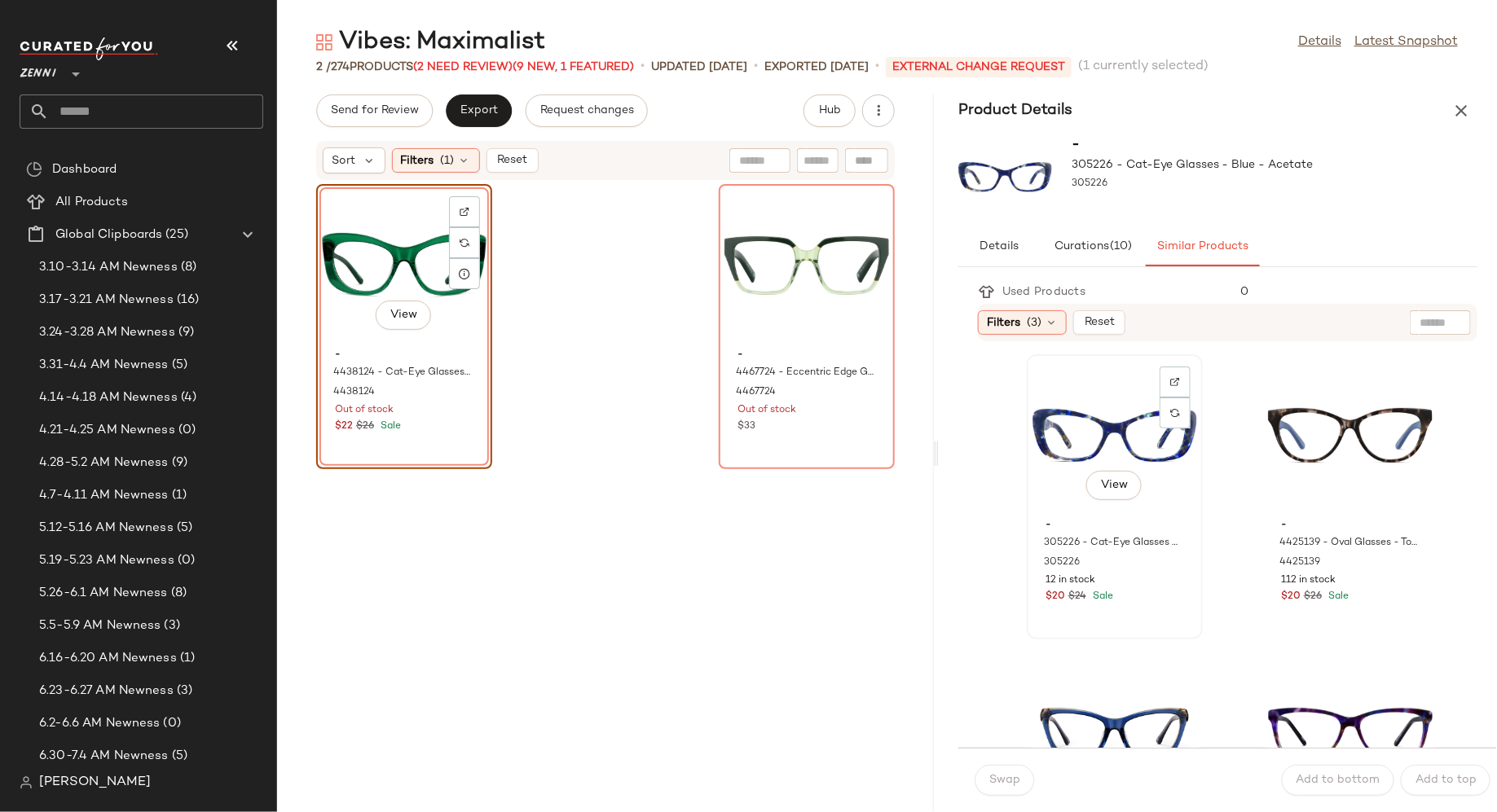
click at [1083, 437] on div "View" at bounding box center [1115, 435] width 164 height 152
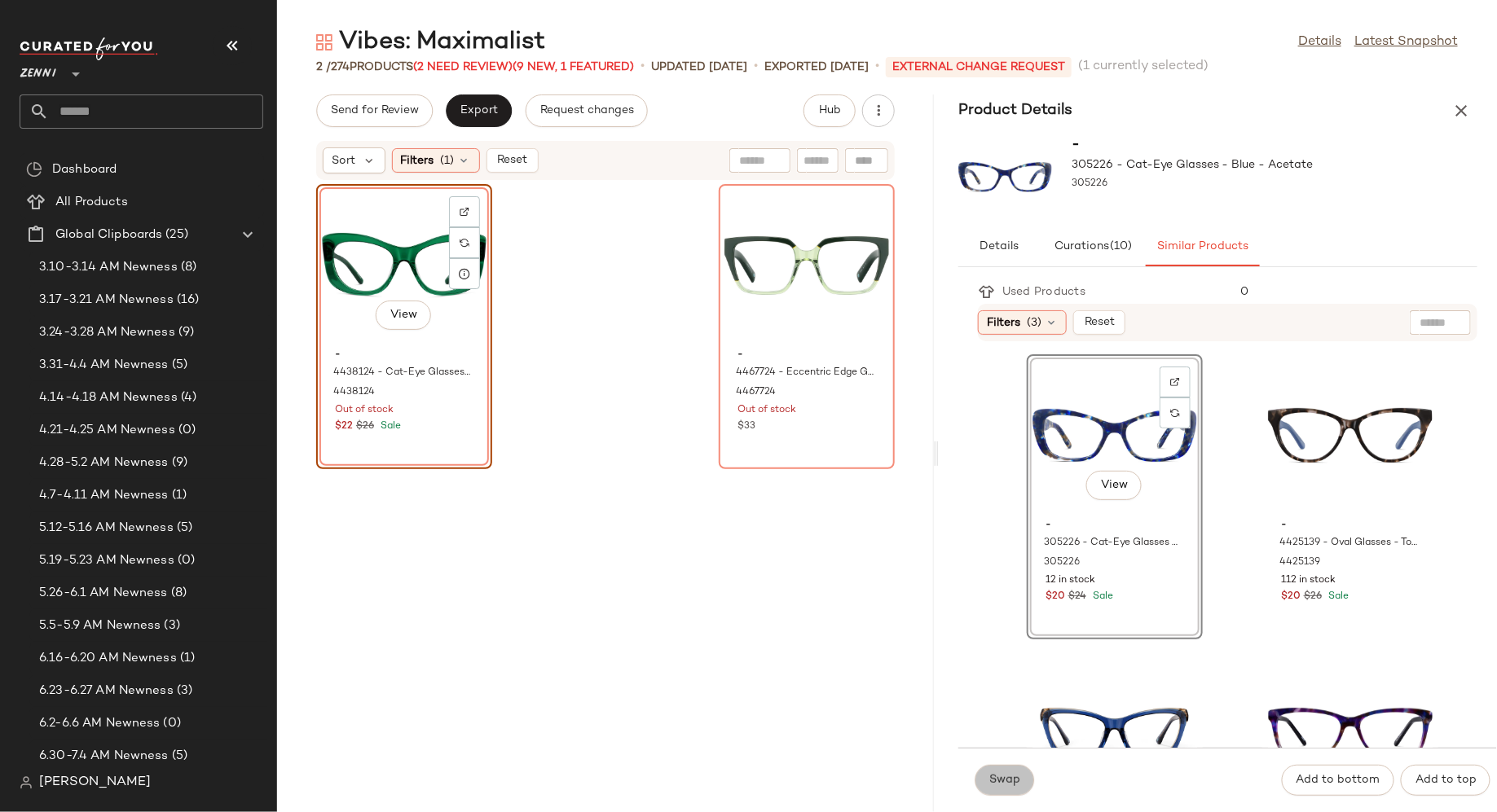
click at [1007, 782] on span "Swap" at bounding box center [1004, 781] width 32 height 13
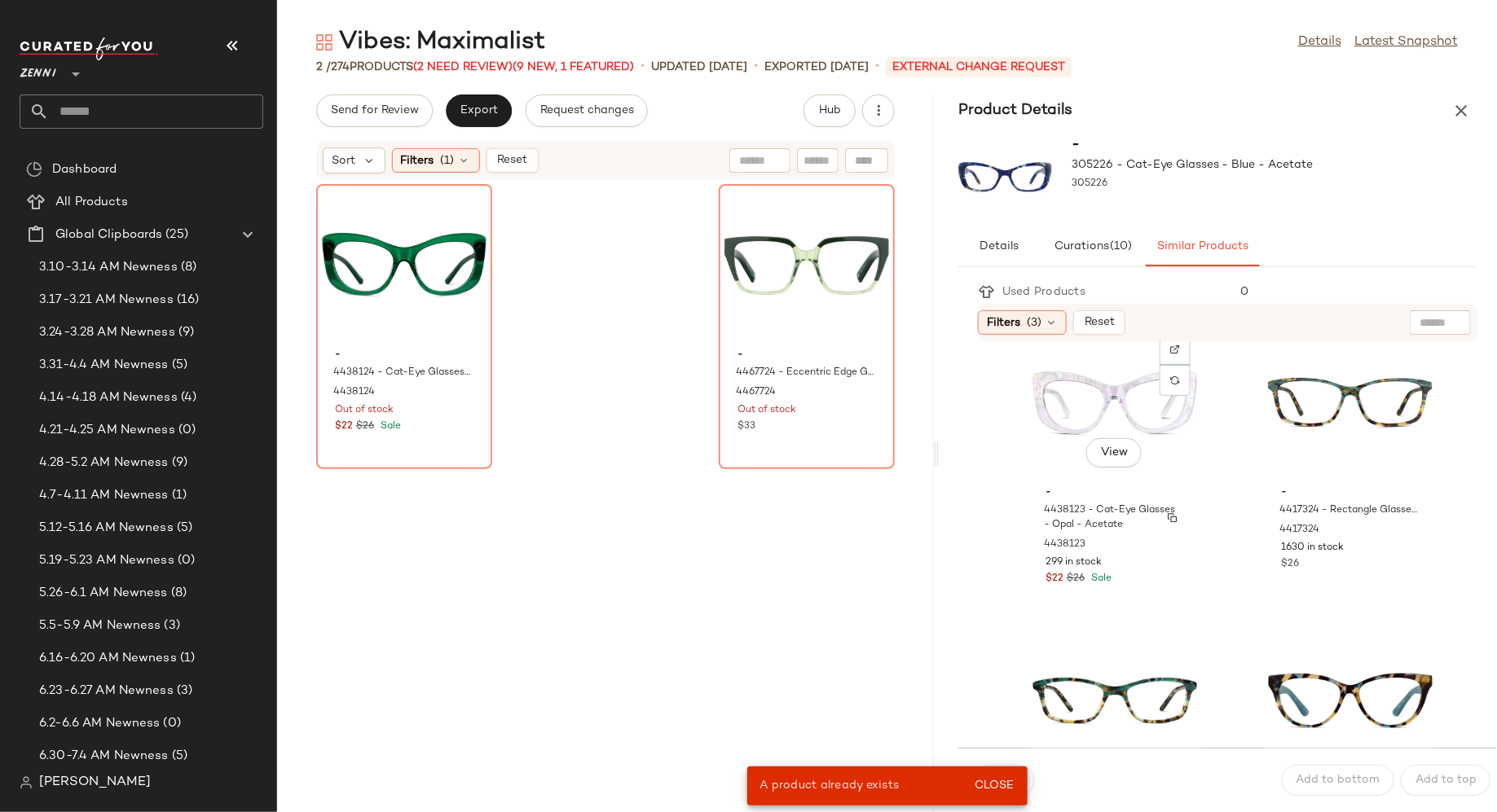
scroll to position [930, 0]
click at [1067, 416] on div "View" at bounding box center [1115, 400] width 164 height 152
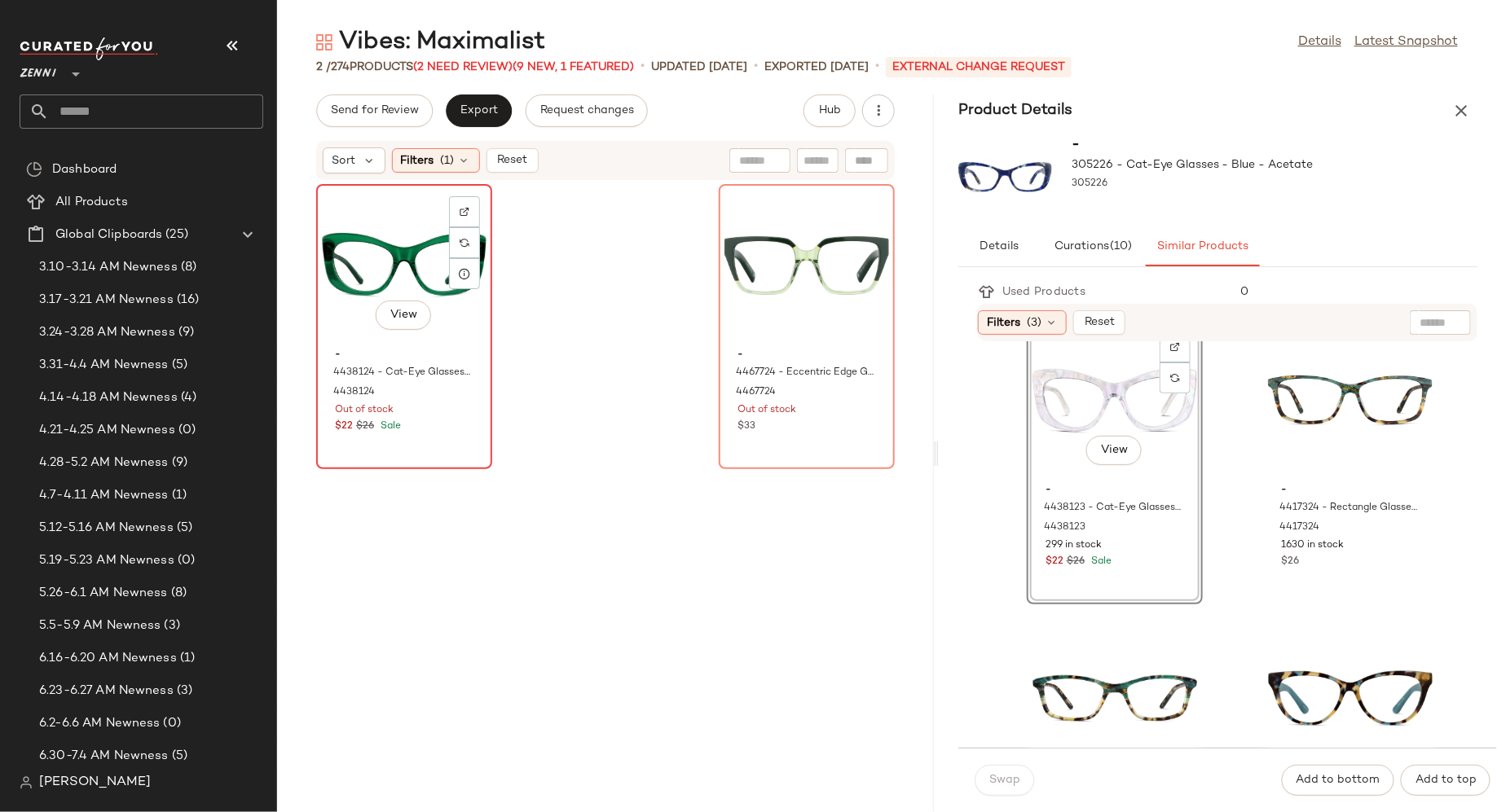
click at [432, 434] on div "- 4438124 - Cat-Eye Glasses - Green - Acetate 4438124 Out of stock $22 $26 Sale" at bounding box center [403, 389] width 164 height 95
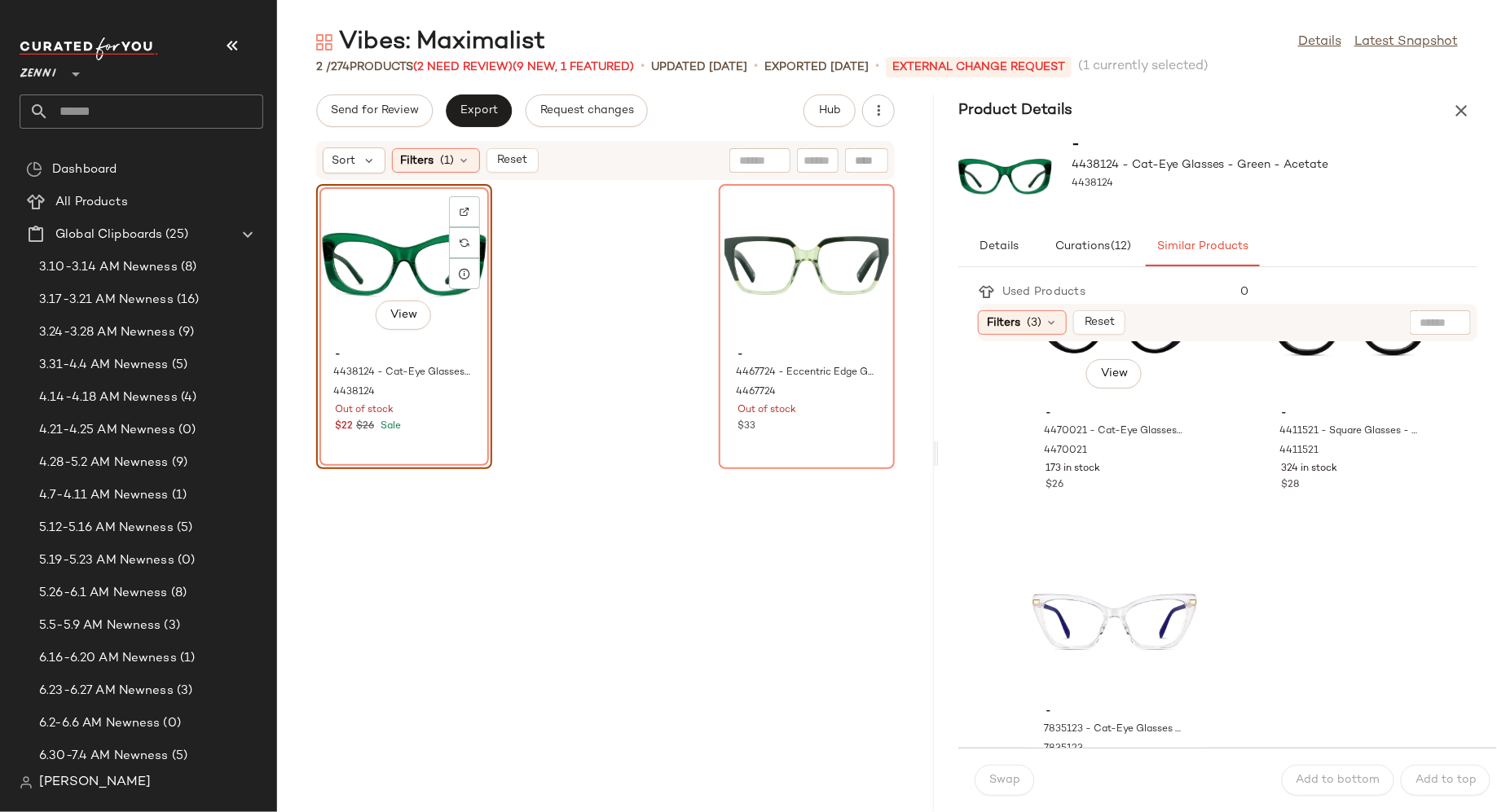
scroll to position [3468, 0]
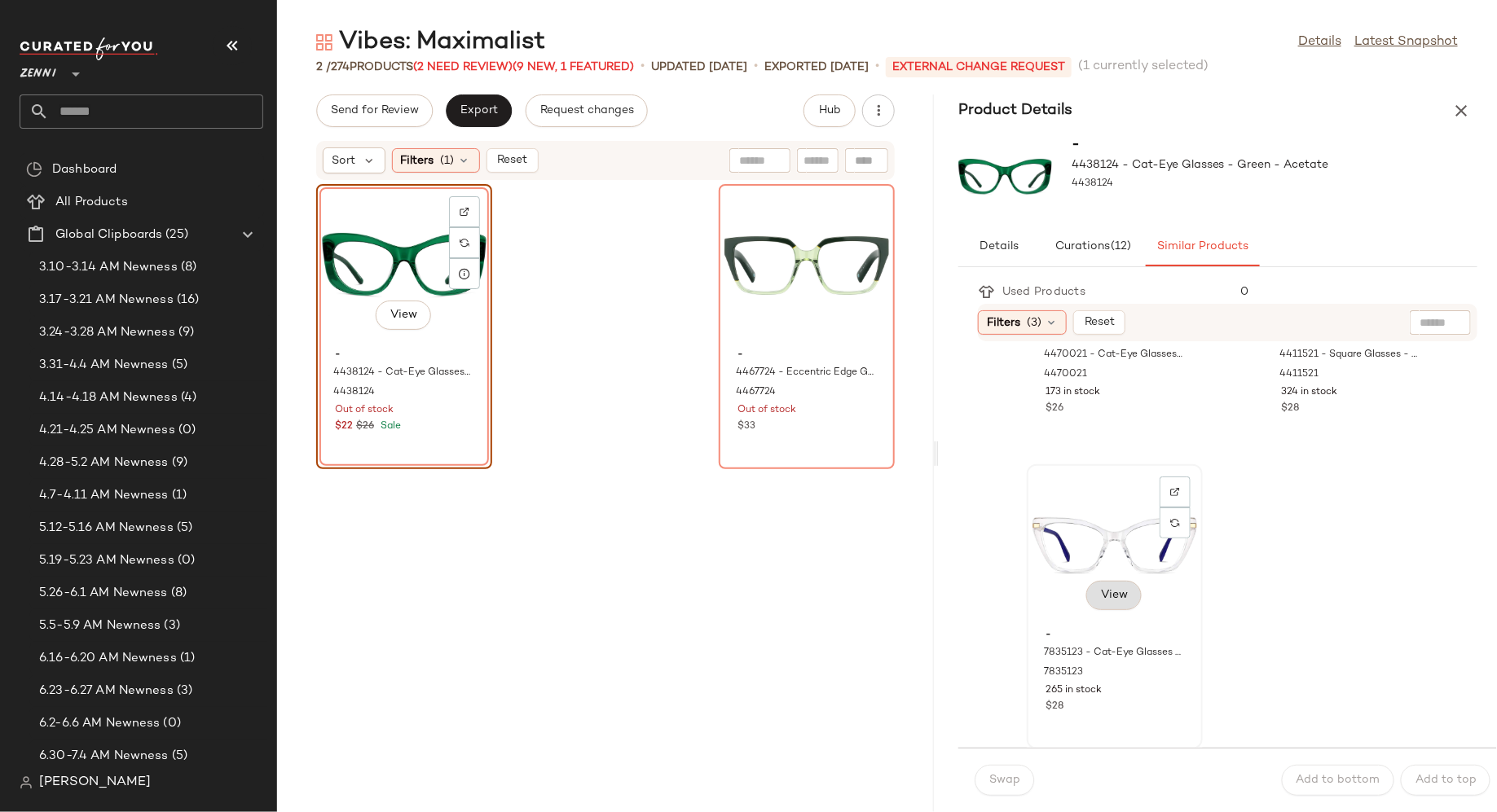
click at [1118, 598] on span "View" at bounding box center [1114, 595] width 28 height 13
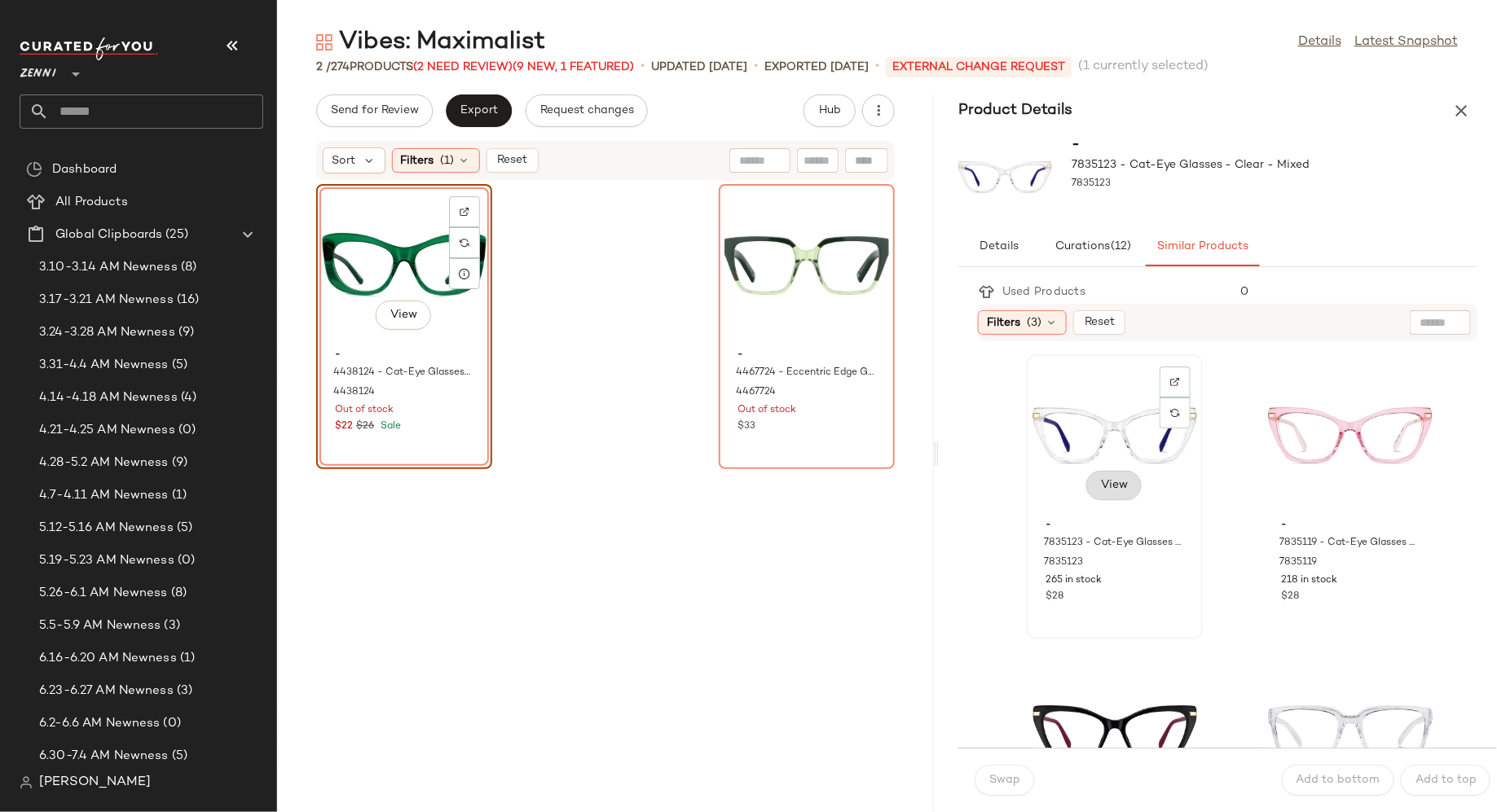
click at [1128, 492] on button "View" at bounding box center [1114, 486] width 55 height 29
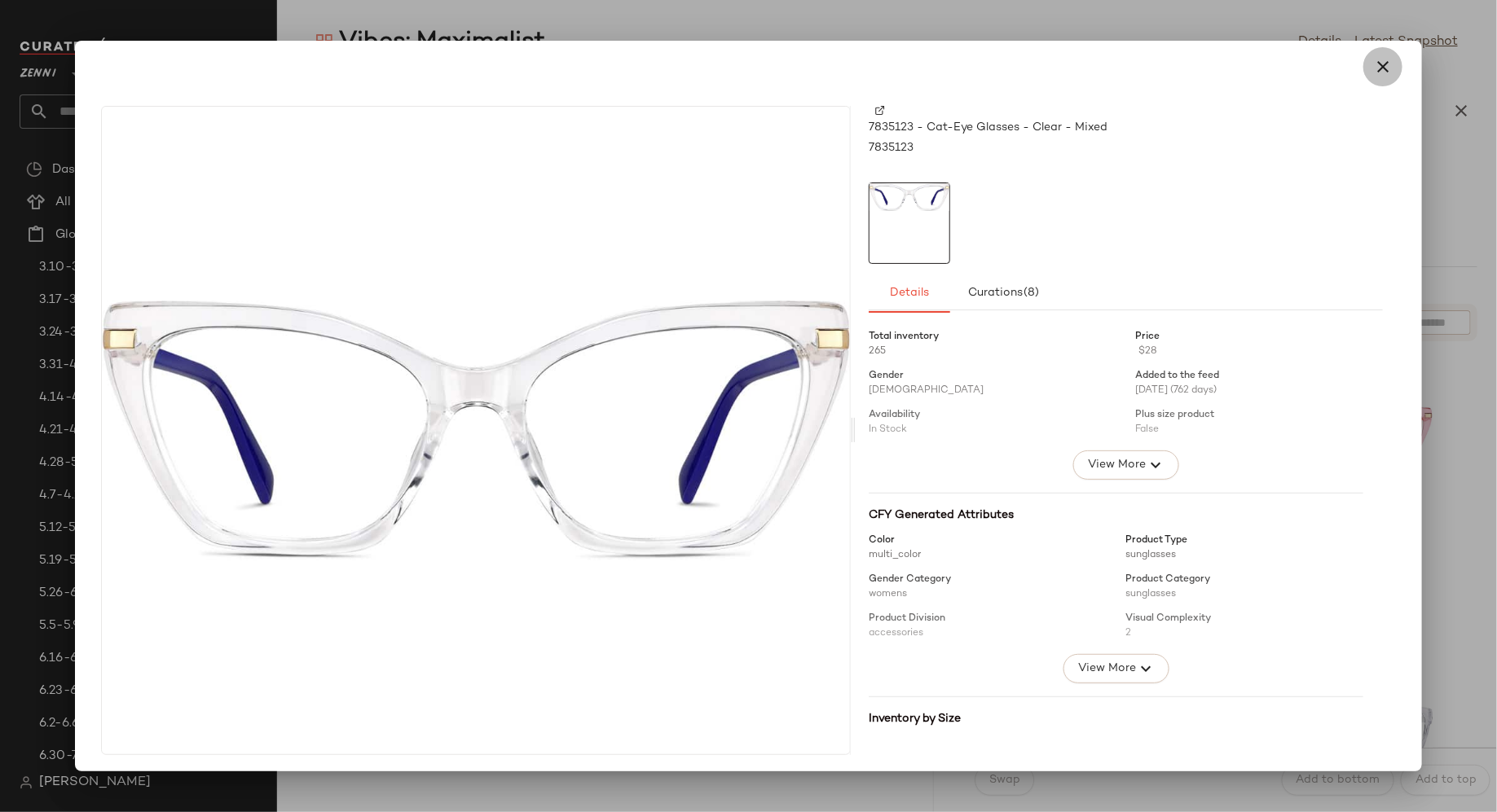
click at [1378, 59] on icon "button" at bounding box center [1382, 66] width 19 height 19
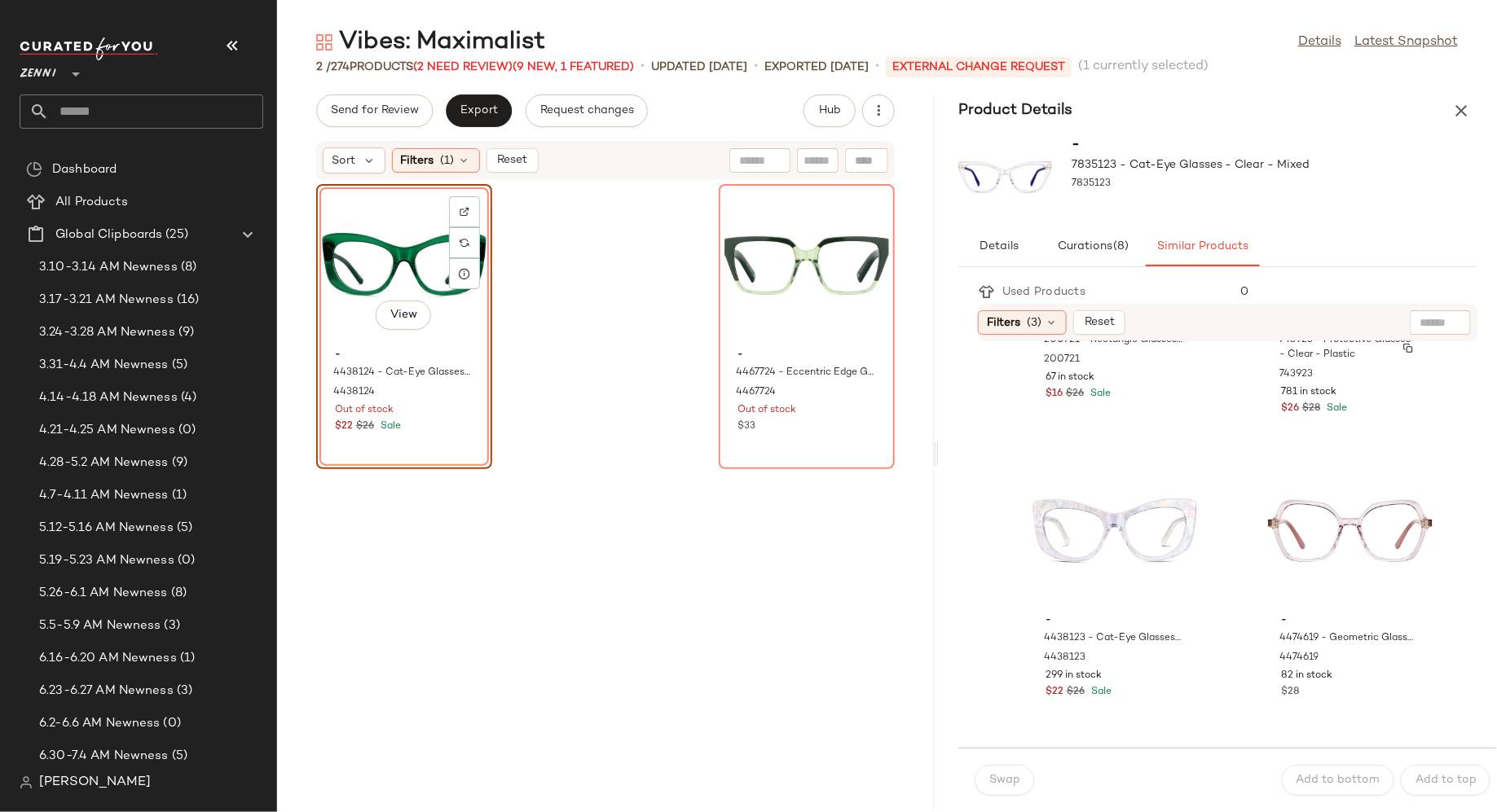
scroll to position [1994, 0]
click at [1100, 528] on div "View" at bounding box center [1115, 528] width 164 height 152
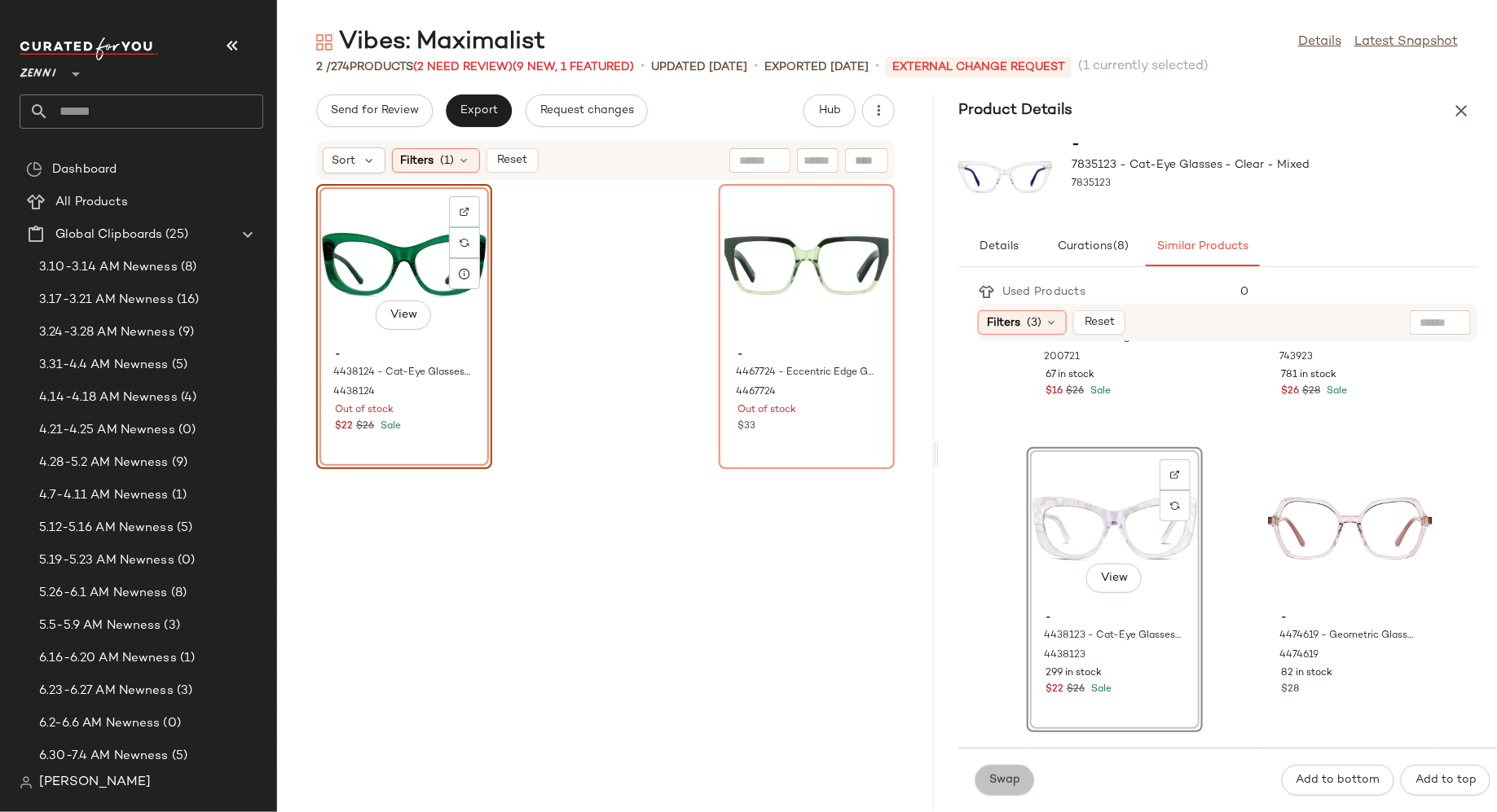
click at [1019, 782] on span "Swap" at bounding box center [1004, 781] width 32 height 13
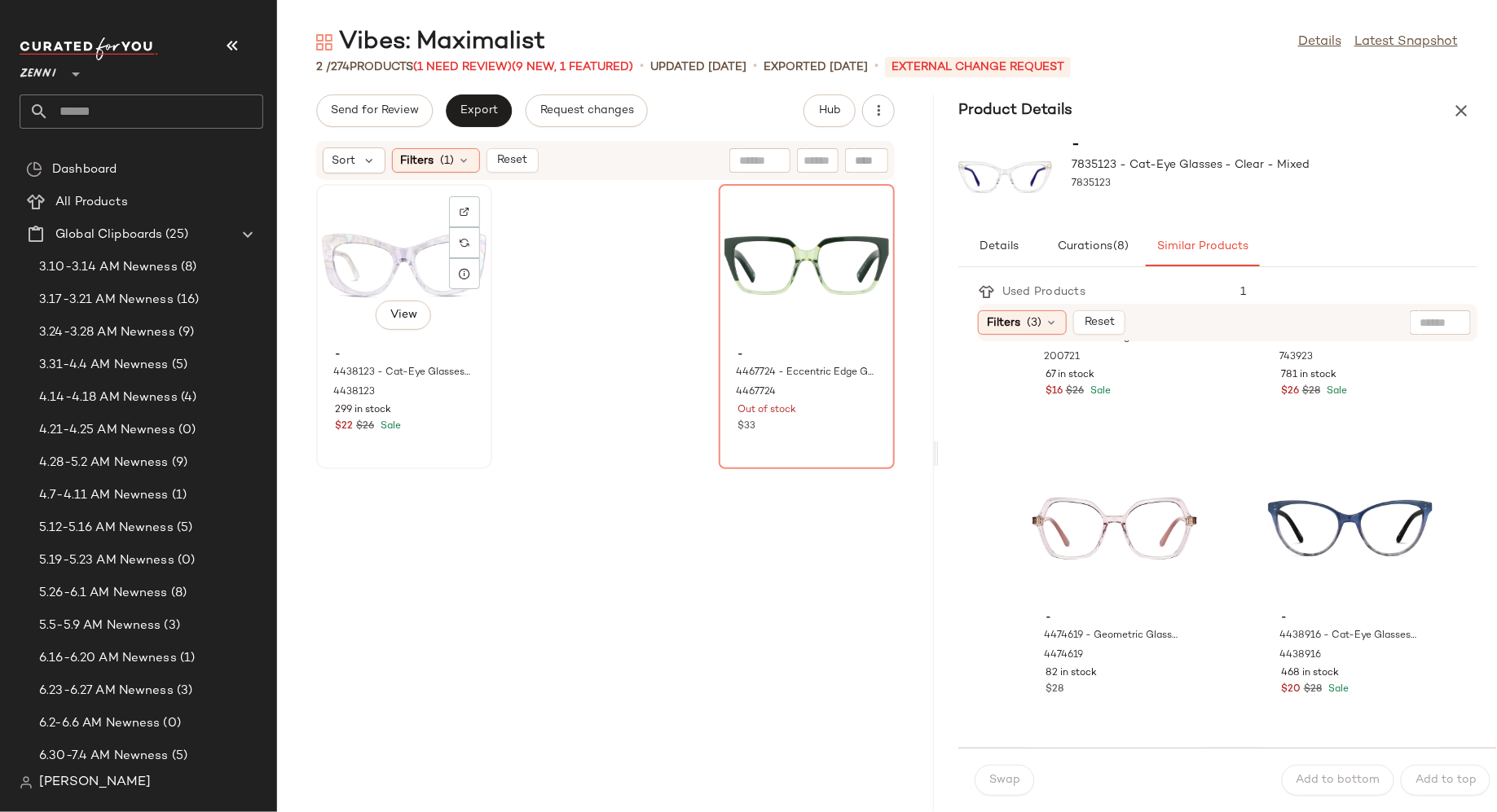
click at [403, 269] on div "View" at bounding box center [403, 265] width 164 height 152
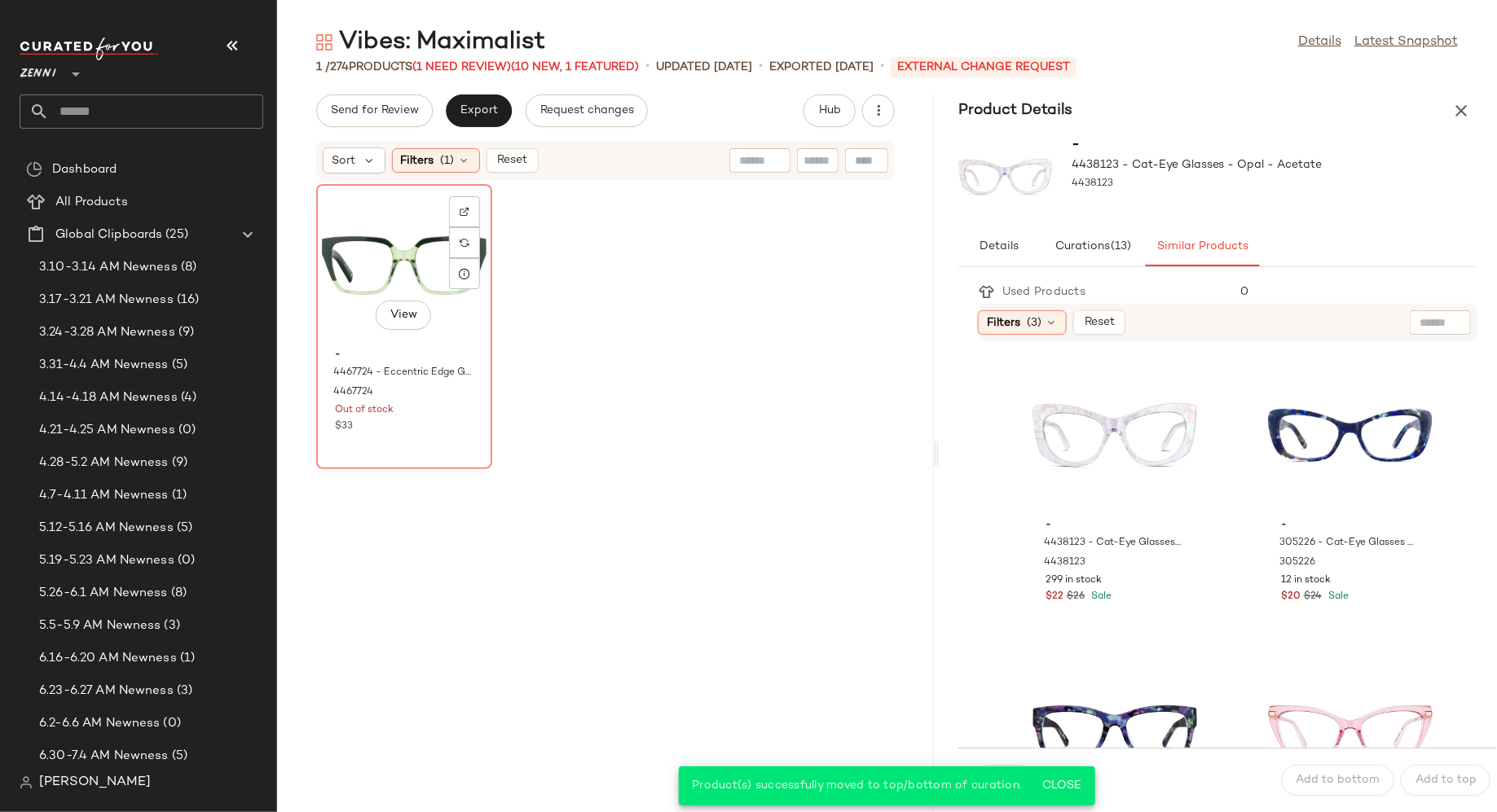
click at [403, 268] on div "View" at bounding box center [403, 265] width 164 height 152
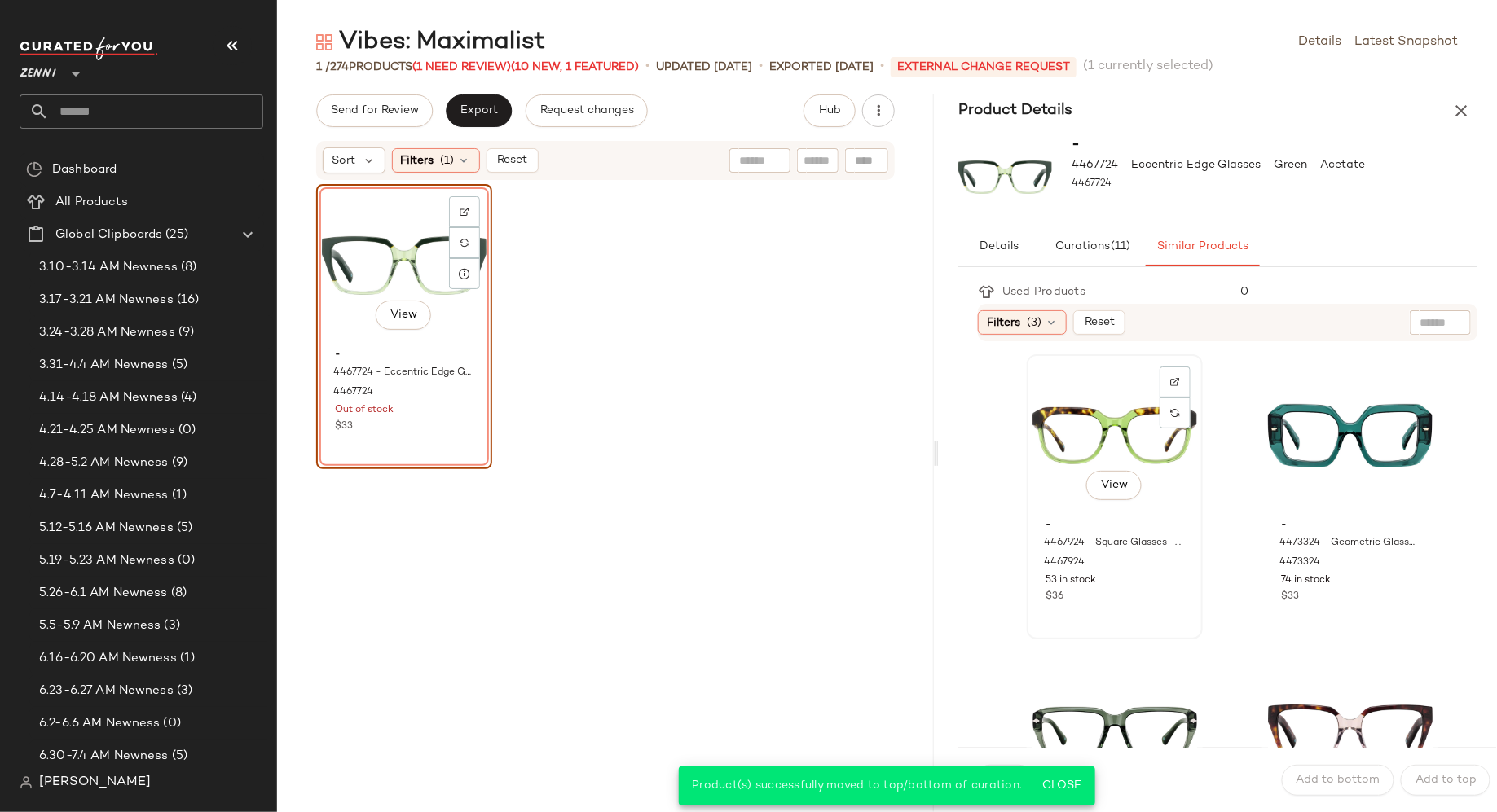
click at [1118, 431] on div "View" at bounding box center [1115, 435] width 164 height 152
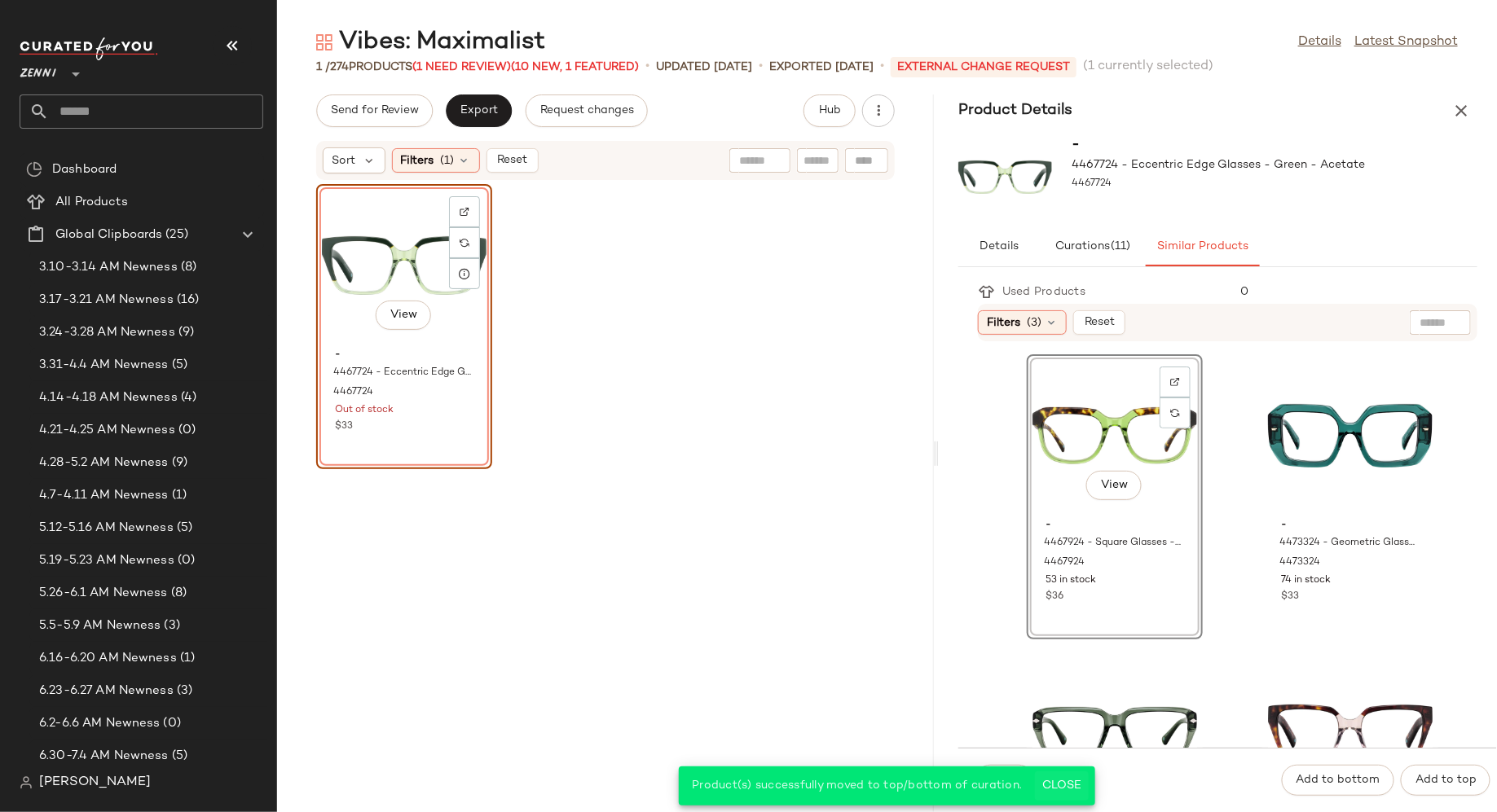
click at [1072, 786] on span "Close" at bounding box center [1061, 786] width 40 height 13
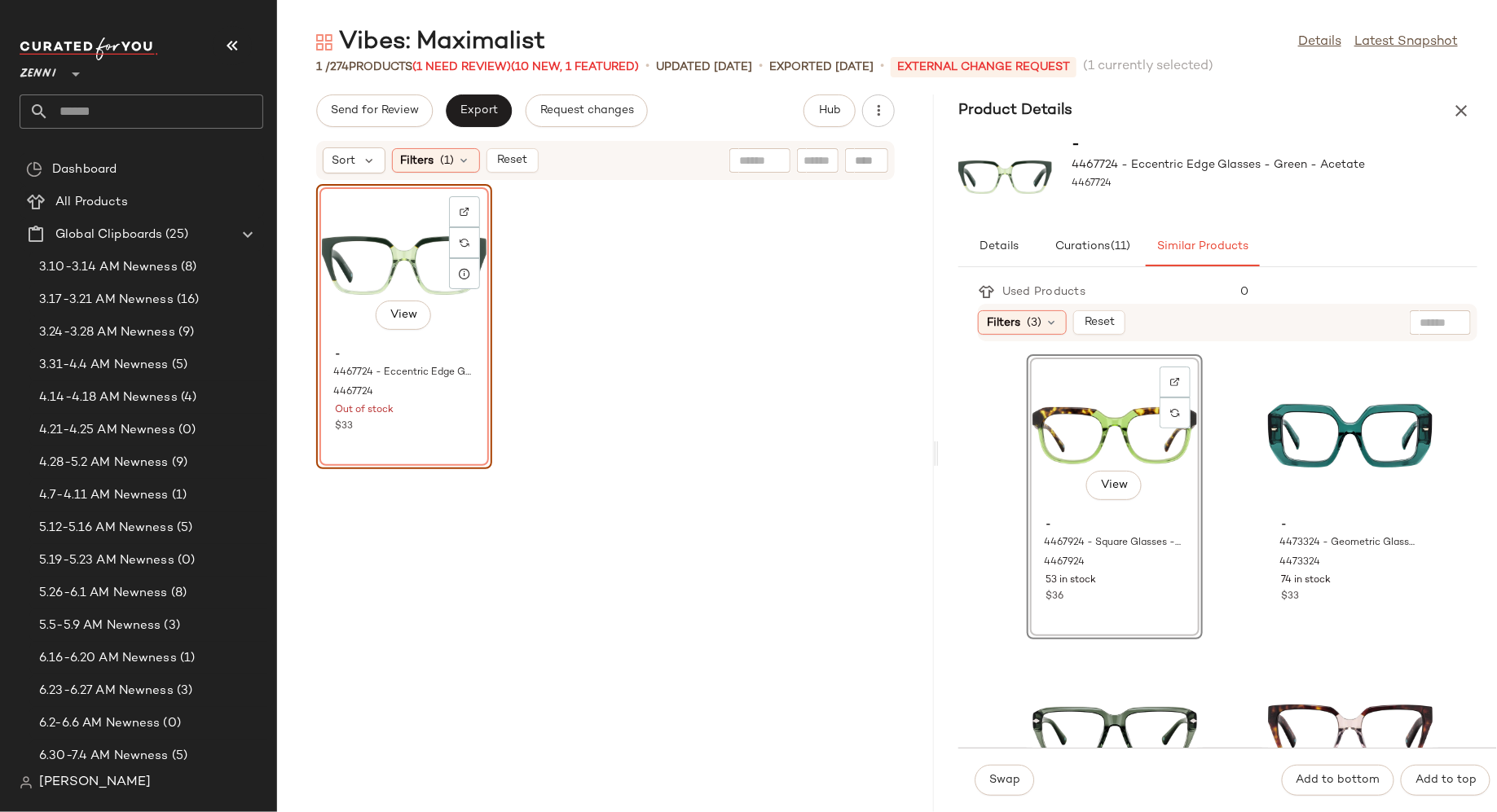
scroll to position [97, 0]
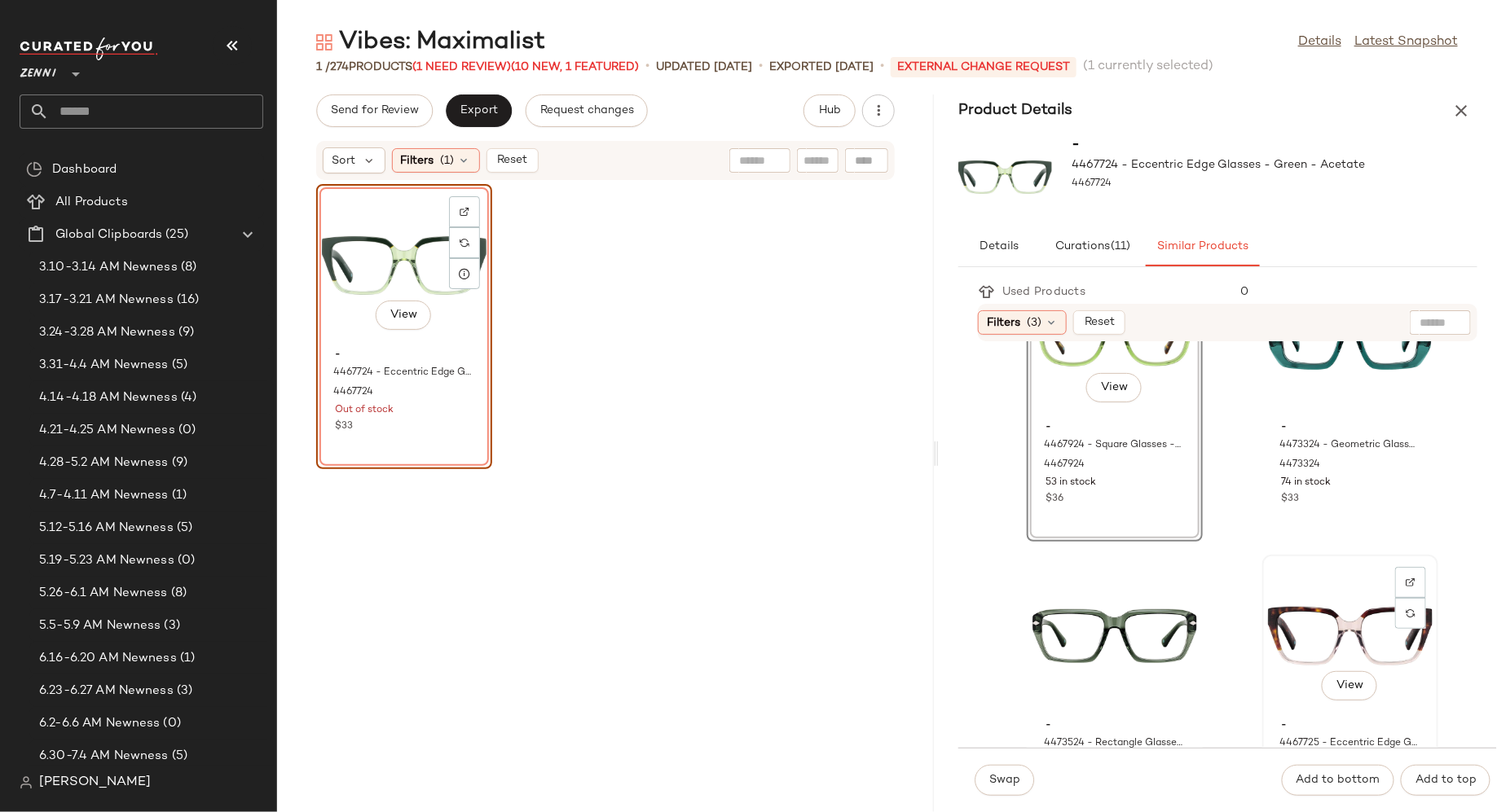
click at [1295, 623] on div "View" at bounding box center [1350, 636] width 164 height 152
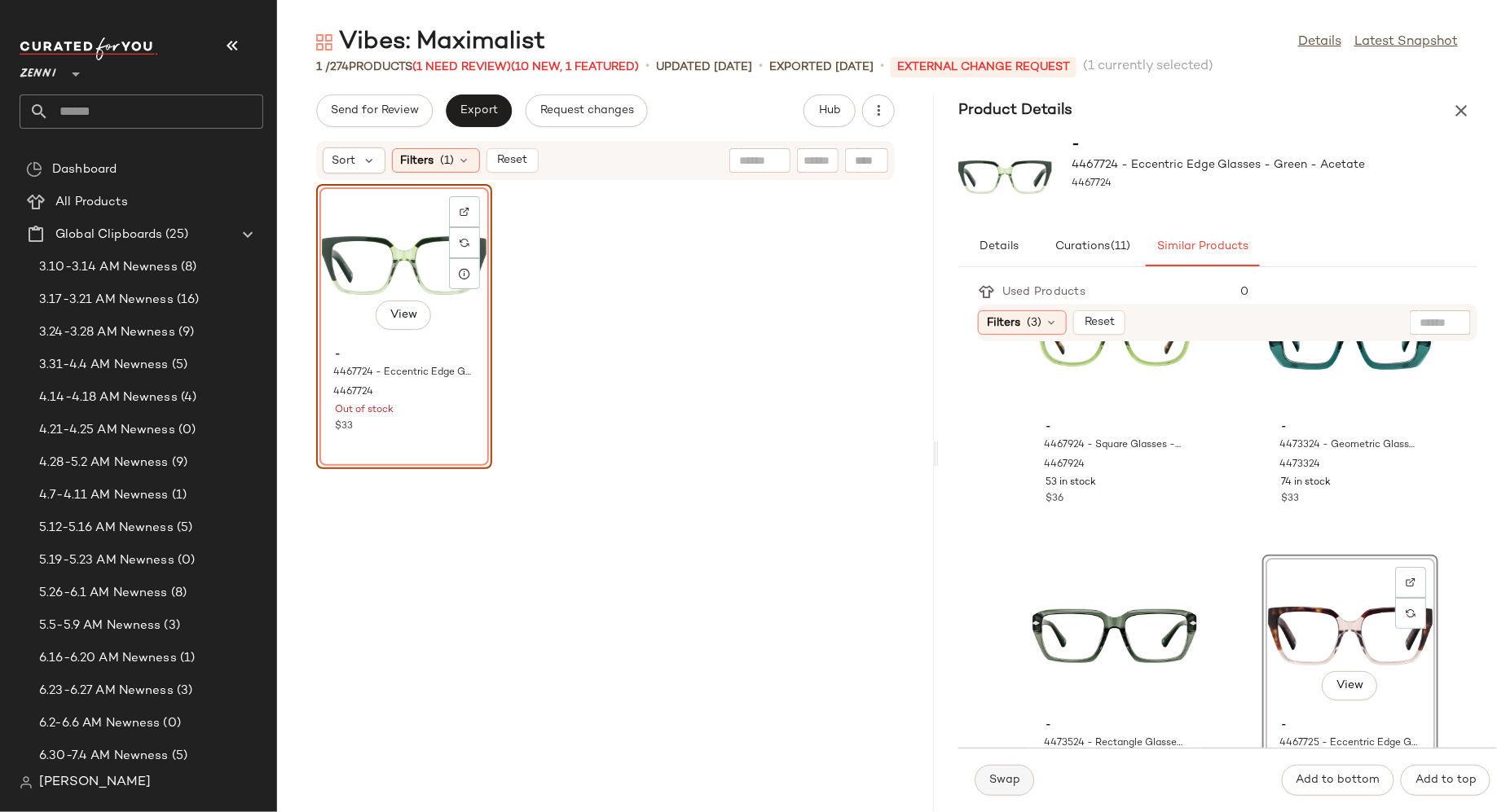
click at [1016, 775] on span "Swap" at bounding box center [1004, 781] width 32 height 13
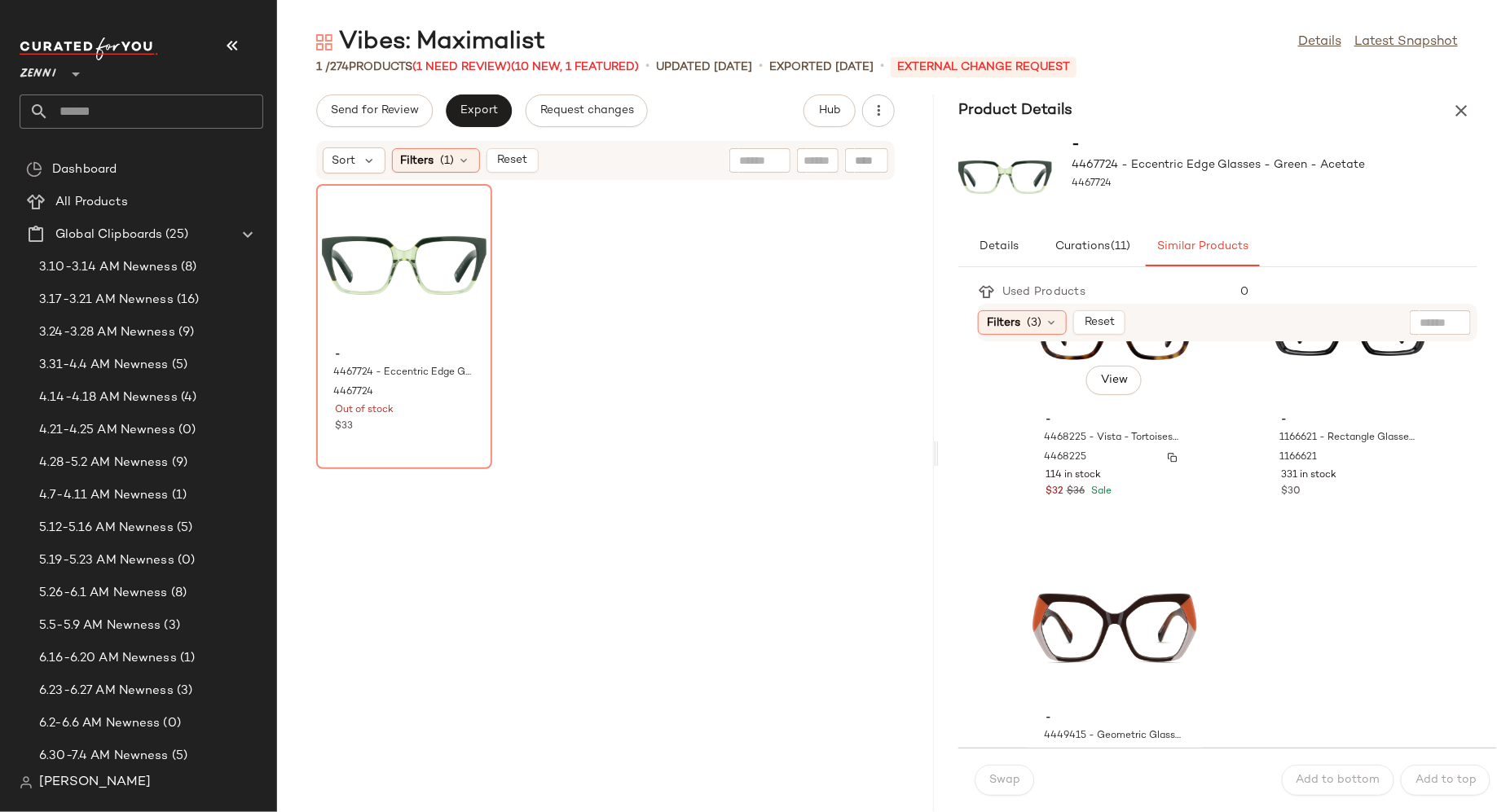
scroll to position [3468, 0]
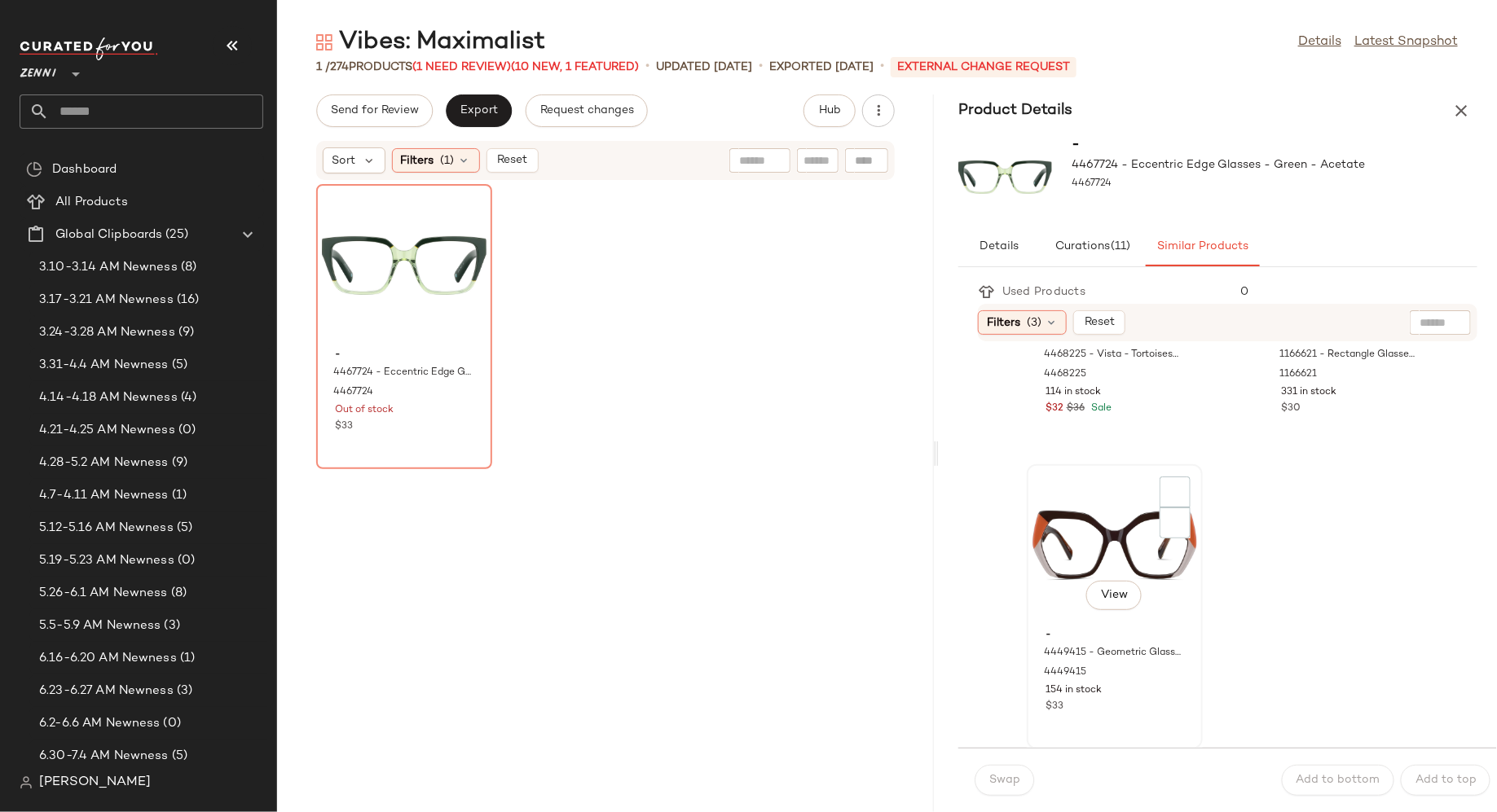
click at [1039, 543] on div "View" at bounding box center [1115, 546] width 164 height 152
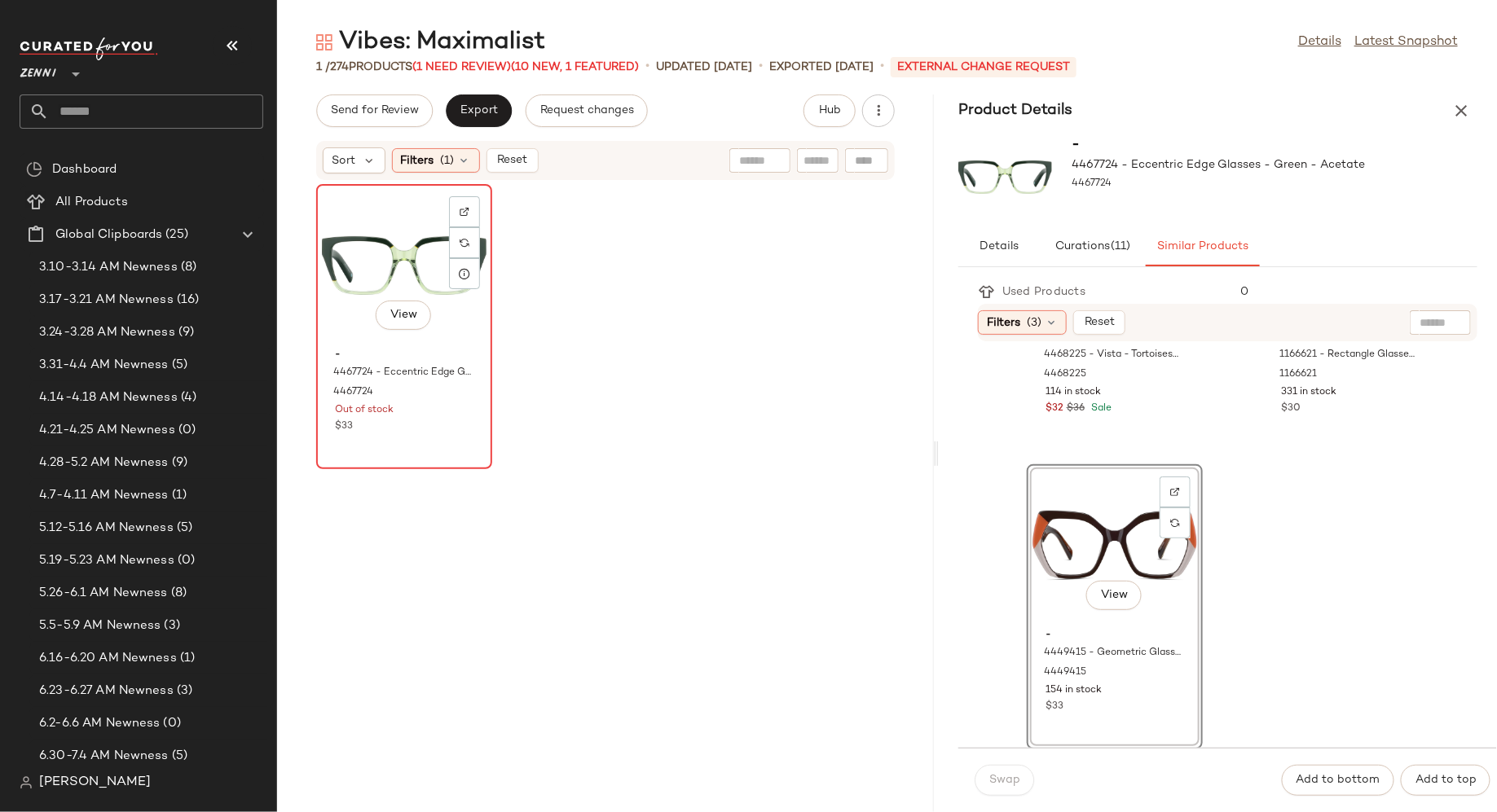
click at [442, 358] on span "-" at bounding box center [404, 355] width 139 height 15
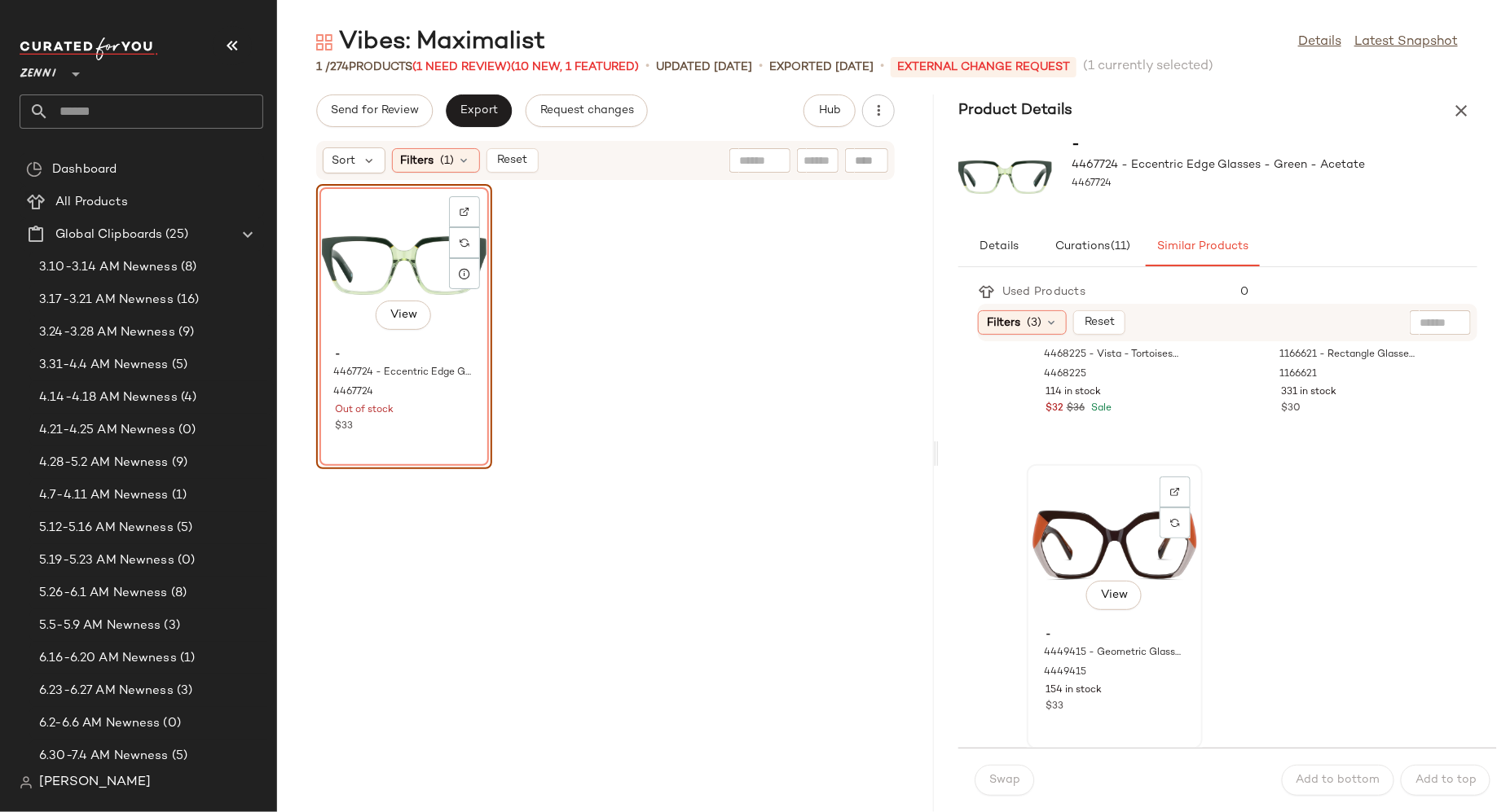
click at [1049, 535] on div "View" at bounding box center [1115, 546] width 164 height 152
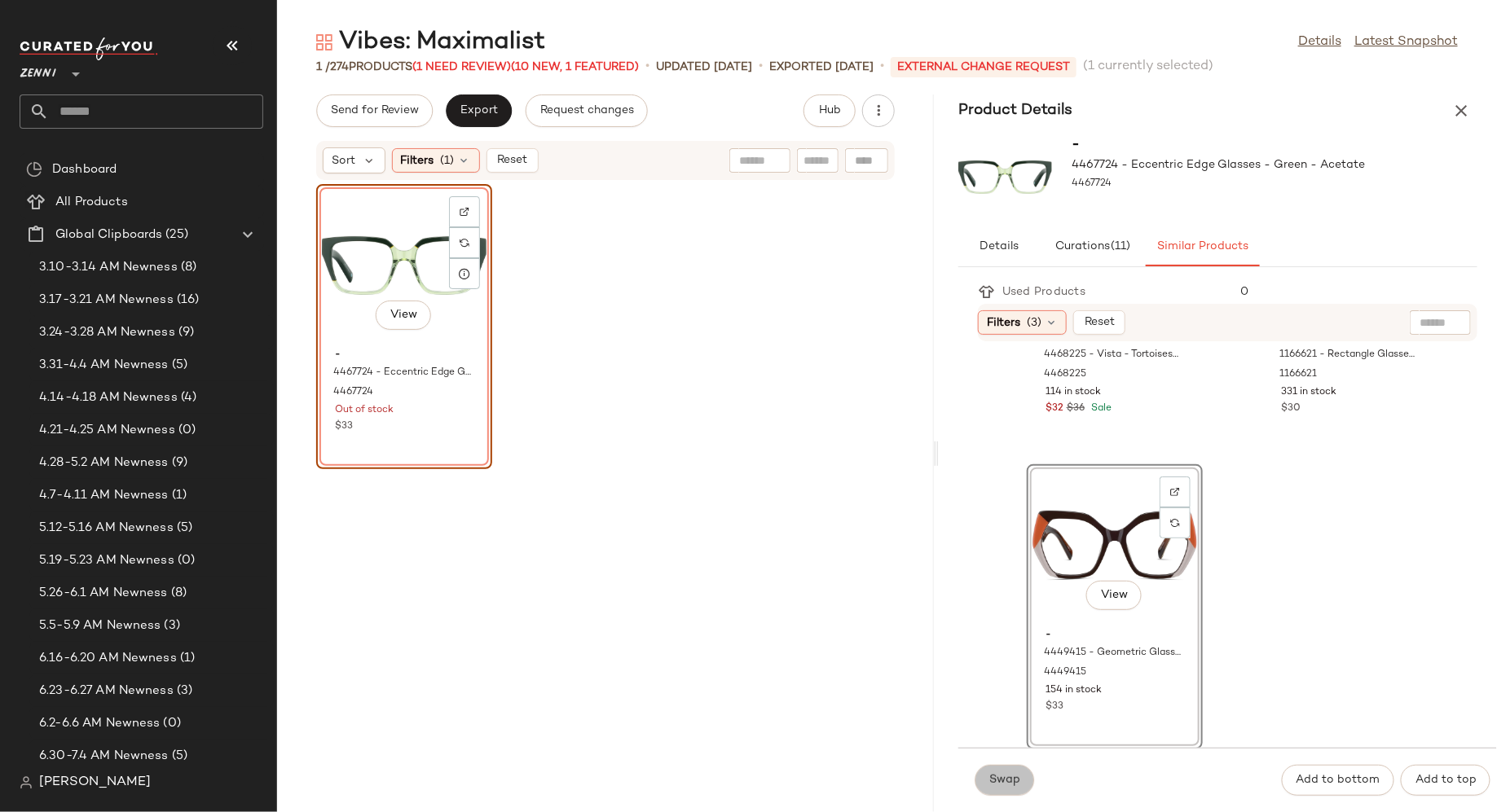
click at [1002, 785] on span "Swap" at bounding box center [1004, 781] width 32 height 13
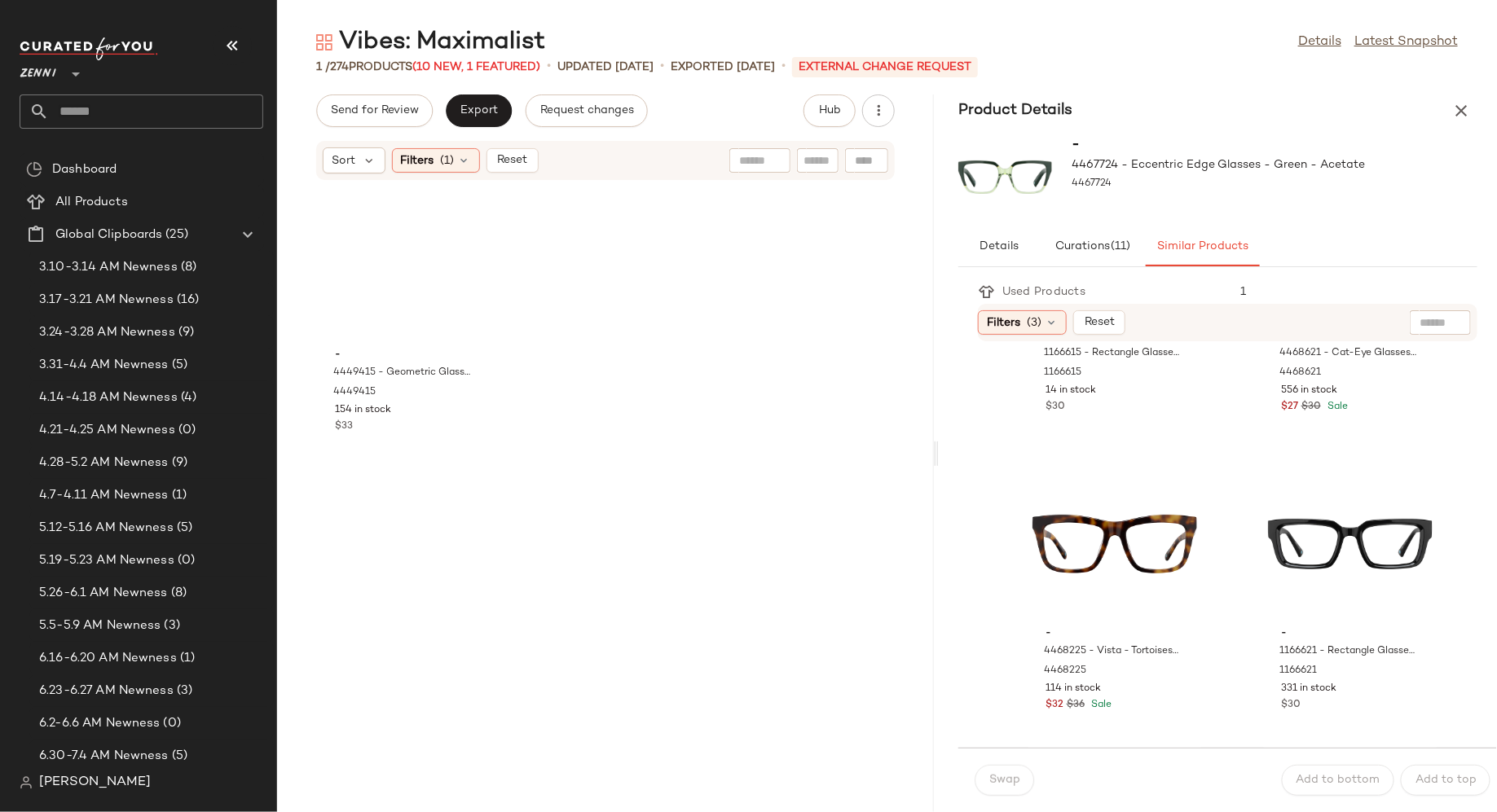
scroll to position [3170, 0]
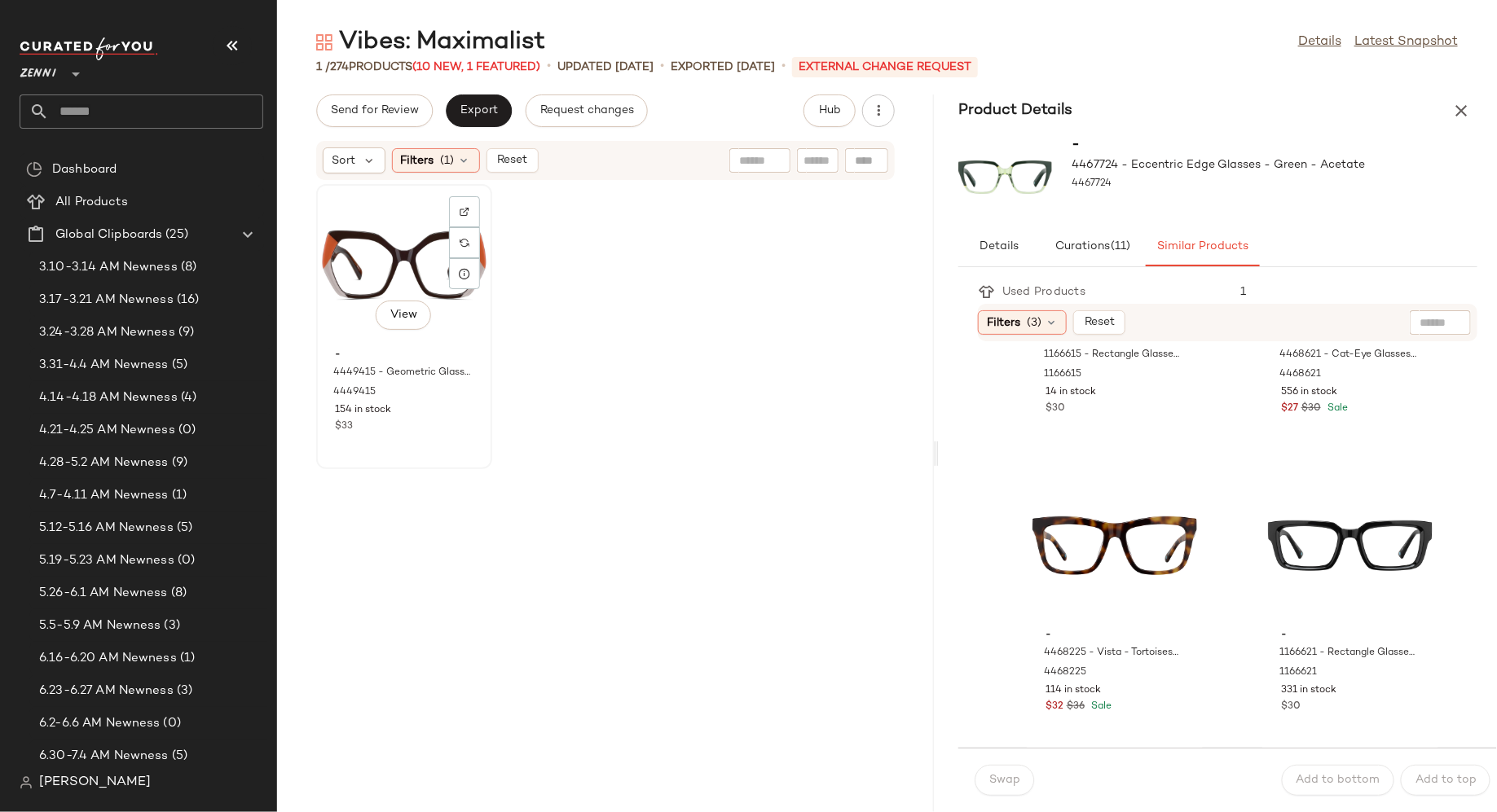
click at [392, 242] on div "View" at bounding box center [403, 265] width 164 height 152
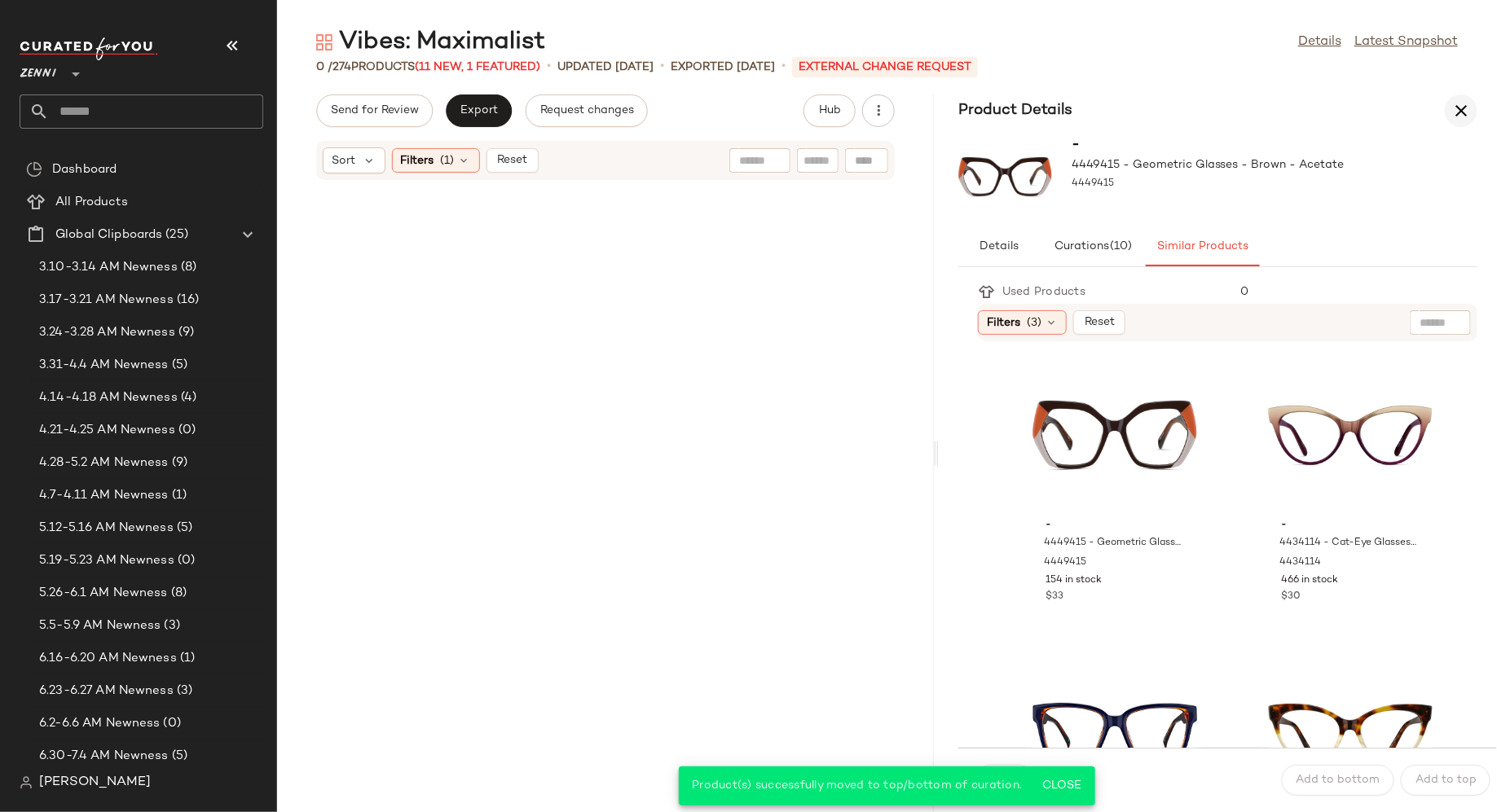
click at [1462, 109] on icon "button" at bounding box center [1461, 110] width 19 height 19
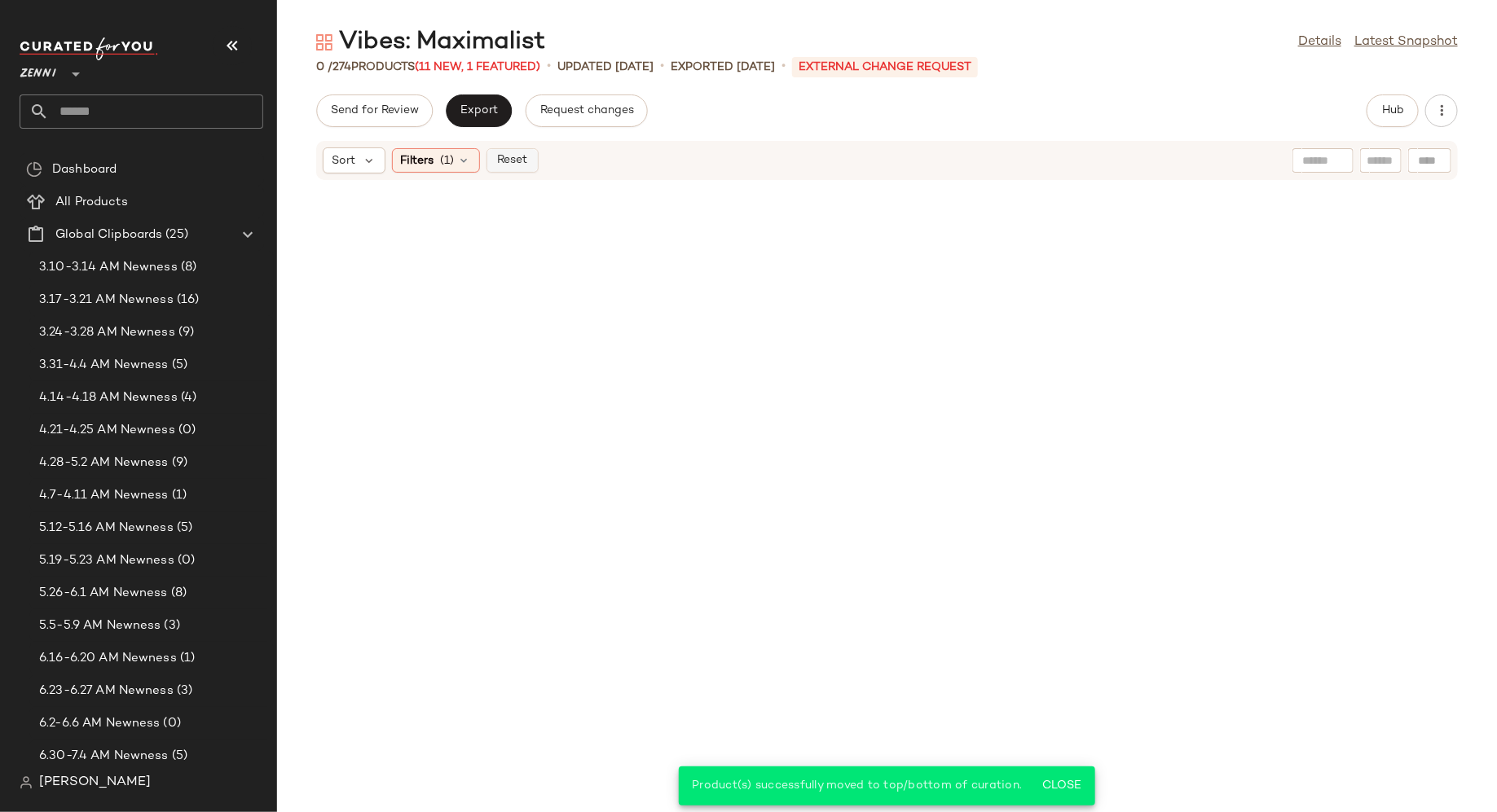
click at [508, 159] on span "Reset" at bounding box center [512, 161] width 31 height 13
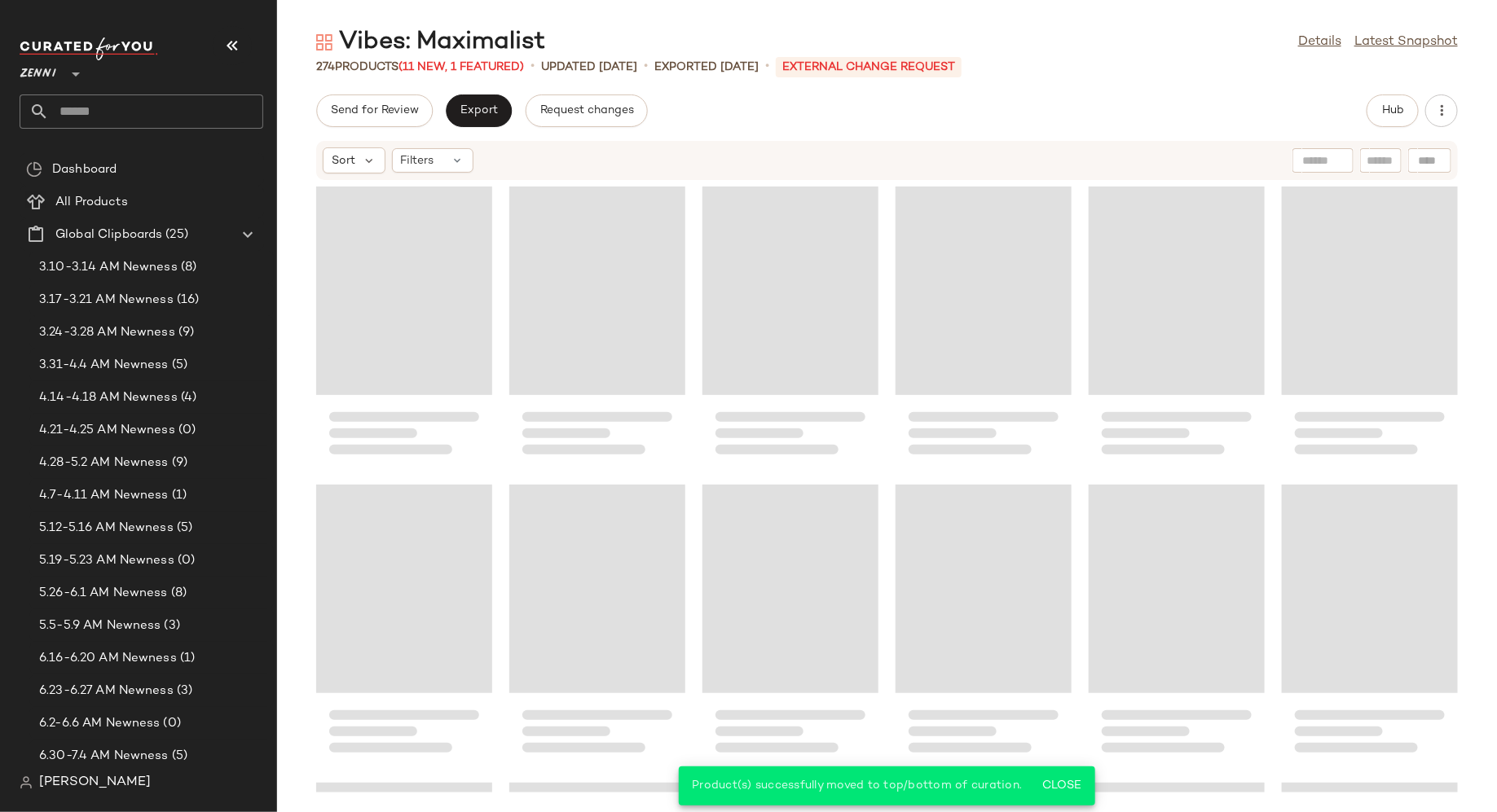
scroll to position [13107, 0]
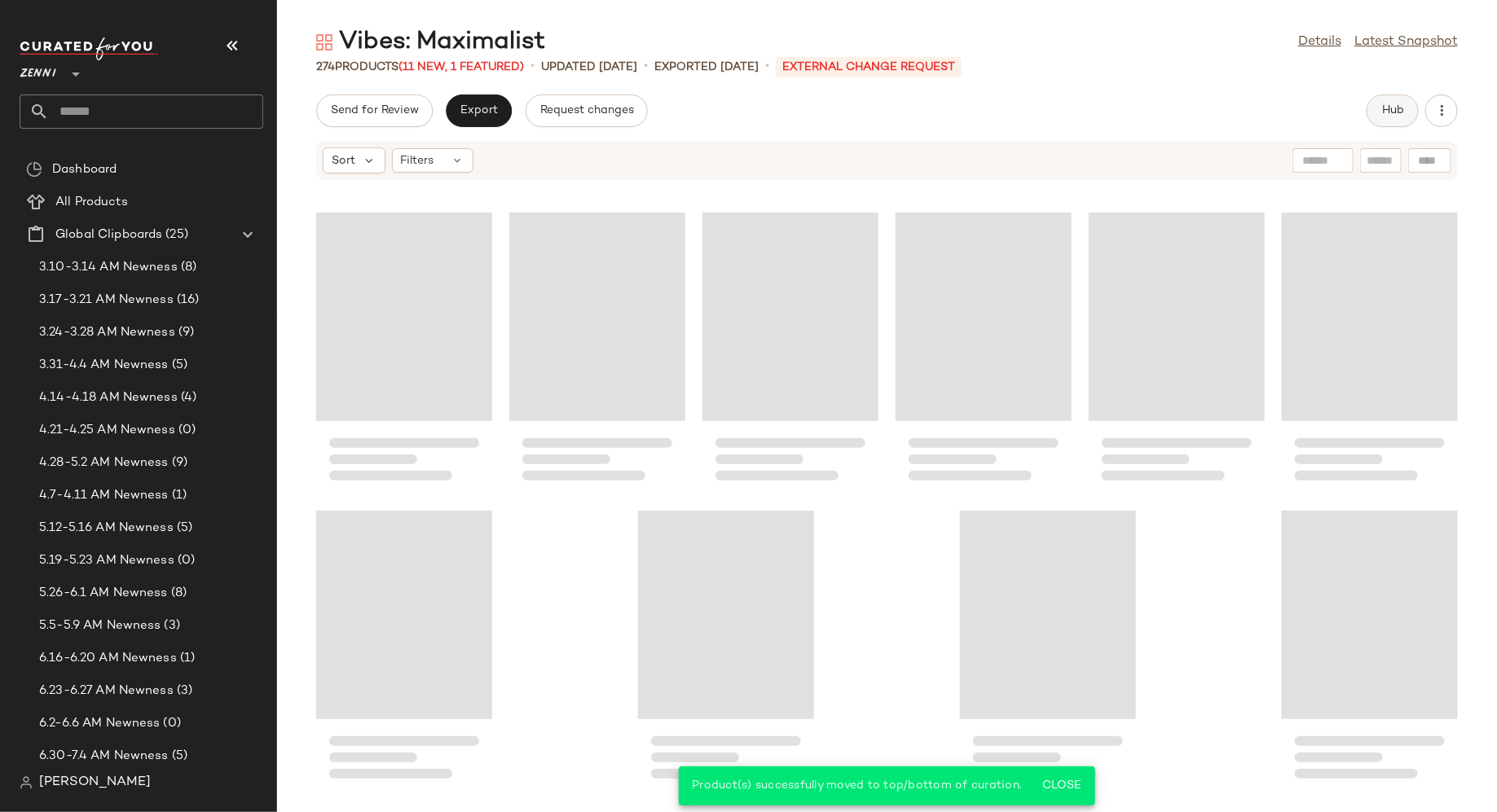
click at [1395, 122] on button "Hub" at bounding box center [1392, 110] width 52 height 32
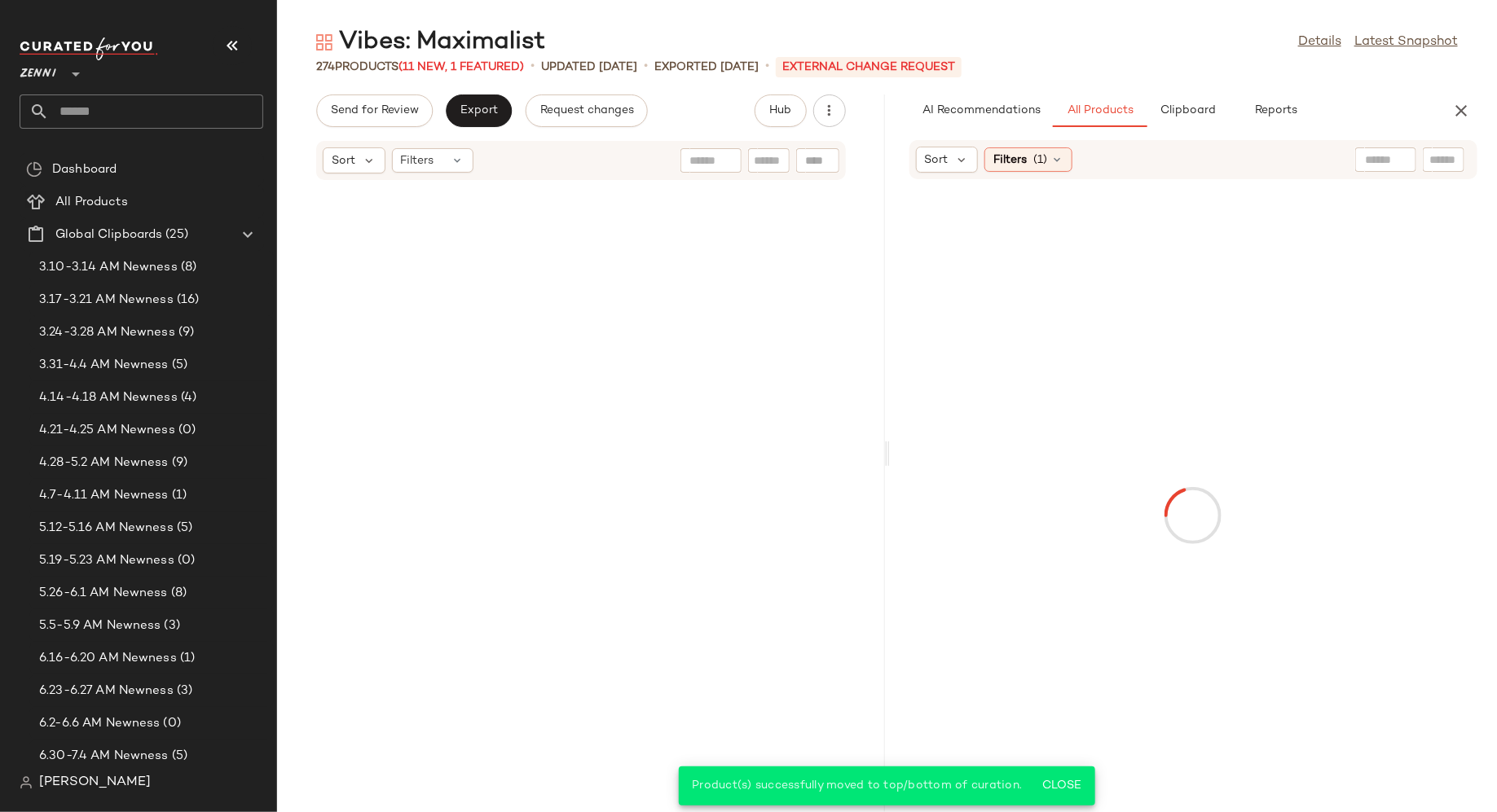
scroll to position [40242, 0]
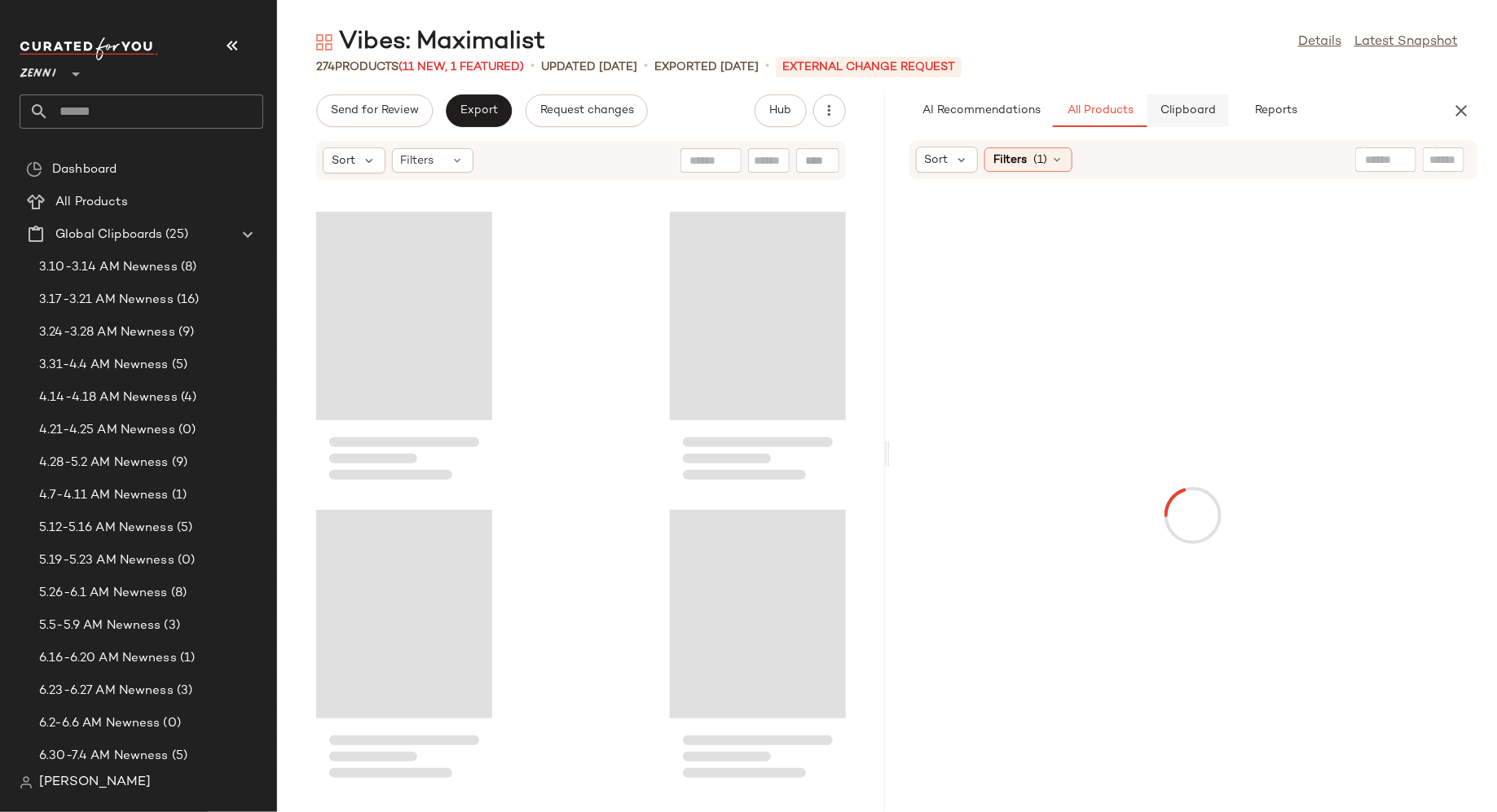
click at [1203, 110] on span "Clipboard" at bounding box center [1187, 111] width 56 height 13
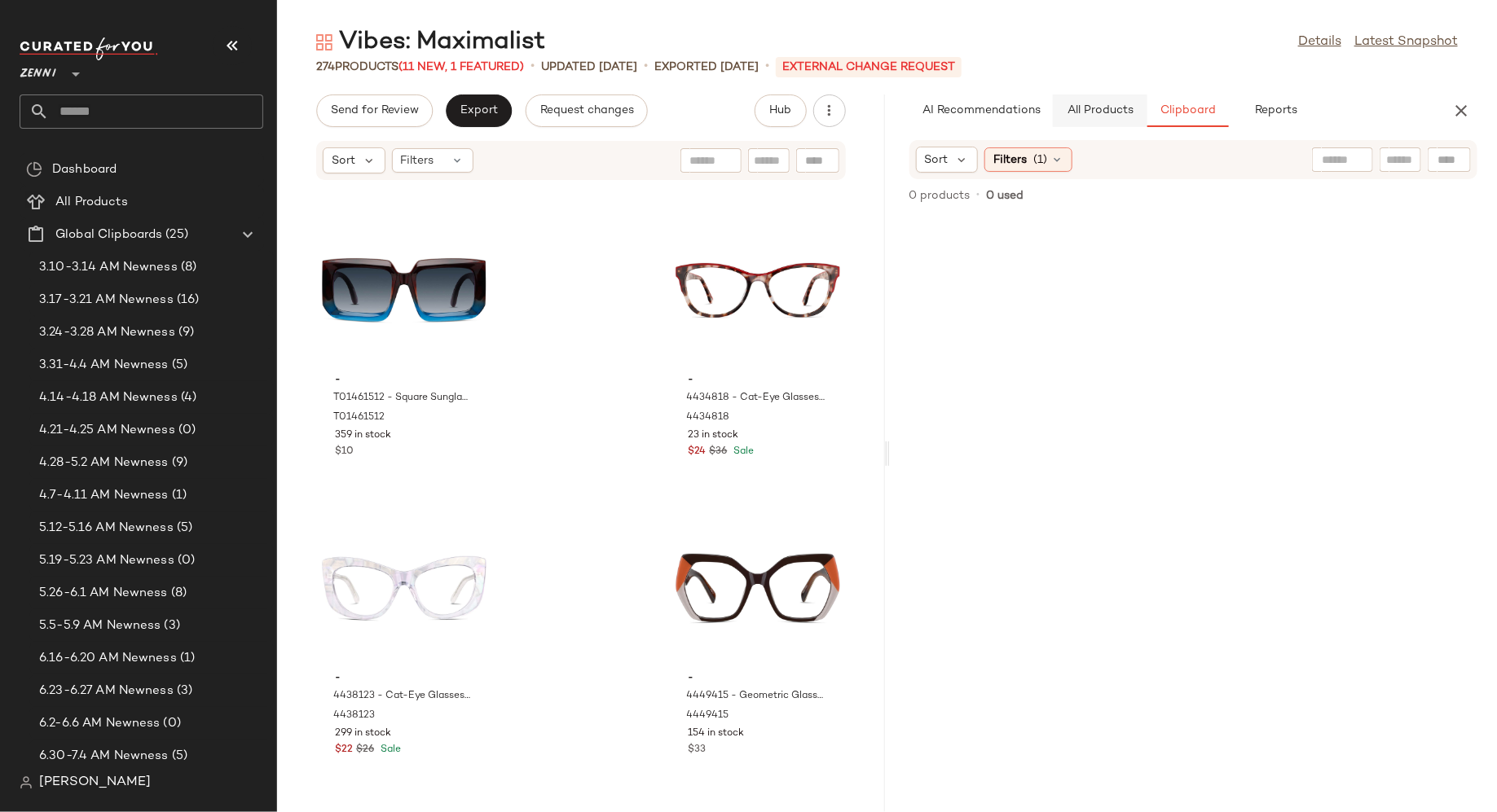
click at [1106, 102] on button "All Products" at bounding box center [1100, 110] width 95 height 32
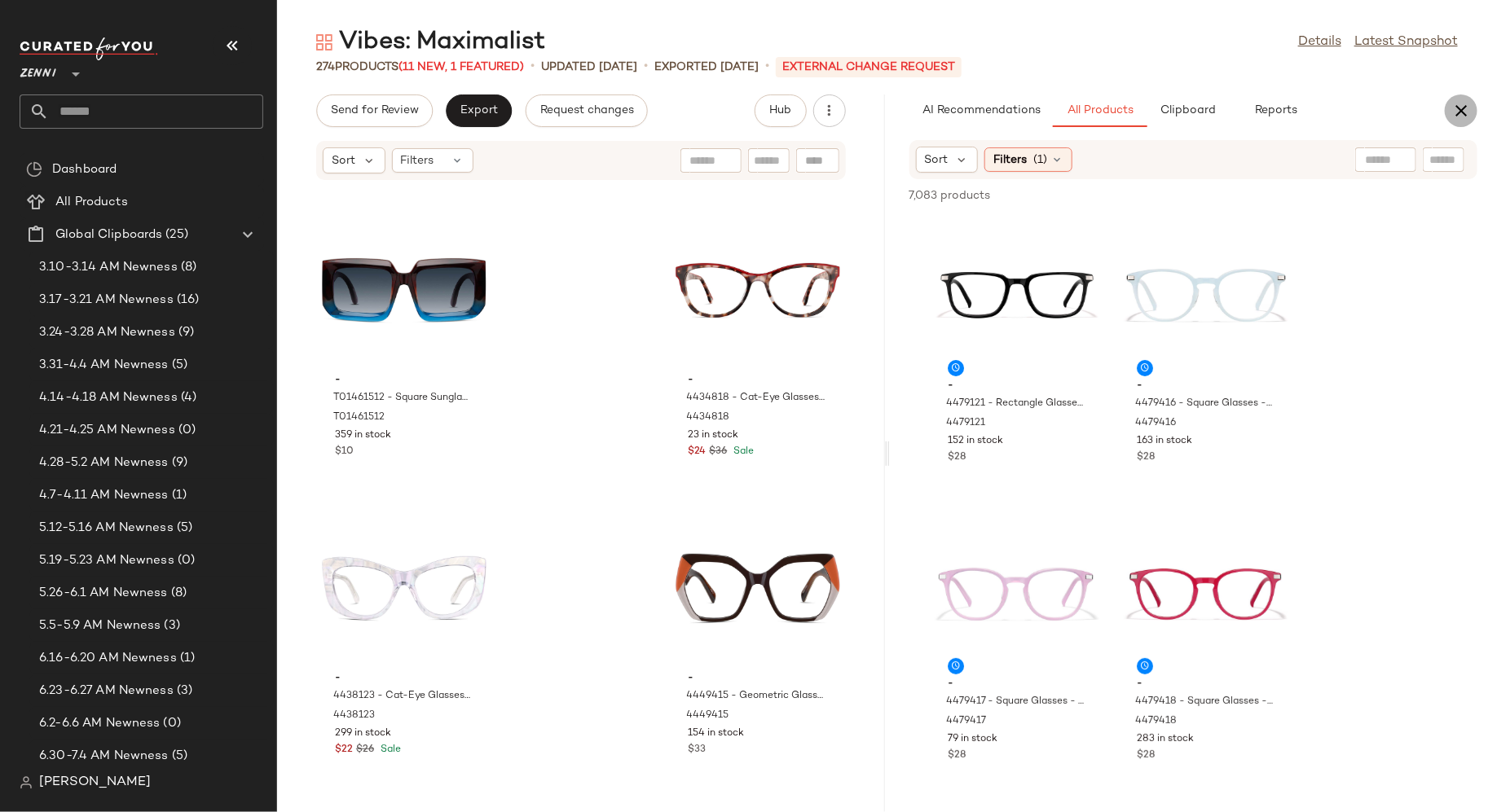
click at [1461, 110] on icon "button" at bounding box center [1461, 110] width 19 height 19
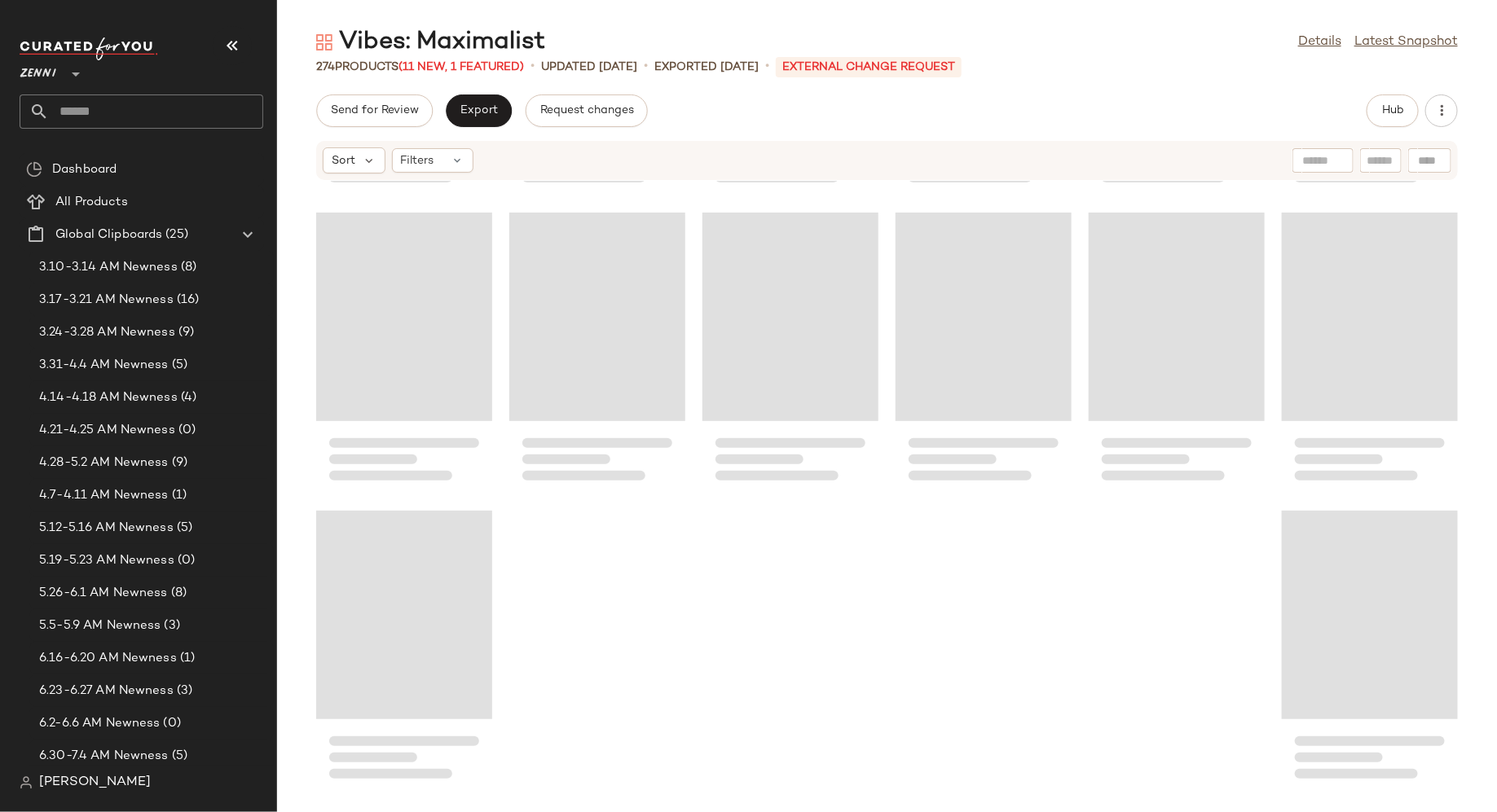
scroll to position [13107, 0]
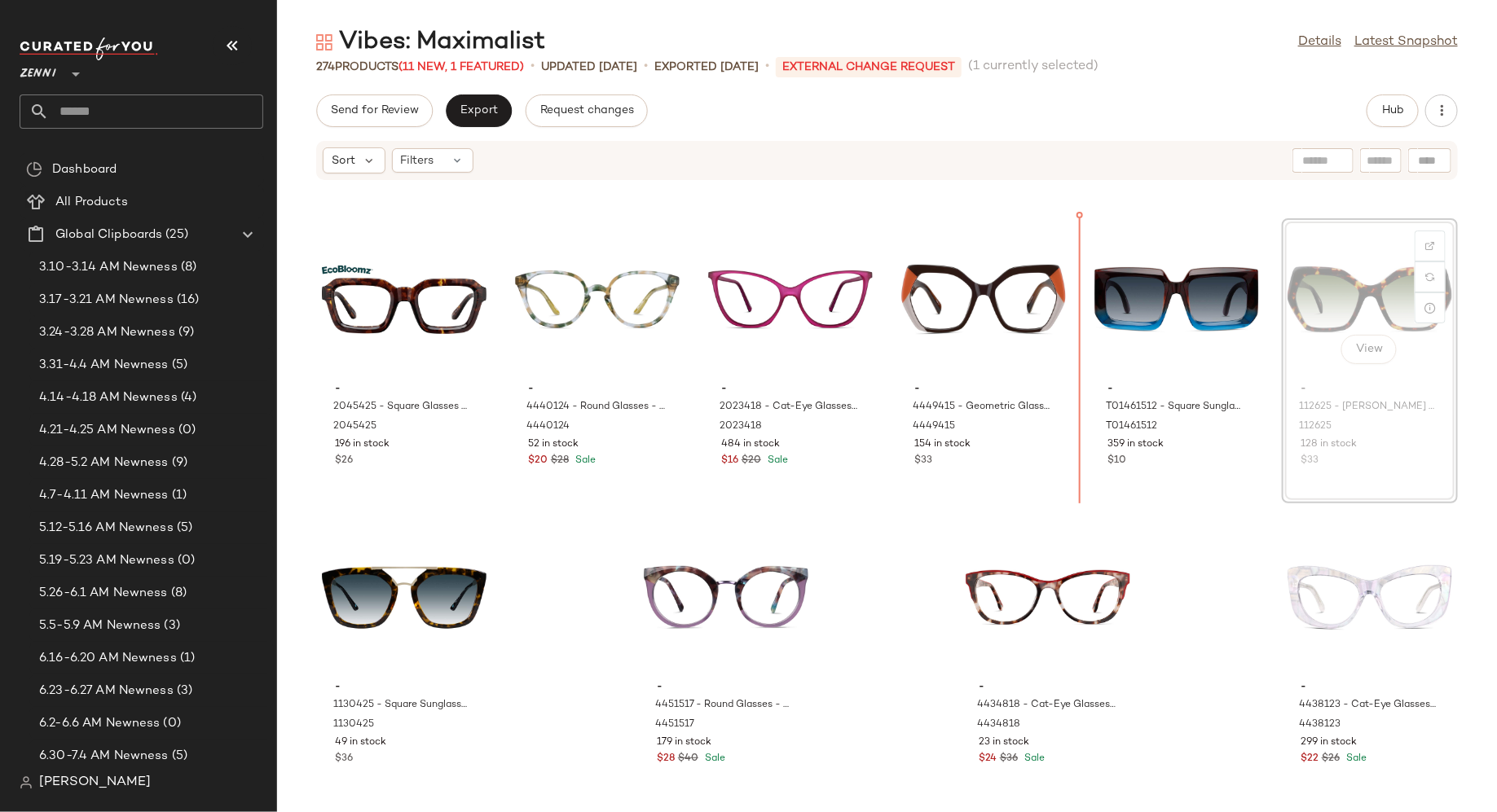
scroll to position [13099, 0]
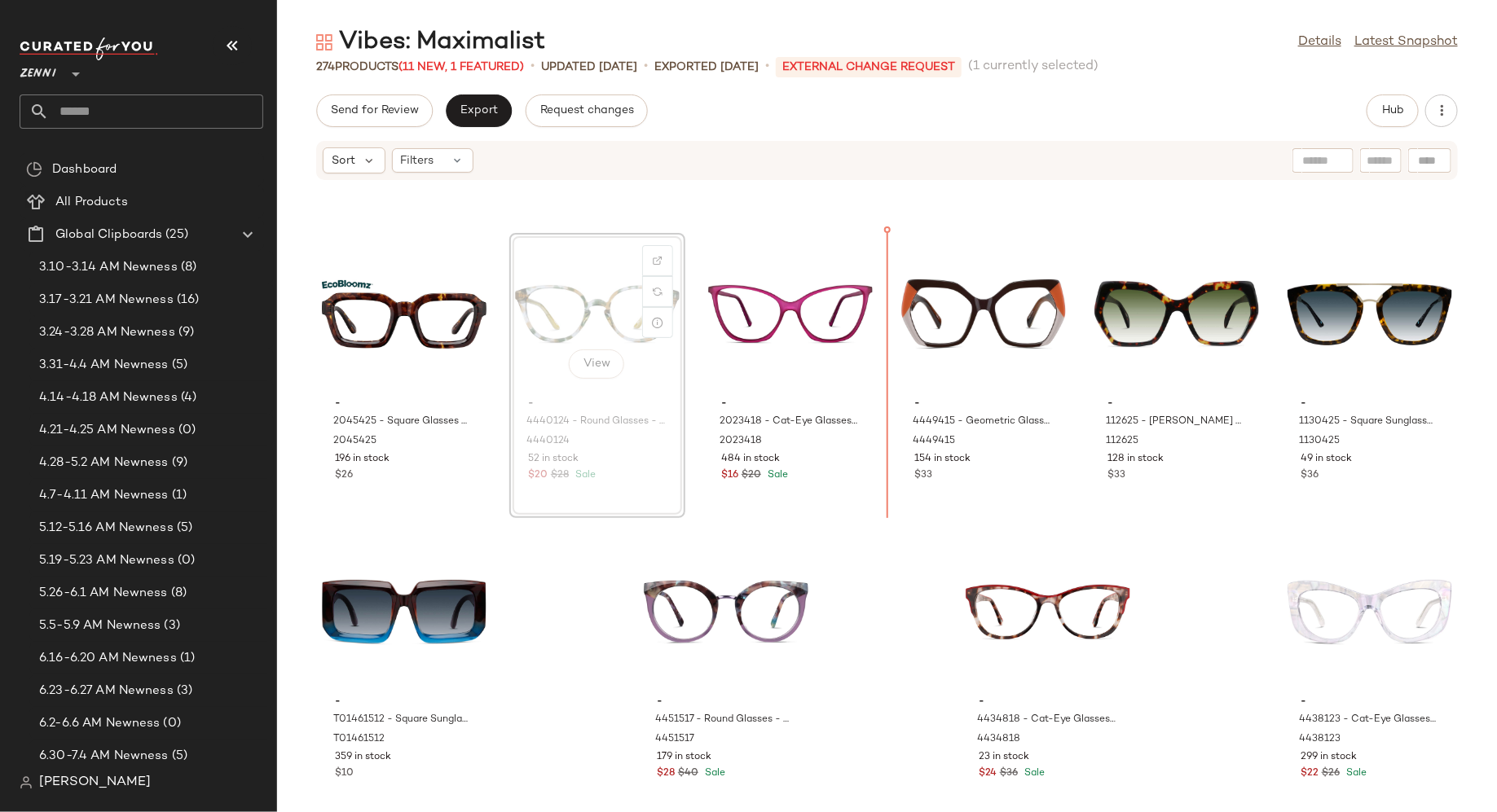
scroll to position [13074, 0]
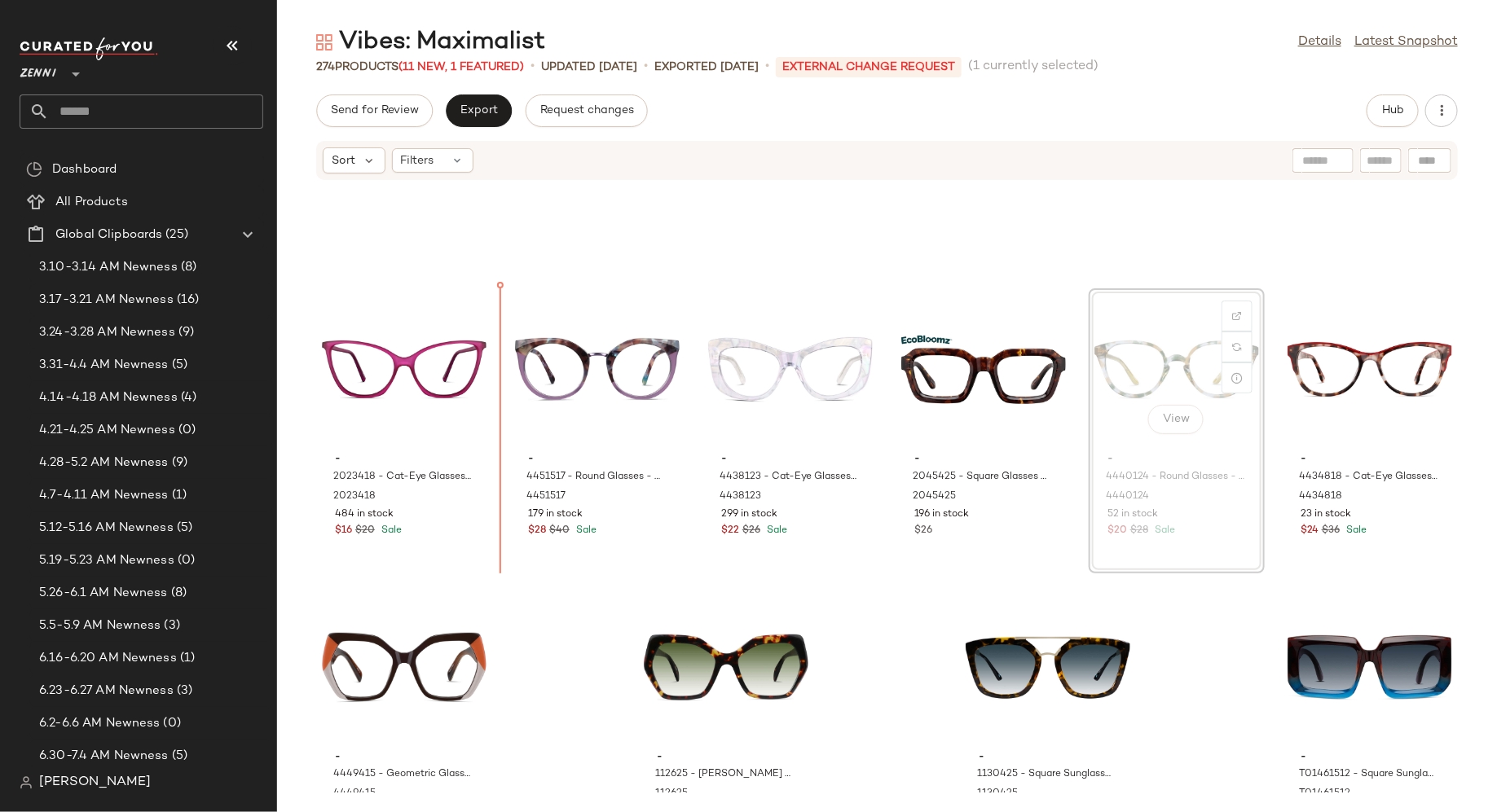
scroll to position [13020, 0]
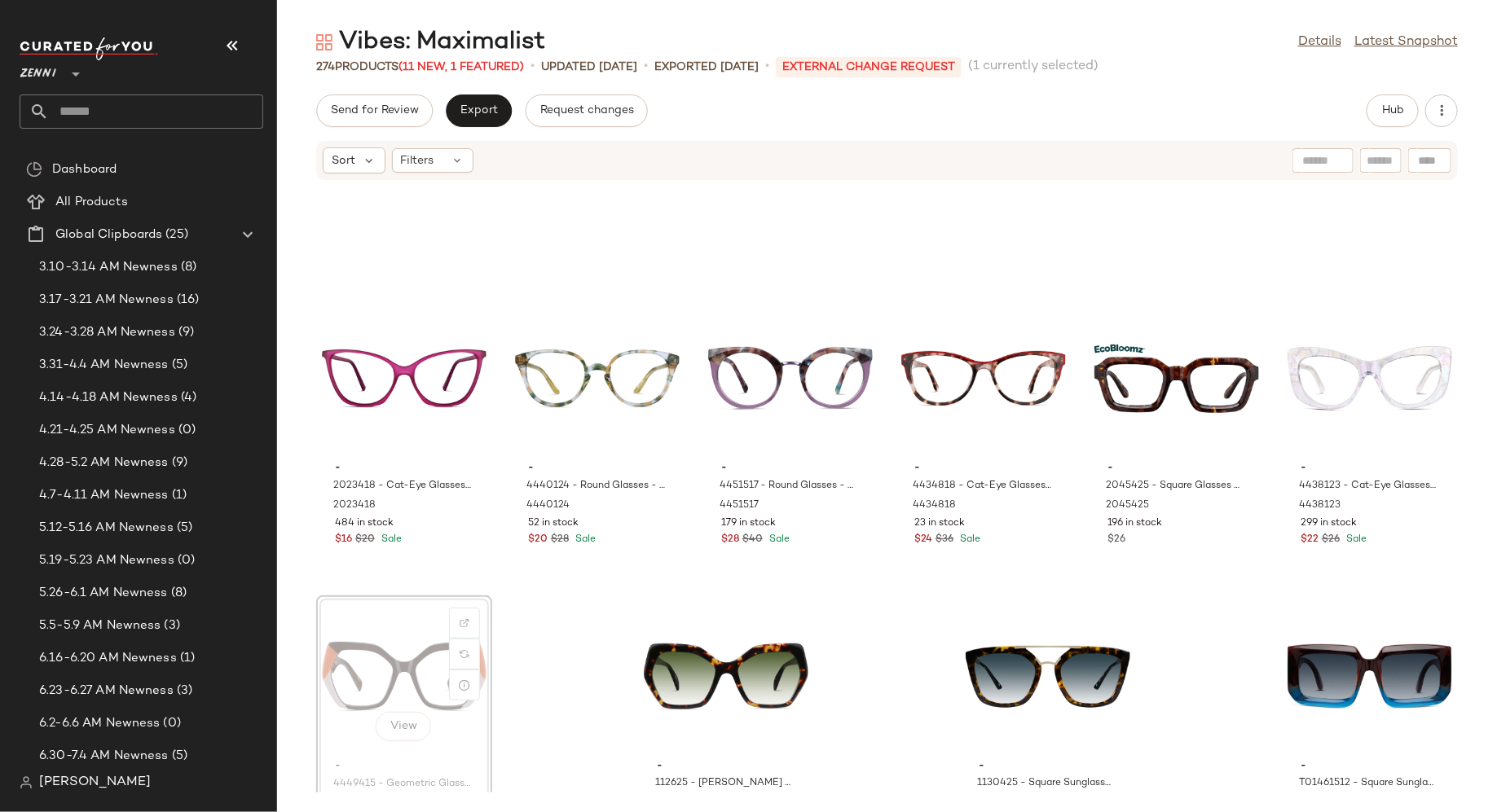
scroll to position [13023, 0]
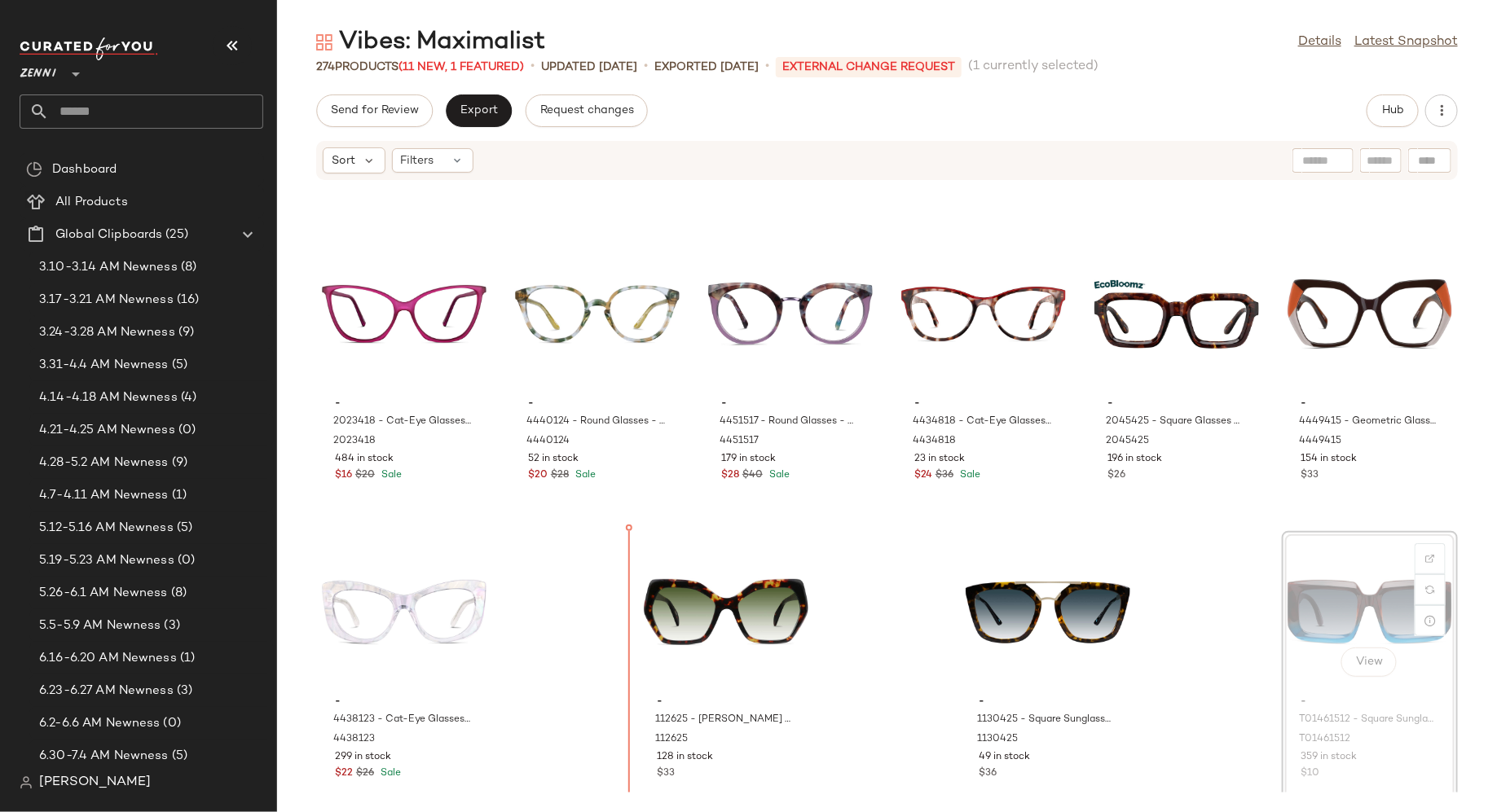
scroll to position [13107, 0]
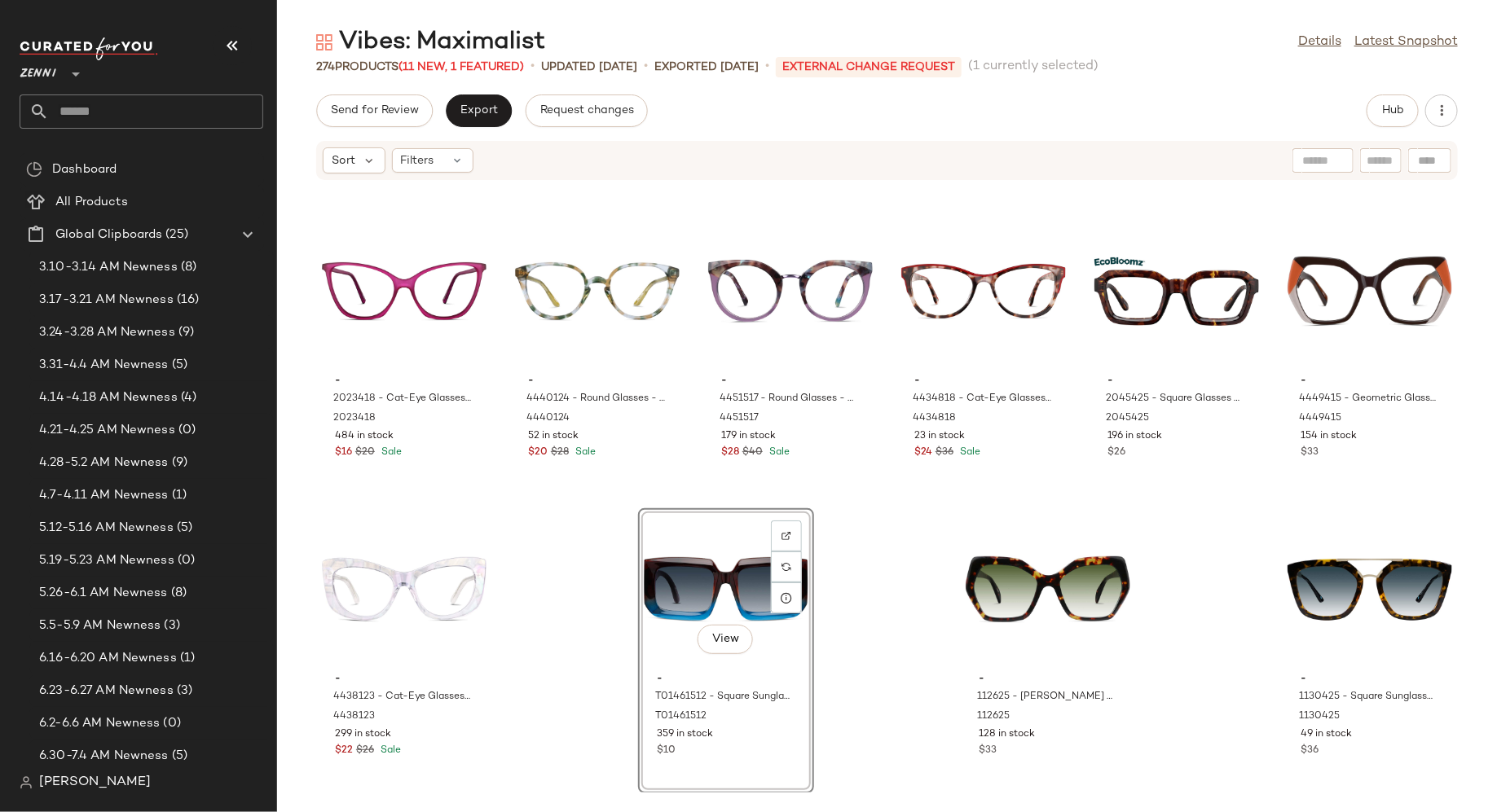
click at [587, 575] on div "- 2023418 - Cat-Eye Glasses - Pink - Plastic 2023418 484 in stock $16 $20 Sale …" at bounding box center [888, 487] width 1220 height 612
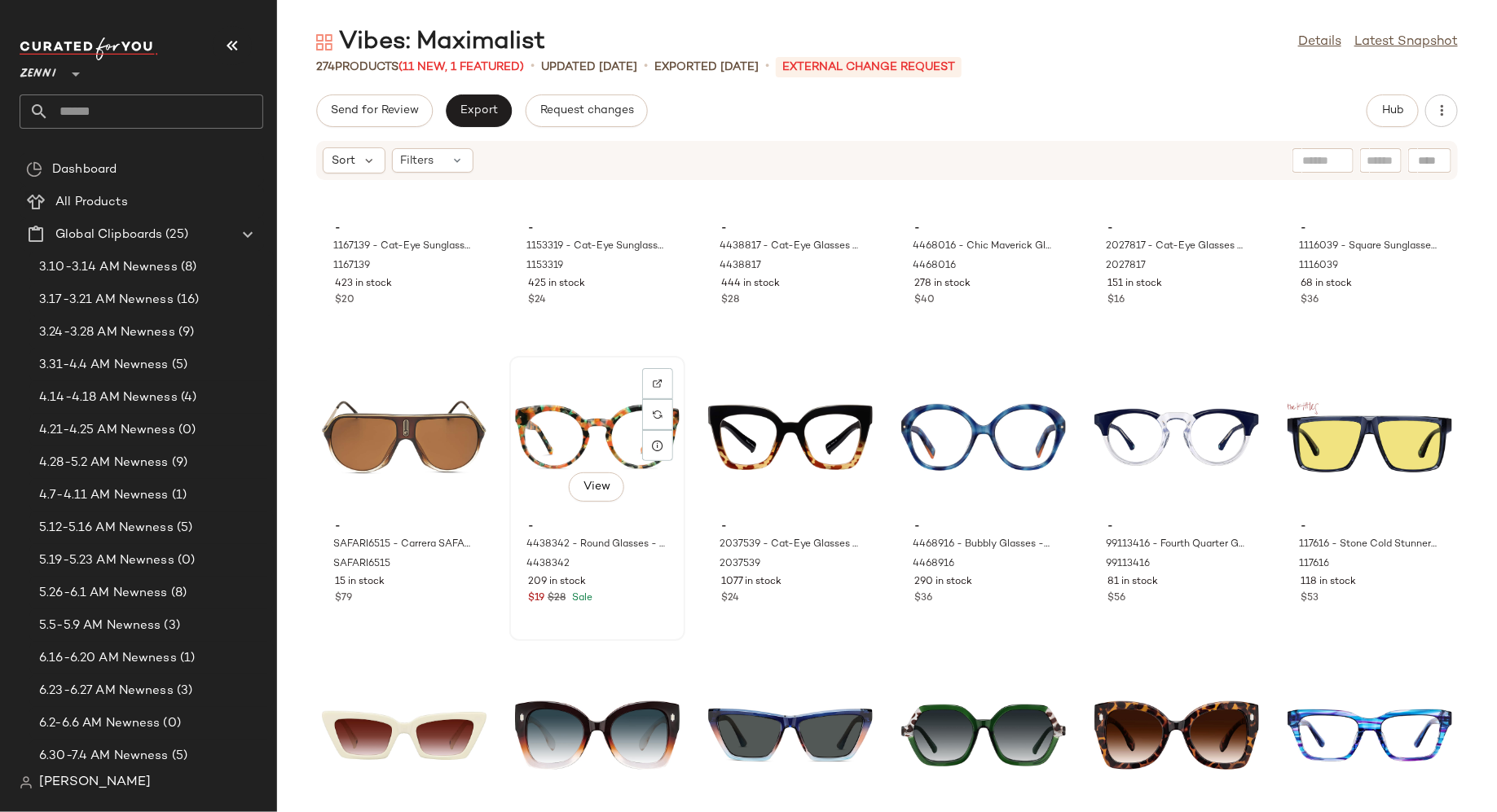
scroll to position [182, 0]
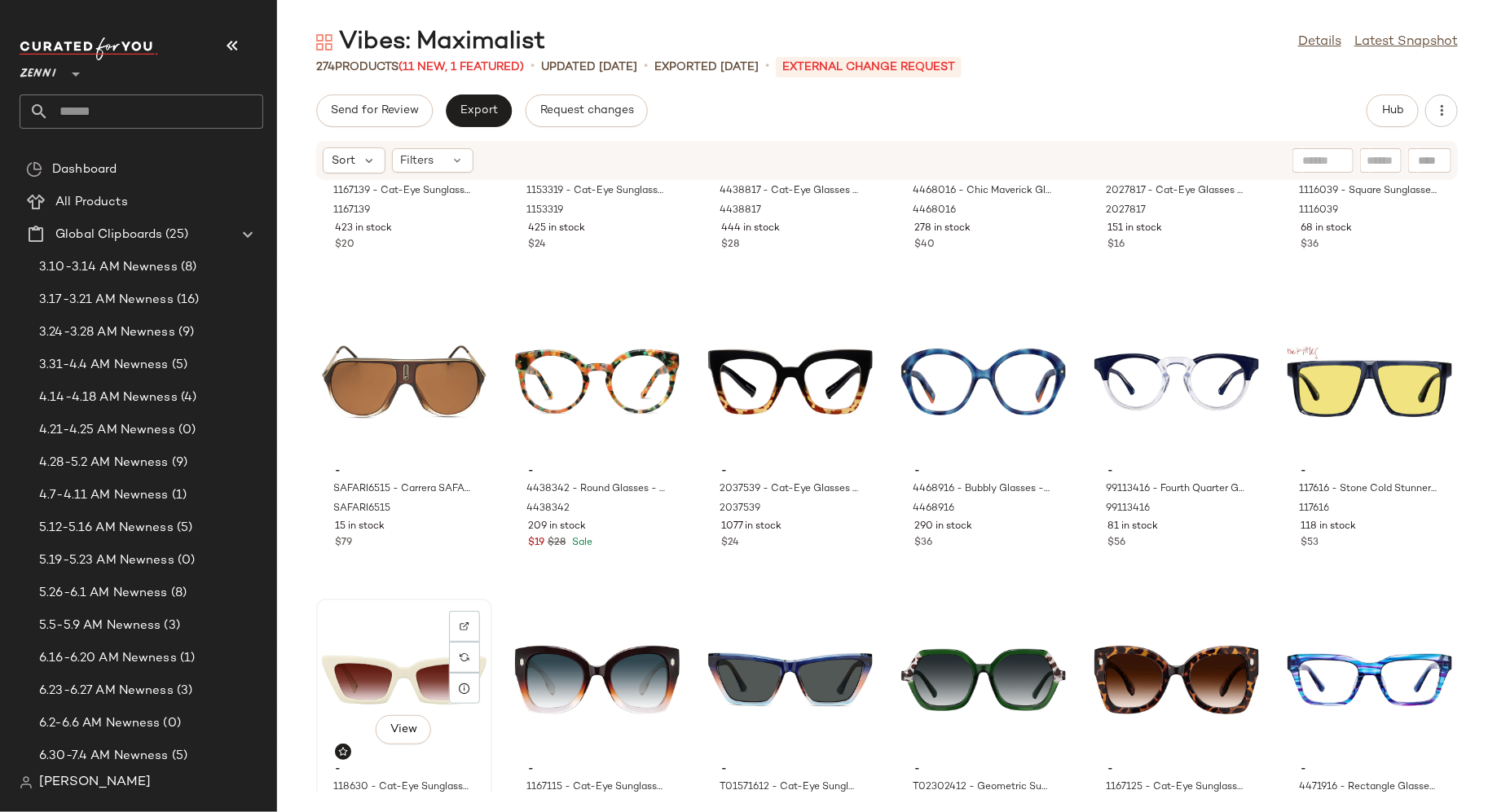
scroll to position [184, 0]
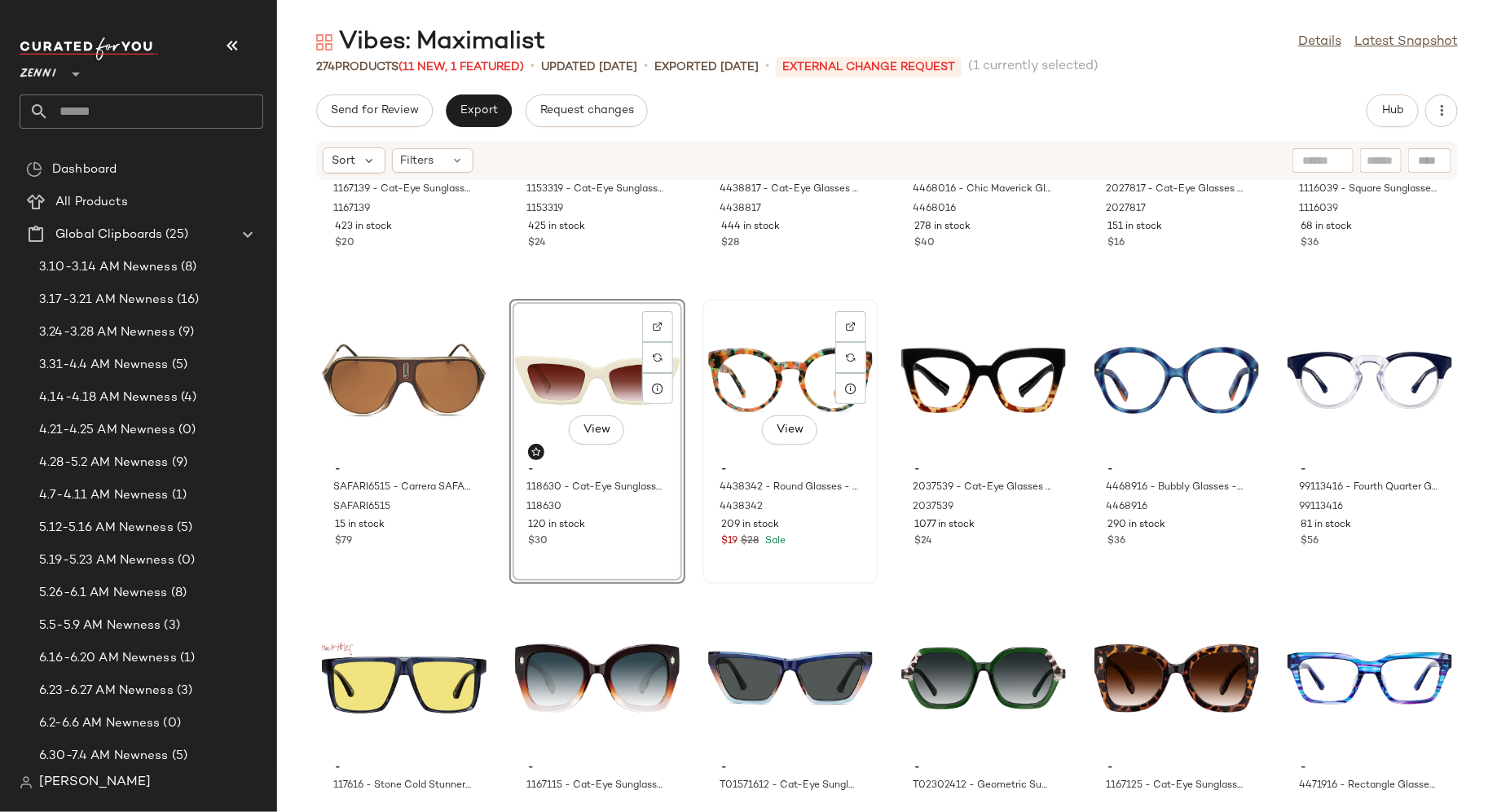
click at [751, 419] on div "View" at bounding box center [790, 380] width 164 height 152
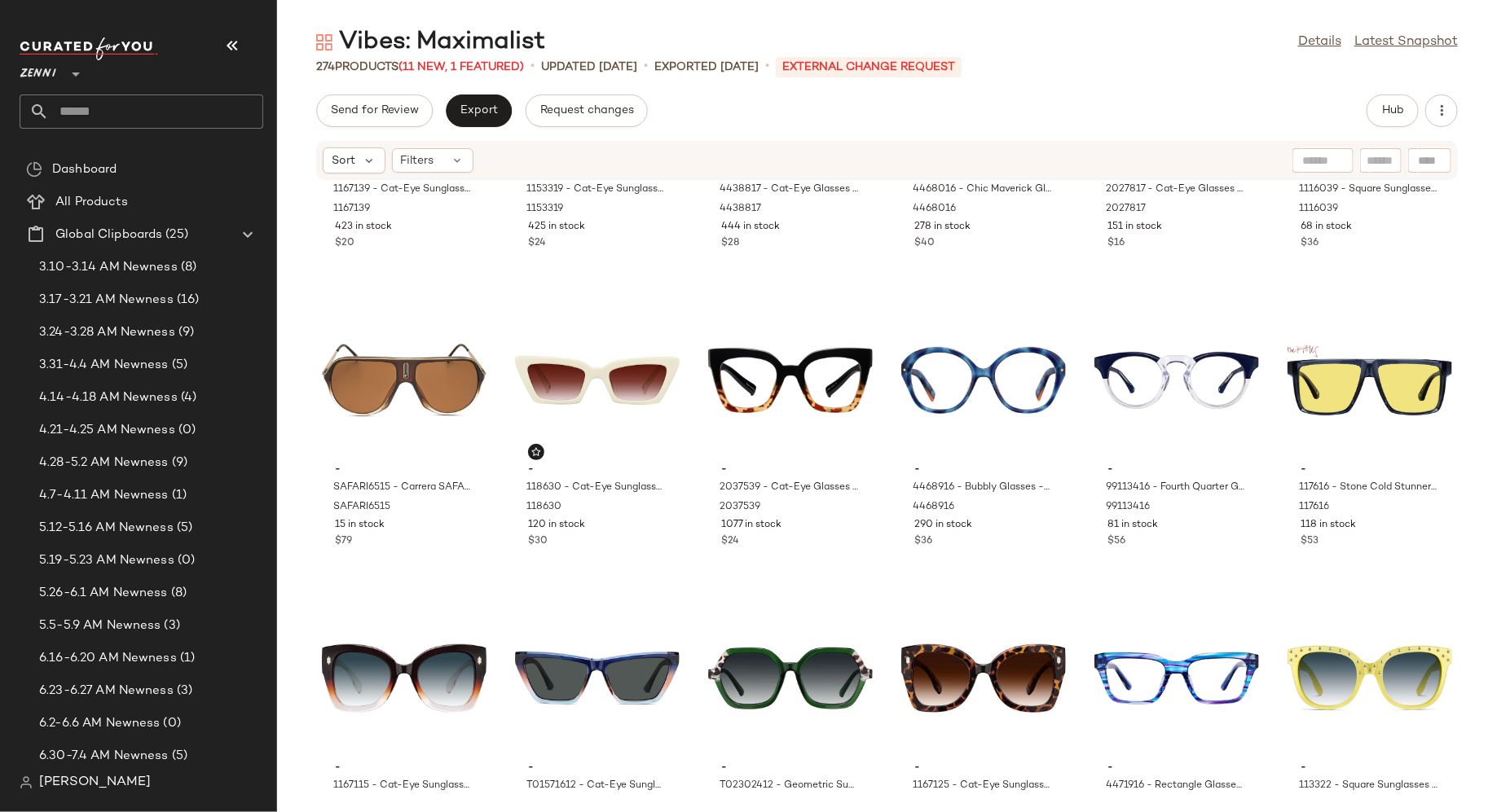
click at [695, 551] on div "- 1167139 - Cat-Eye Sunglasses - Pattern - Plastic 1167139 423 in stock $20 - 1…" at bounding box center [888, 487] width 1220 height 612
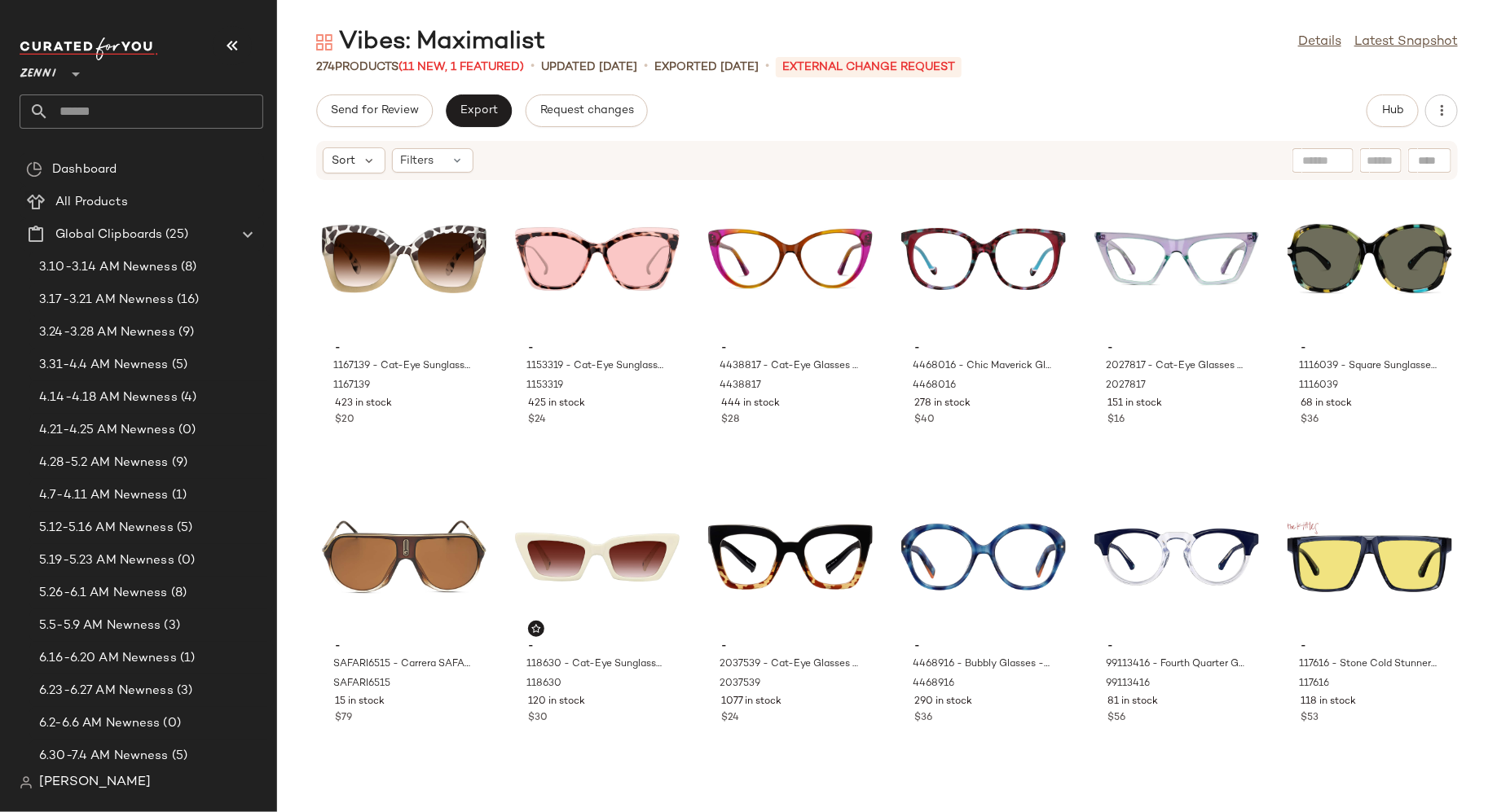
scroll to position [2, 0]
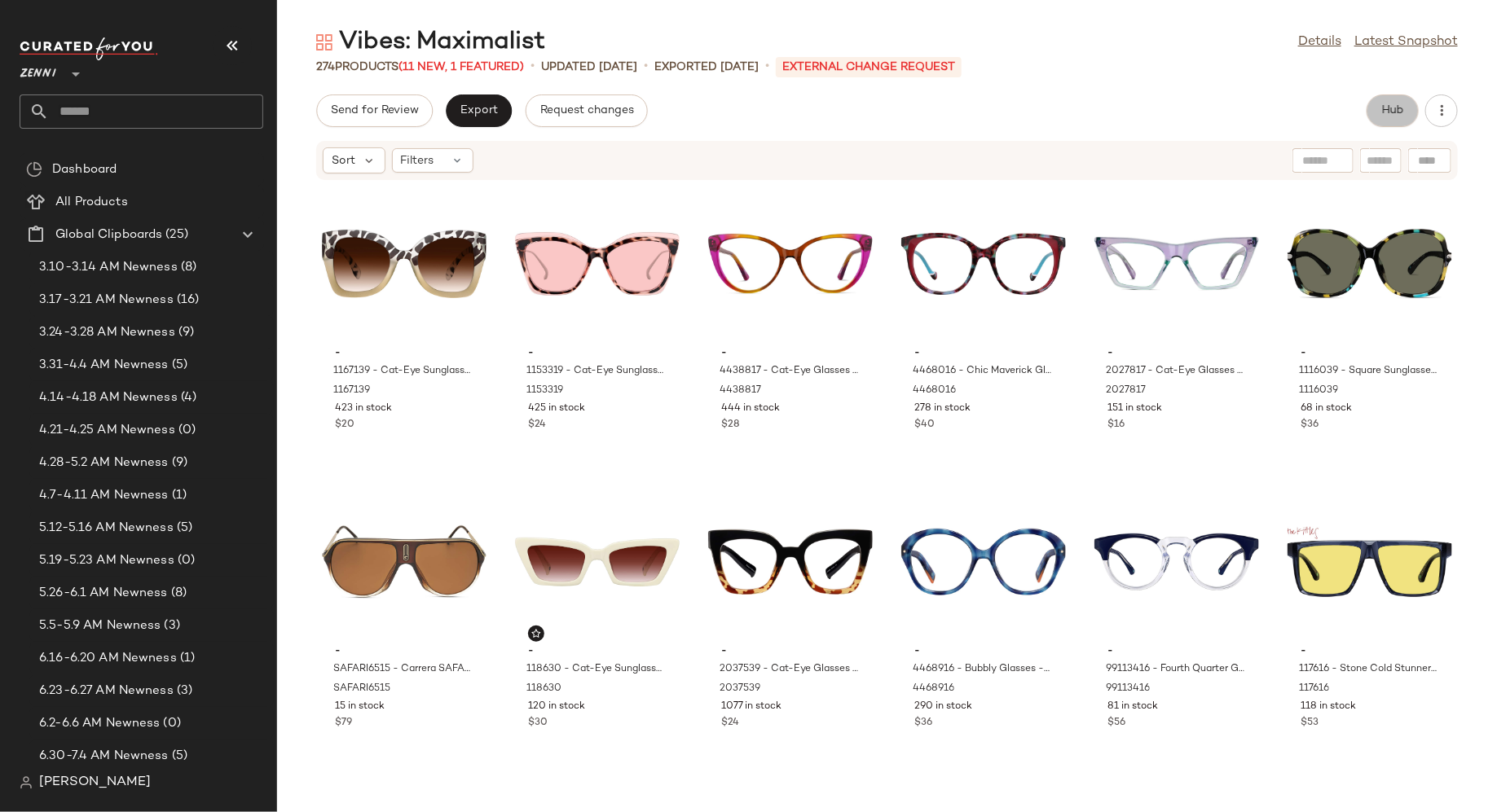
click at [1391, 117] on span "Hub" at bounding box center [1392, 111] width 23 height 13
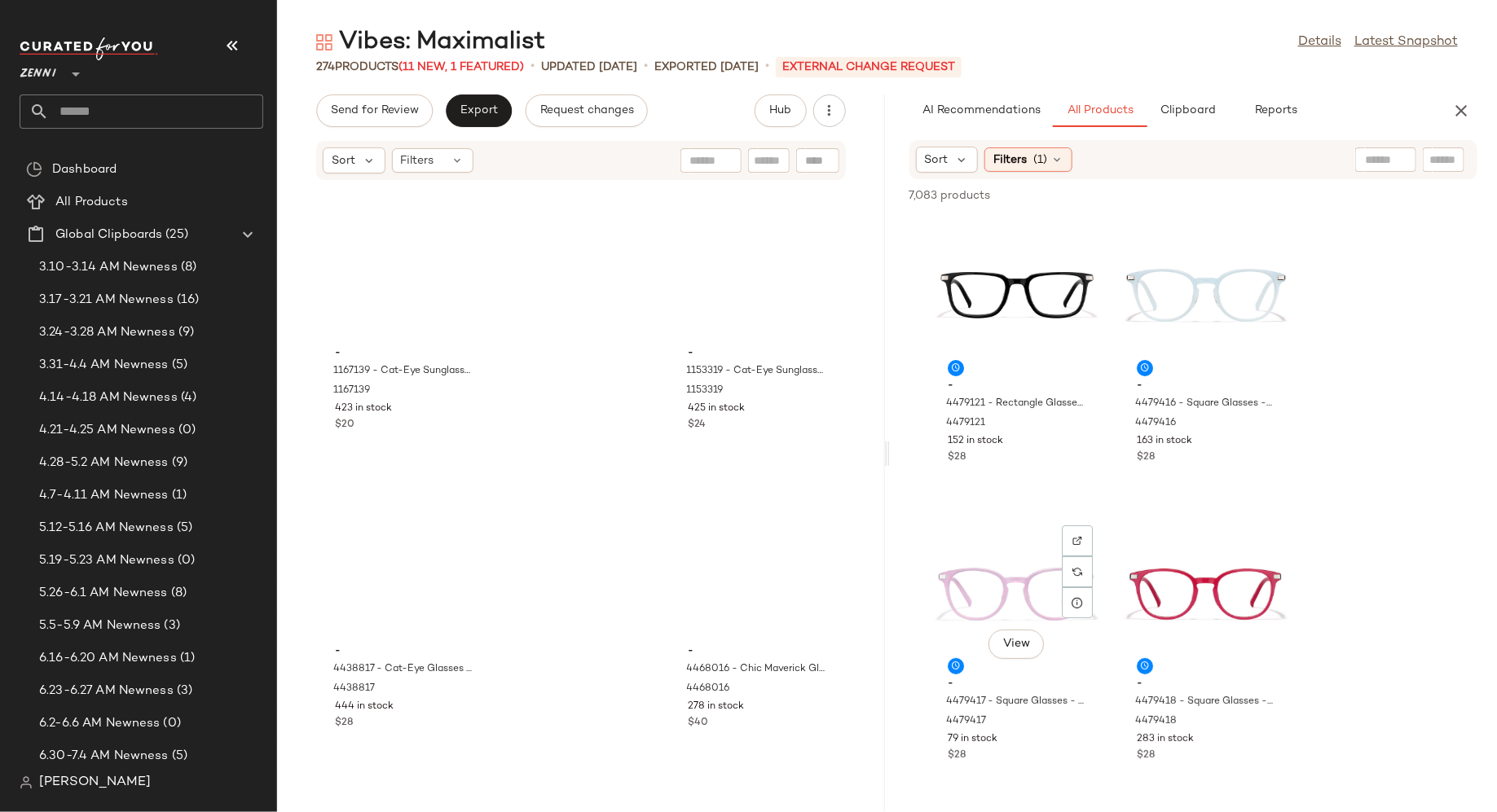
scroll to position [0, 0]
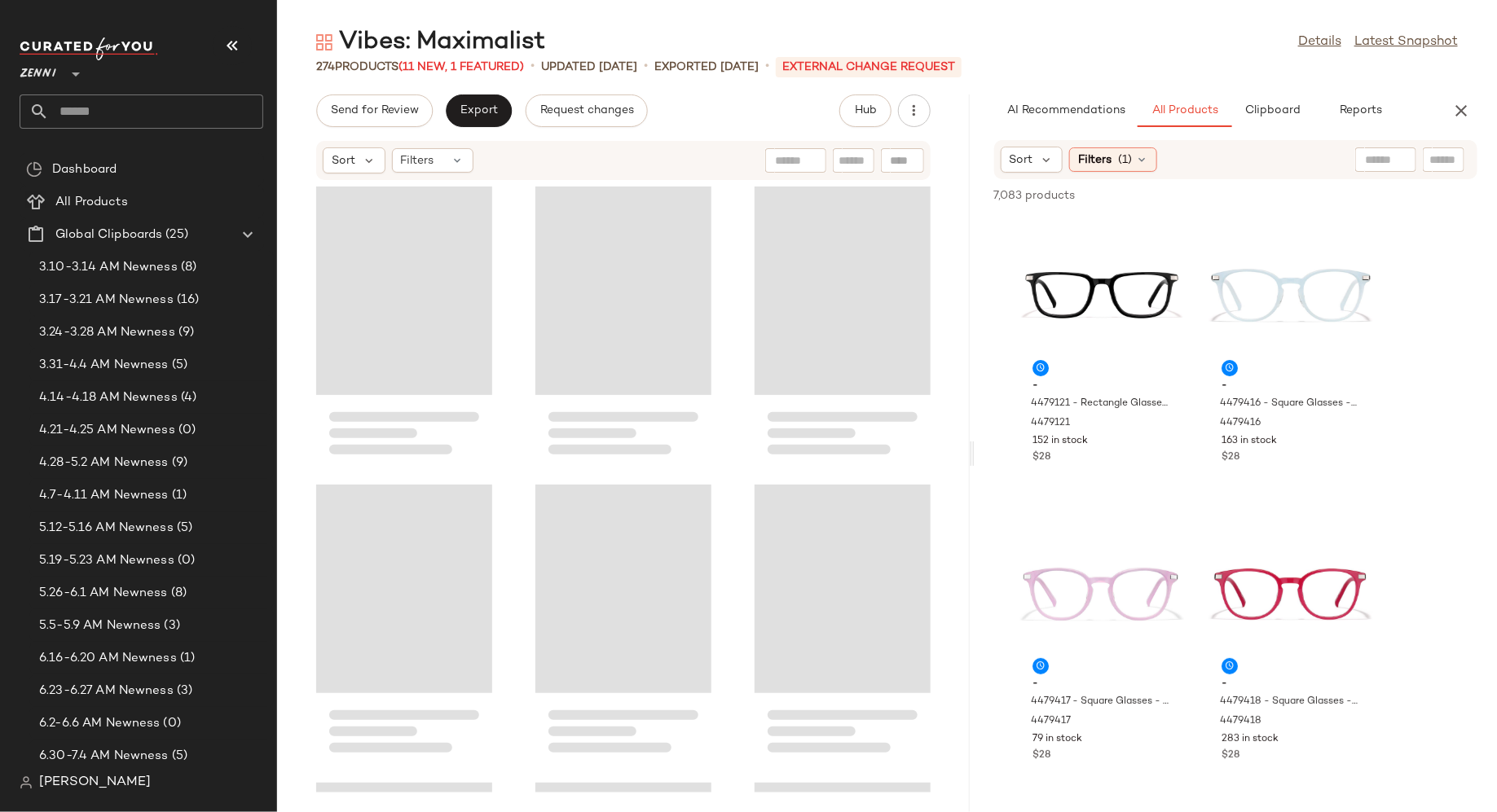
drag, startPoint x: 888, startPoint y: 457, endPoint x: 977, endPoint y: 465, distance: 89.4
click at [977, 465] on div "Vibes: Maximalist Details Latest Snapshot 274 Products (11 New, 1 Featured) • u…" at bounding box center [888, 419] width 1220 height 786
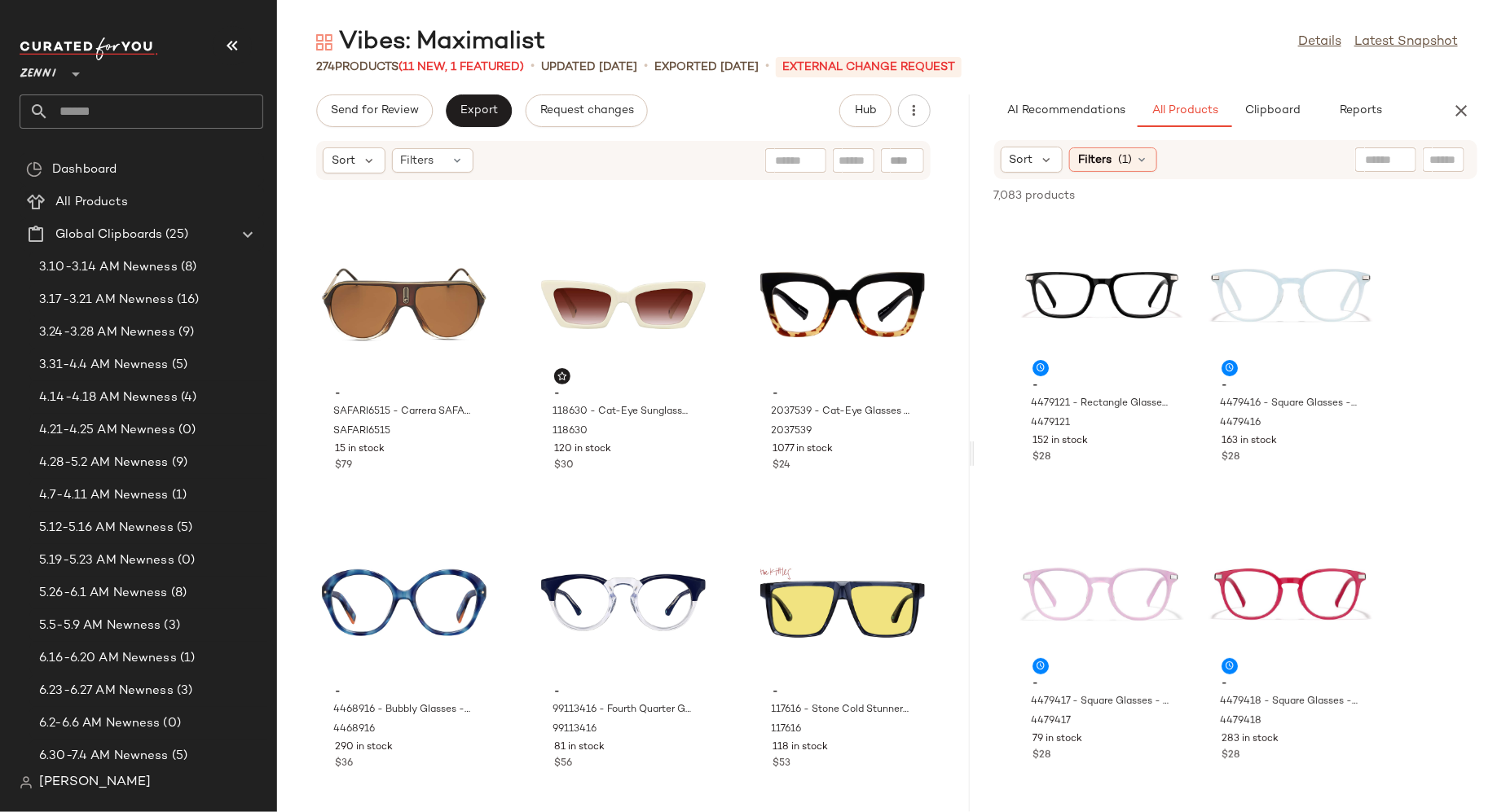
scroll to position [593, 0]
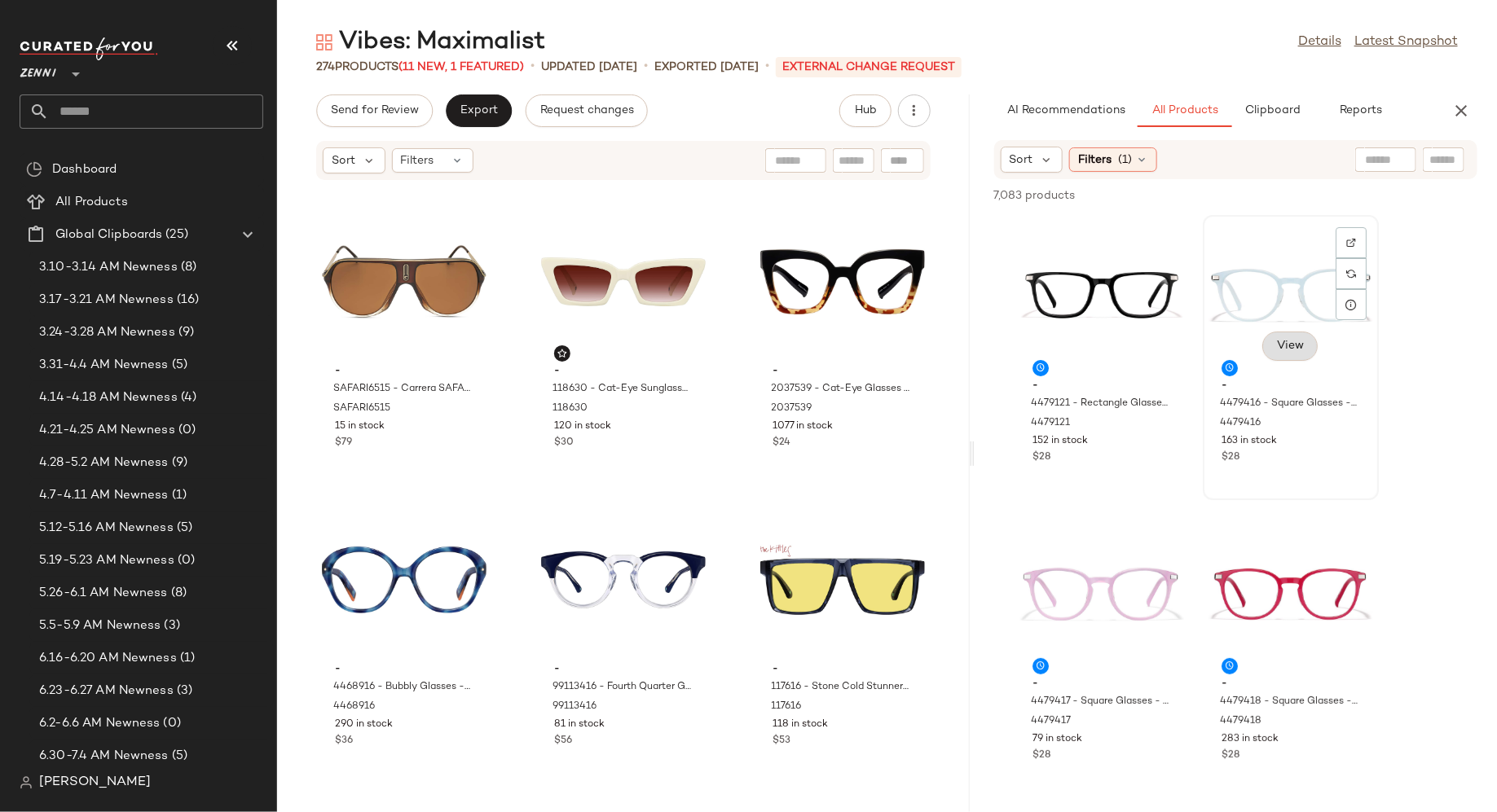
click at [1302, 337] on button "View" at bounding box center [1290, 346] width 55 height 29
click at [1352, 258] on div at bounding box center [1352, 274] width 31 height 31
click at [1463, 103] on icon "button" at bounding box center [1461, 110] width 19 height 19
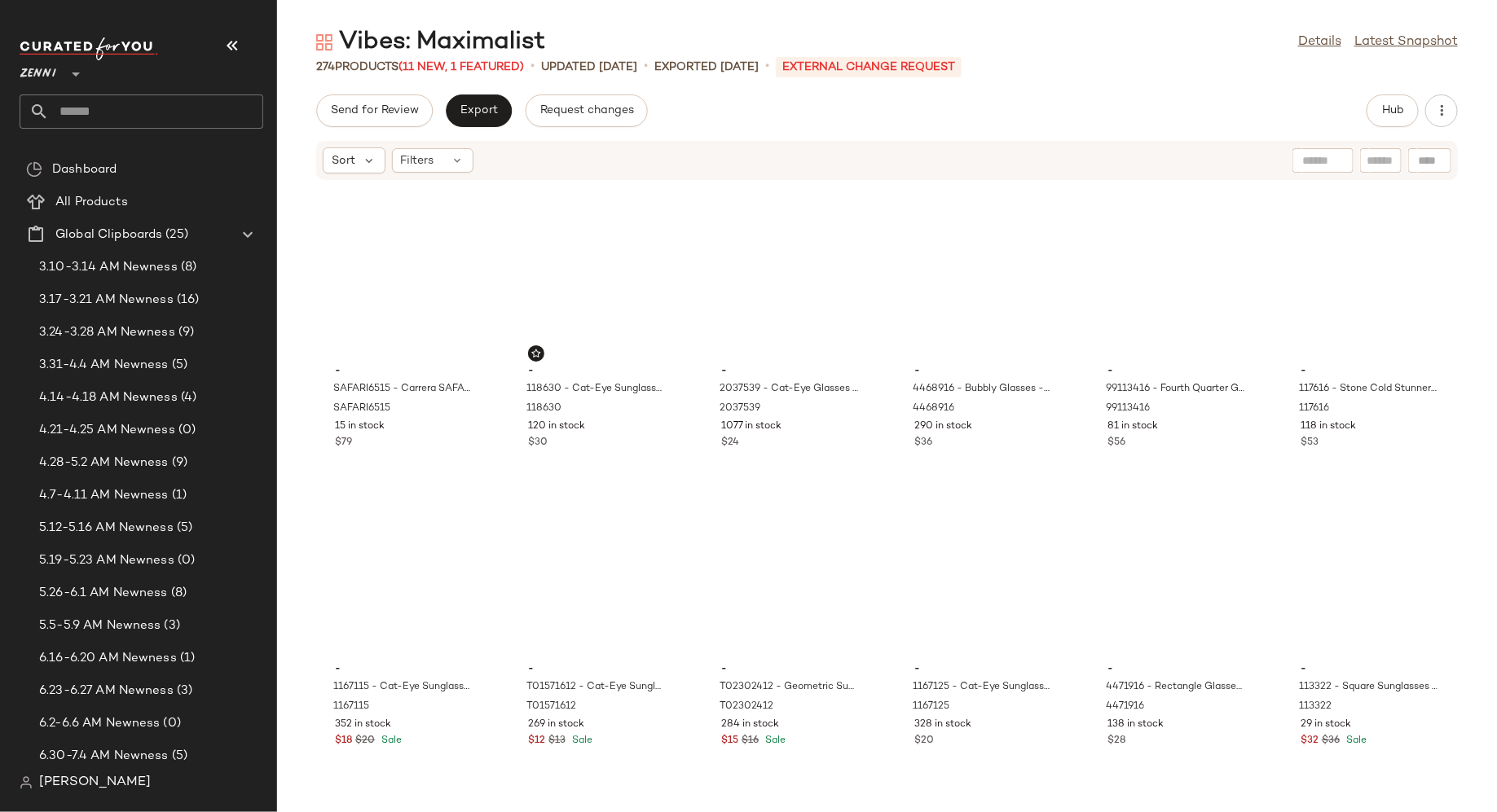
scroll to position [0, 0]
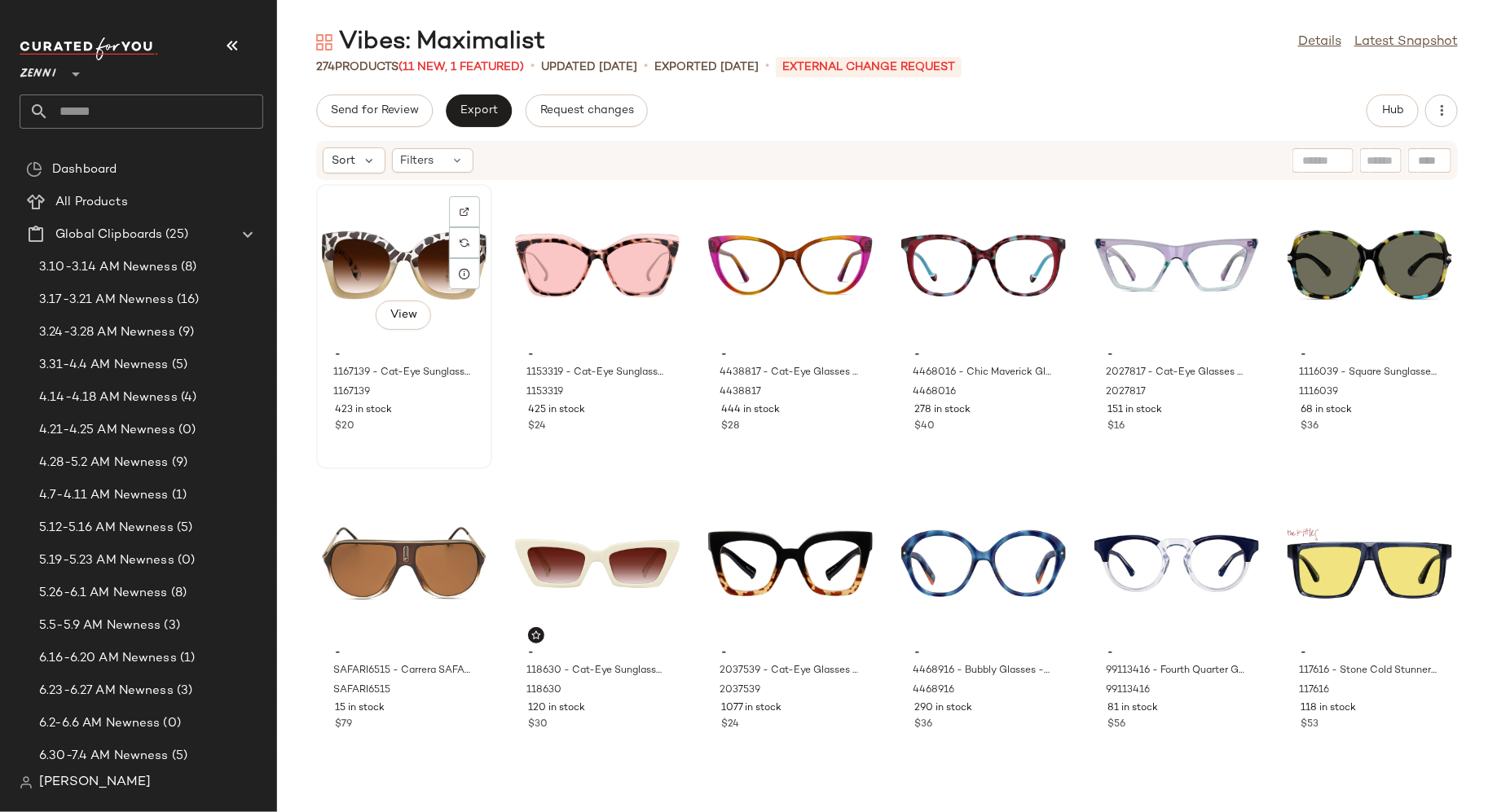
click at [435, 429] on div "$20" at bounding box center [404, 427] width 139 height 15
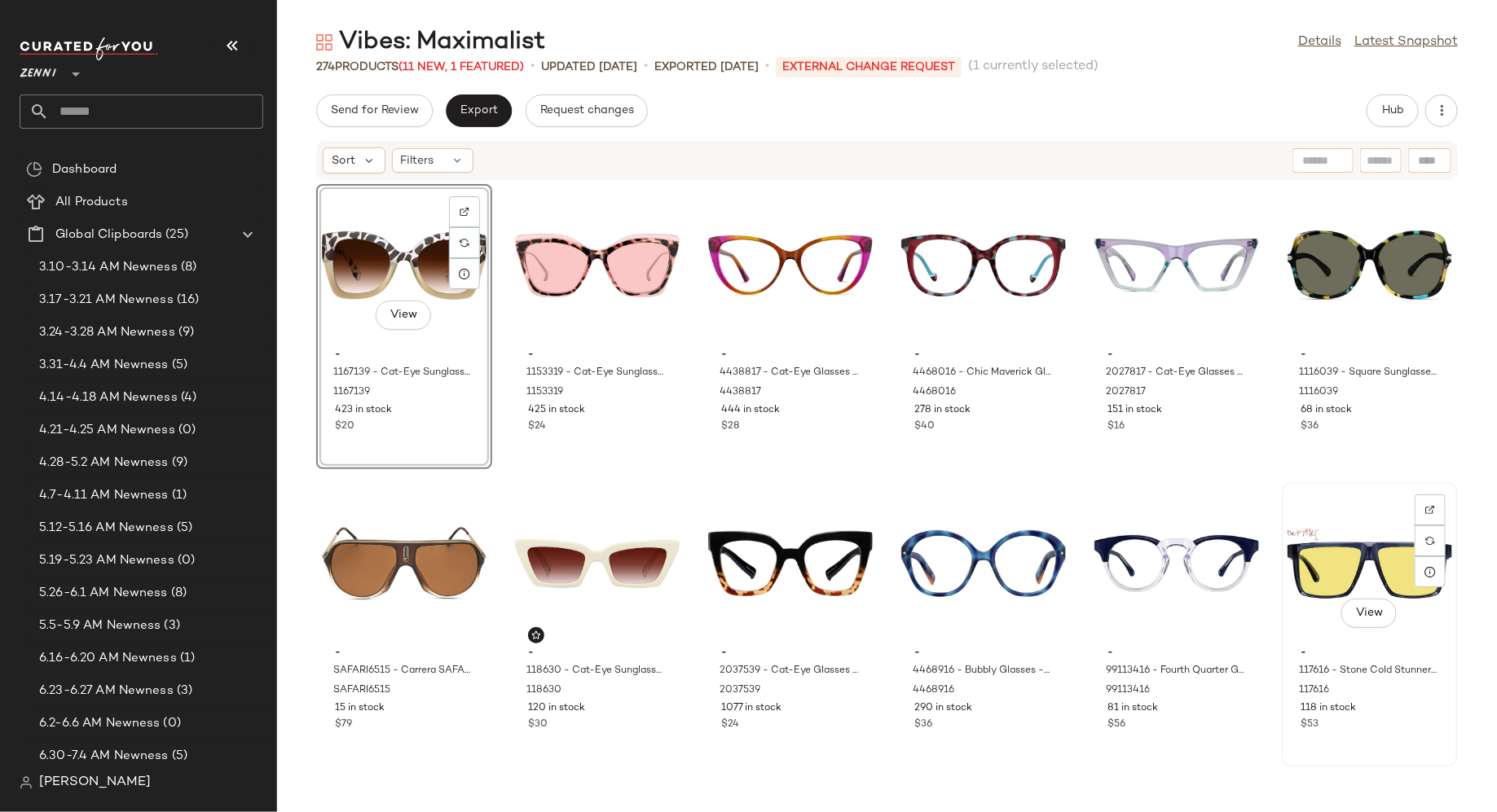
click at [1387, 735] on div "View - 117616 - Stone Cold Stunner Glasses - Blue - Acetate 117616 118 in stock…" at bounding box center [1370, 625] width 173 height 282
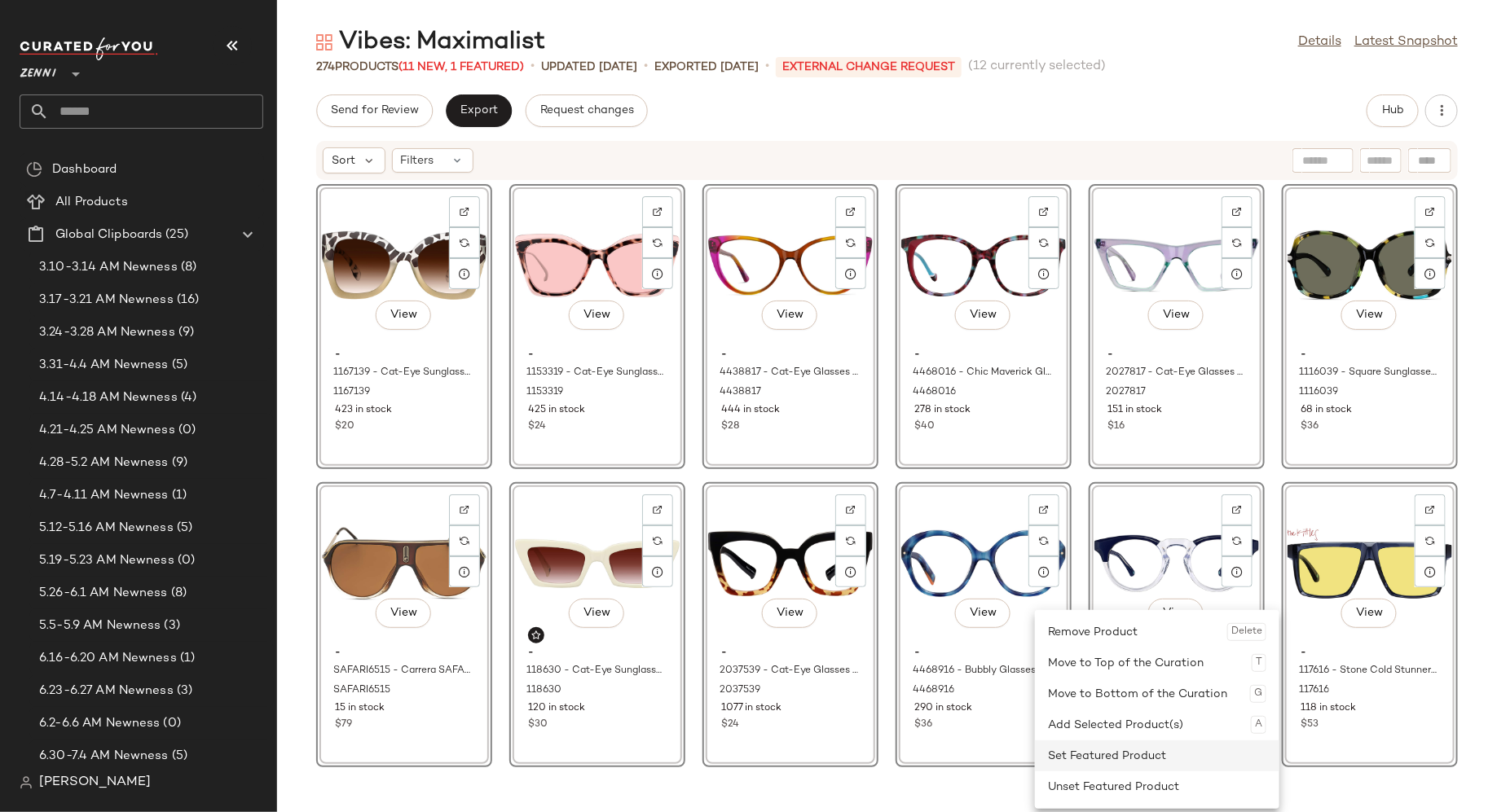
click at [1051, 765] on div "Set Featured Product" at bounding box center [1158, 756] width 219 height 31
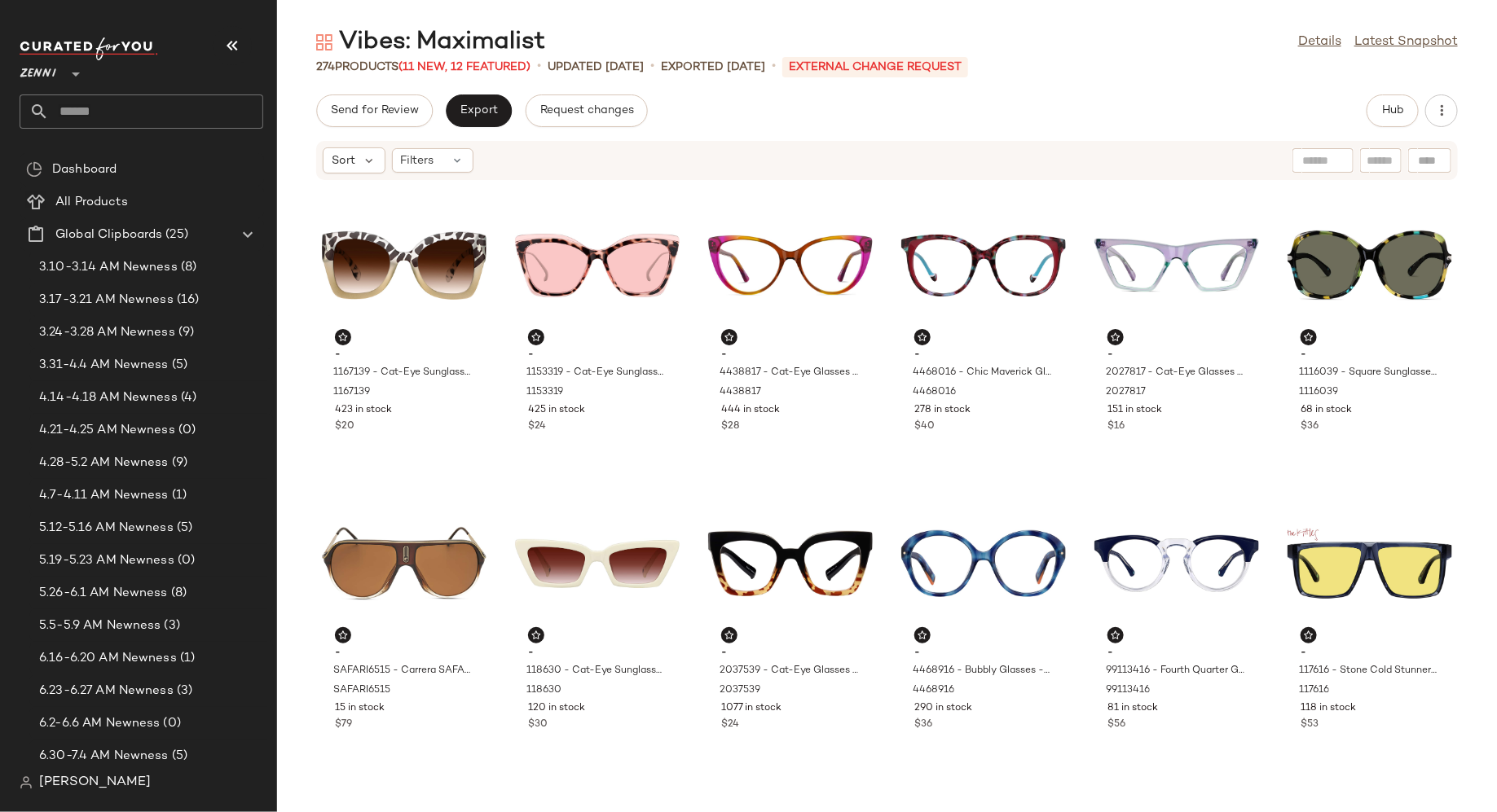
click at [501, 733] on div "- 1167139 - Cat-Eye Sunglasses - Pattern - Plastic 1167139 423 in stock $20 - 1…" at bounding box center [888, 487] width 1220 height 612
click at [479, 123] on button "Export" at bounding box center [479, 110] width 66 height 32
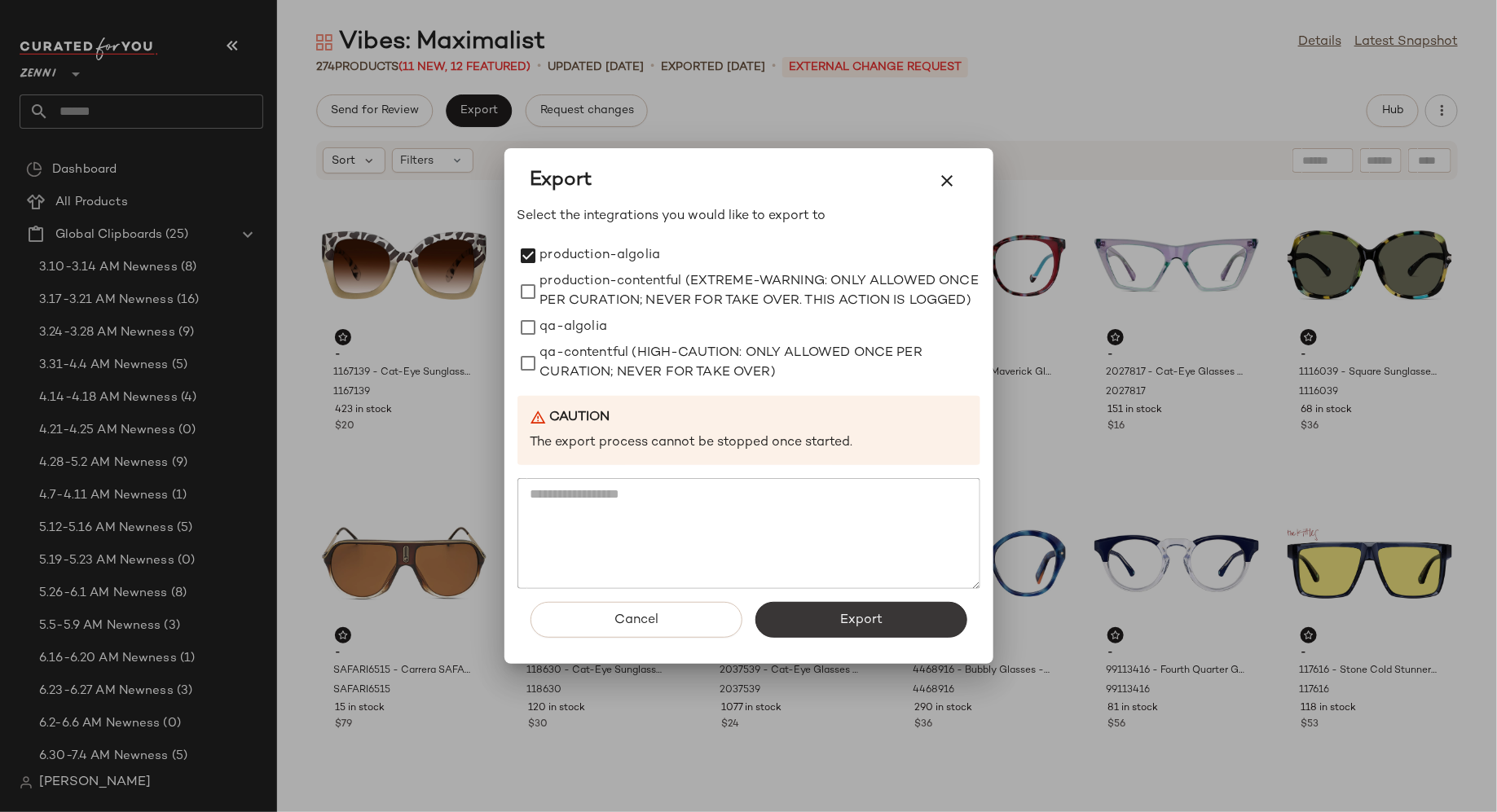
click at [847, 637] on button "Export" at bounding box center [861, 619] width 212 height 36
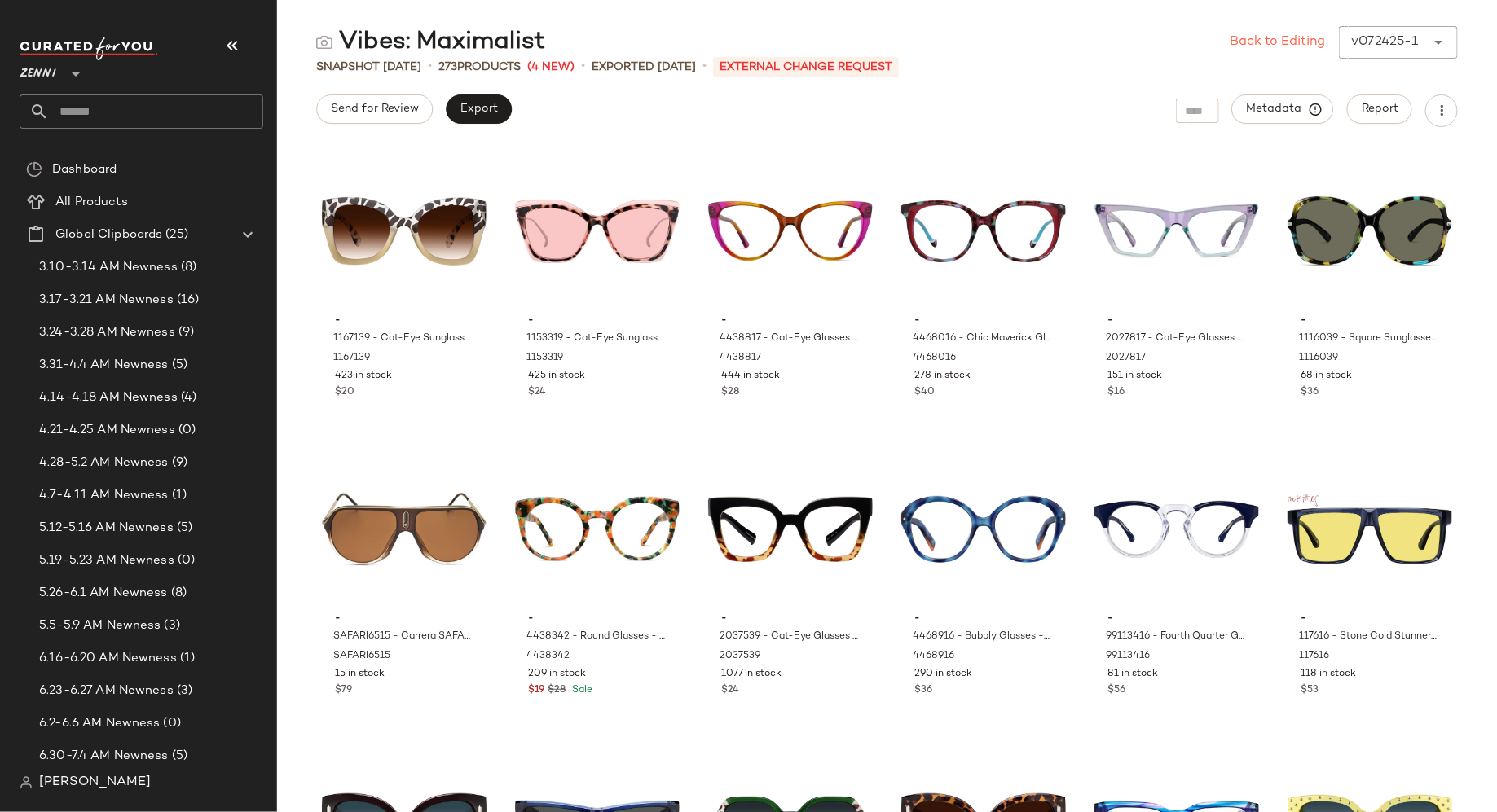
click at [1276, 36] on link "Back to Editing" at bounding box center [1278, 41] width 96 height 19
